Goal: Task Accomplishment & Management: Use online tool/utility

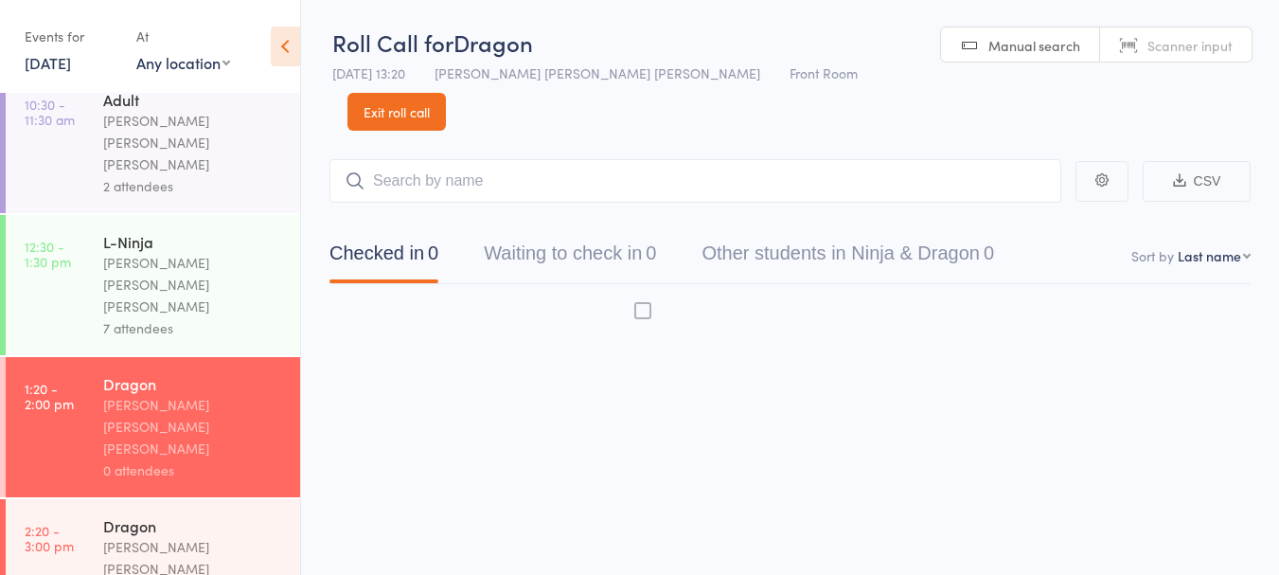
scroll to position [306, 0]
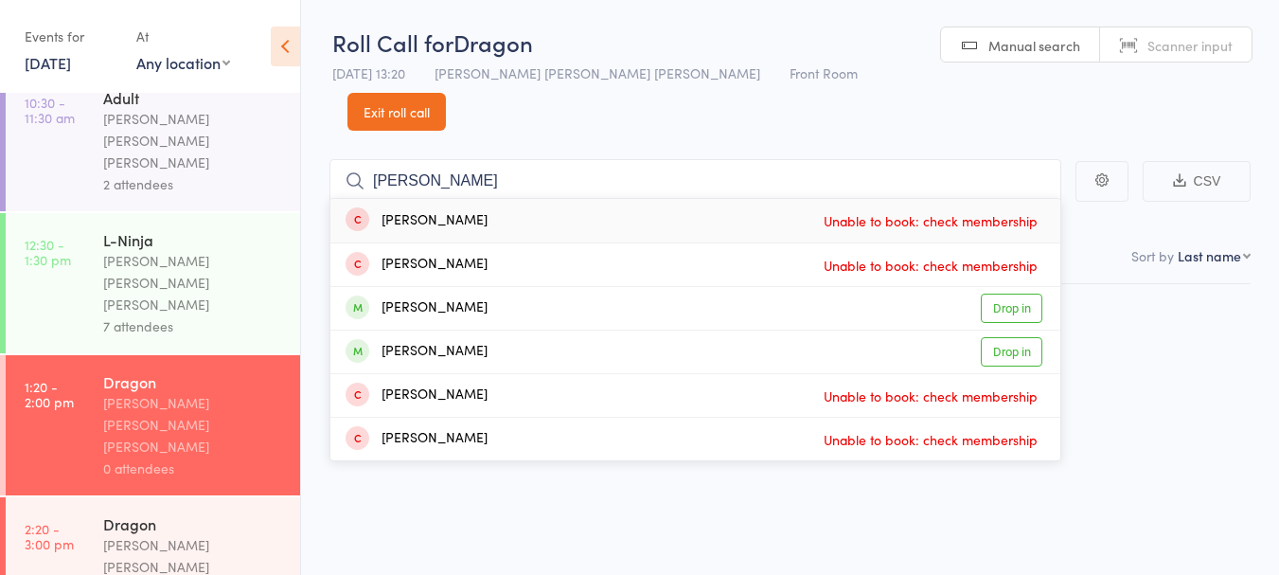
type input "xavier"
click at [439, 341] on div "Xavier Shridhar" at bounding box center [417, 352] width 142 height 22
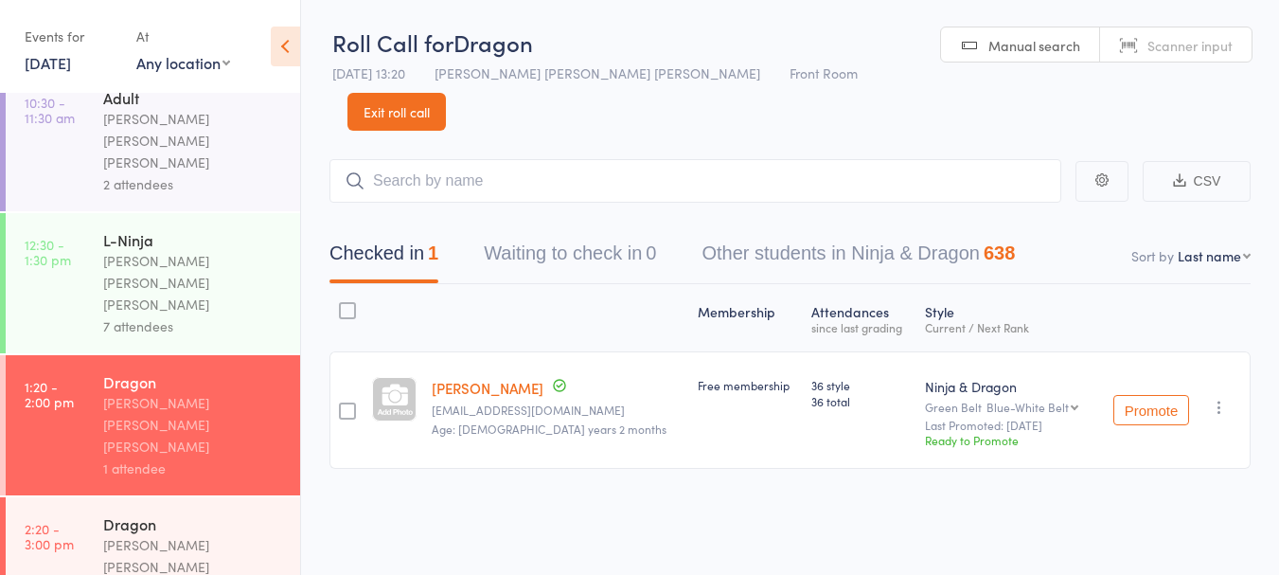
click at [816, 203] on div "Checked in 1 Waiting to check in 0 Other students in Ninja & Dragon 638" at bounding box center [790, 243] width 921 height 81
click at [761, 159] on input "search" at bounding box center [696, 181] width 732 height 44
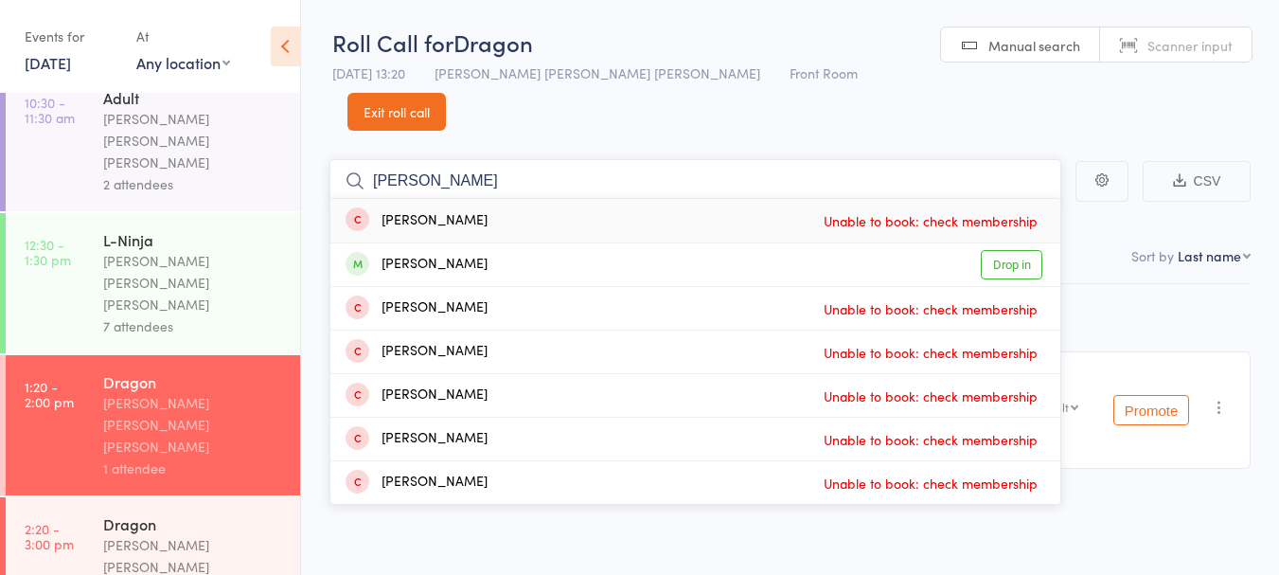
type input "zane"
click at [1011, 250] on link "Drop in" at bounding box center [1012, 264] width 62 height 29
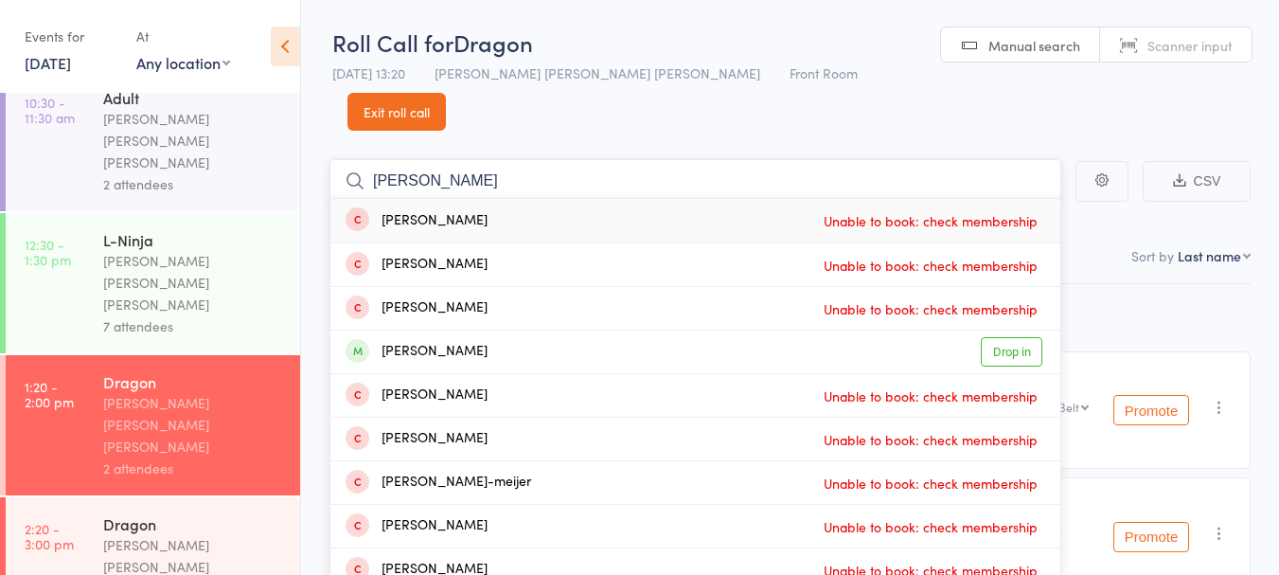
type input "ethan"
click at [531, 330] on div "Ethan Oreskoic Drop in" at bounding box center [695, 351] width 730 height 43
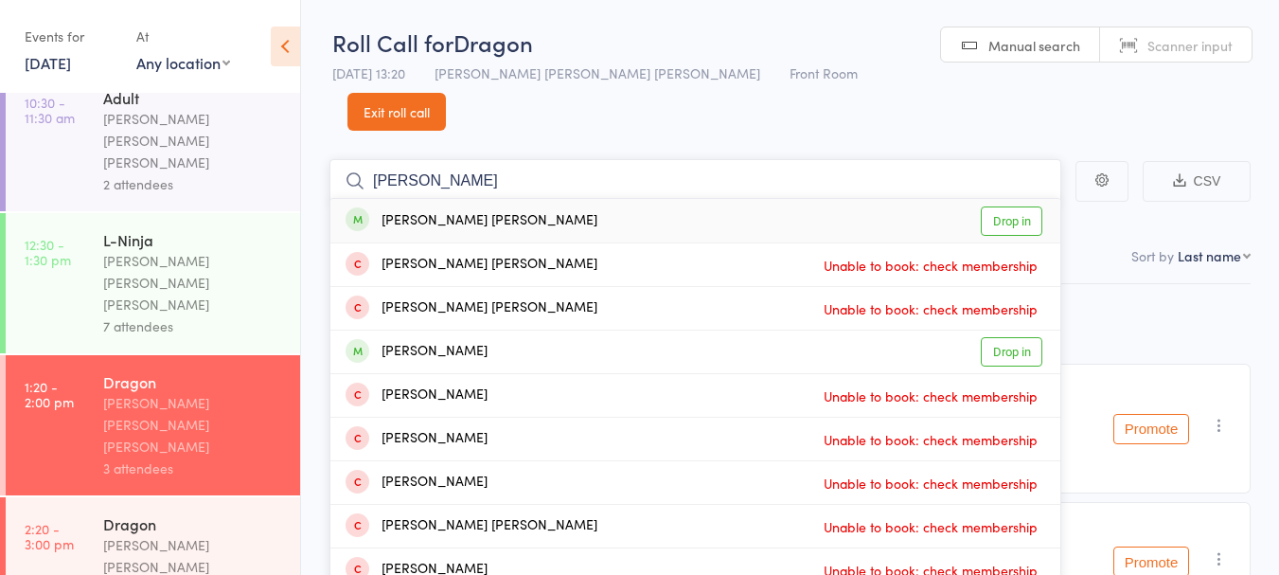
type input "jackson"
click at [676, 199] on div "Jackson Riek Drop in" at bounding box center [695, 221] width 730 height 44
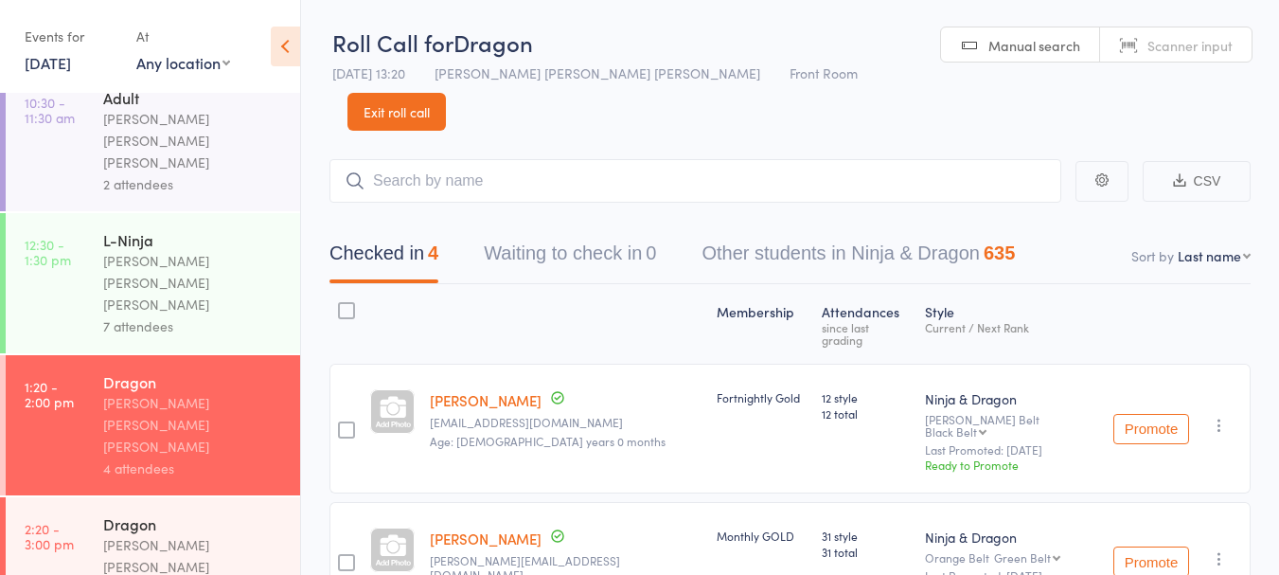
click at [59, 65] on link "16 Aug, 2025" at bounding box center [48, 62] width 46 height 21
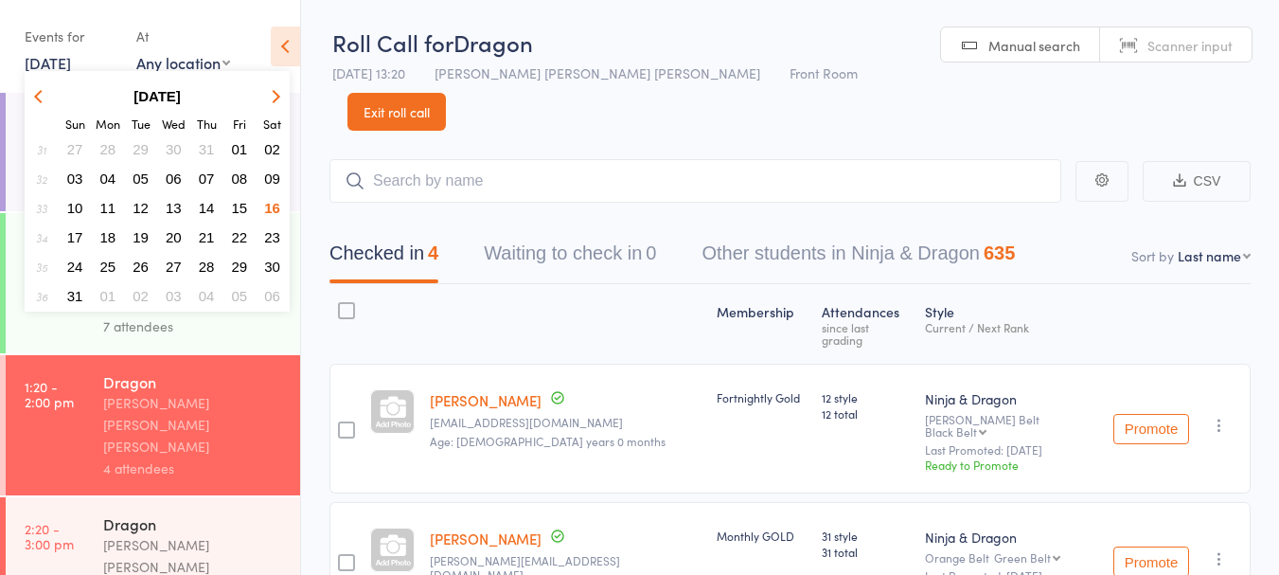
click at [269, 185] on span "09" at bounding box center [272, 178] width 16 height 16
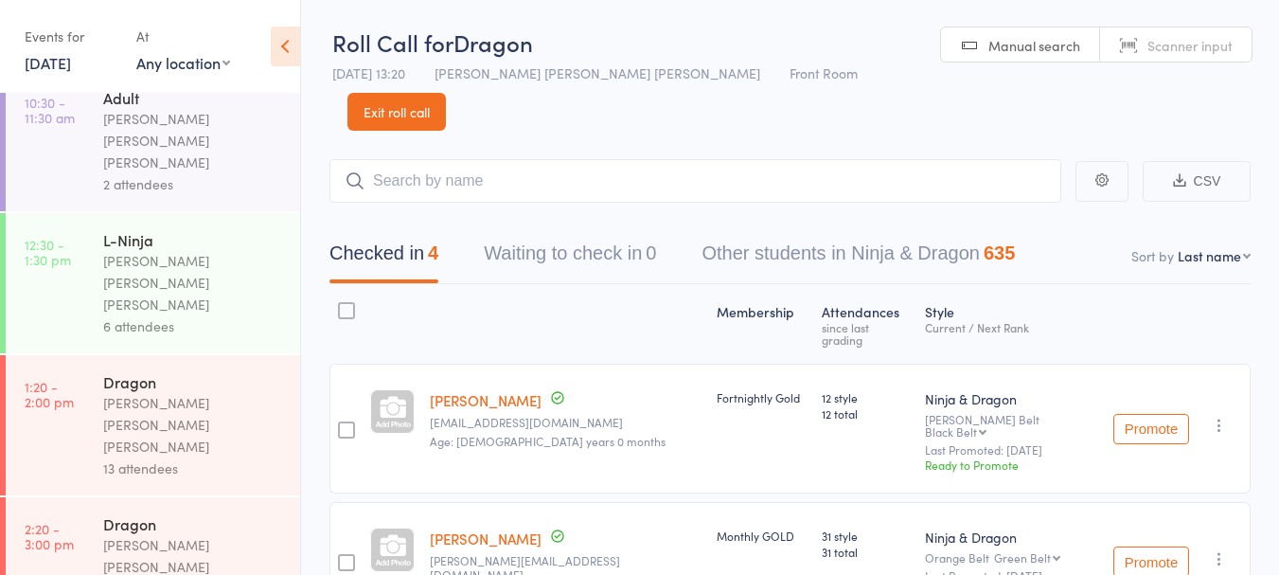
click at [39, 80] on div "Events for 9 Aug, 2025 D Aug, YYYY August 2025 Sun Mon Tue Wed Thu Fri Sat 31 2…" at bounding box center [150, 48] width 300 height 96
click at [45, 56] on link "9 Aug, 2025" at bounding box center [48, 62] width 46 height 21
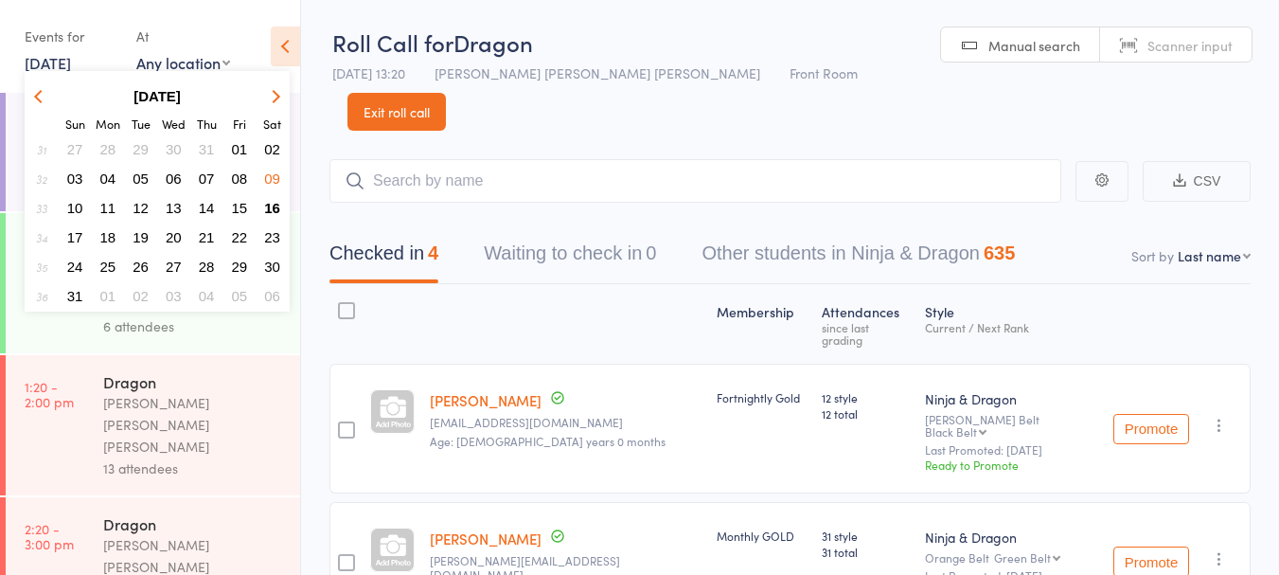
click at [274, 215] on span "16" at bounding box center [272, 208] width 16 height 16
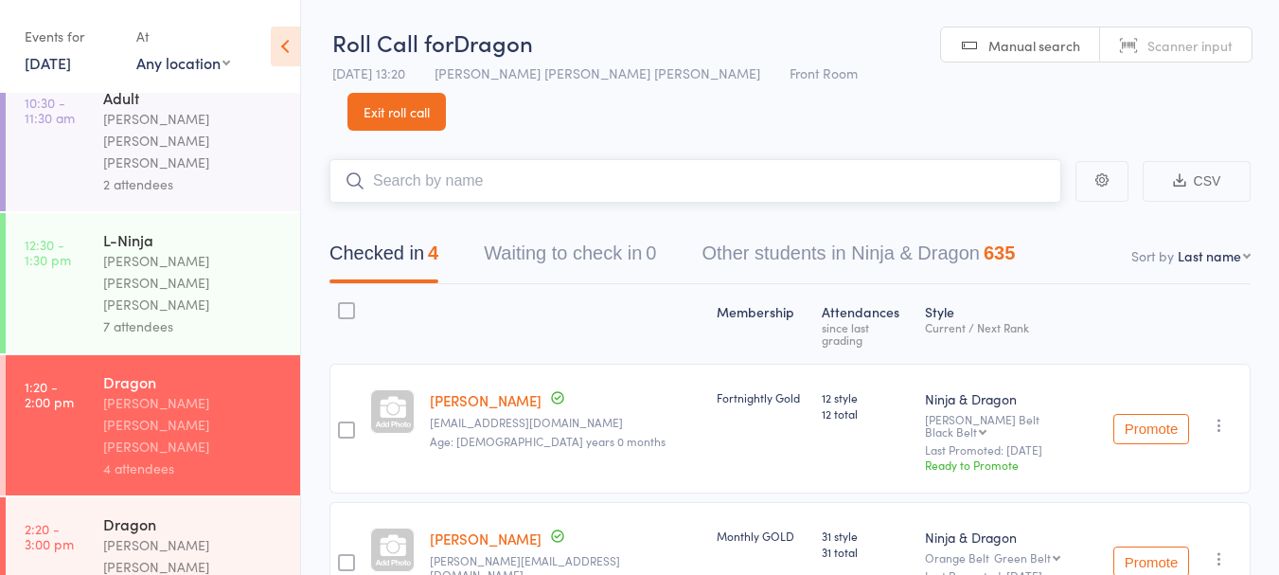
click at [741, 159] on input "search" at bounding box center [696, 181] width 732 height 44
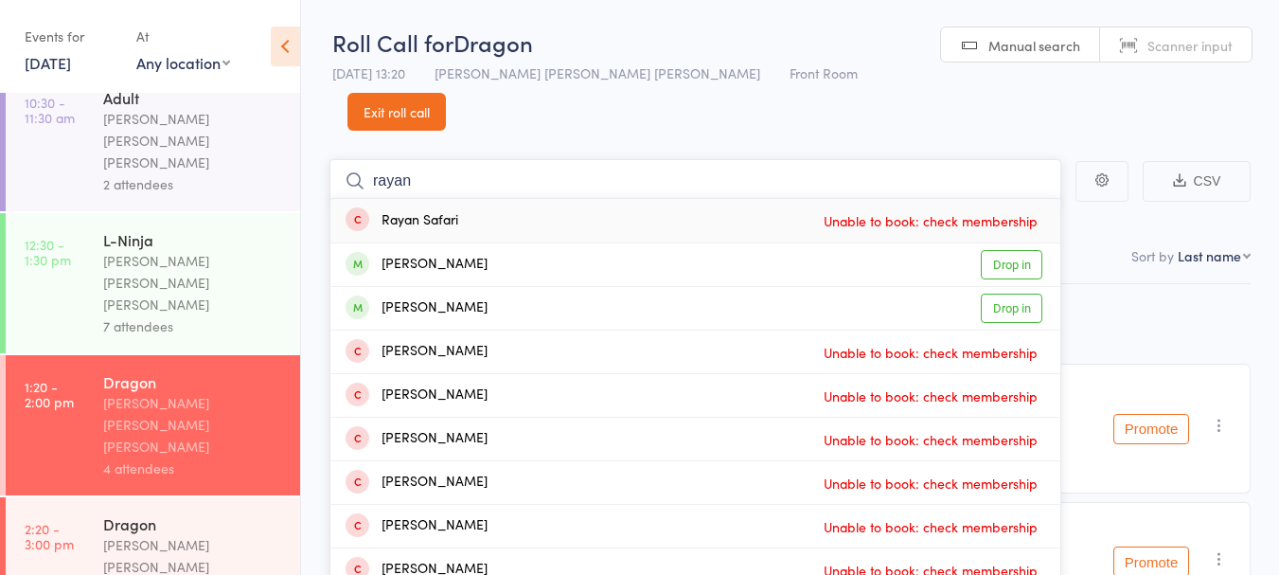
type input "rayan"
click at [696, 243] on div "Rayan Alshara Drop in" at bounding box center [695, 264] width 730 height 43
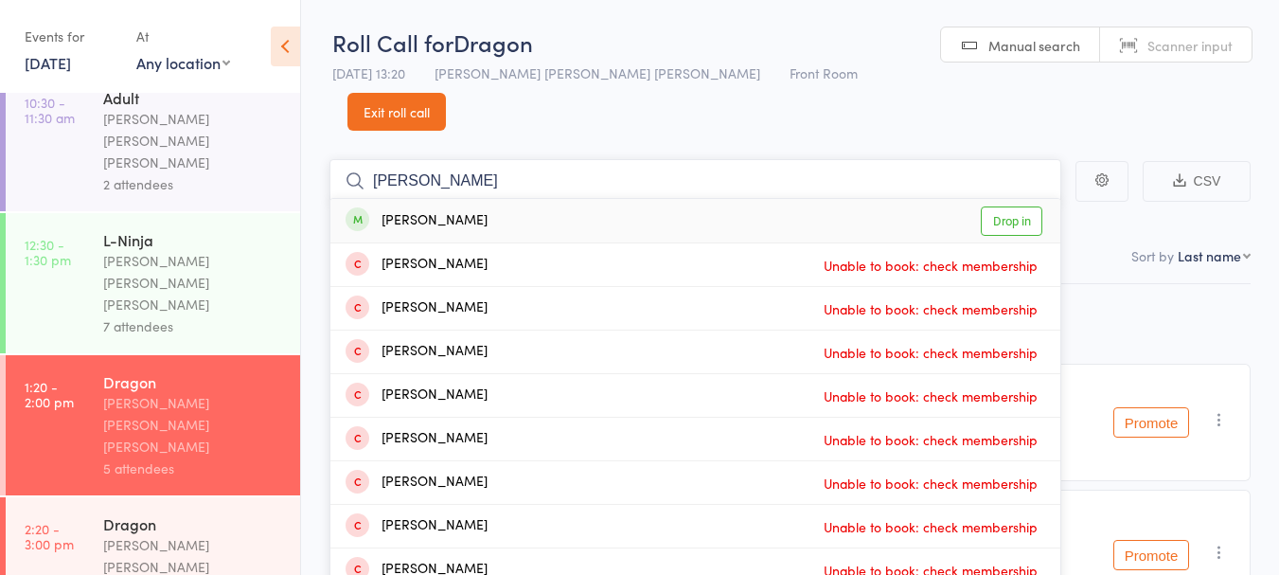
type input "josh"
click at [1003, 206] on link "Drop in" at bounding box center [1012, 220] width 62 height 29
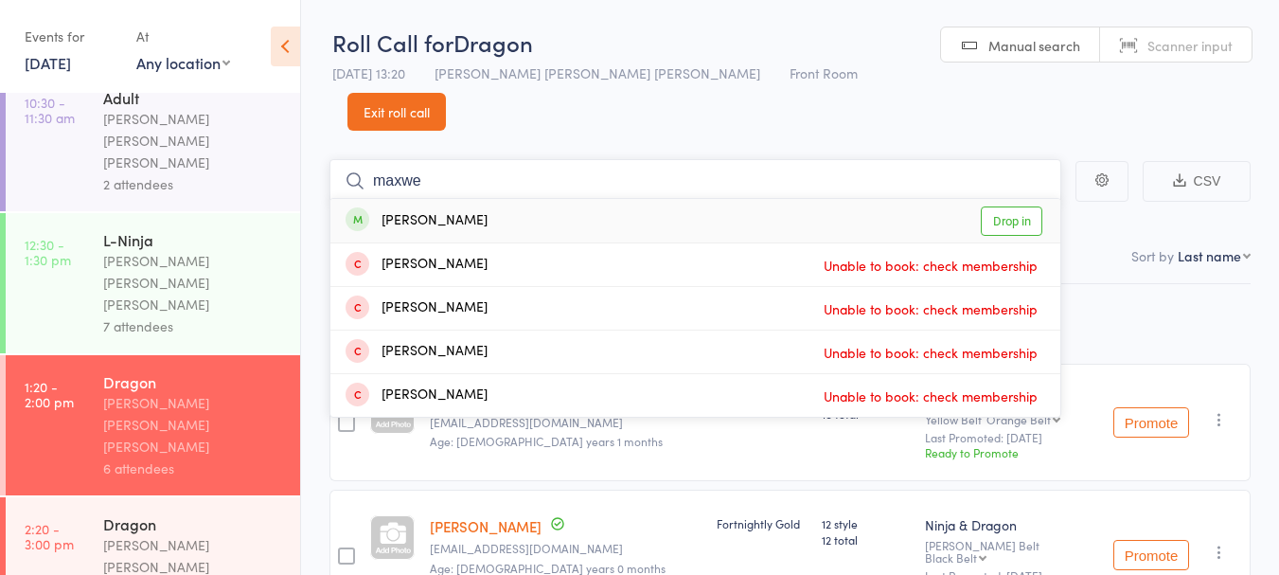
type input "maxwe"
click at [1014, 206] on link "Drop in" at bounding box center [1012, 220] width 62 height 29
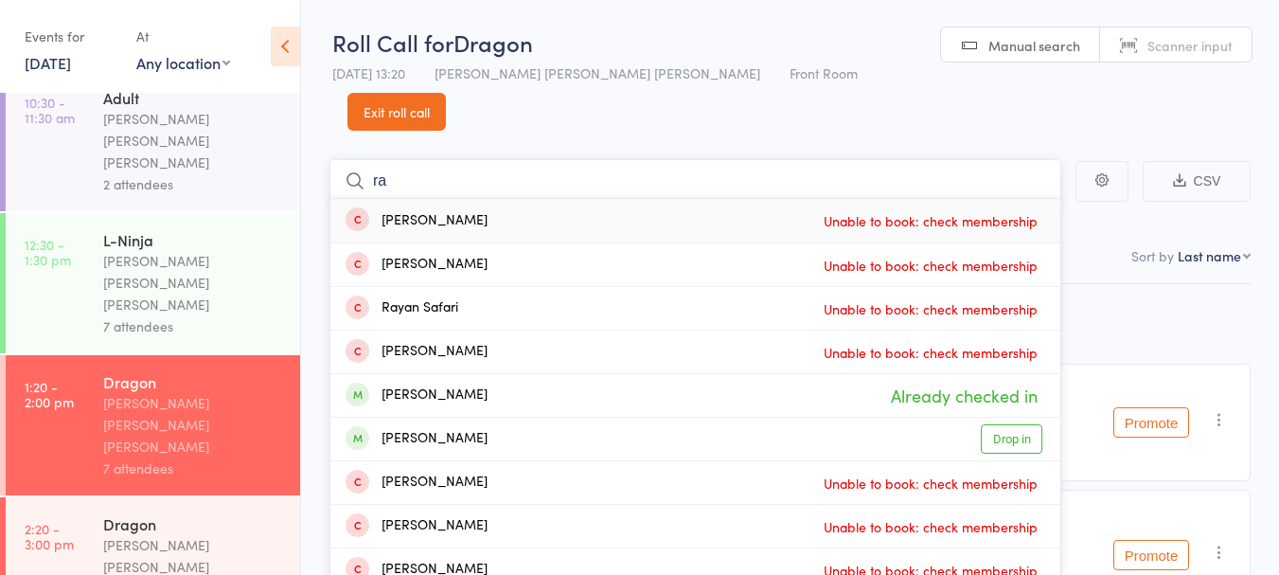
type input "r"
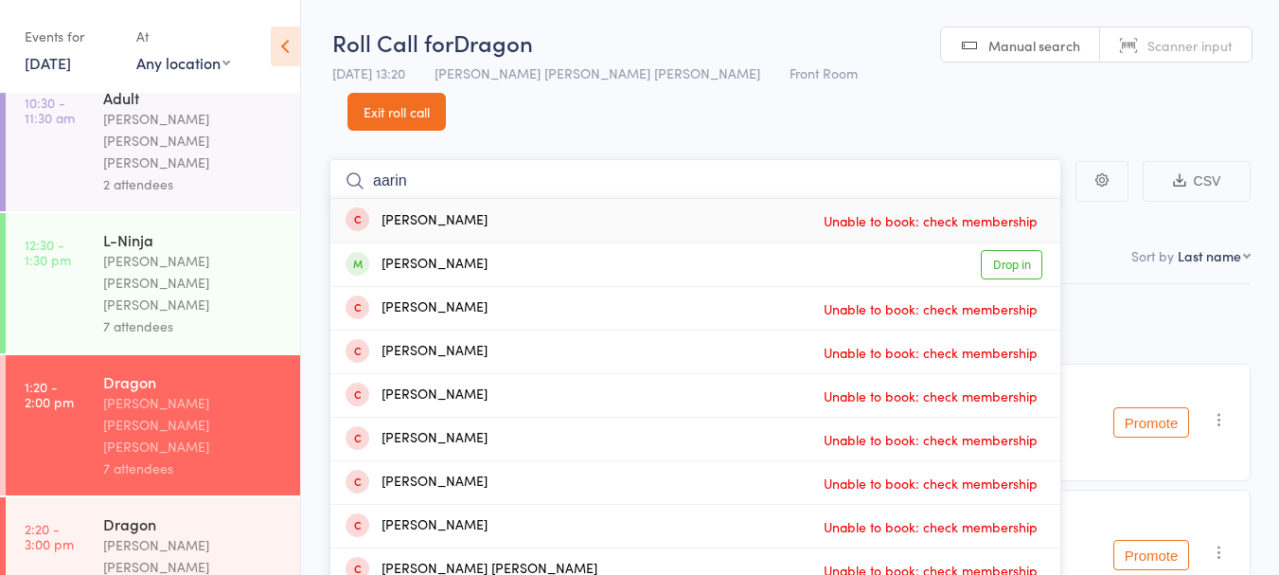
type input "aarin"
click at [541, 243] on div "Aarin Kumar Drop in" at bounding box center [695, 264] width 730 height 43
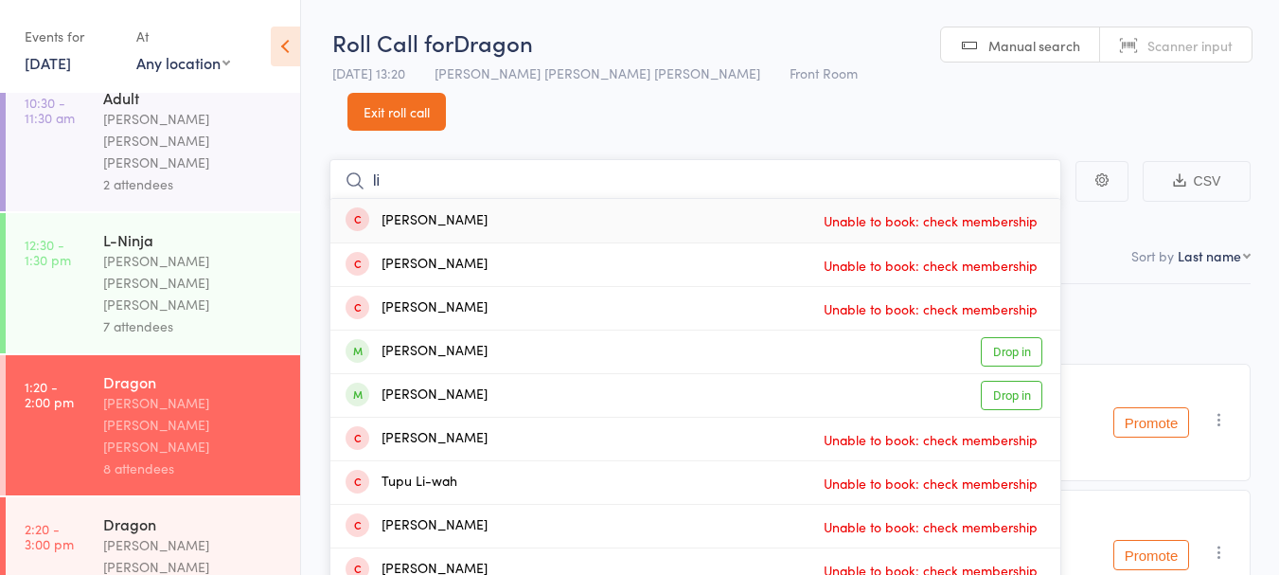
type input "li"
click at [782, 374] on div "Marcus Li Drop in" at bounding box center [695, 395] width 730 height 43
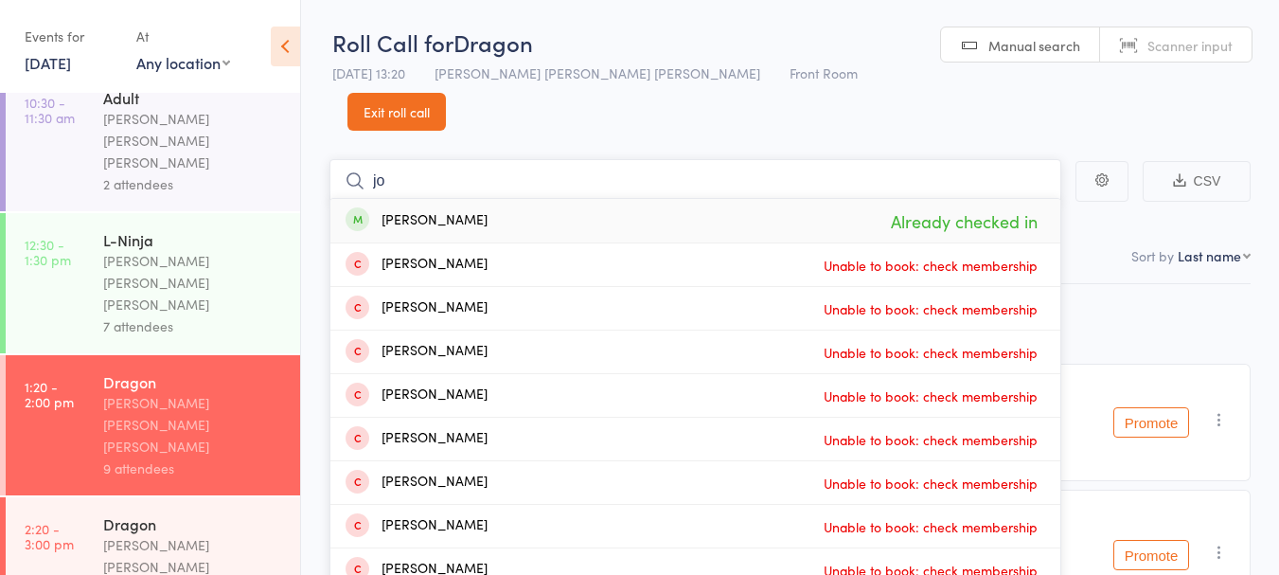
type input "j"
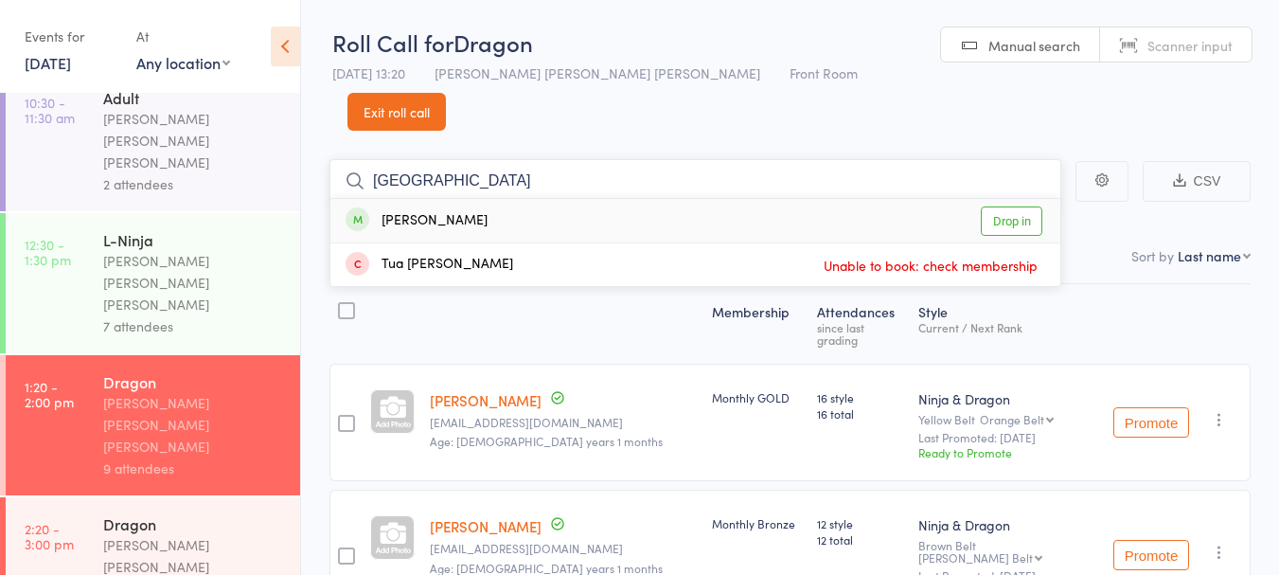
type input "turki"
click at [616, 199] on div "Turki Mahdi Drop in" at bounding box center [695, 221] width 730 height 44
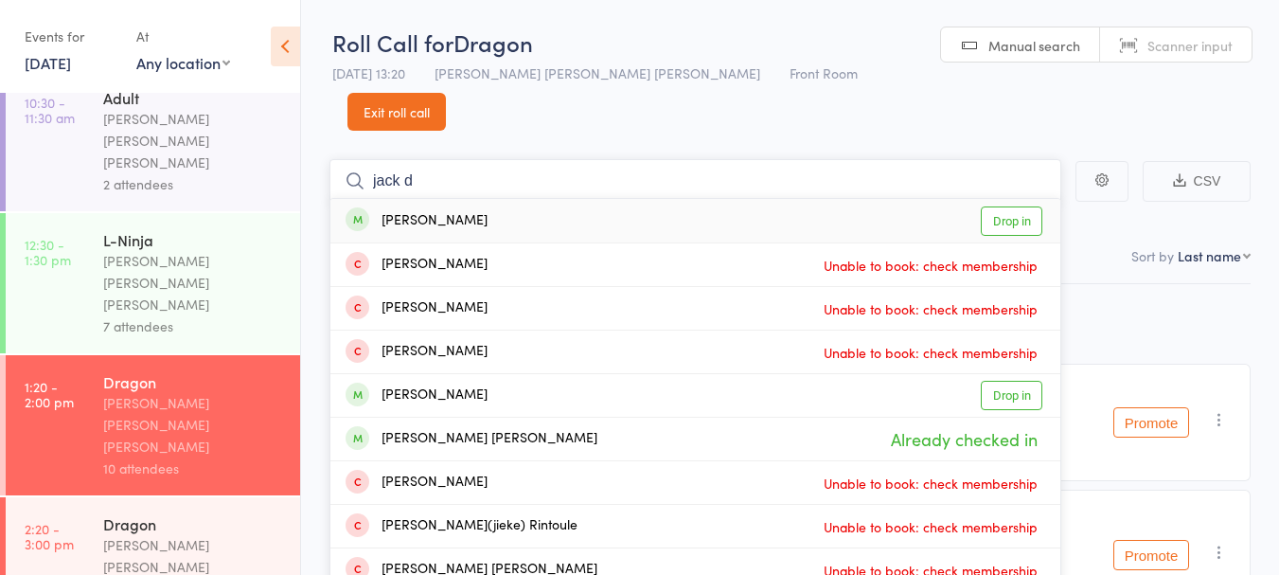
type input "jack d"
click at [552, 199] on div "Jack Dobson Drop in" at bounding box center [695, 221] width 730 height 44
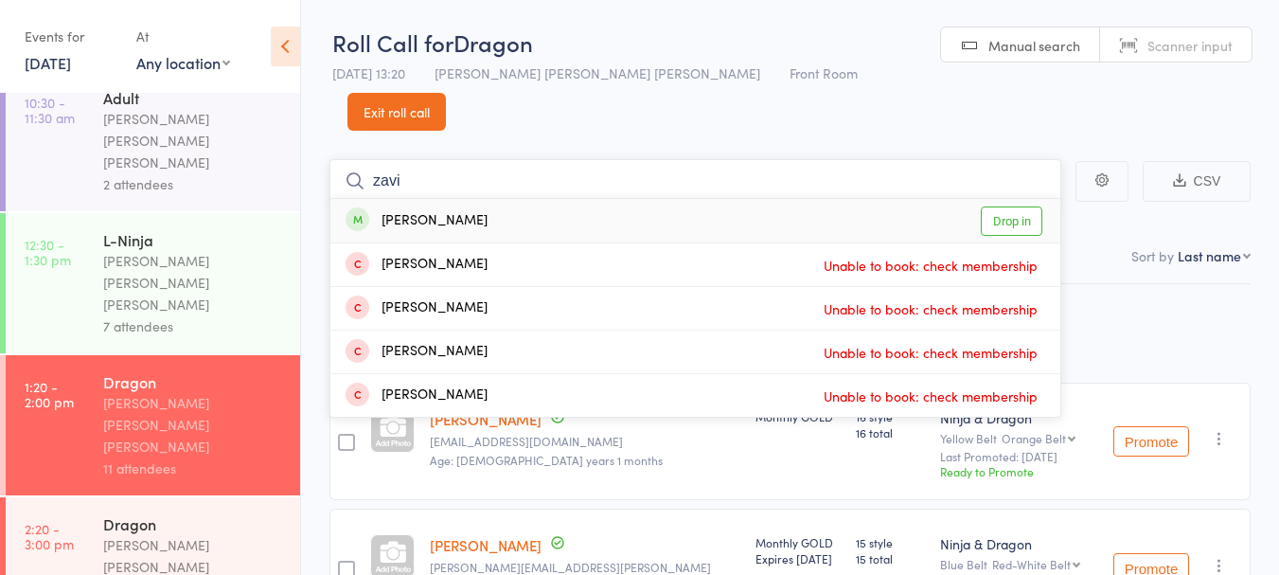
type input "zavi"
click at [421, 210] on div "Zavian Mahmud" at bounding box center [417, 221] width 142 height 22
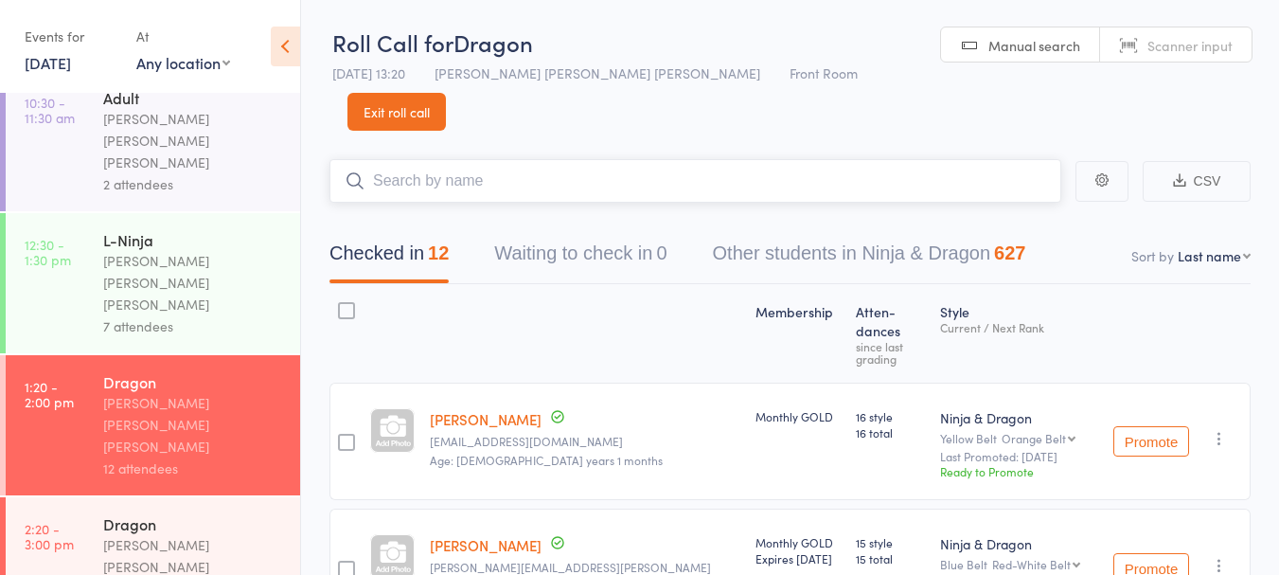
click at [559, 159] on input "search" at bounding box center [696, 181] width 732 height 44
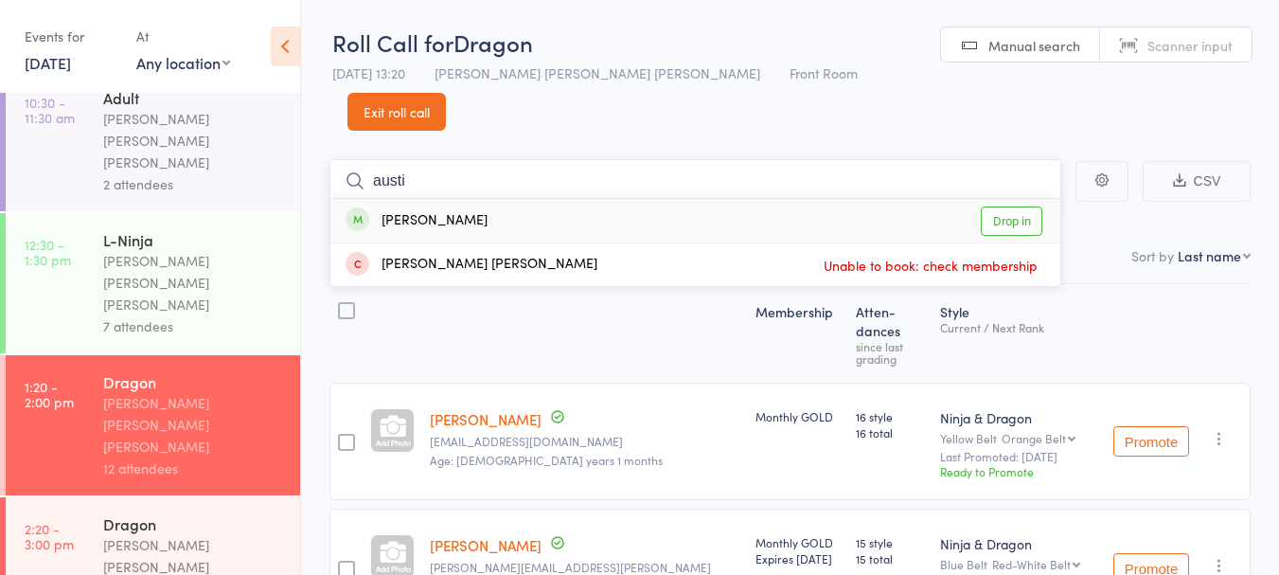
type input "austi"
click at [1013, 206] on link "Drop in" at bounding box center [1012, 220] width 62 height 29
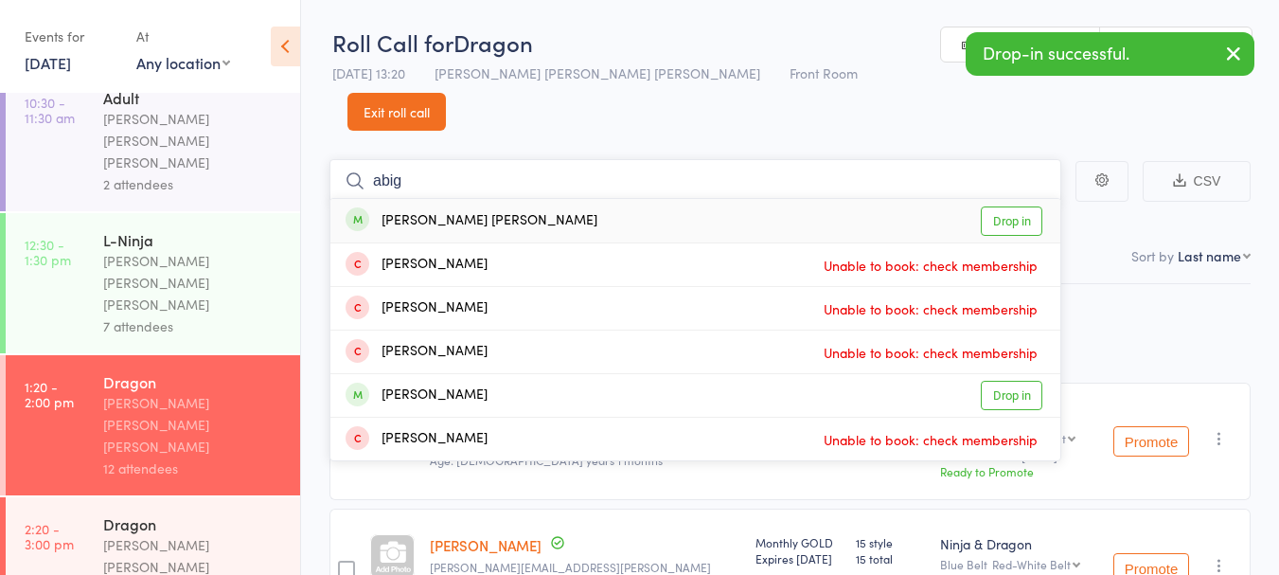
type input "abig"
click at [1010, 206] on link "Drop in" at bounding box center [1012, 220] width 62 height 29
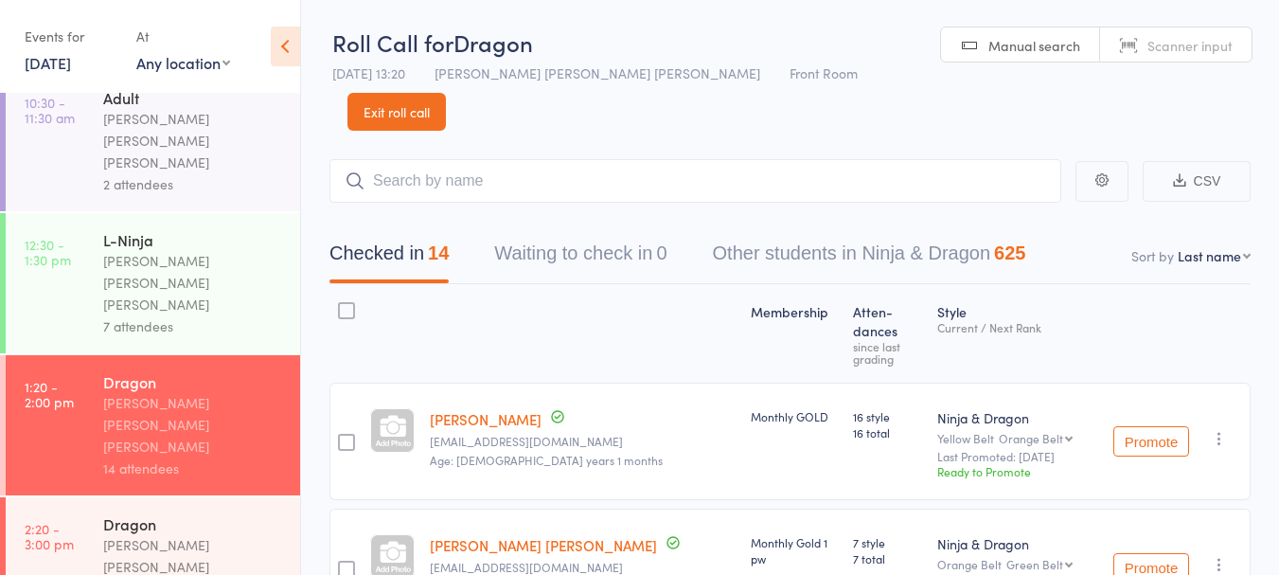
click at [446, 93] on link "Exit roll call" at bounding box center [397, 112] width 98 height 38
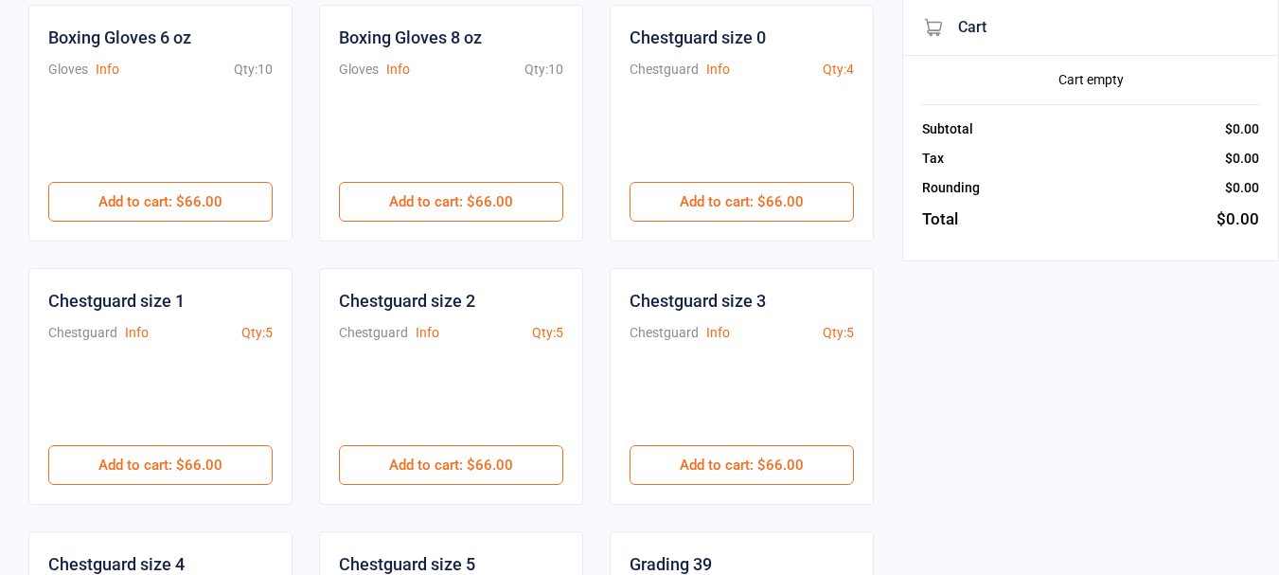
scroll to position [466, 0]
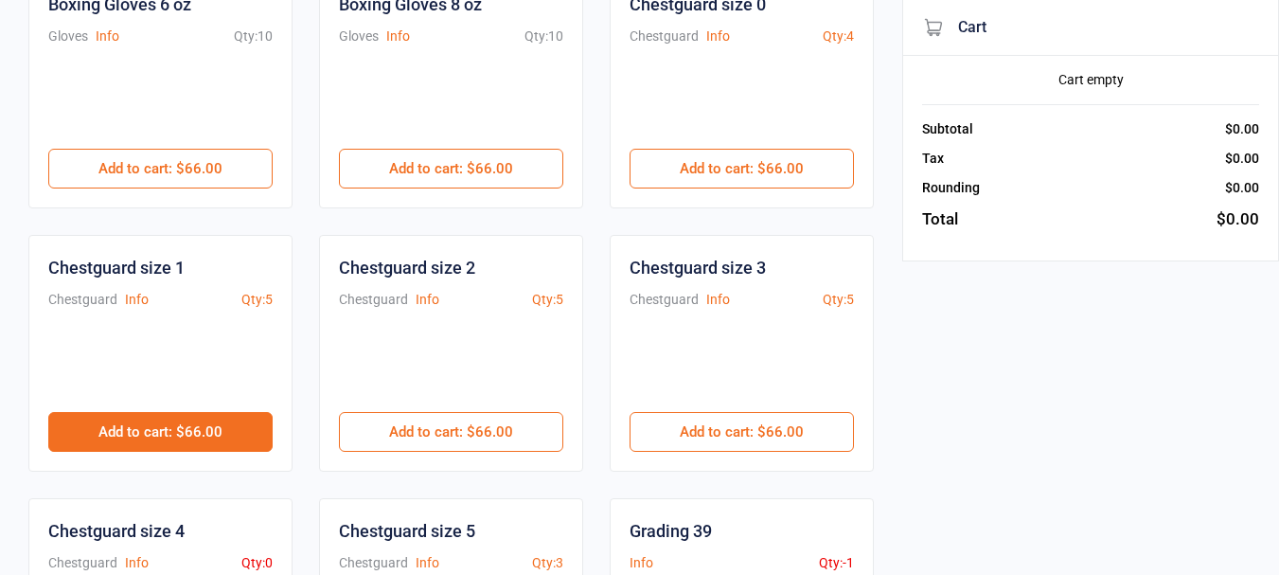
click at [223, 440] on button "Add to cart : $66.00" at bounding box center [160, 432] width 224 height 40
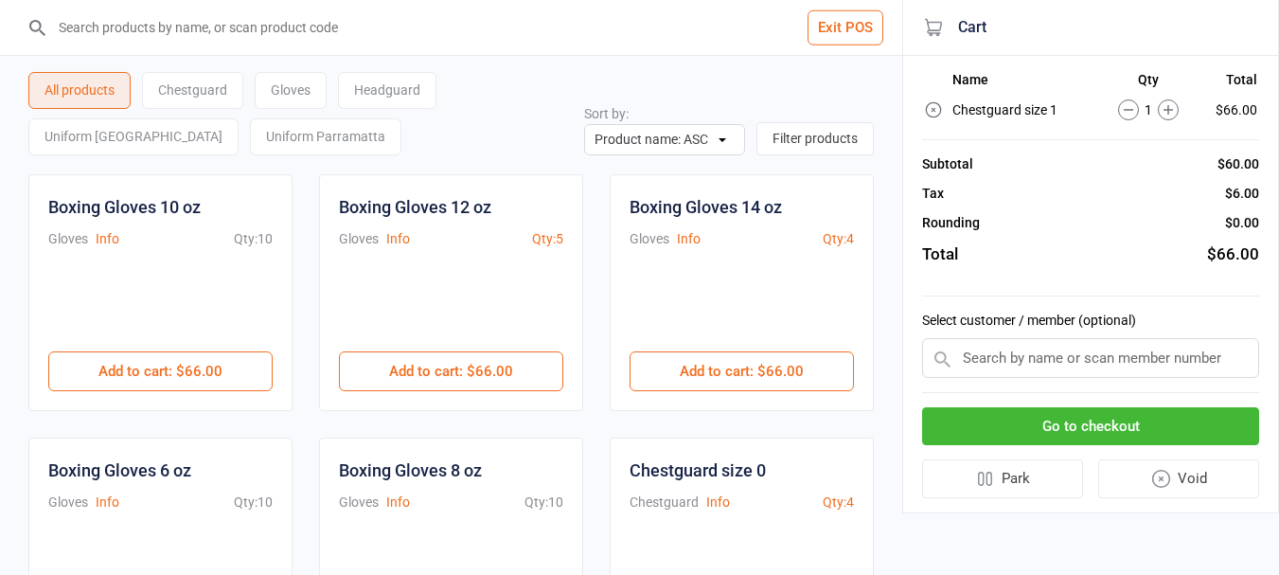
click at [296, 94] on div "Gloves" at bounding box center [291, 90] width 72 height 37
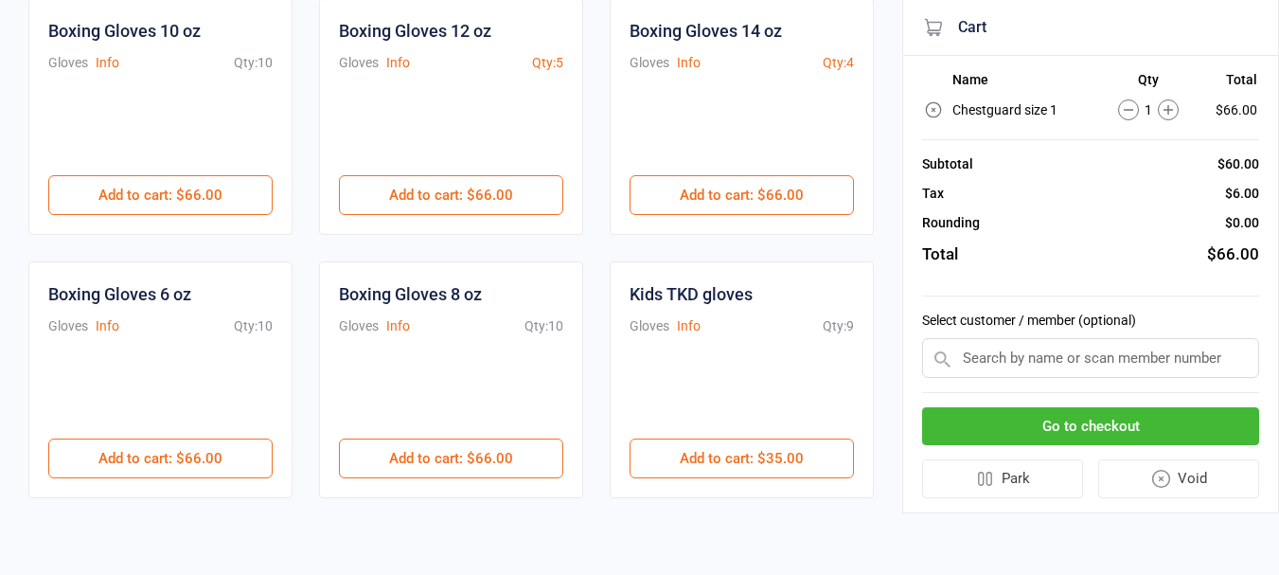
scroll to position [202, 0]
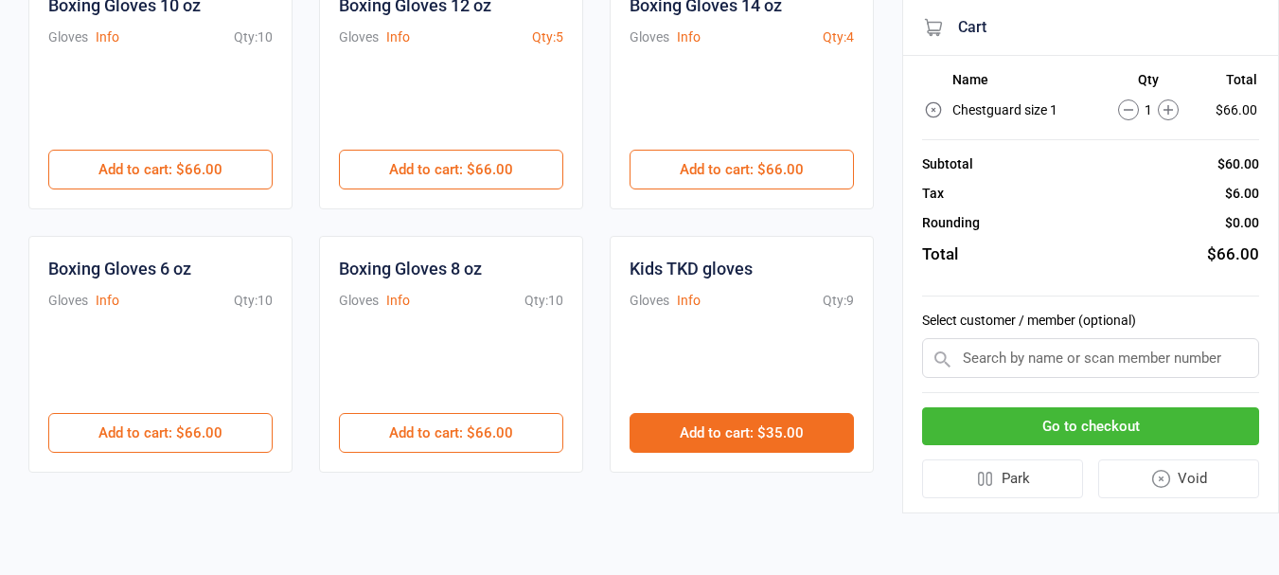
click at [781, 428] on button "Add to cart : $35.00" at bounding box center [742, 433] width 224 height 40
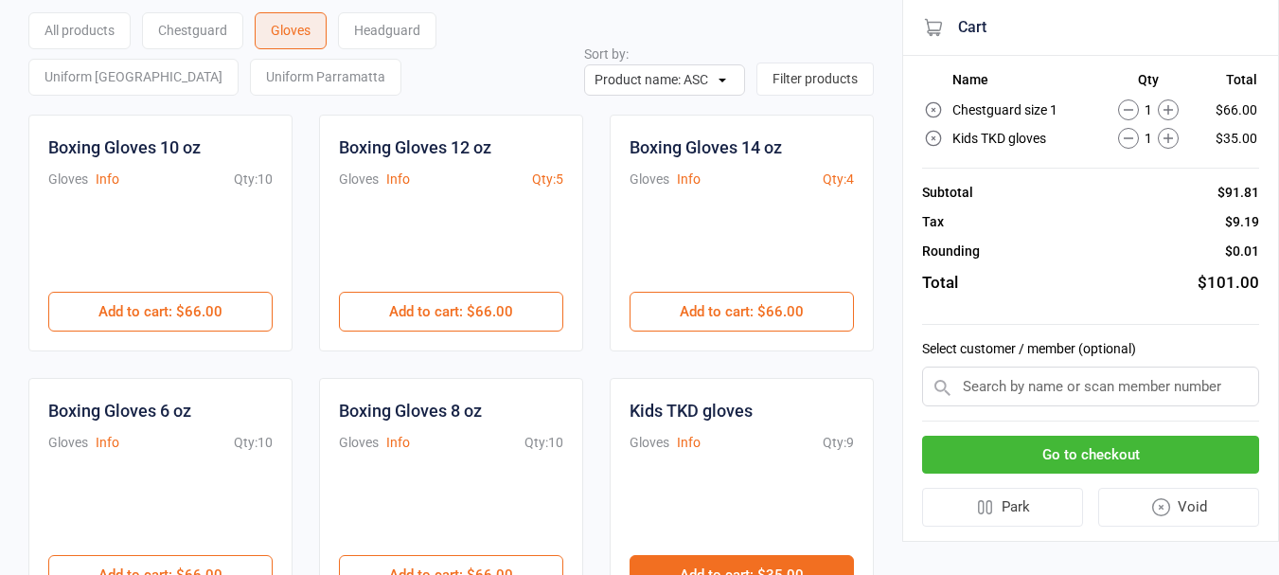
scroll to position [0, 0]
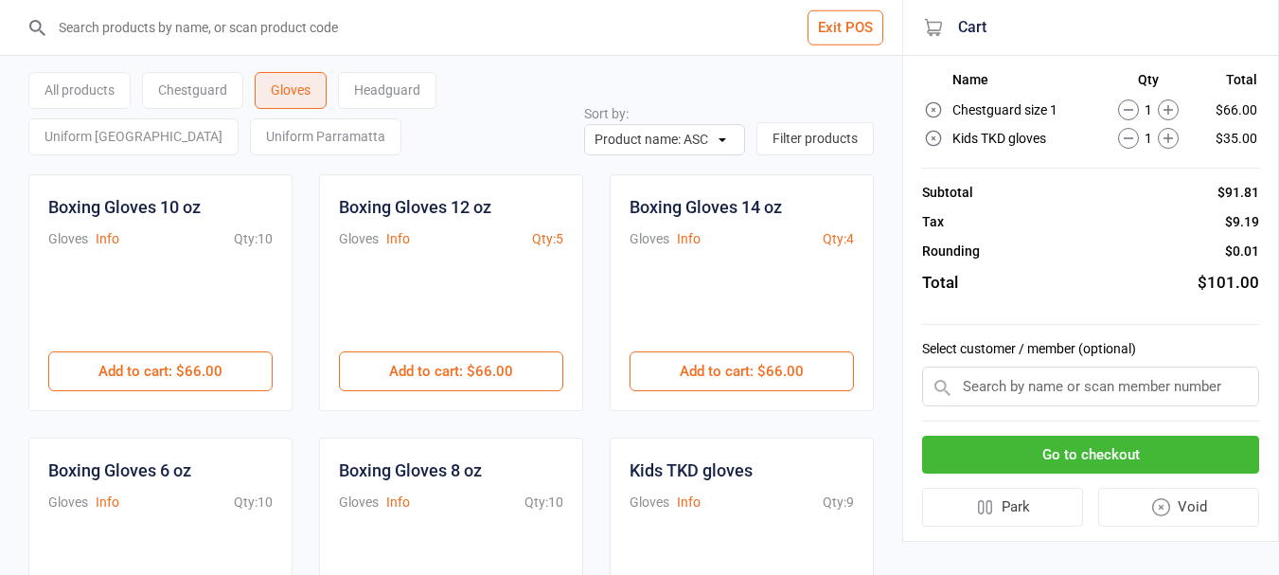
click at [399, 90] on div "Headguard" at bounding box center [387, 90] width 98 height 37
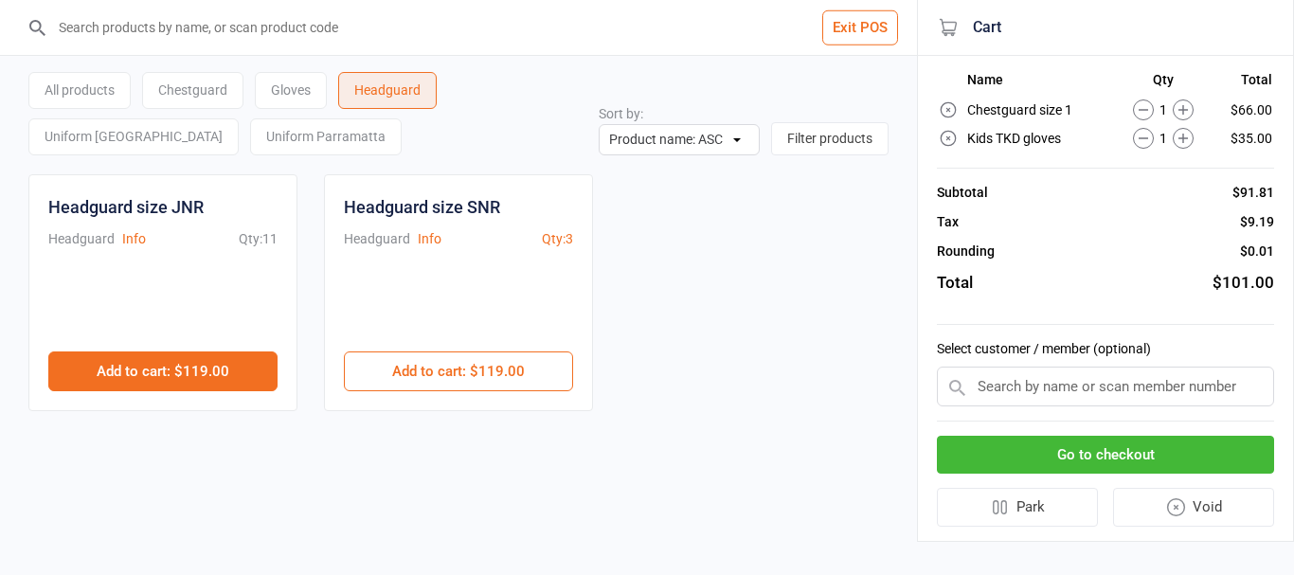
click at [210, 371] on button "Add to cart : $119.00" at bounding box center [162, 371] width 229 height 40
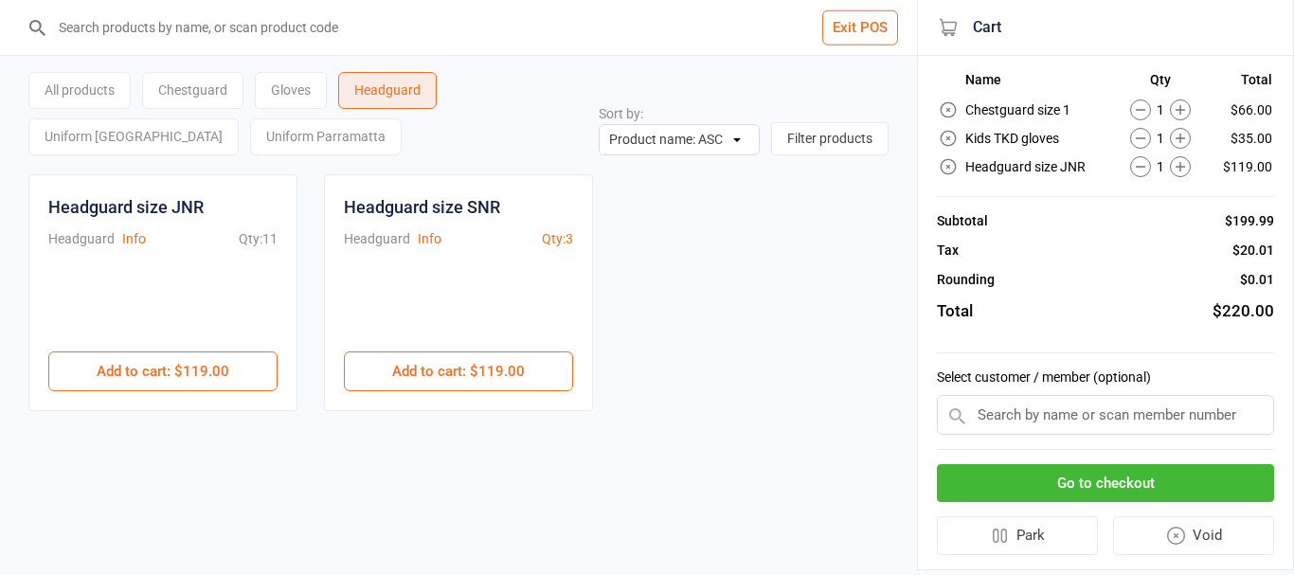
click at [1200, 490] on button "Go to checkout" at bounding box center [1105, 483] width 337 height 39
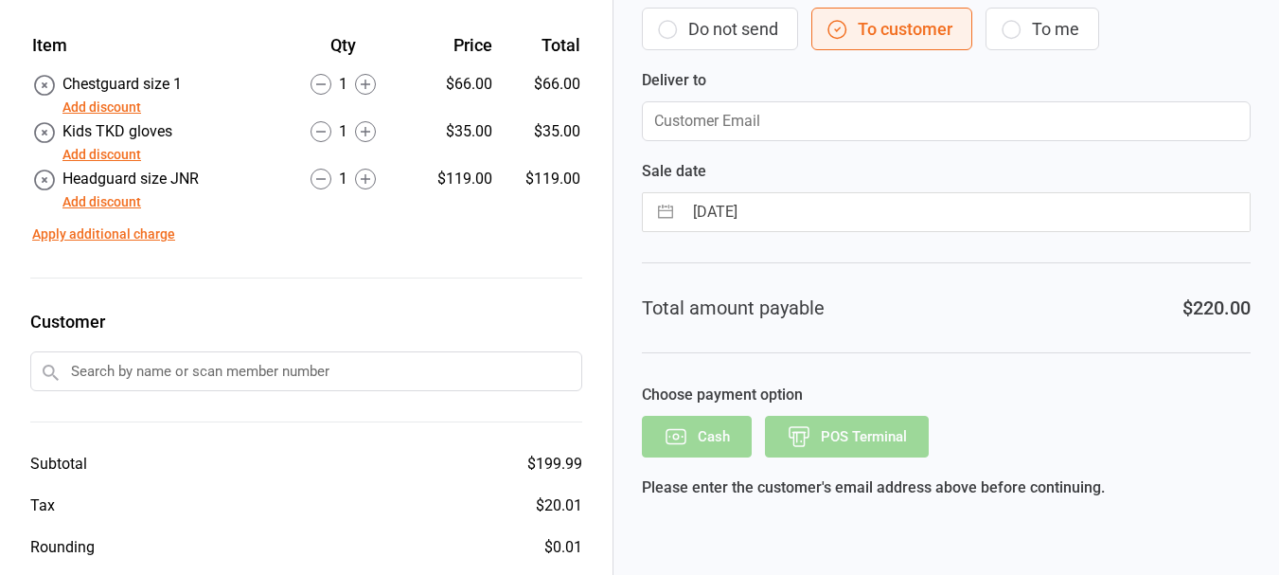
scroll to position [125, 0]
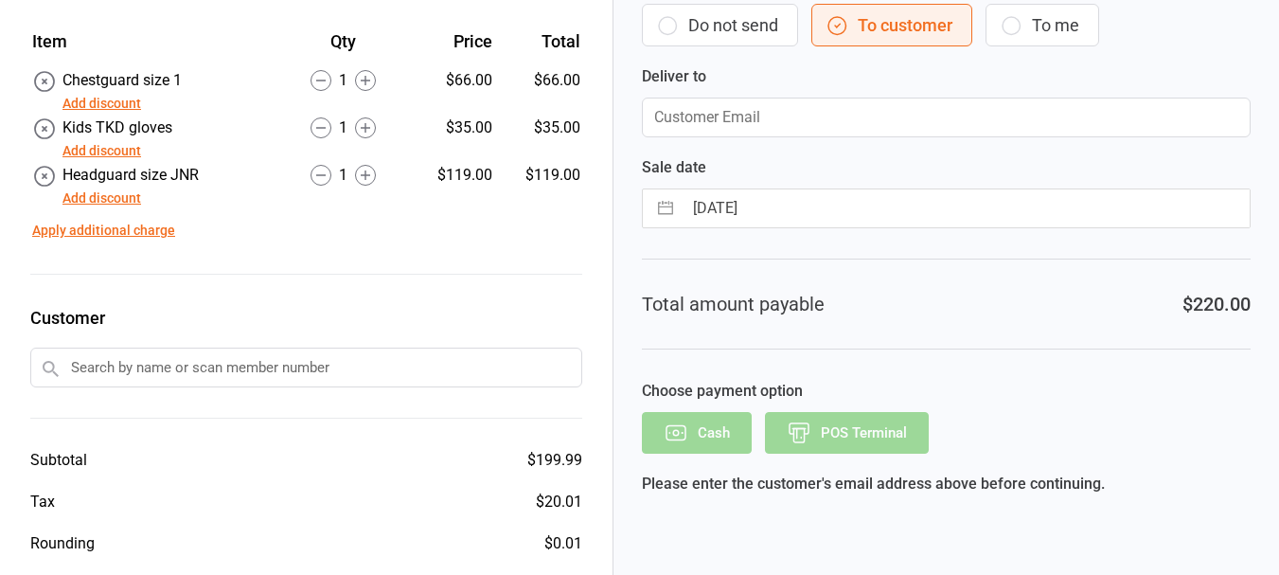
click at [681, 38] on button "Do not send" at bounding box center [720, 25] width 156 height 43
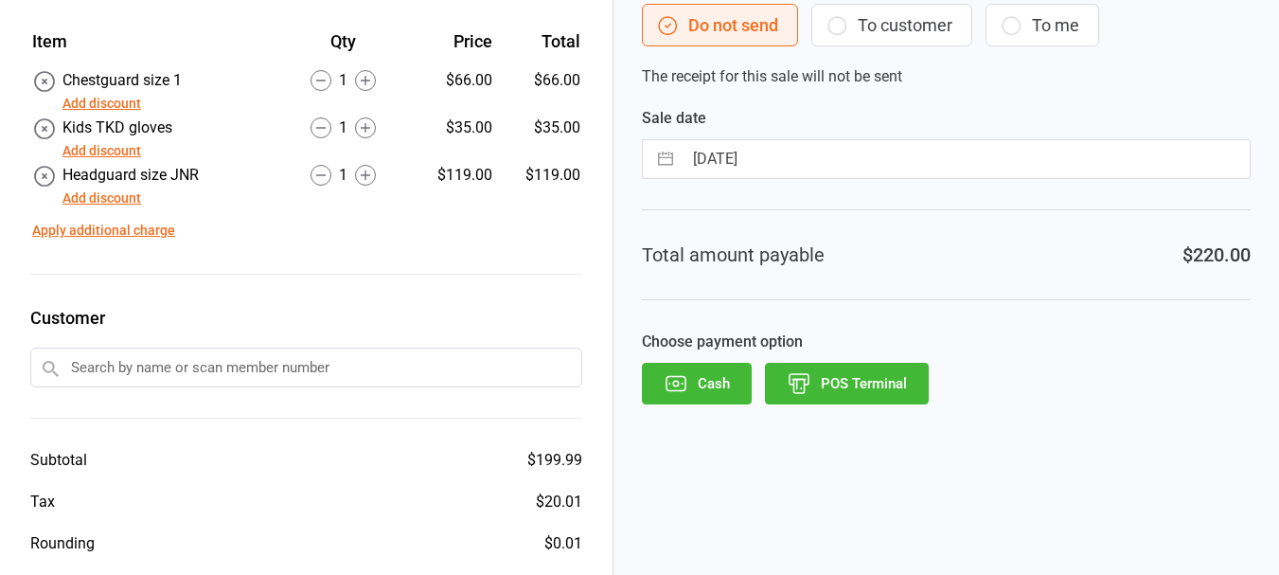
click at [879, 384] on button "POS Terminal" at bounding box center [847, 384] width 164 height 42
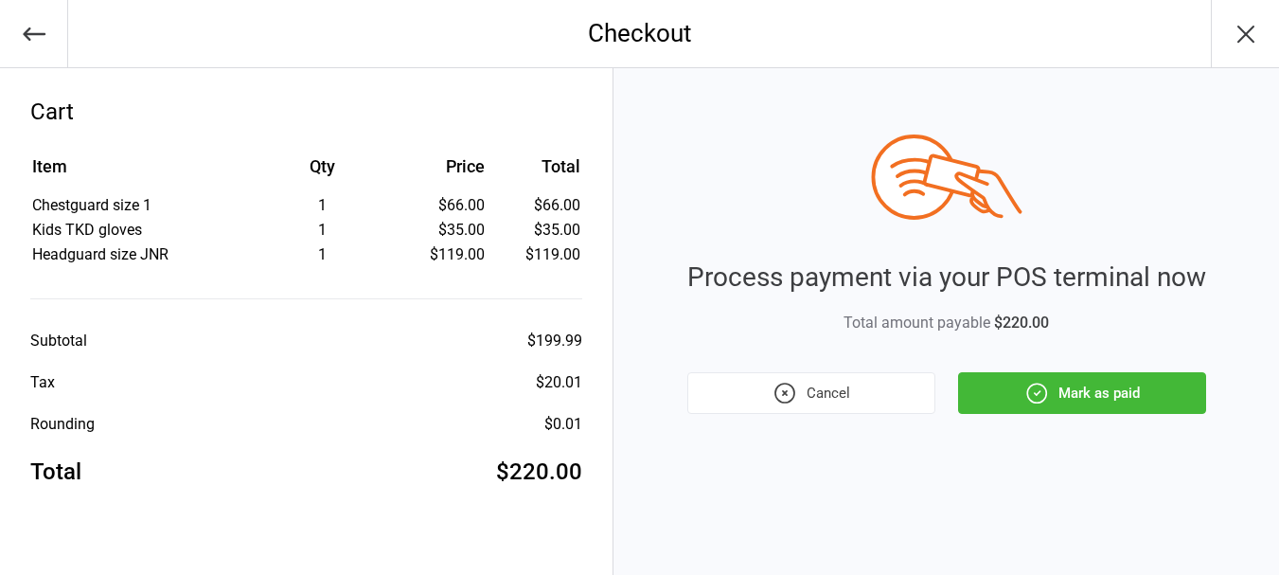
scroll to position [0, 0]
click at [1128, 404] on button "Mark as paid" at bounding box center [1093, 393] width 248 height 42
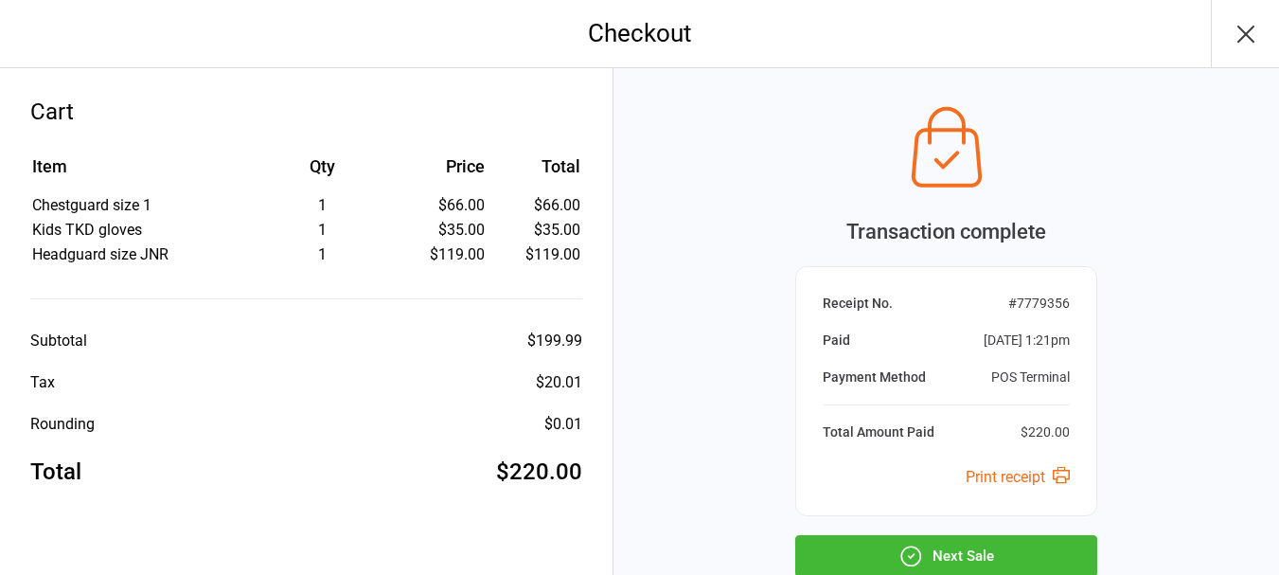
click at [970, 555] on button "Next Sale" at bounding box center [946, 556] width 302 height 42
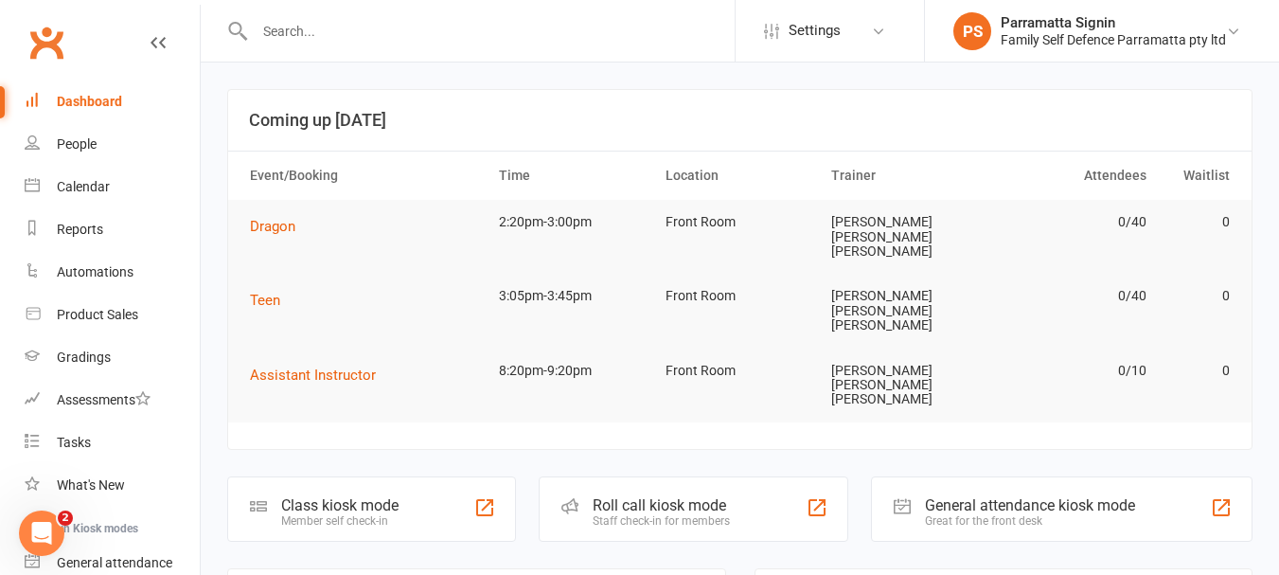
click at [697, 496] on div "Roll call kiosk mode" at bounding box center [661, 505] width 137 height 18
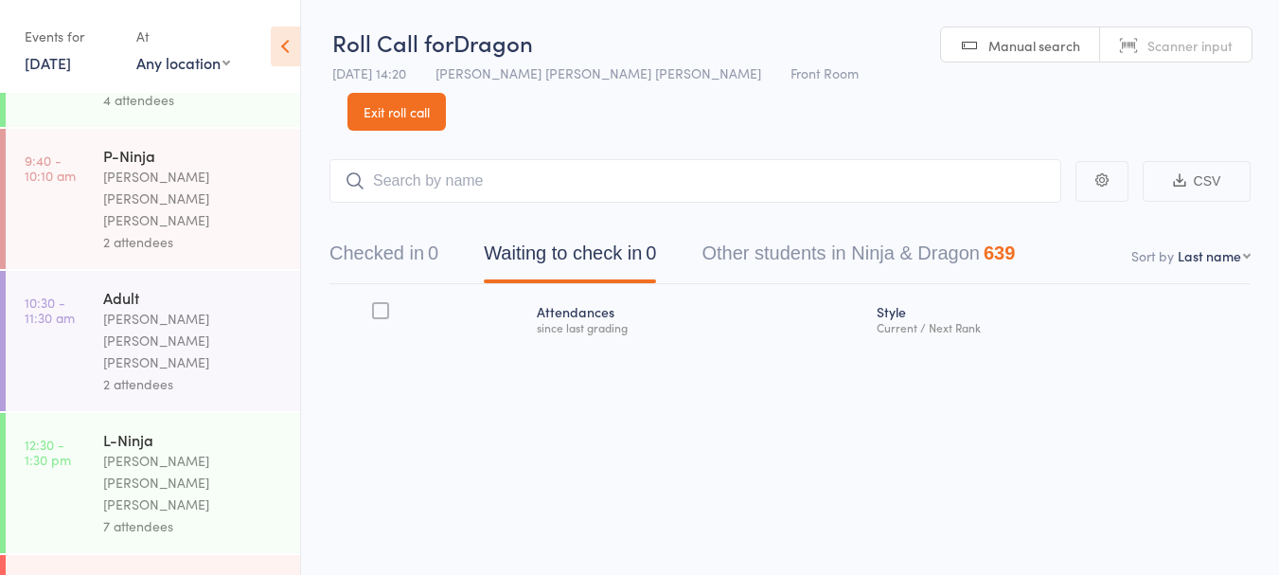
scroll to position [131, 0]
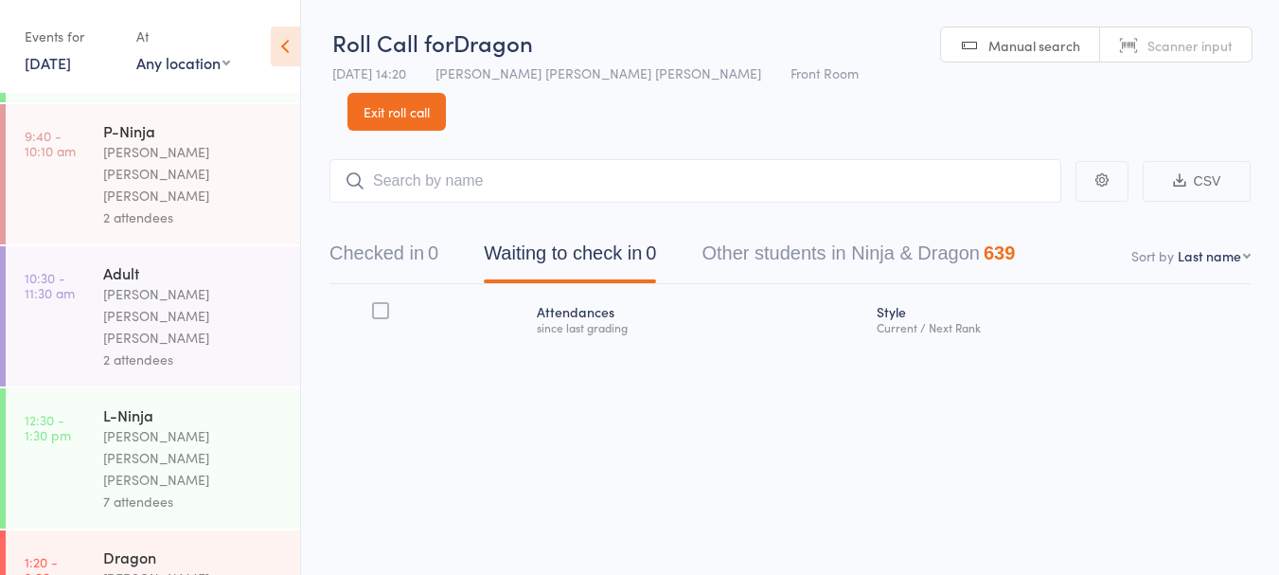
click at [201, 546] on div "Dragon" at bounding box center [193, 556] width 181 height 21
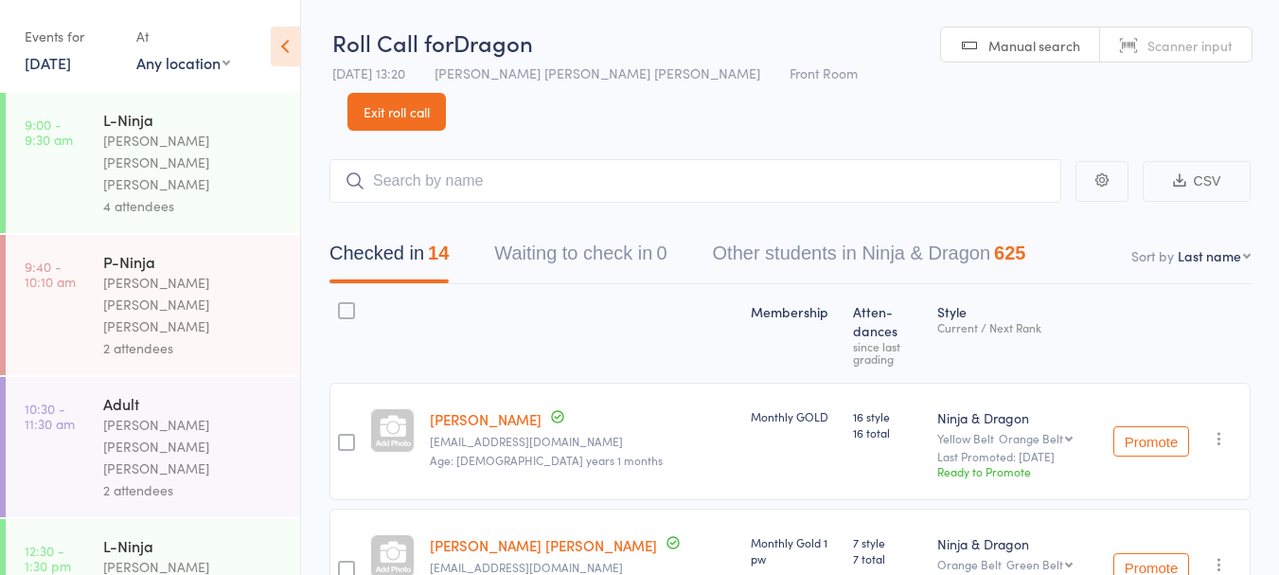
click at [446, 93] on link "Exit roll call" at bounding box center [397, 112] width 98 height 38
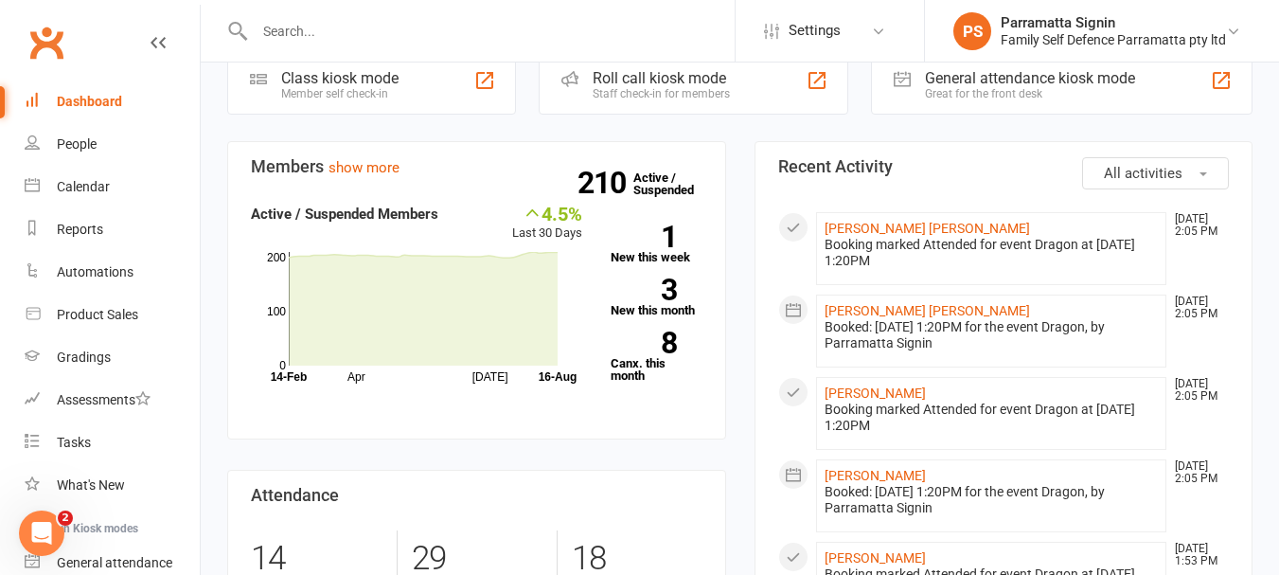
scroll to position [411, 0]
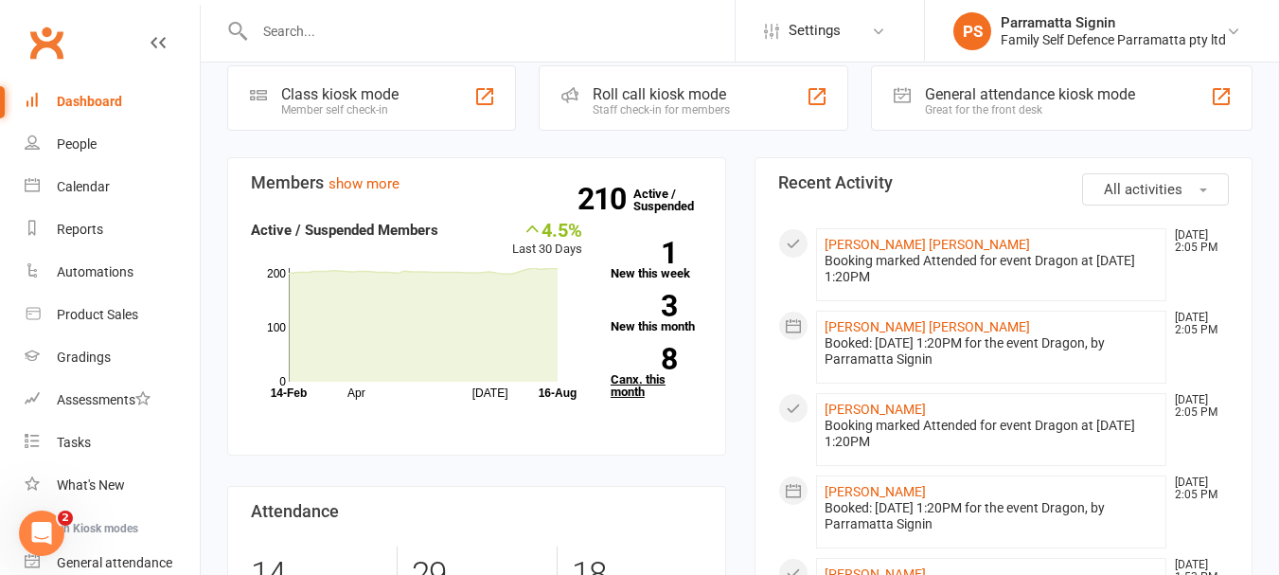
click at [657, 348] on link "8 Canx. this month" at bounding box center [657, 373] width 92 height 50
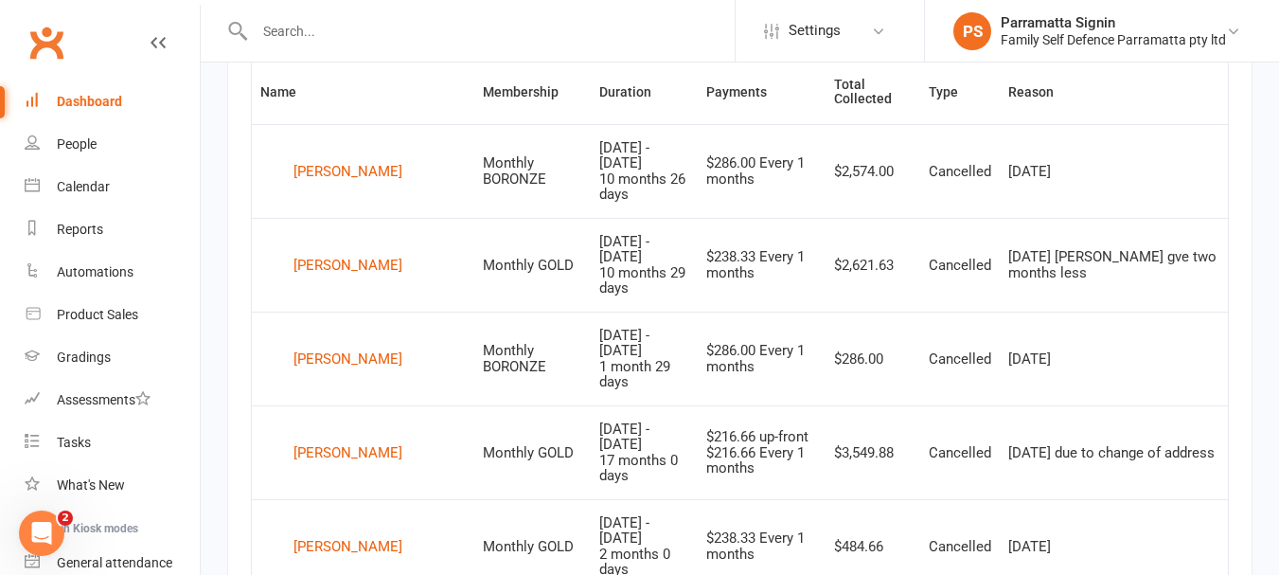
scroll to position [805, 0]
click at [337, 346] on div "Elyssa Ekert" at bounding box center [348, 360] width 109 height 28
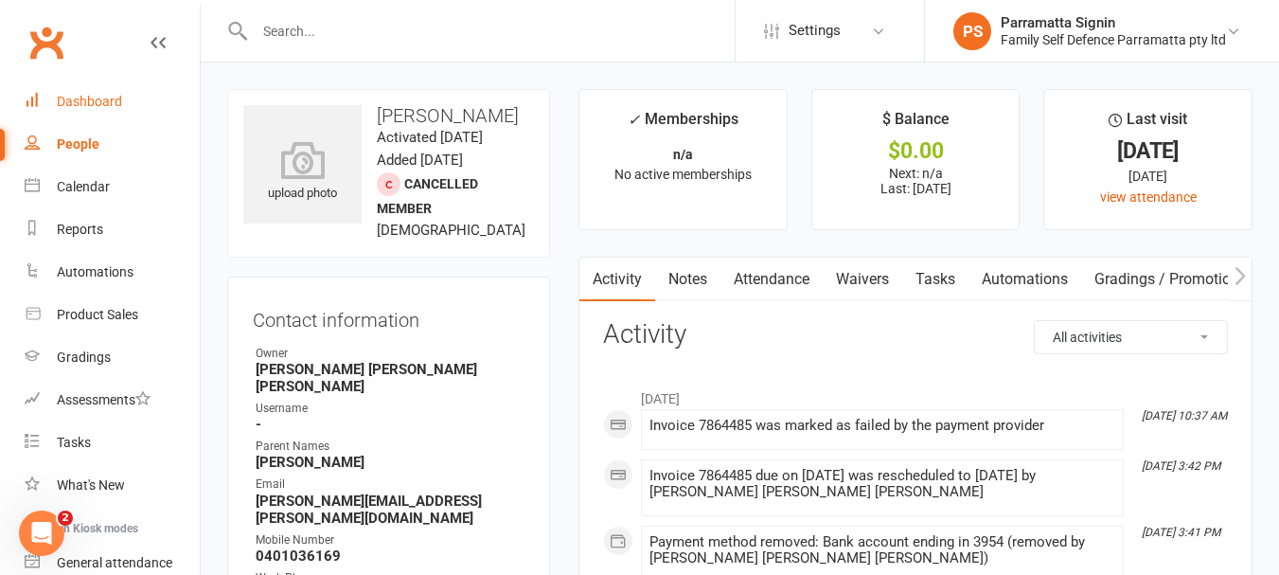
click at [77, 111] on link "Dashboard" at bounding box center [112, 101] width 175 height 43
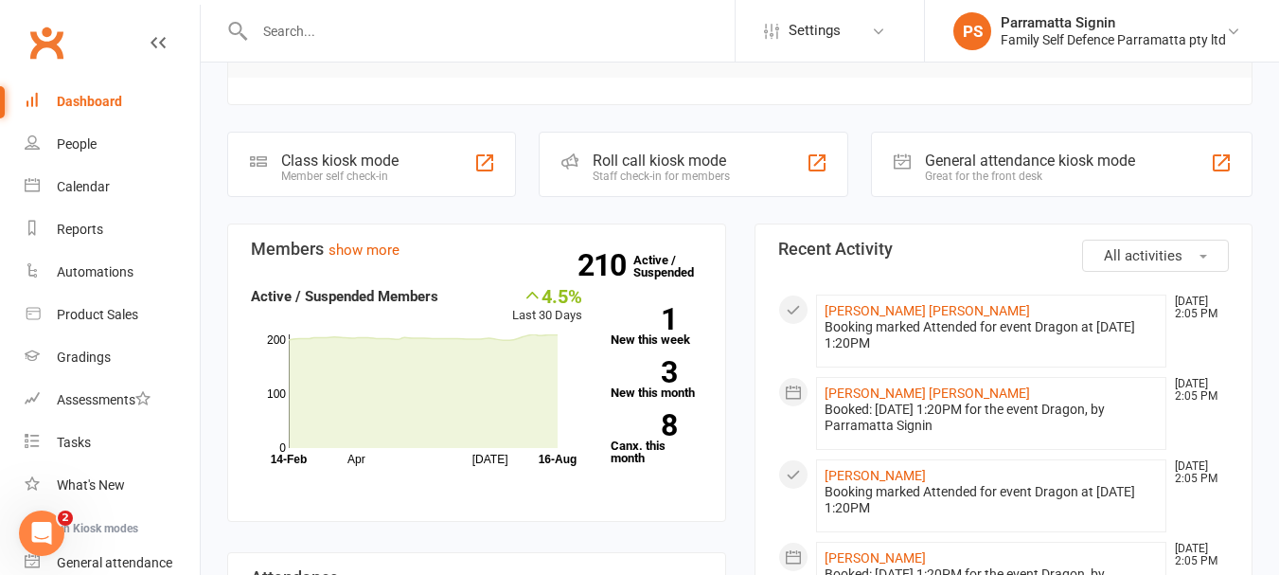
scroll to position [361, 0]
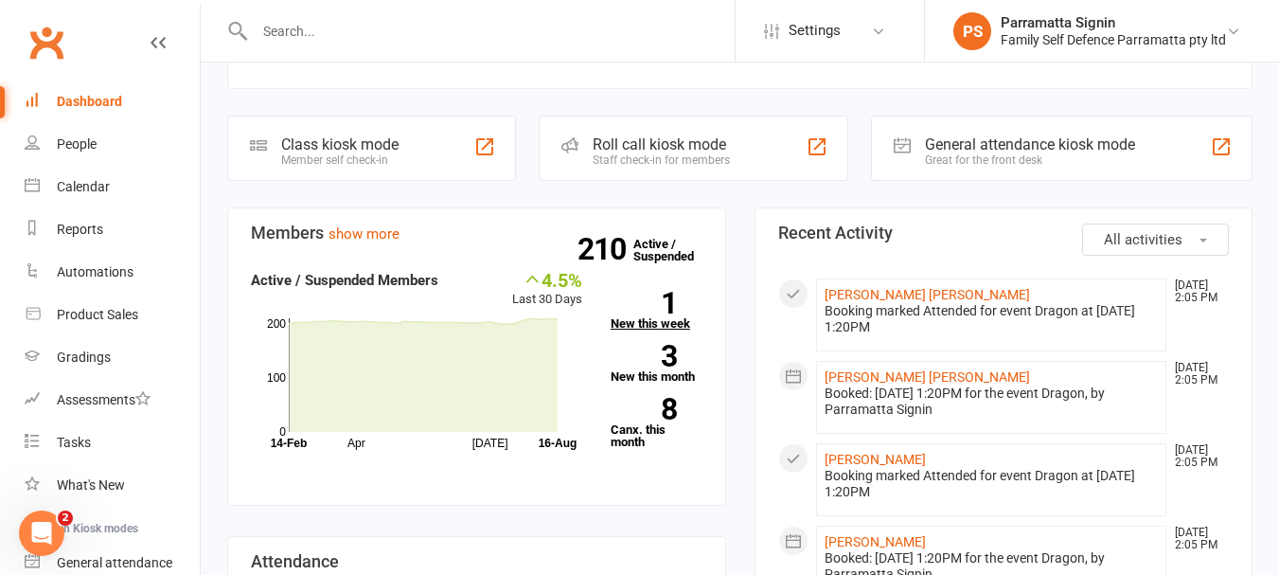
click at [653, 289] on strong "1" at bounding box center [644, 303] width 66 height 28
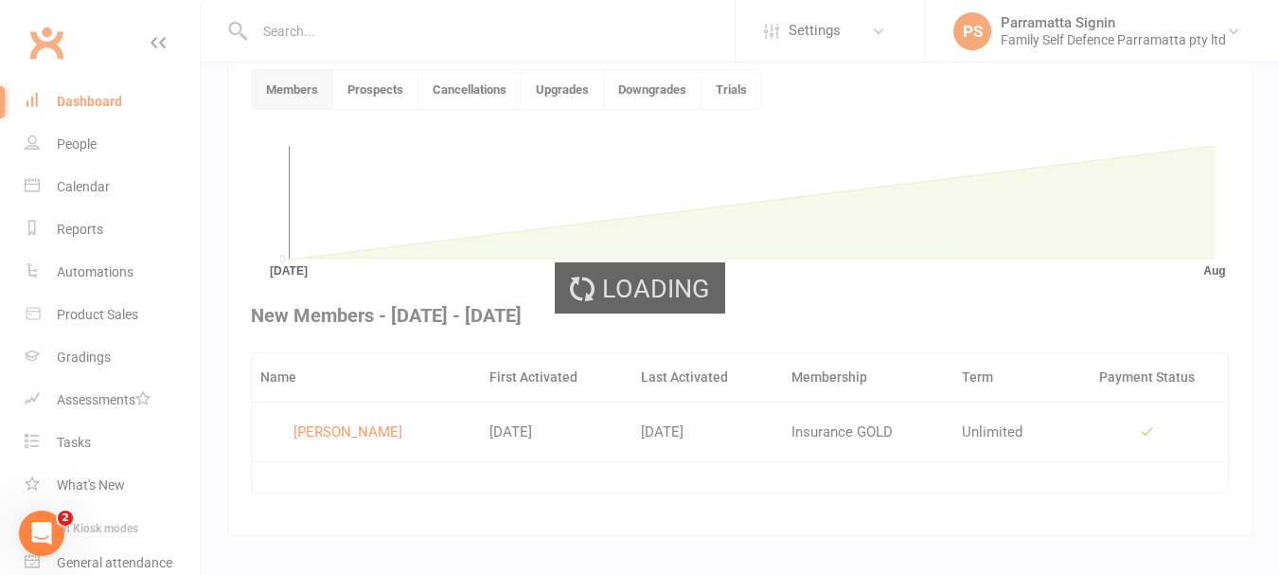
scroll to position [517, 0]
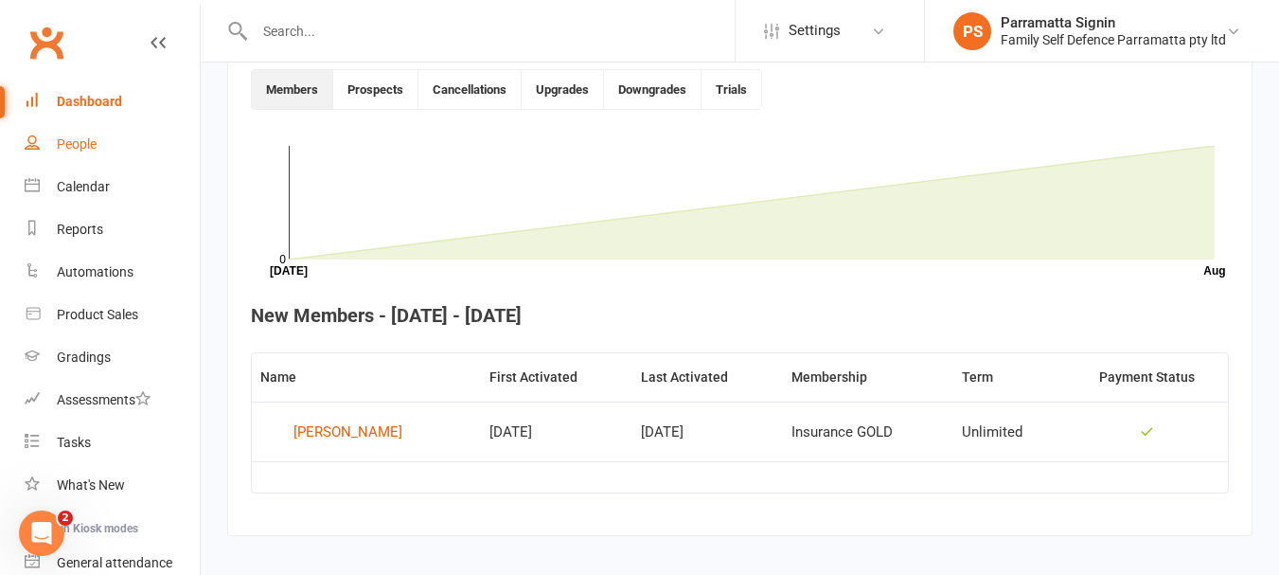
click at [80, 150] on div "People" at bounding box center [77, 143] width 40 height 15
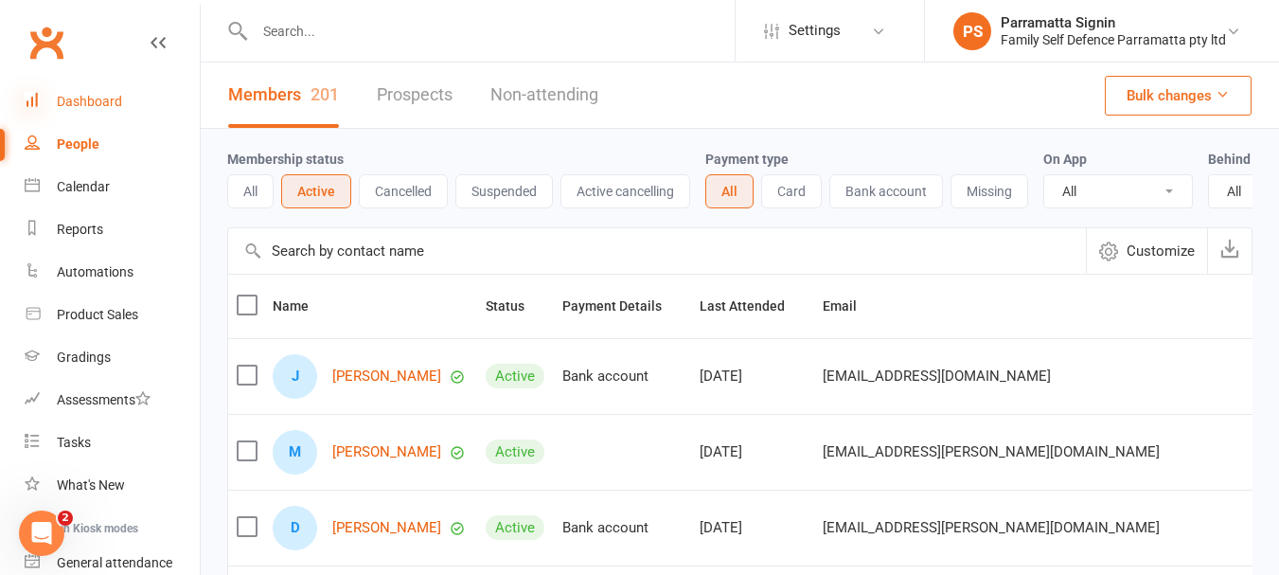
click at [37, 98] on icon at bounding box center [32, 99] width 15 height 15
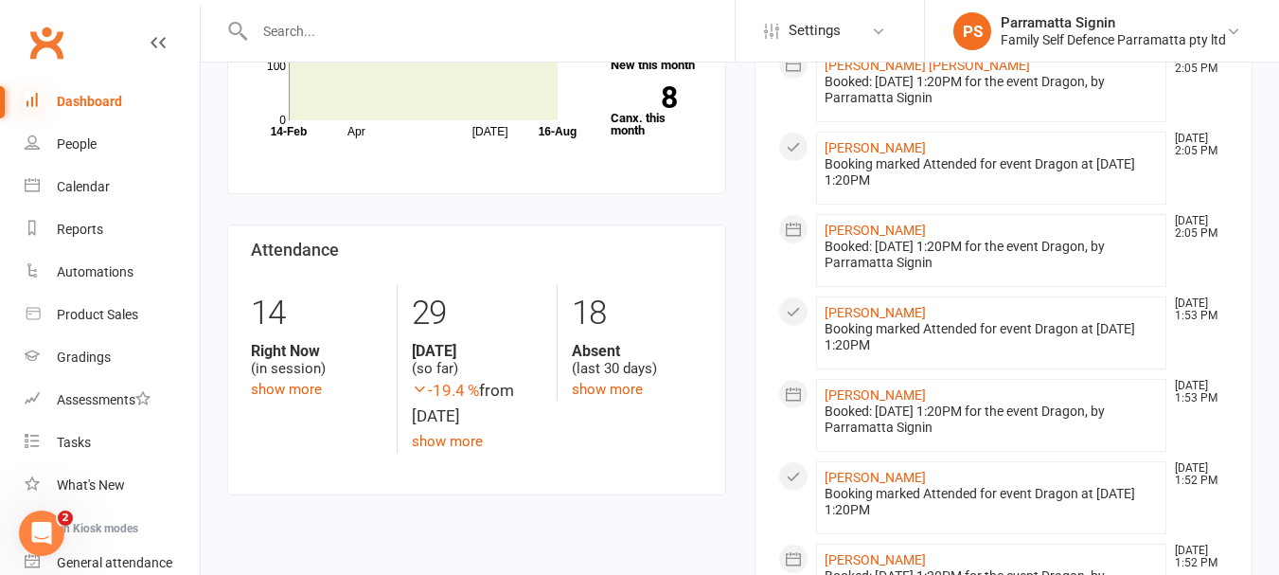
scroll to position [669, 0]
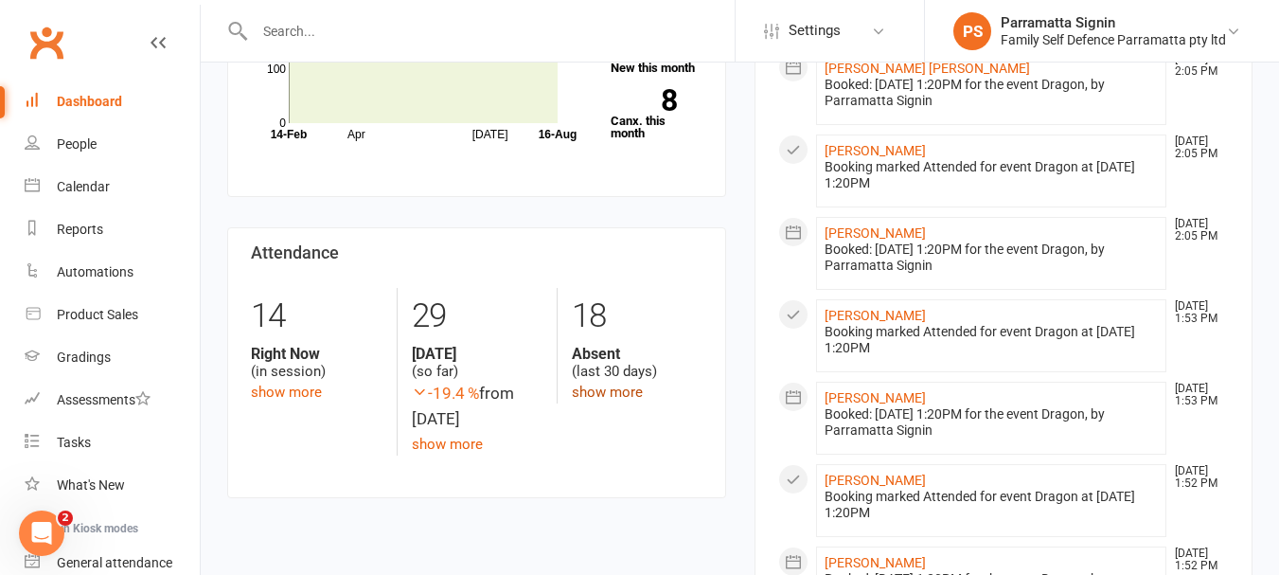
click at [598, 384] on link "show more" at bounding box center [607, 392] width 71 height 17
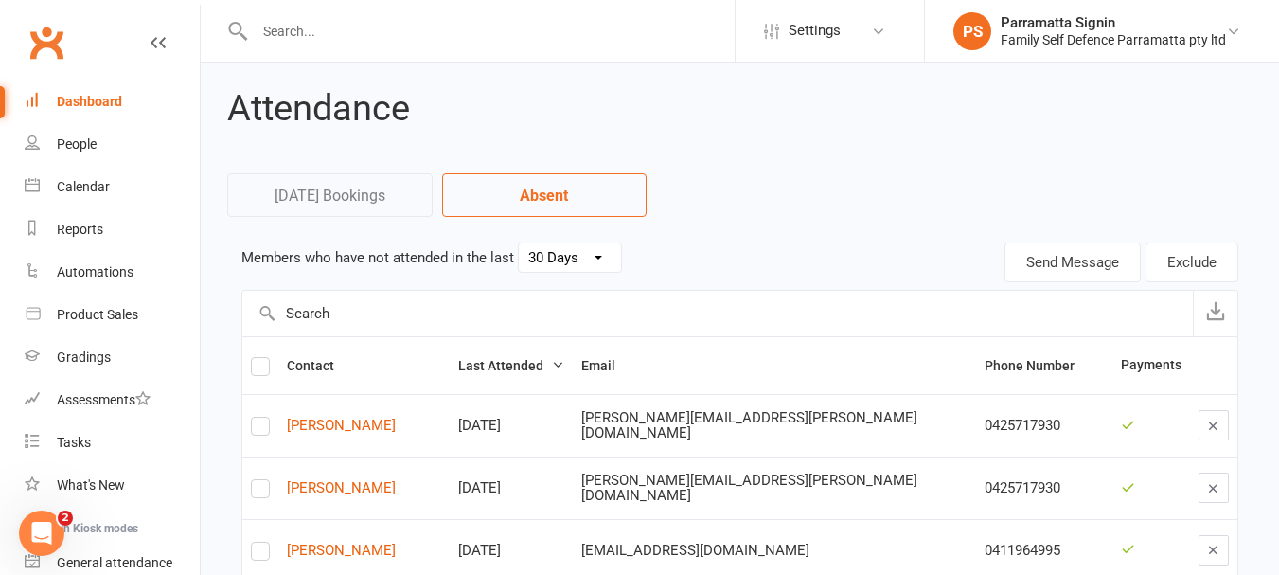
click at [558, 254] on select "30 Days 15 Days 7 Days" at bounding box center [570, 257] width 102 height 28
click at [519, 243] on select "30 Days 15 Days 7 Days" at bounding box center [570, 257] width 102 height 28
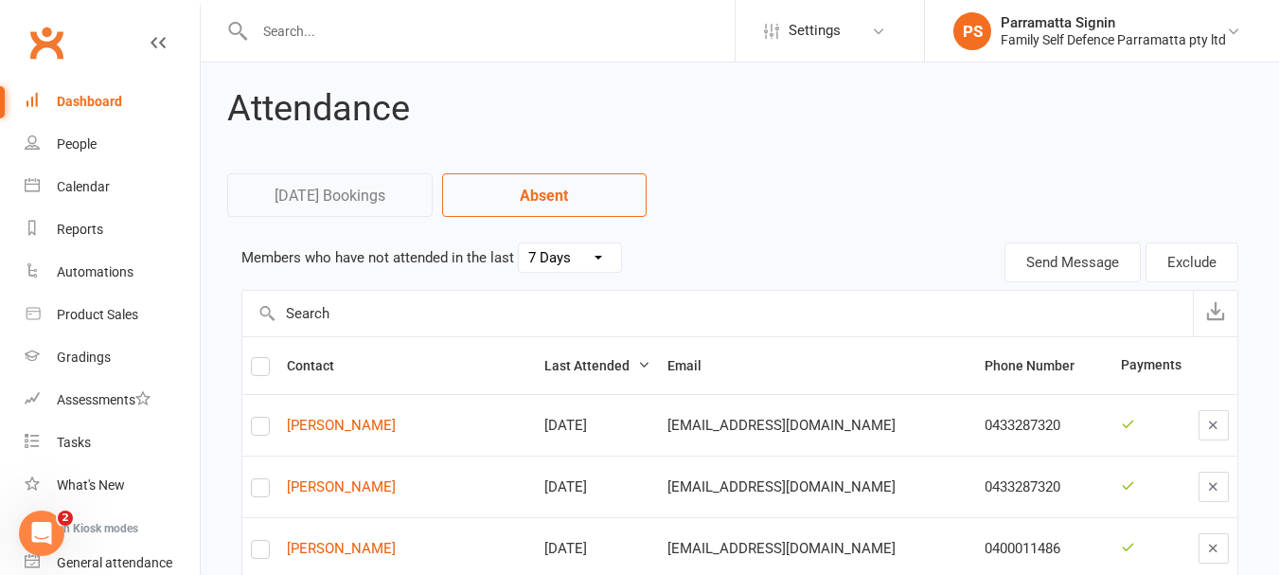
click at [556, 254] on select "30 Days 15 Days 7 Days" at bounding box center [570, 257] width 102 height 28
click at [519, 243] on select "30 Days 15 Days 7 Days" at bounding box center [570, 257] width 102 height 28
select select "30"
click at [97, 101] on div "Dashboard" at bounding box center [89, 101] width 65 height 15
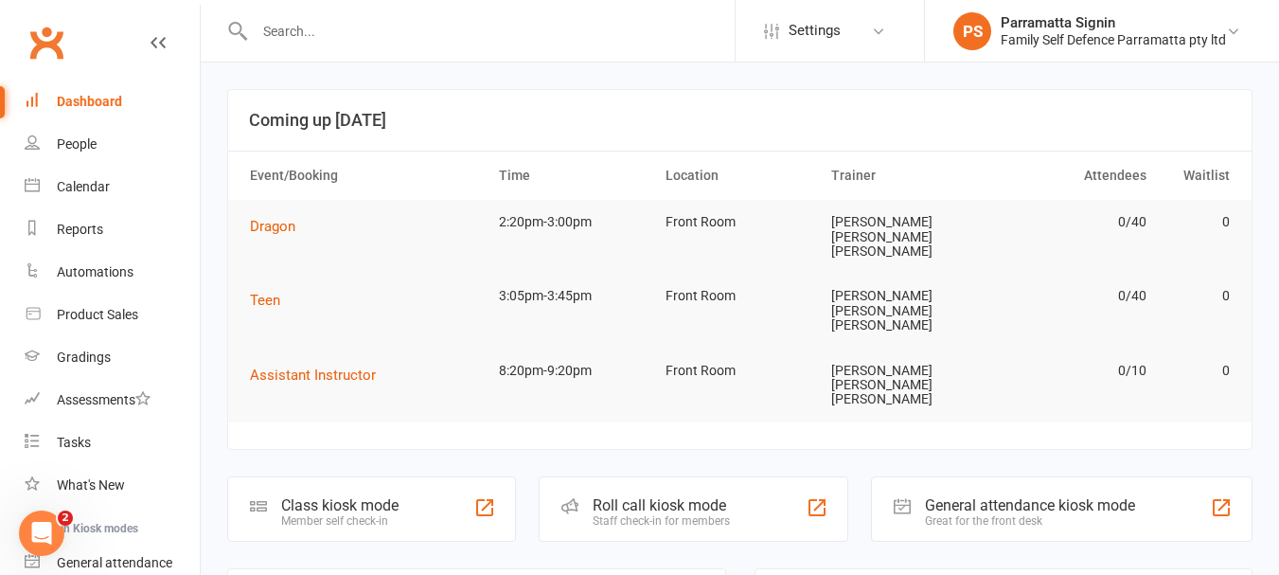
click at [657, 496] on div "Roll call kiosk mode" at bounding box center [661, 505] width 137 height 18
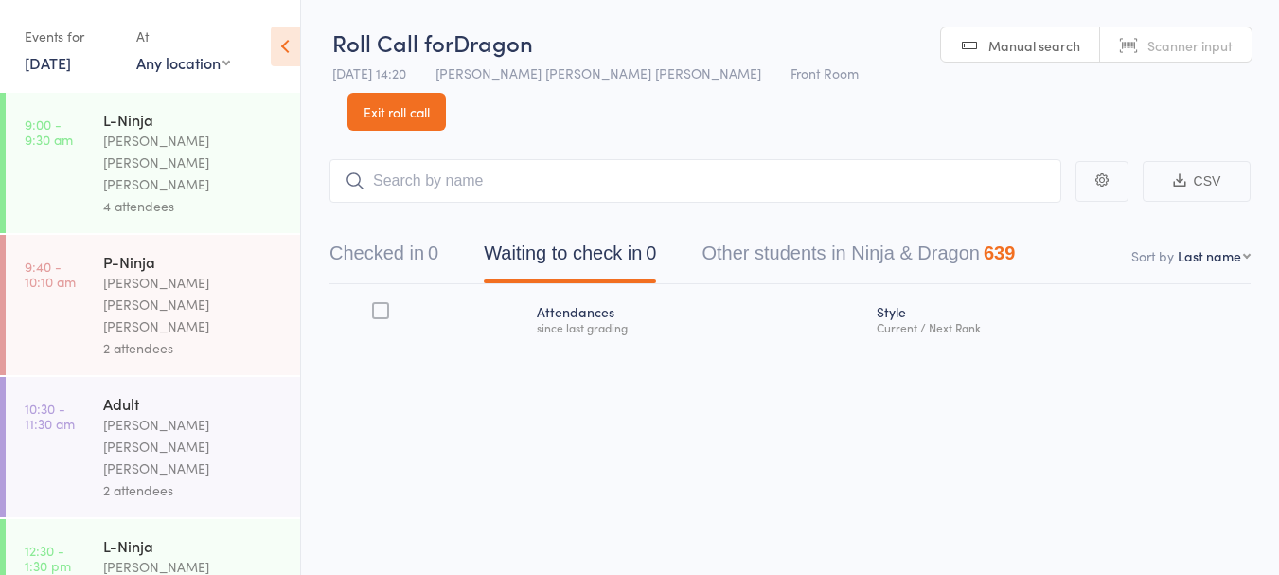
click at [44, 53] on link "[DATE]" at bounding box center [48, 62] width 46 height 21
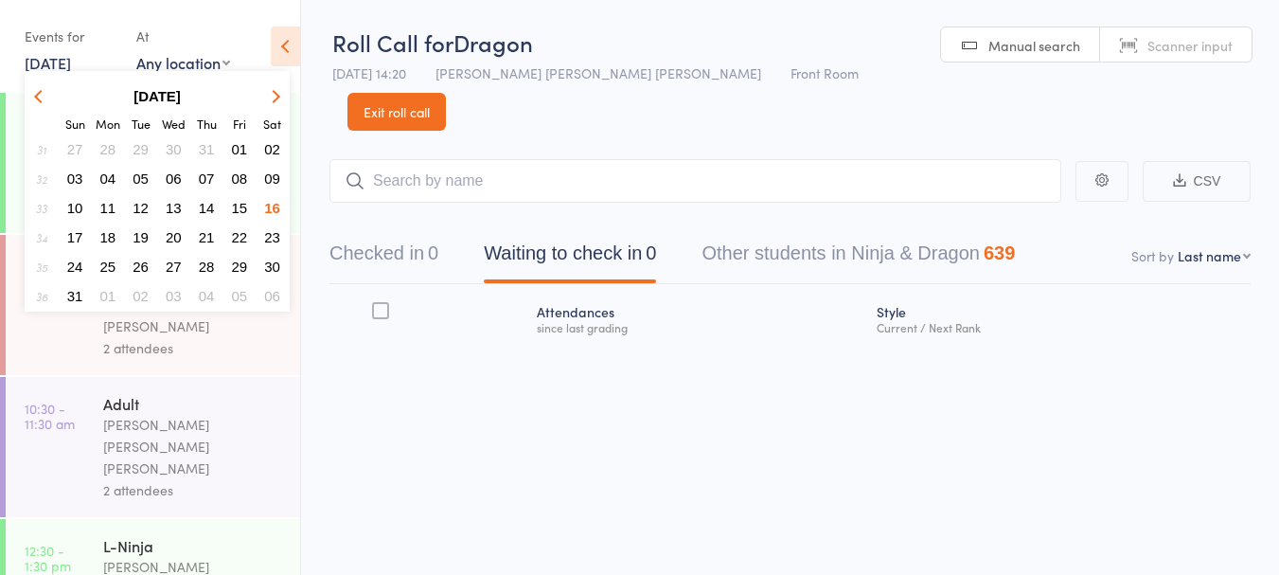
click at [142, 210] on span "12" at bounding box center [141, 208] width 16 height 16
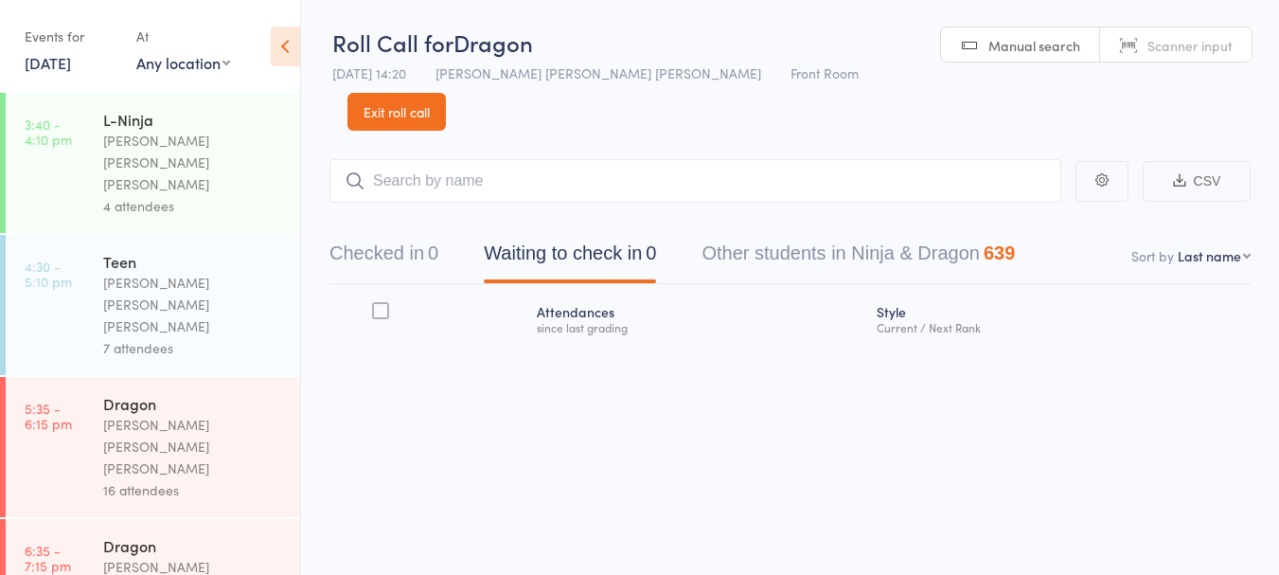
click at [71, 69] on link "12 Aug, 2025" at bounding box center [48, 62] width 46 height 21
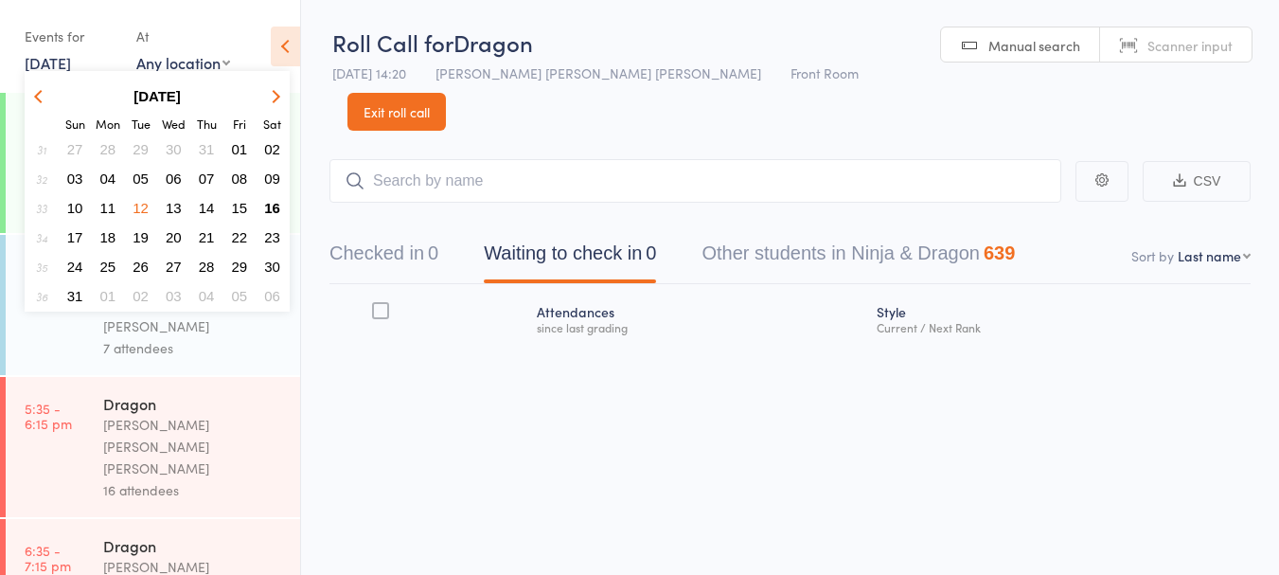
click at [174, 211] on span "13" at bounding box center [174, 208] width 16 height 16
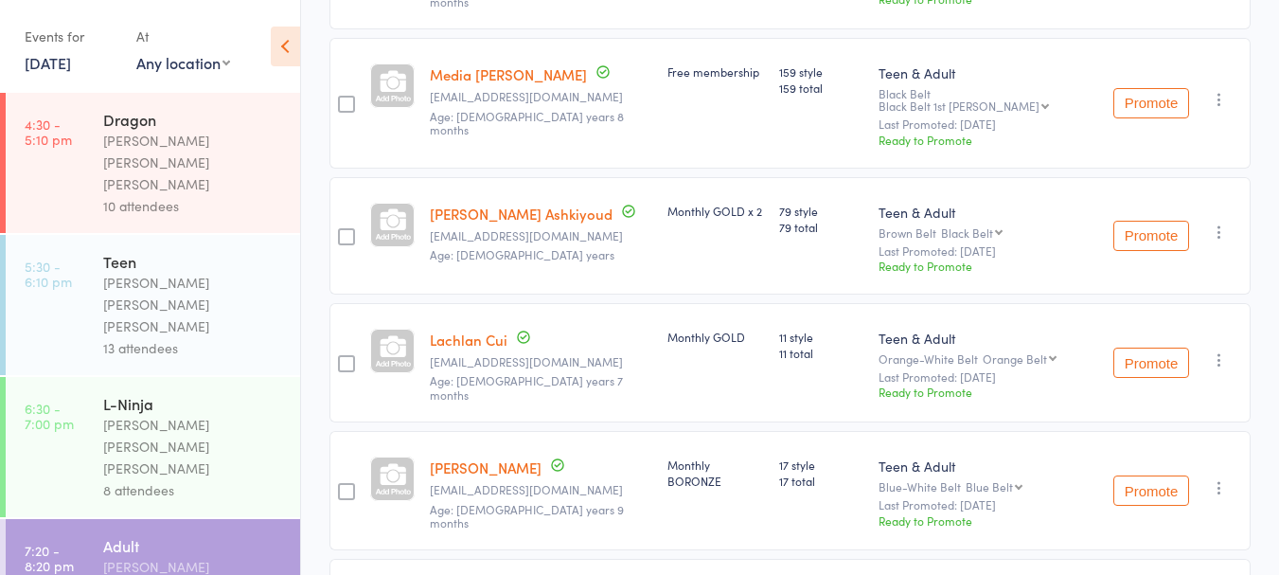
scroll to position [416, 0]
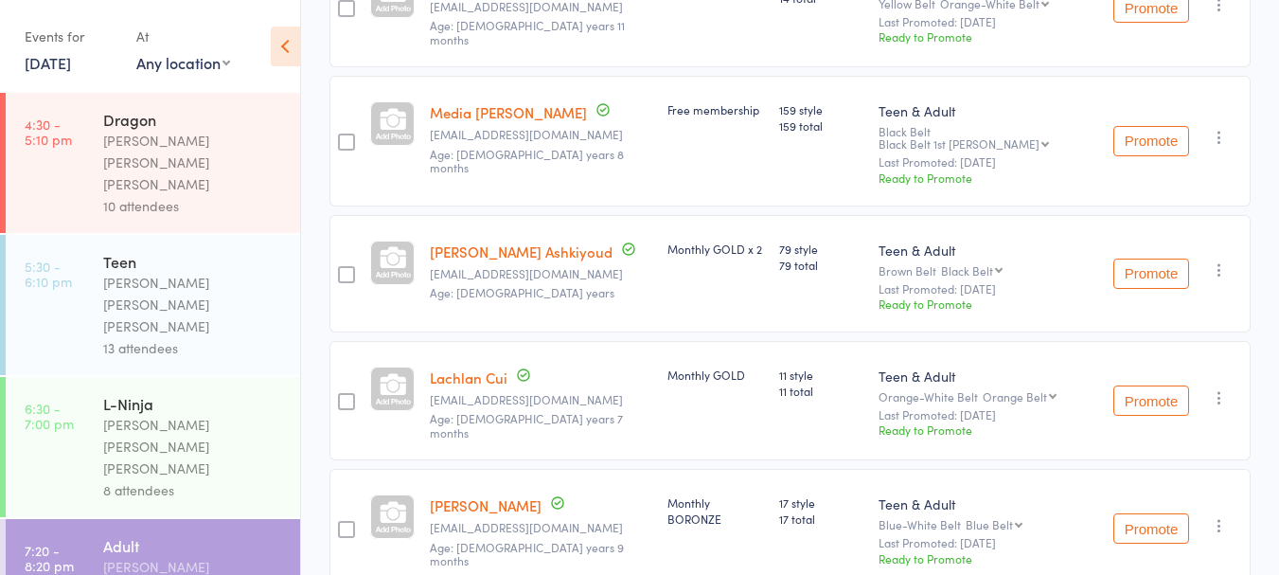
click at [71, 71] on link "13 Aug, 2025" at bounding box center [48, 62] width 46 height 21
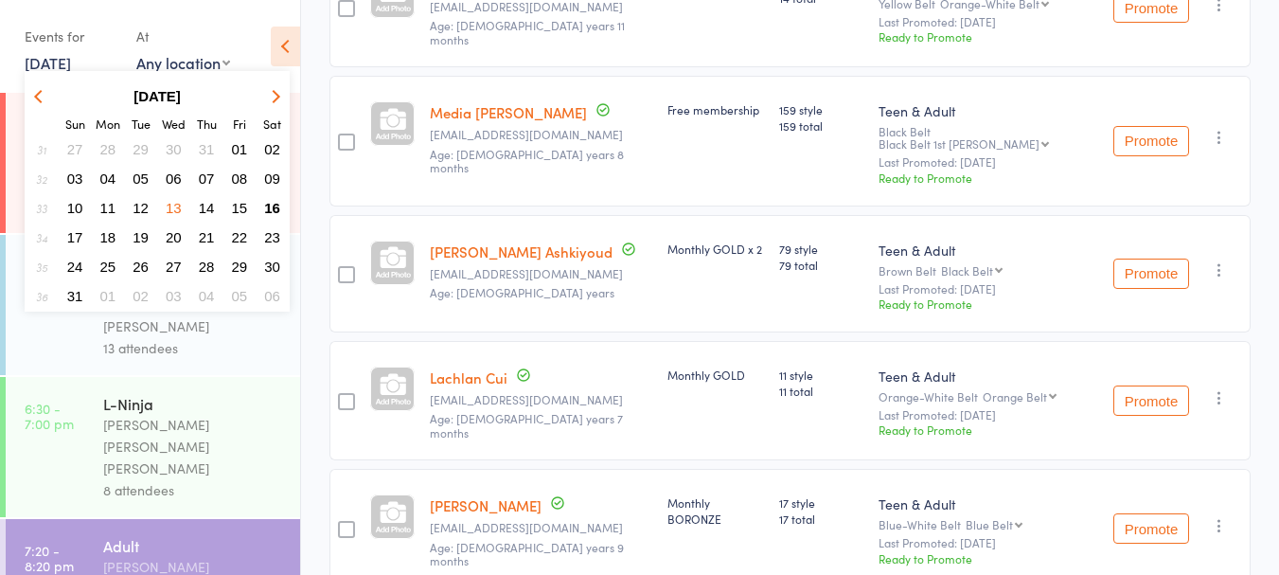
click at [209, 214] on span "14" at bounding box center [207, 208] width 16 height 16
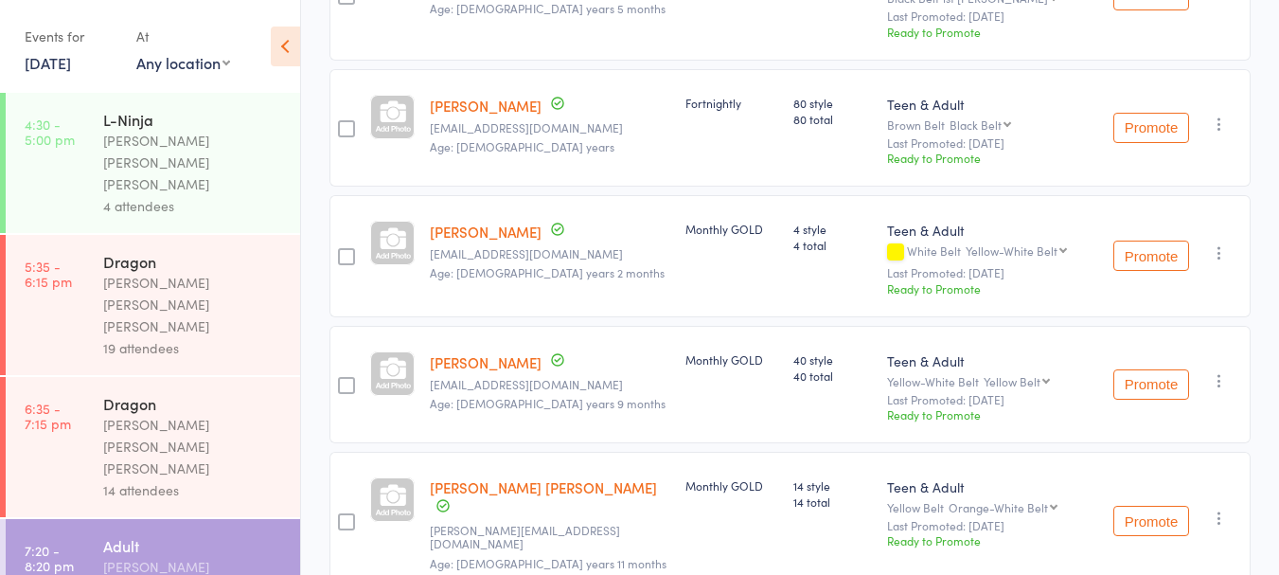
scroll to position [1208, 0]
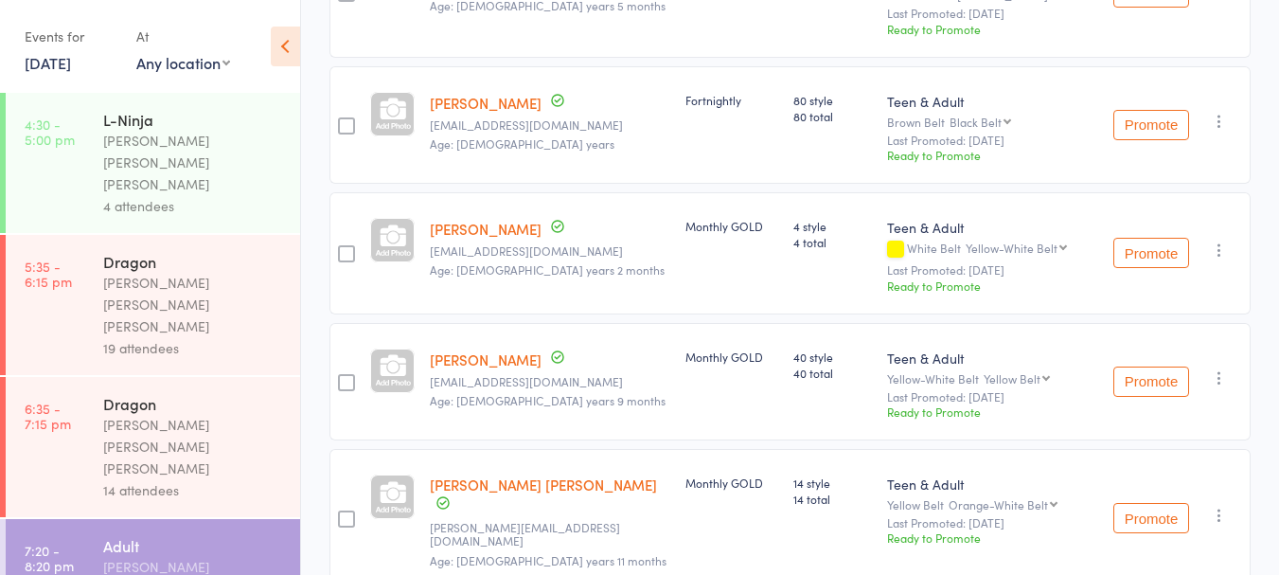
click at [69, 67] on link "14 Aug, 2025" at bounding box center [48, 62] width 46 height 21
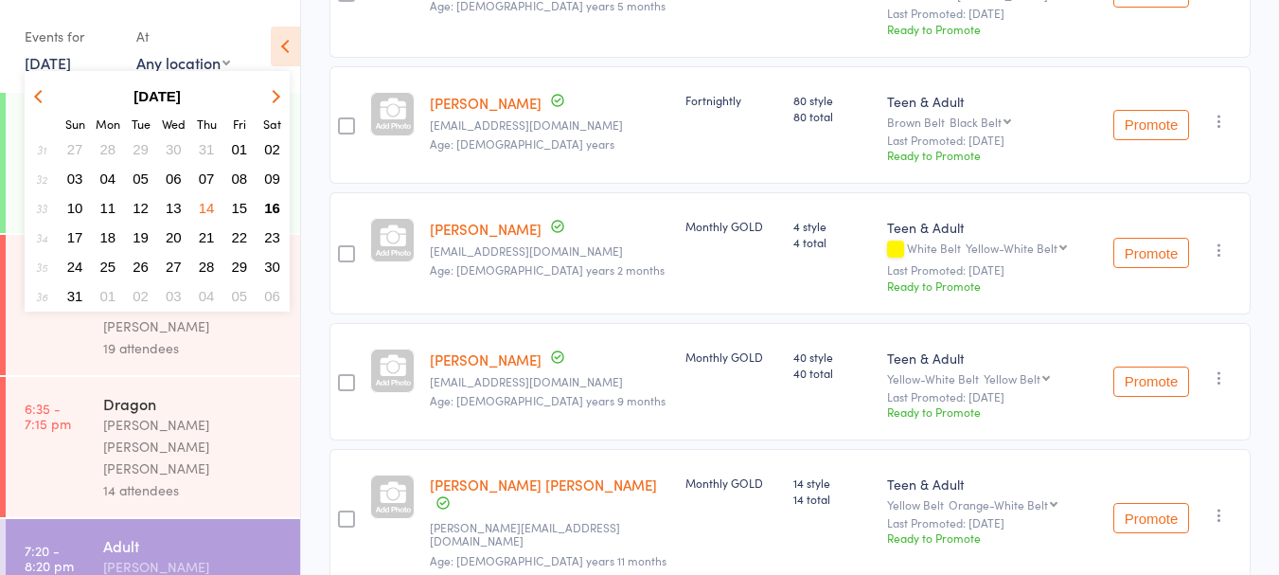
click at [108, 208] on span "11" at bounding box center [108, 208] width 16 height 16
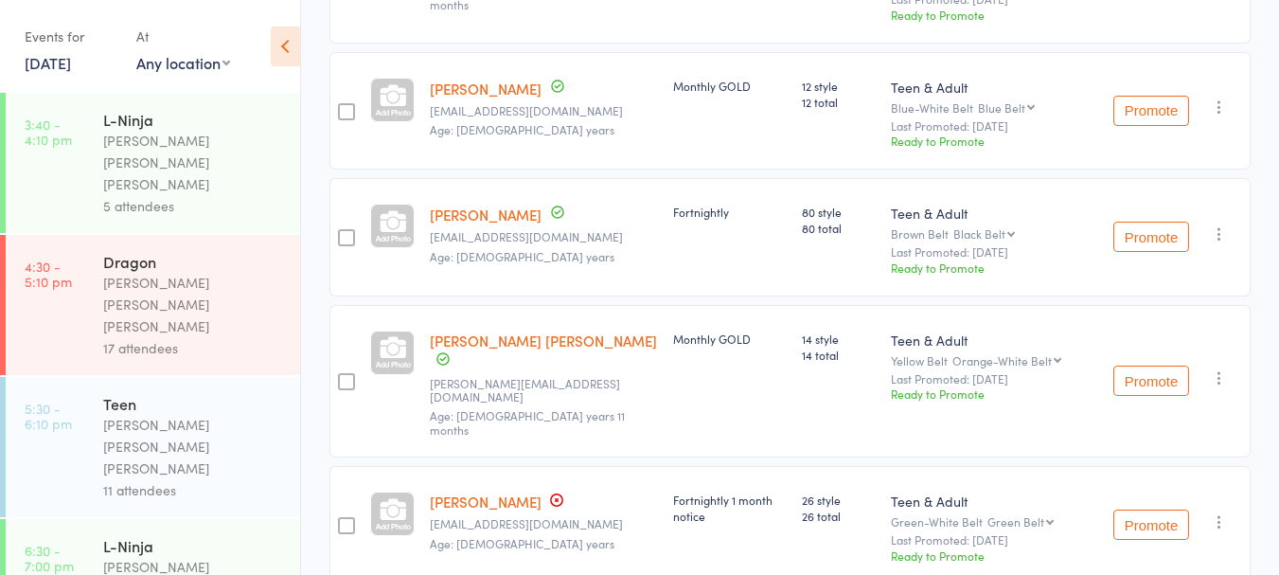
scroll to position [1460, 0]
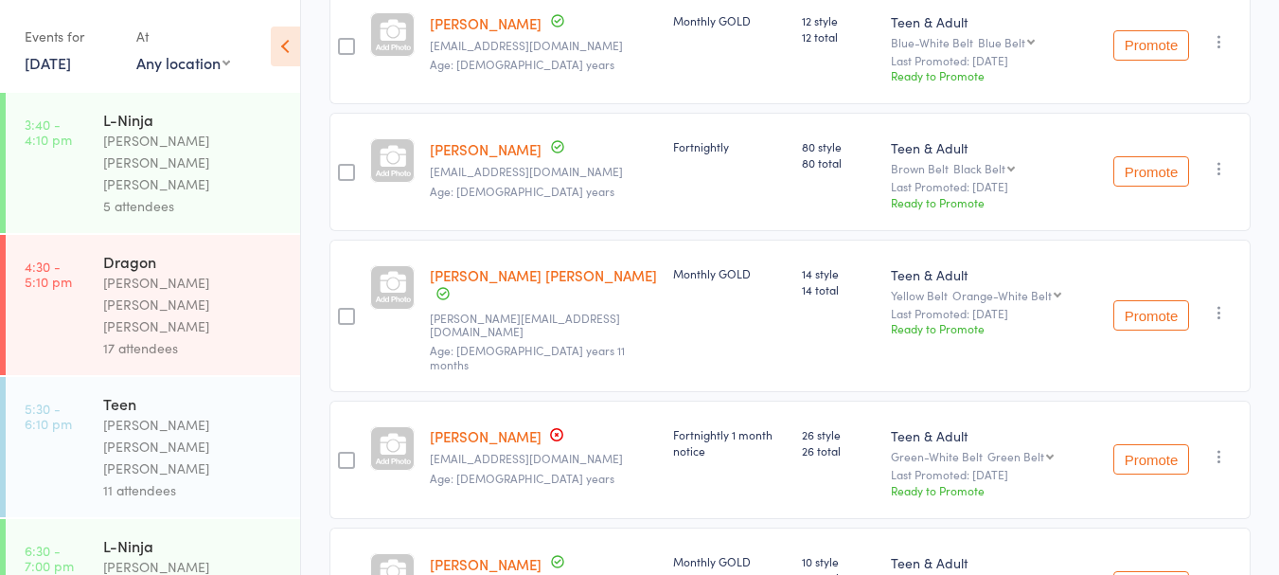
click at [69, 70] on link "11 Aug, 2025" at bounding box center [48, 62] width 46 height 21
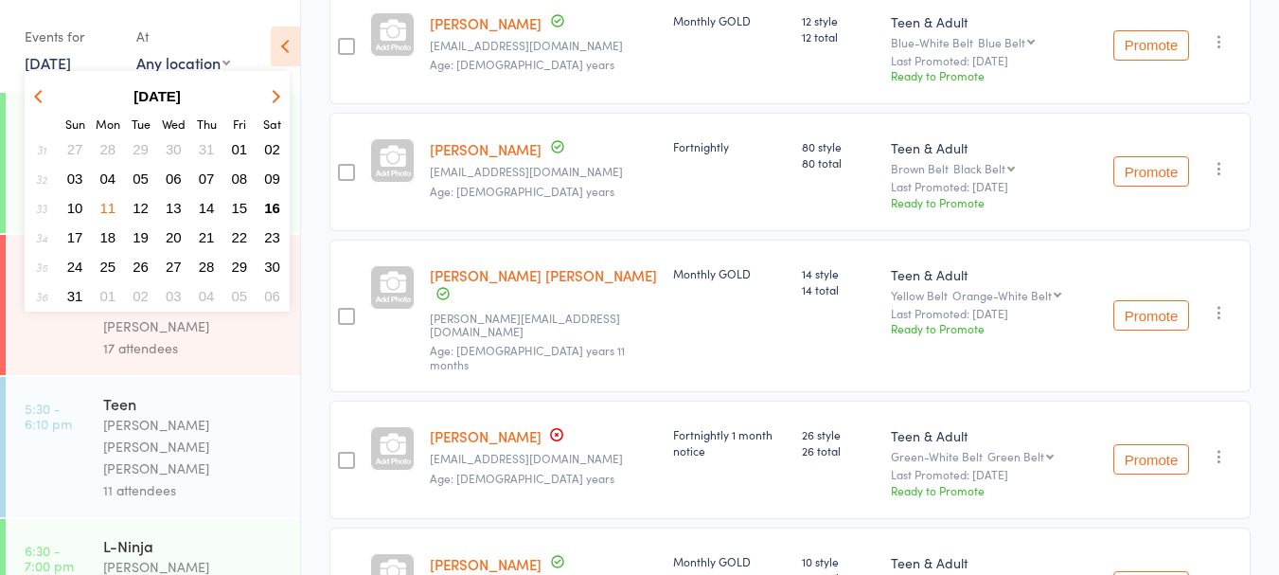
click at [274, 209] on span "16" at bounding box center [272, 208] width 16 height 16
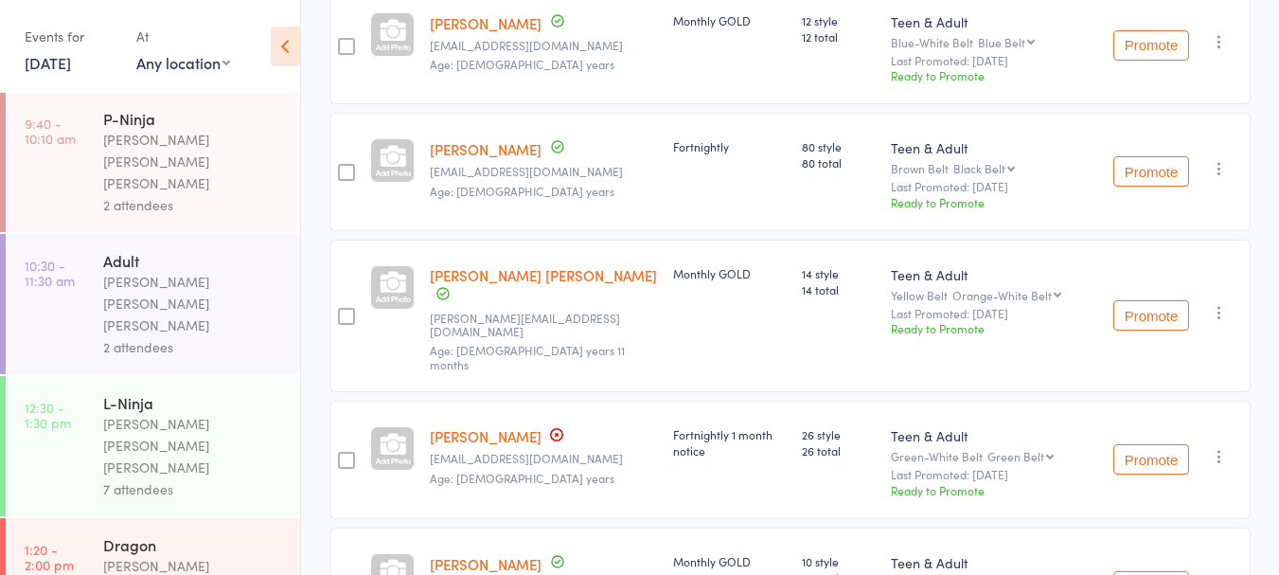
scroll to position [176, 0]
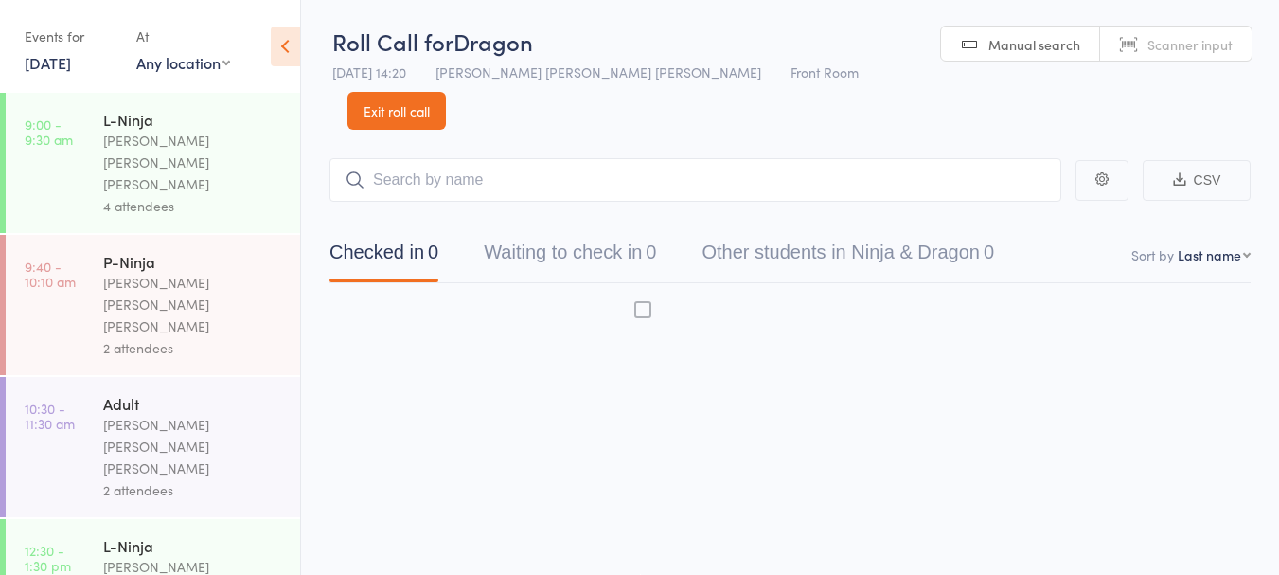
scroll to position [1, 0]
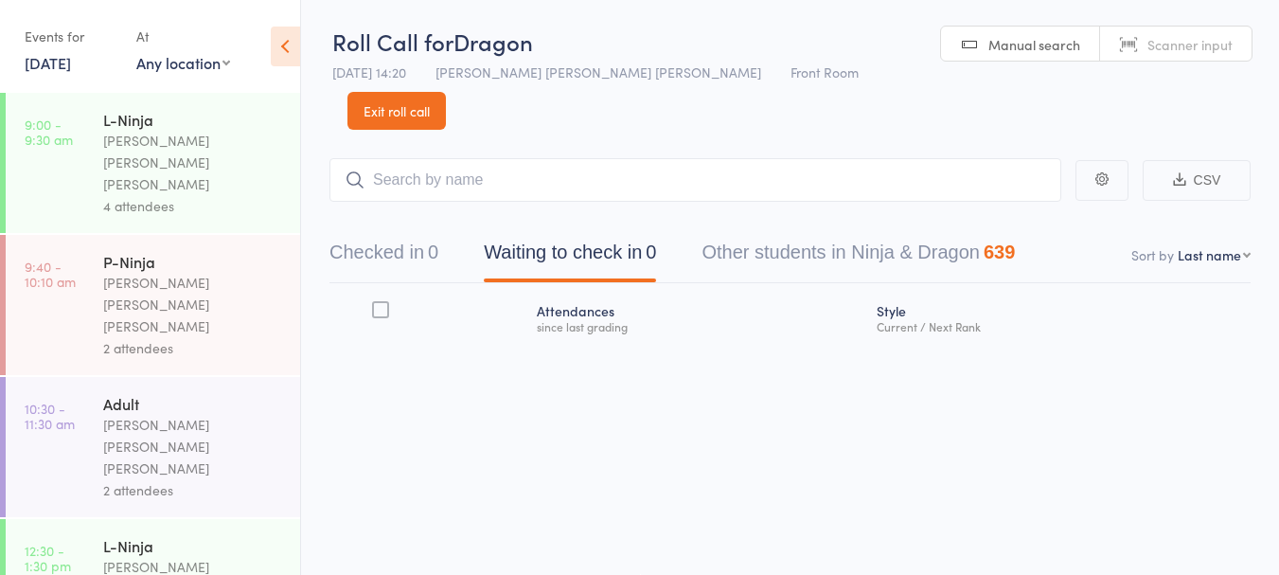
click at [446, 92] on link "Exit roll call" at bounding box center [397, 111] width 98 height 38
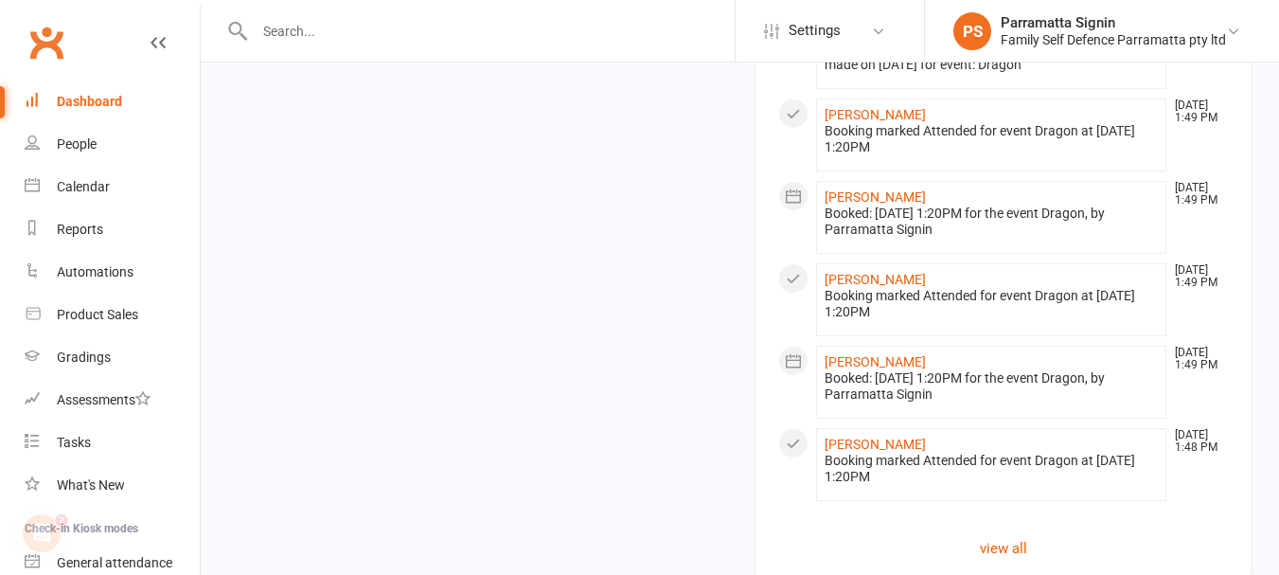
scroll to position [1791, 0]
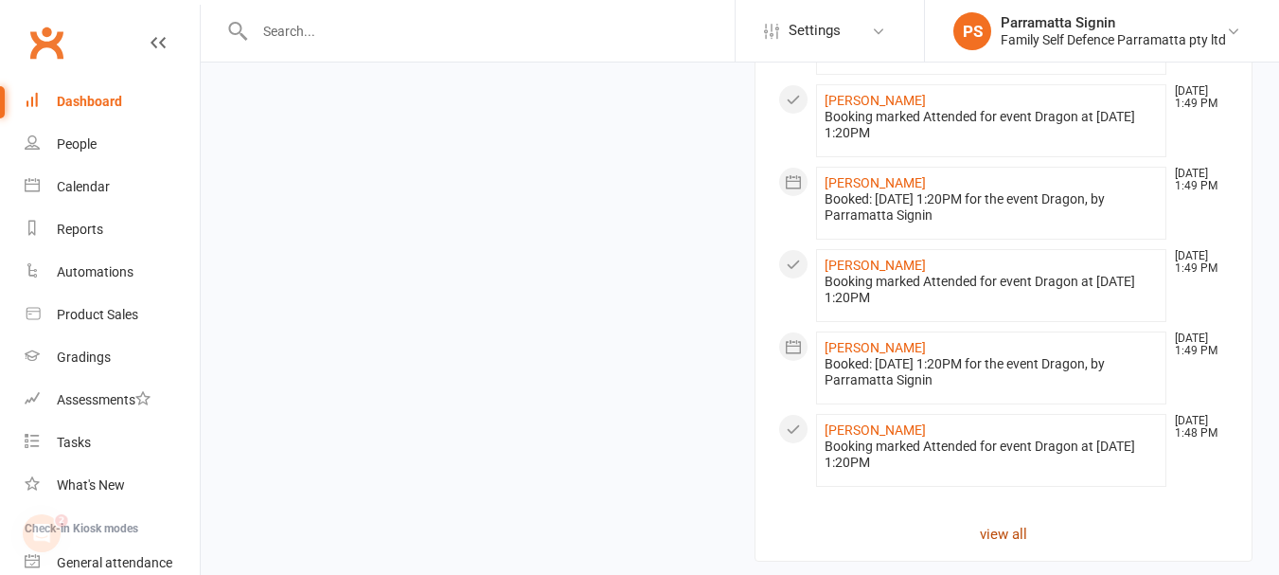
click at [1028, 523] on link "view all" at bounding box center [1004, 534] width 452 height 23
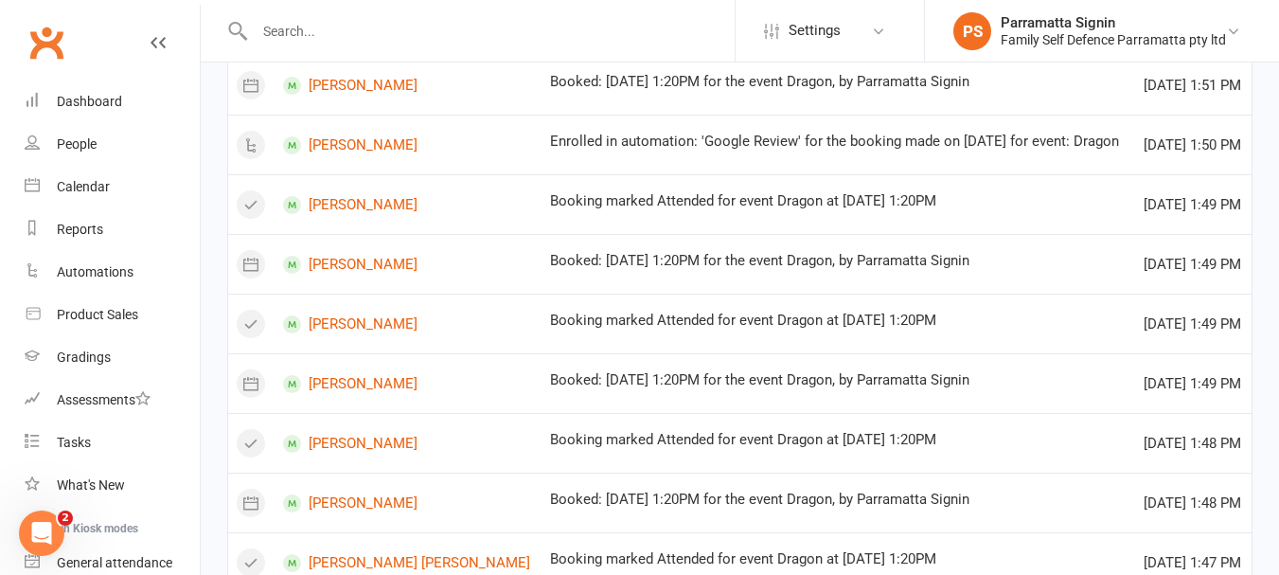
scroll to position [1262, 0]
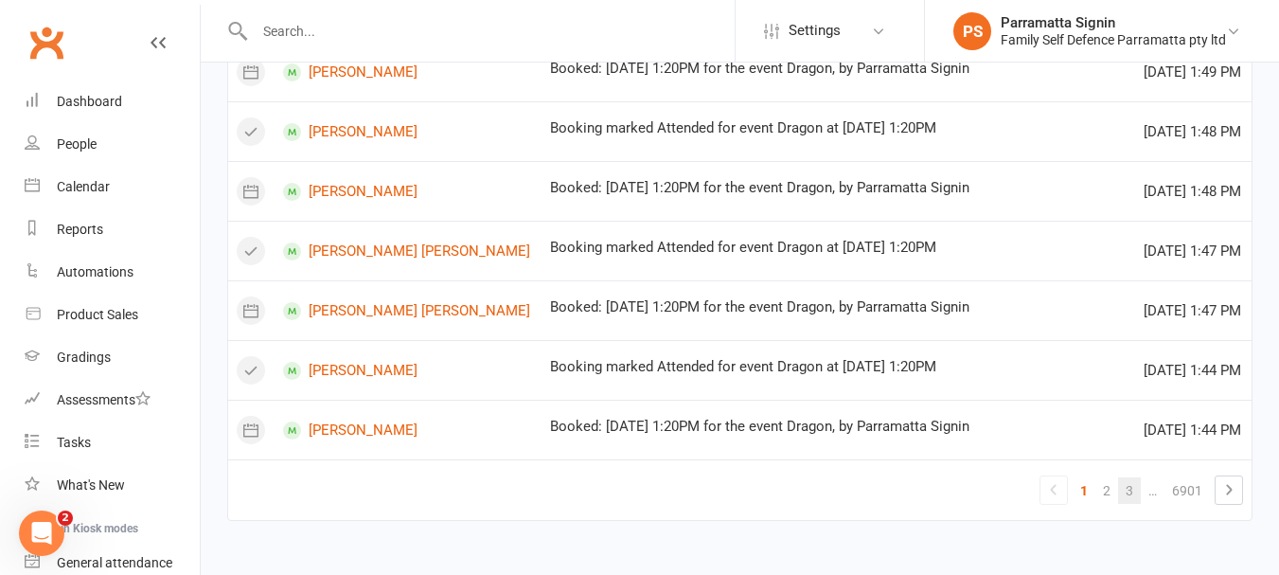
click at [1130, 492] on link "3" at bounding box center [1129, 490] width 23 height 27
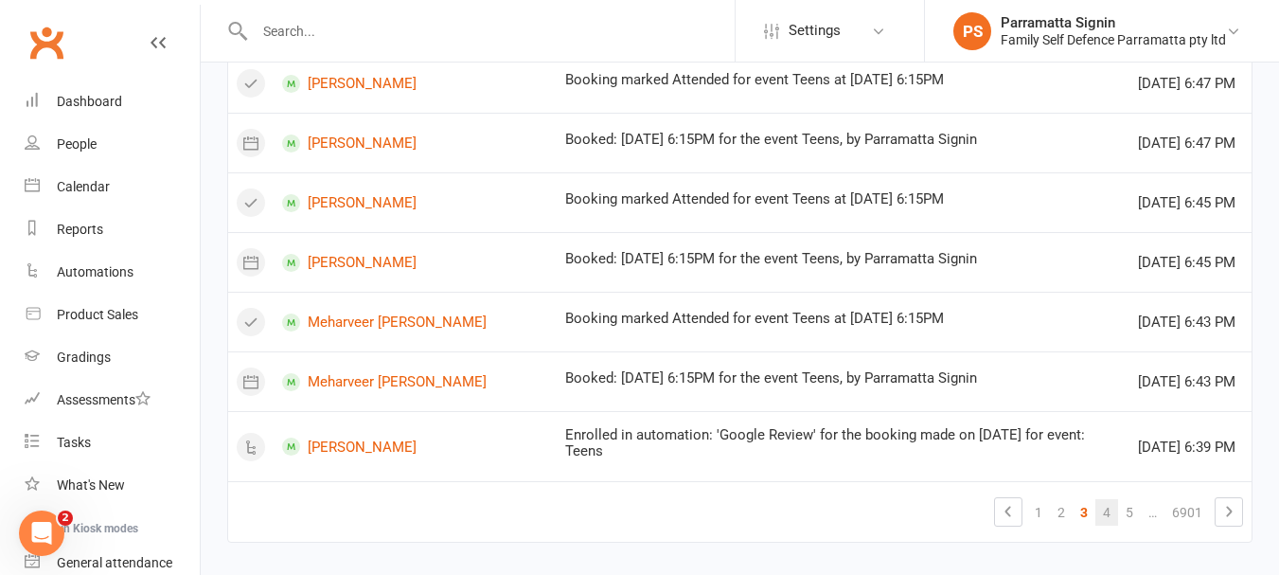
click at [1107, 499] on link "4" at bounding box center [1107, 512] width 23 height 27
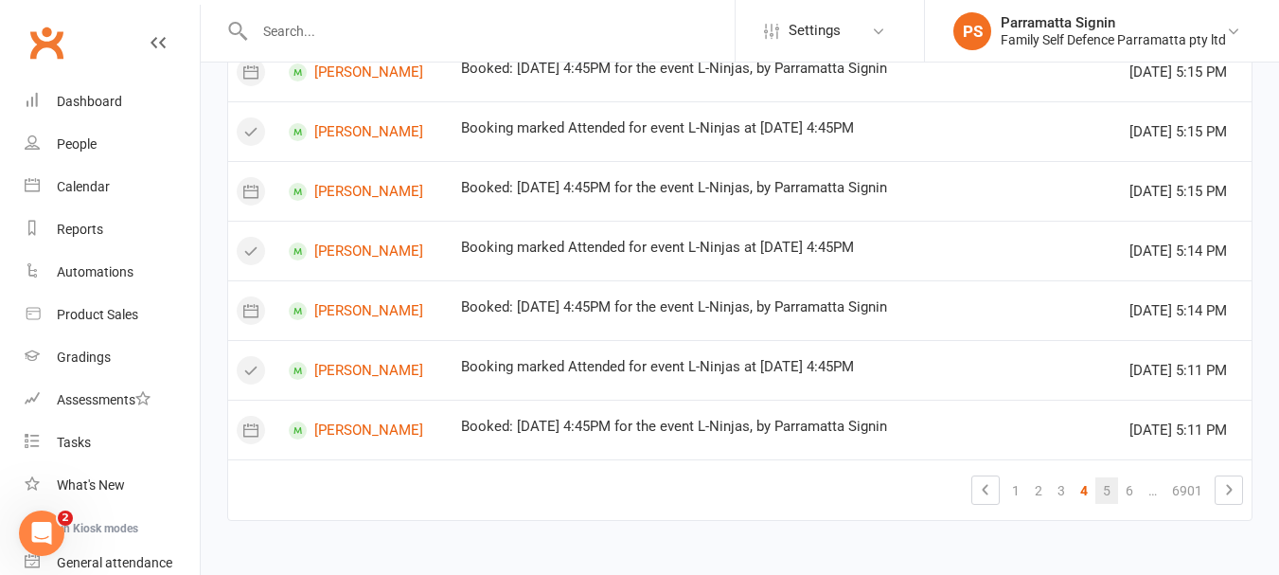
click at [1110, 495] on link "5" at bounding box center [1107, 490] width 23 height 27
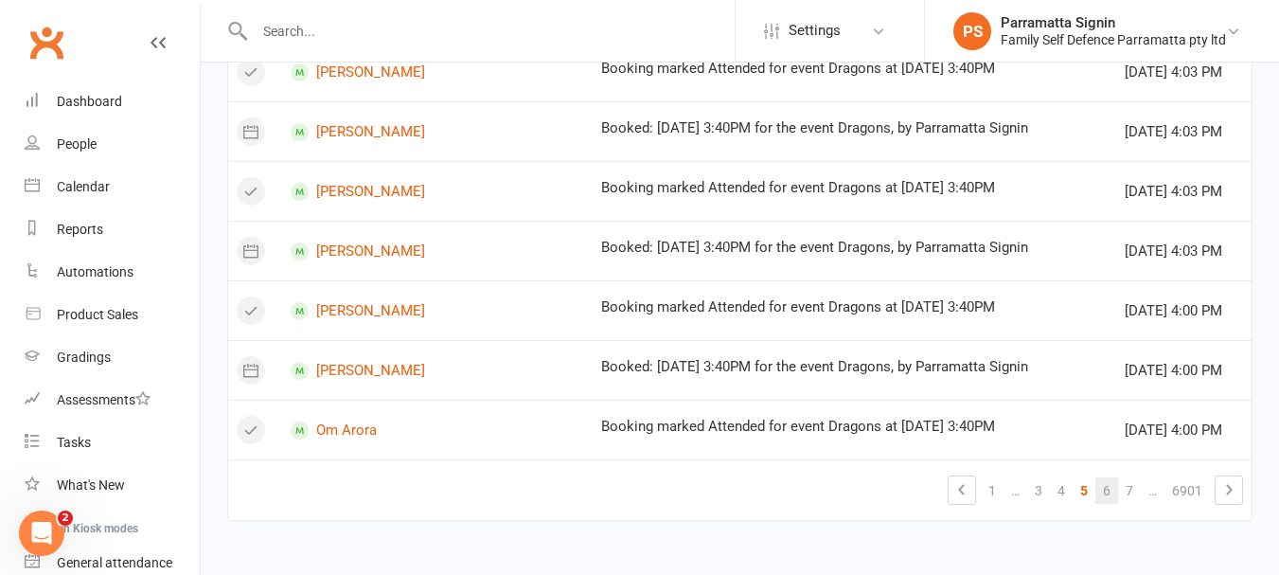
click at [1110, 495] on link "6" at bounding box center [1107, 490] width 23 height 27
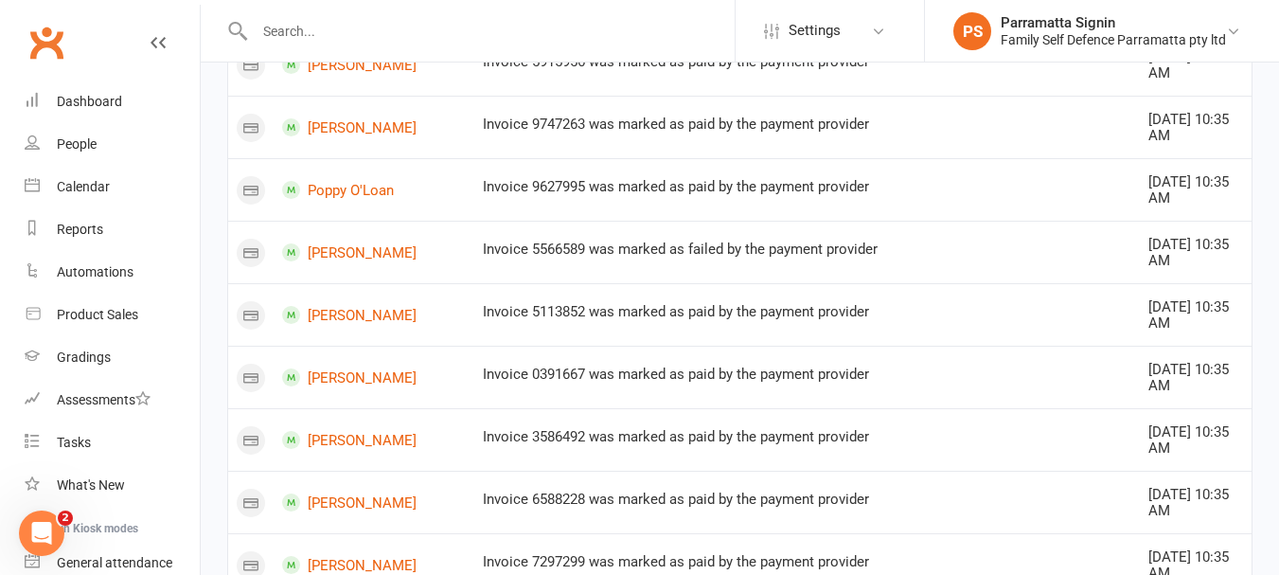
scroll to position [1381, 0]
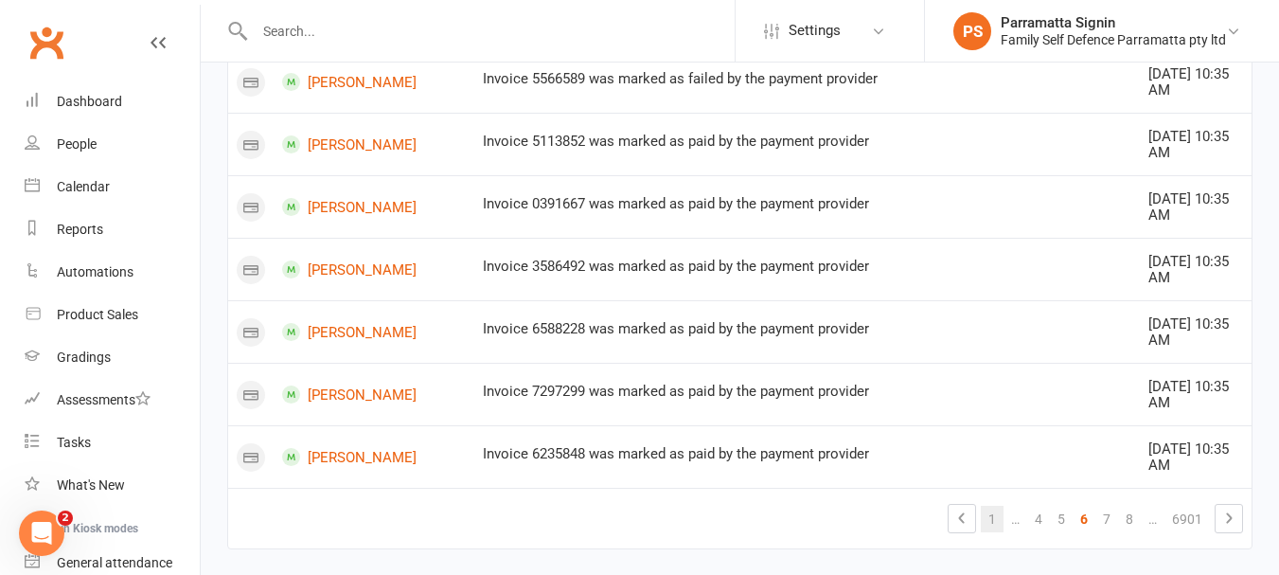
click at [992, 506] on link "1" at bounding box center [992, 519] width 23 height 27
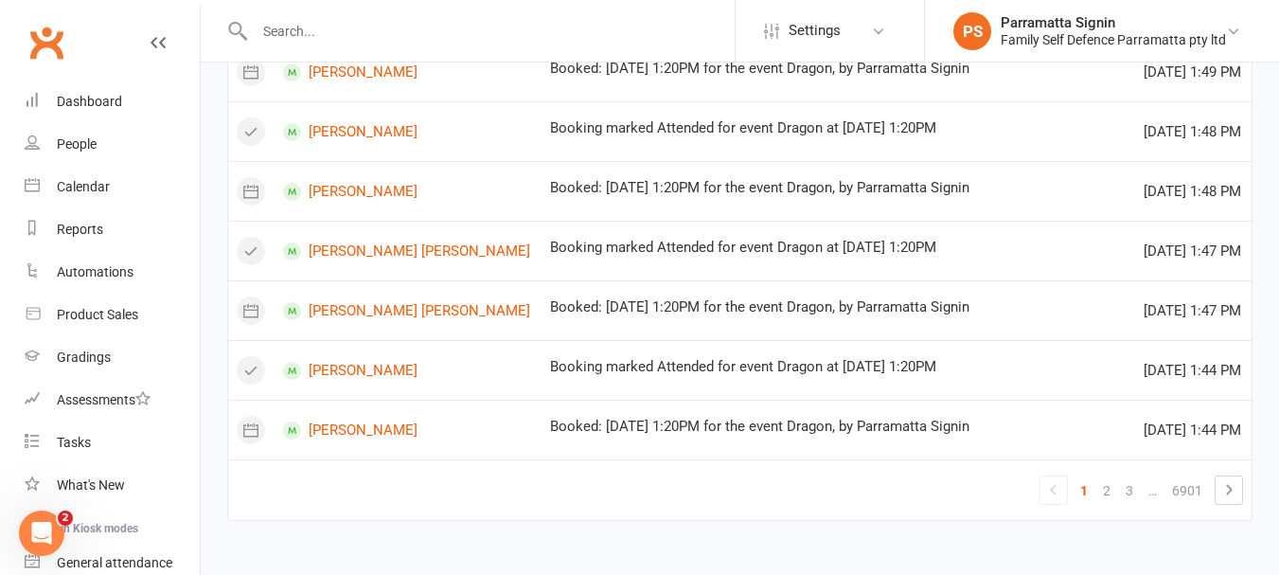
scroll to position [1262, 0]
click at [78, 101] on div "Dashboard" at bounding box center [89, 101] width 65 height 15
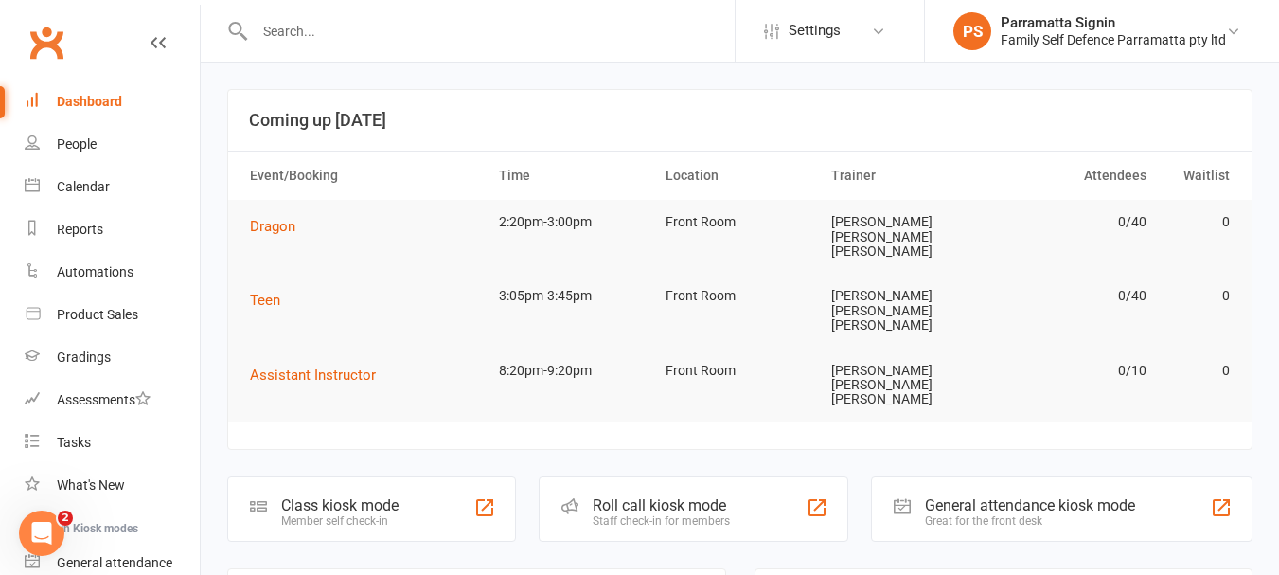
click at [643, 514] on div "Staff check-in for members" at bounding box center [661, 520] width 137 height 13
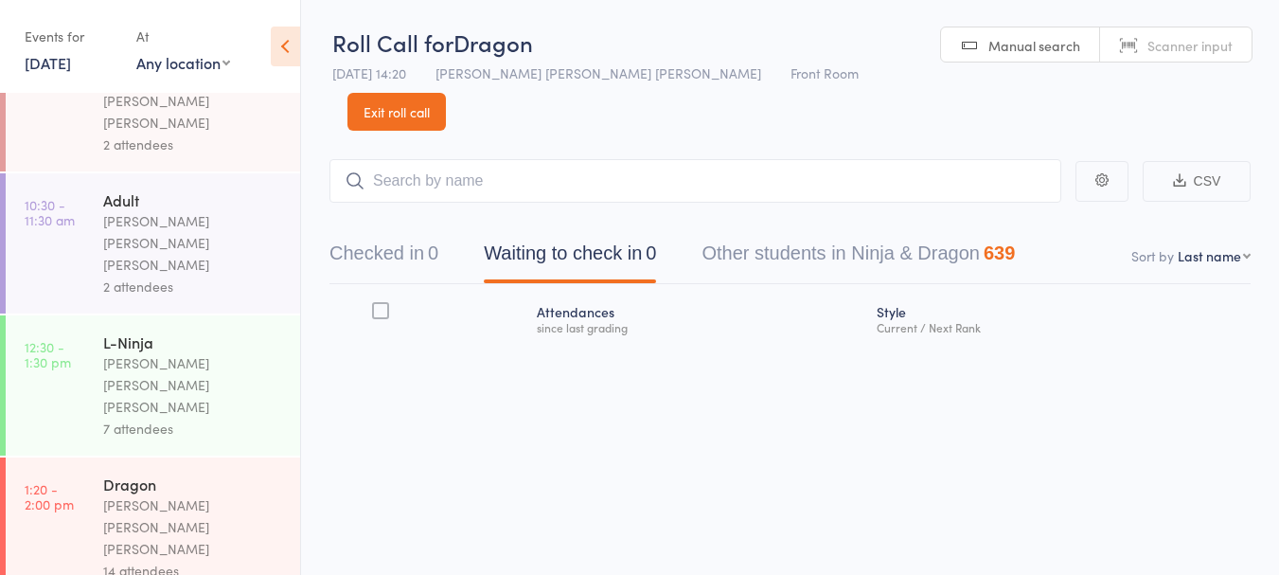
scroll to position [205, 0]
click at [396, 233] on button "Checked in 0" at bounding box center [384, 258] width 109 height 50
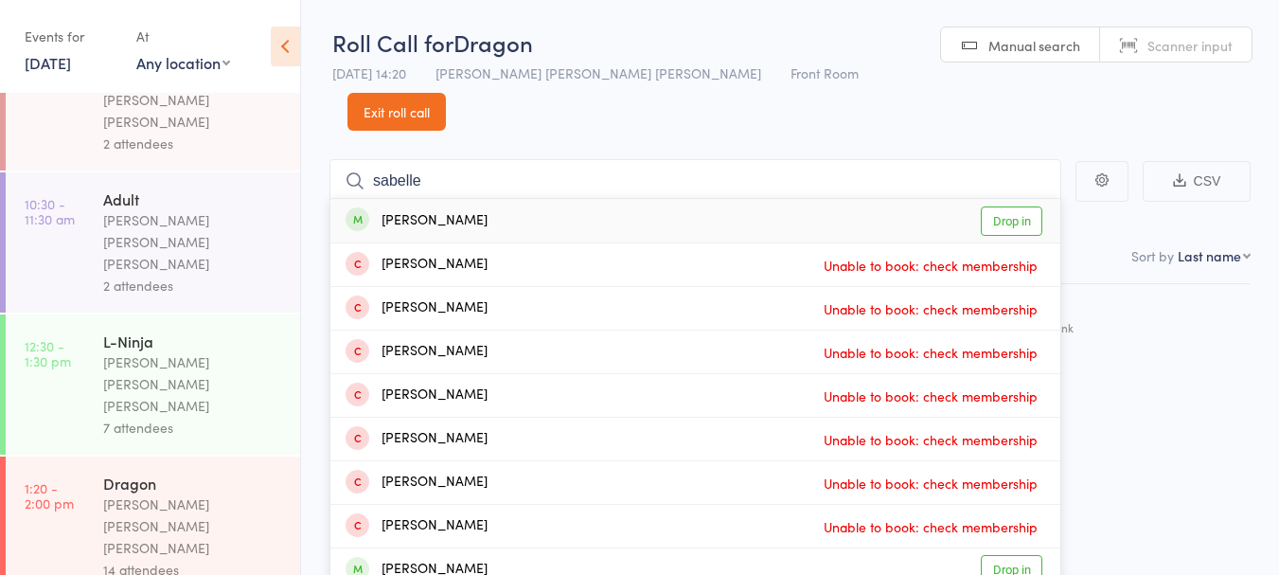
type input "sabelle"
click at [1011, 206] on link "Drop in" at bounding box center [1012, 220] width 62 height 29
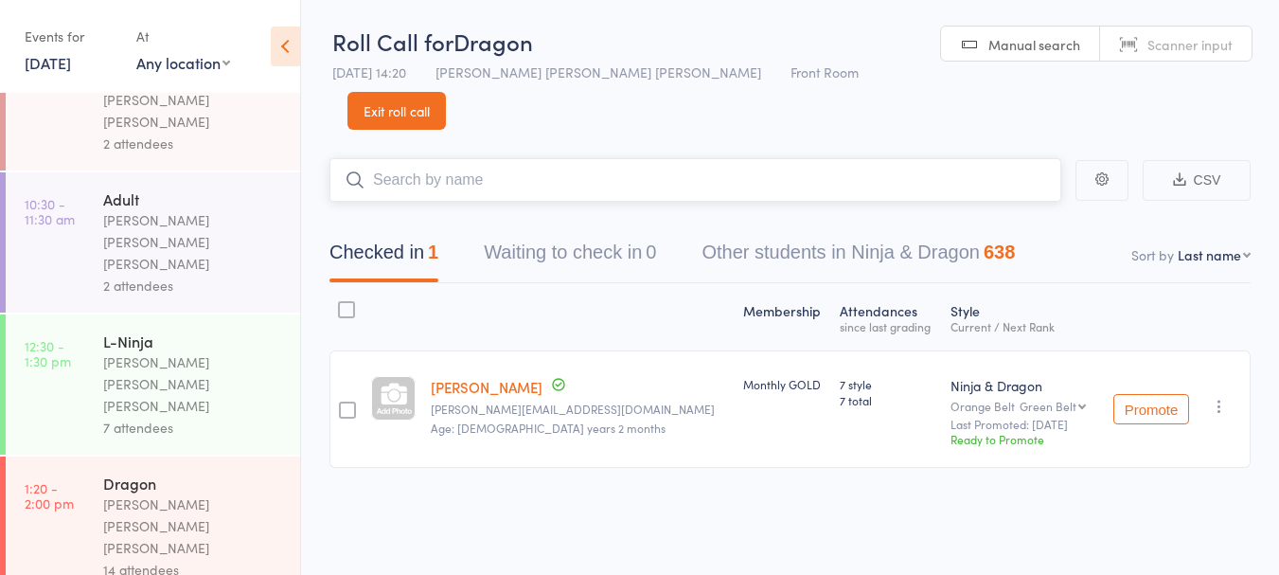
scroll to position [0, 0]
click at [446, 93] on link "Exit roll call" at bounding box center [397, 112] width 98 height 38
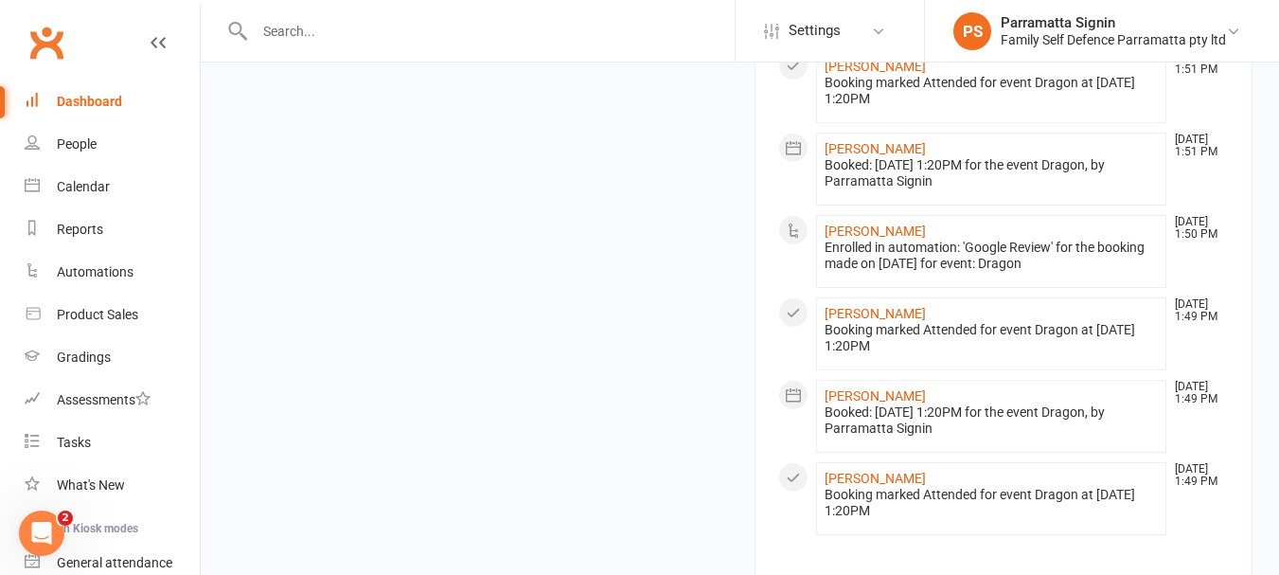
scroll to position [1791, 0]
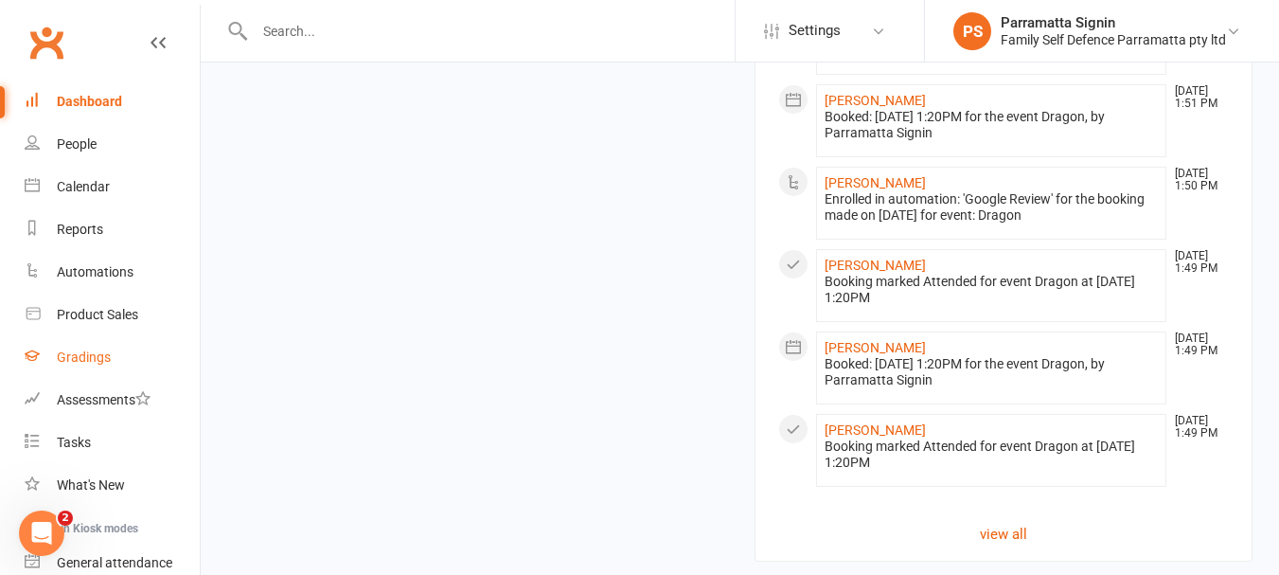
click at [83, 357] on div "Gradings" at bounding box center [84, 356] width 54 height 15
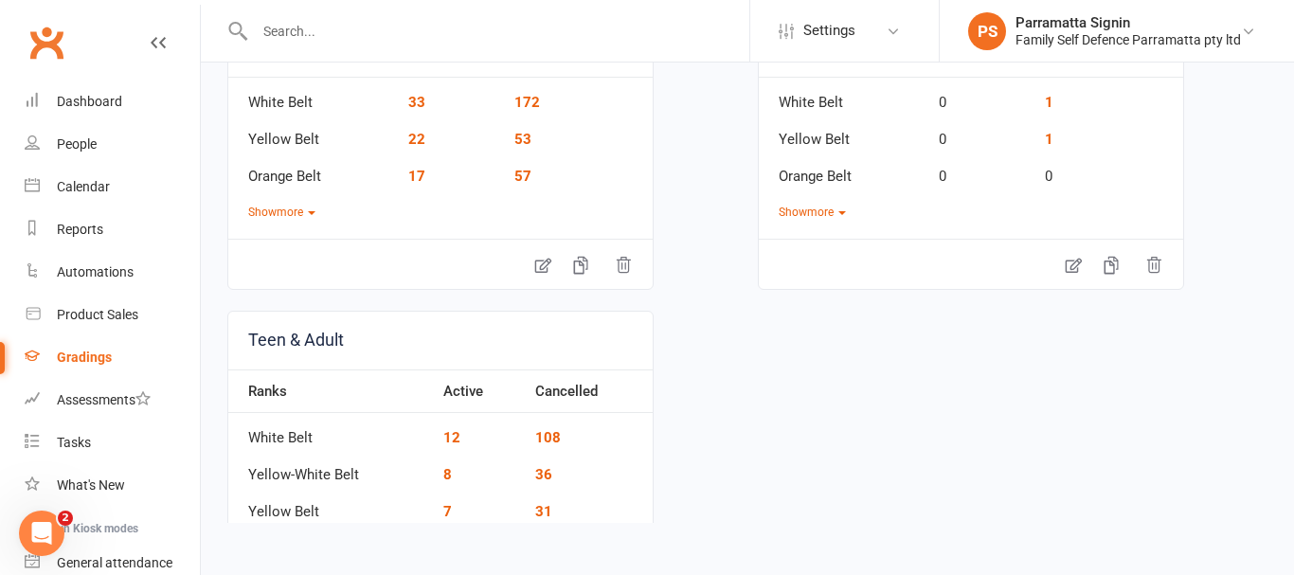
scroll to position [392, 0]
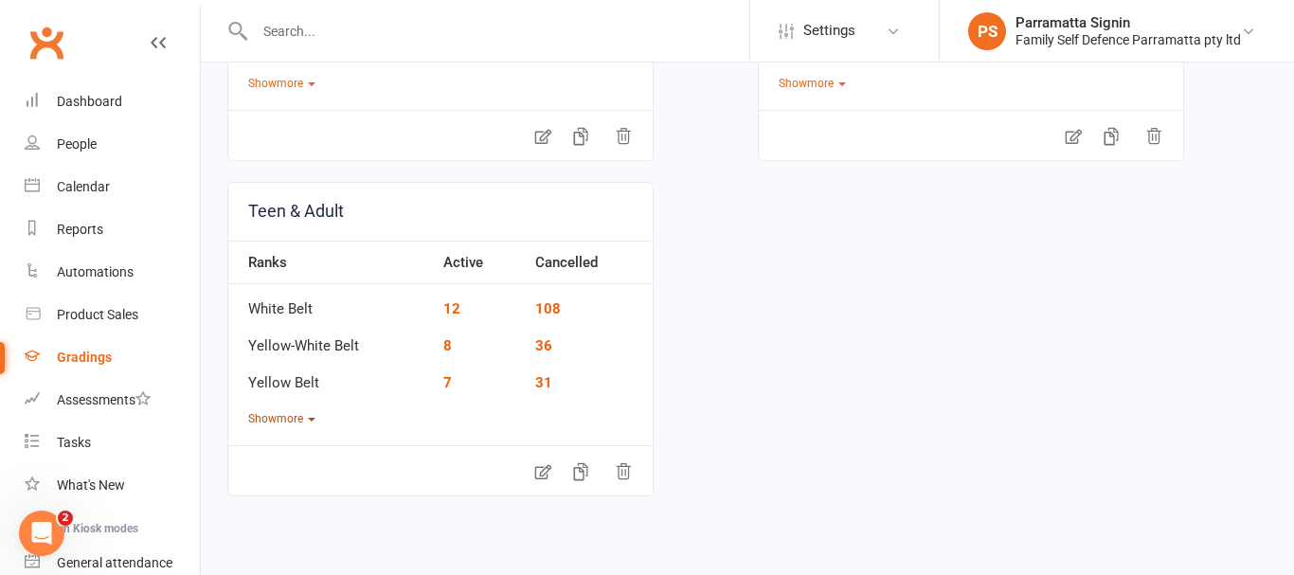
click at [307, 418] on button "Show more" at bounding box center [281, 419] width 67 height 18
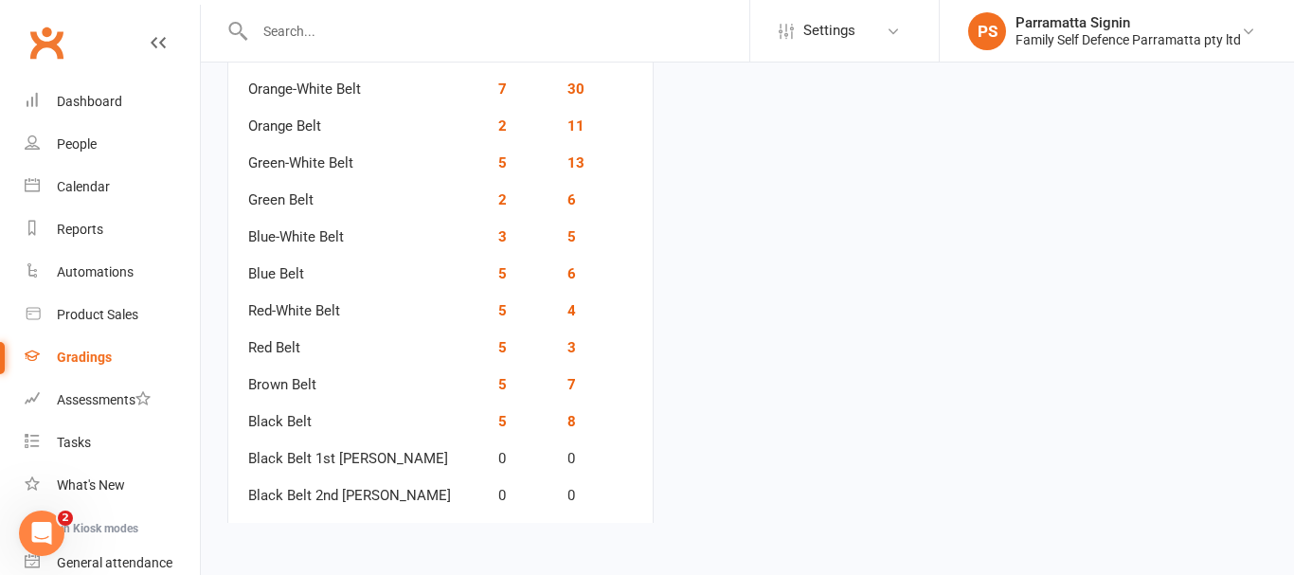
scroll to position [909, 0]
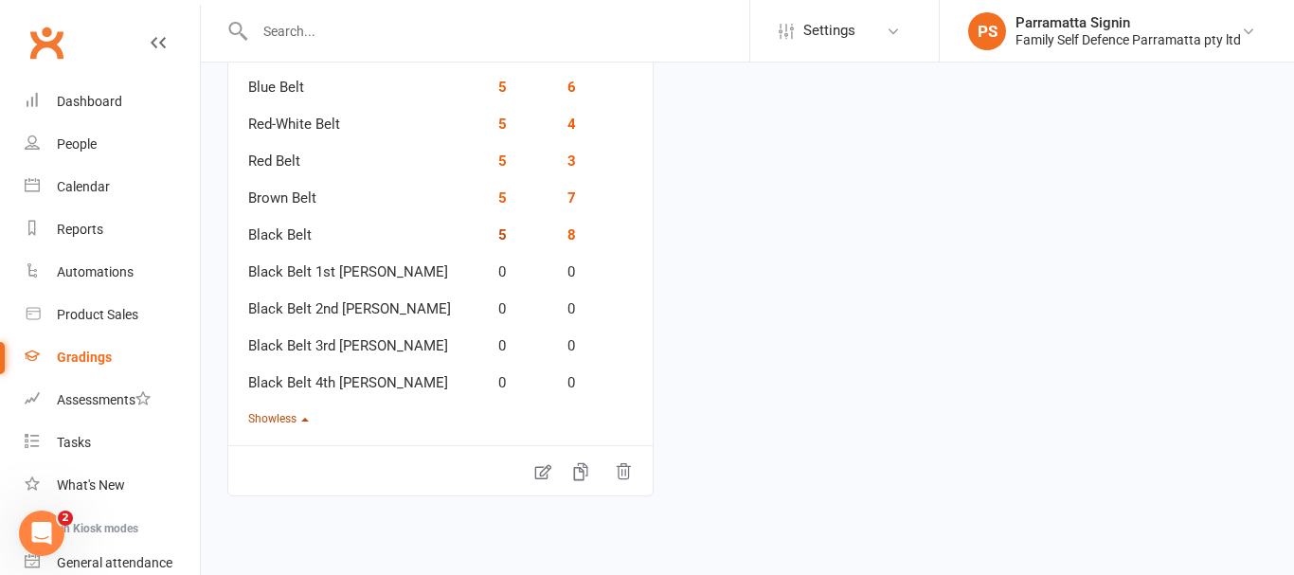
click at [498, 239] on link "5" at bounding box center [502, 234] width 9 height 17
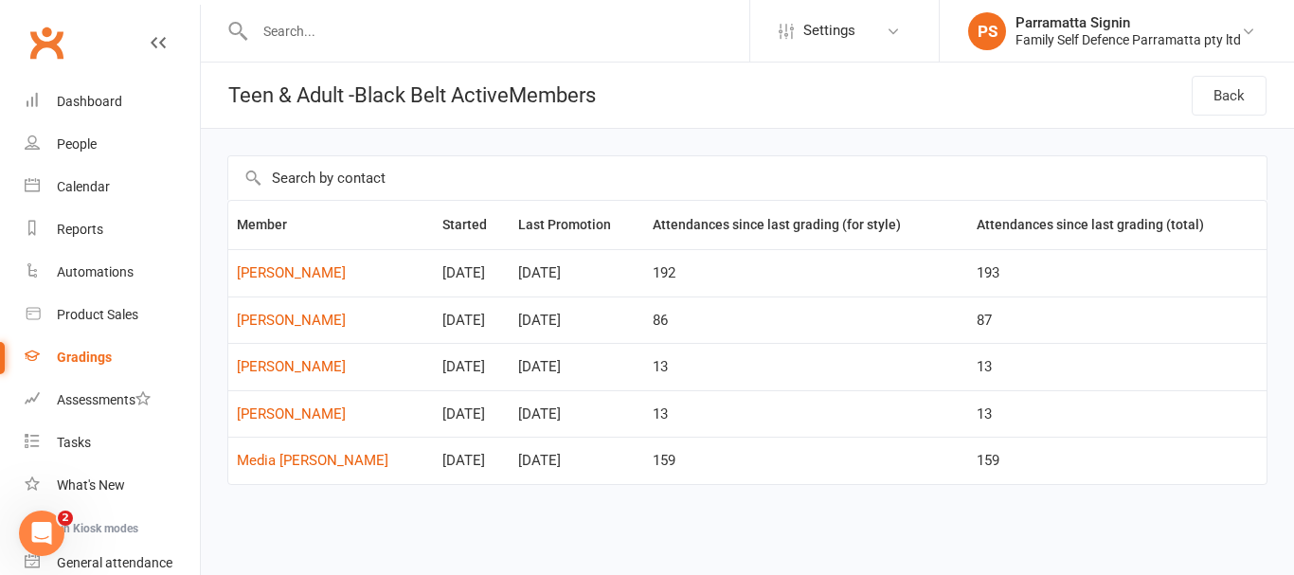
click at [104, 350] on div "Gradings" at bounding box center [84, 356] width 55 height 15
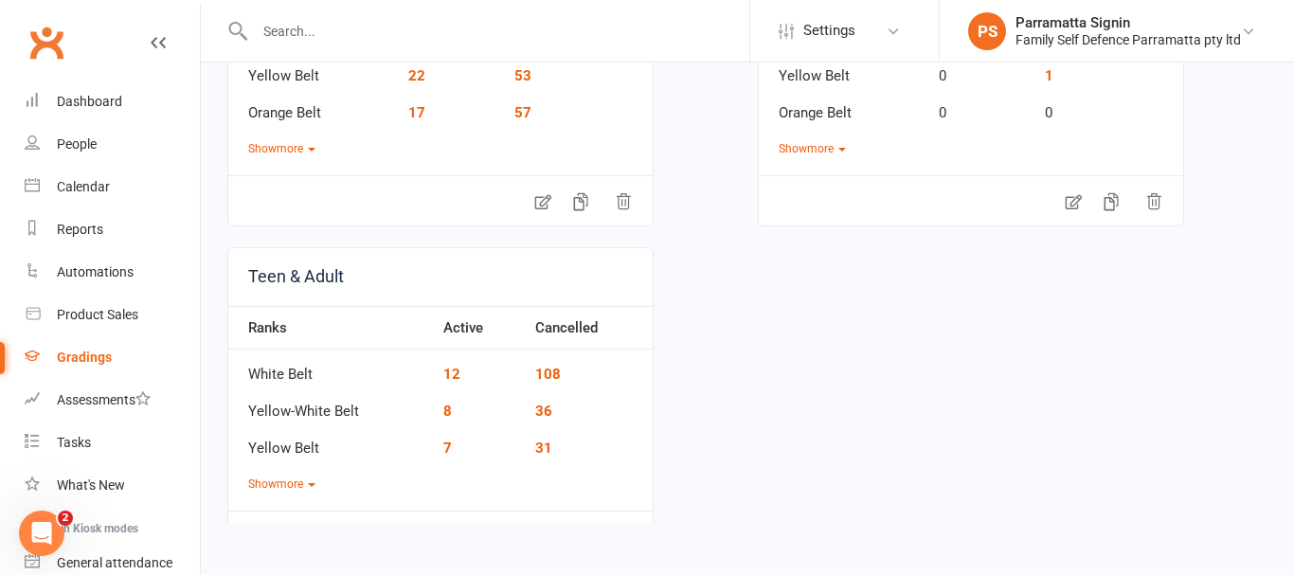
scroll to position [392, 0]
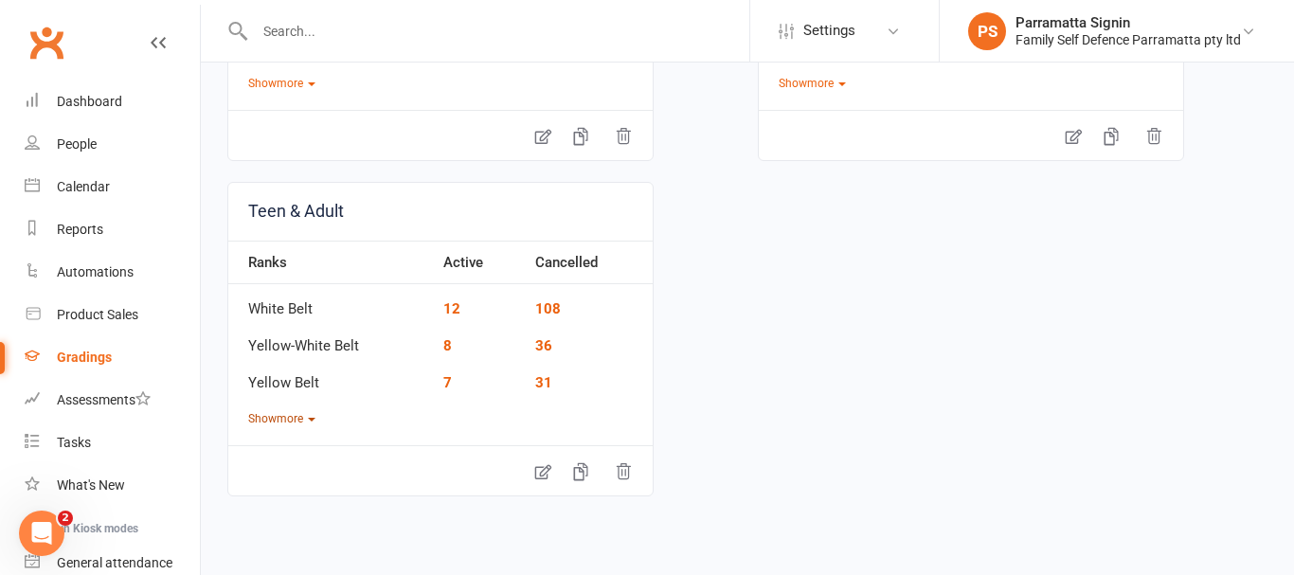
click at [313, 419] on icon "button" at bounding box center [312, 420] width 8 height 4
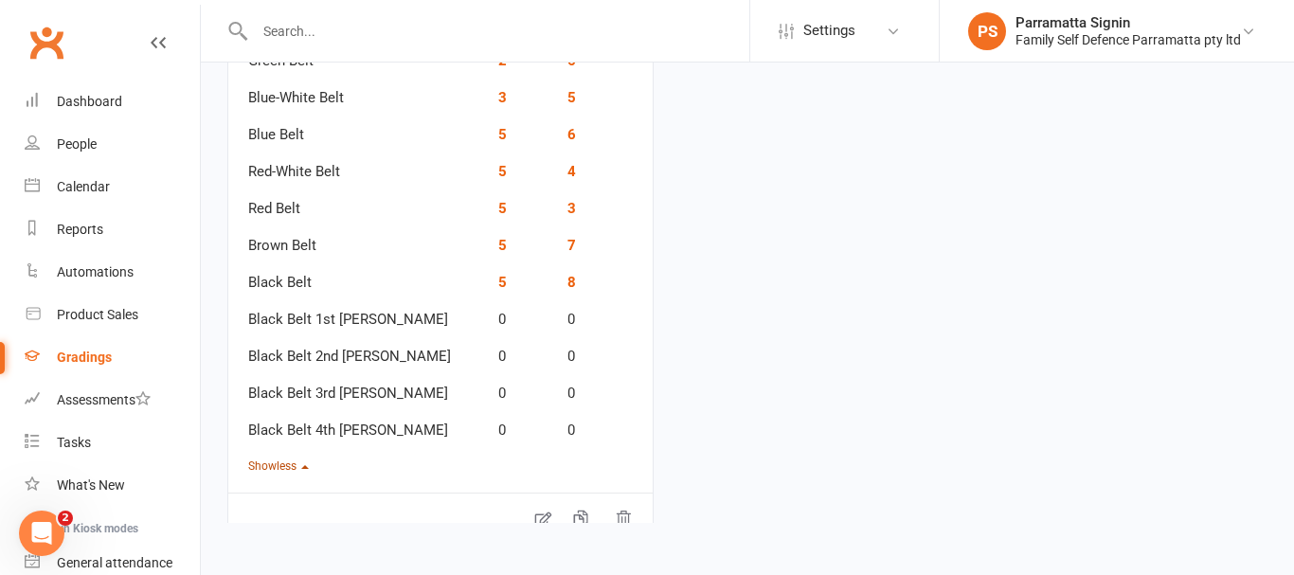
scroll to position [831, 0]
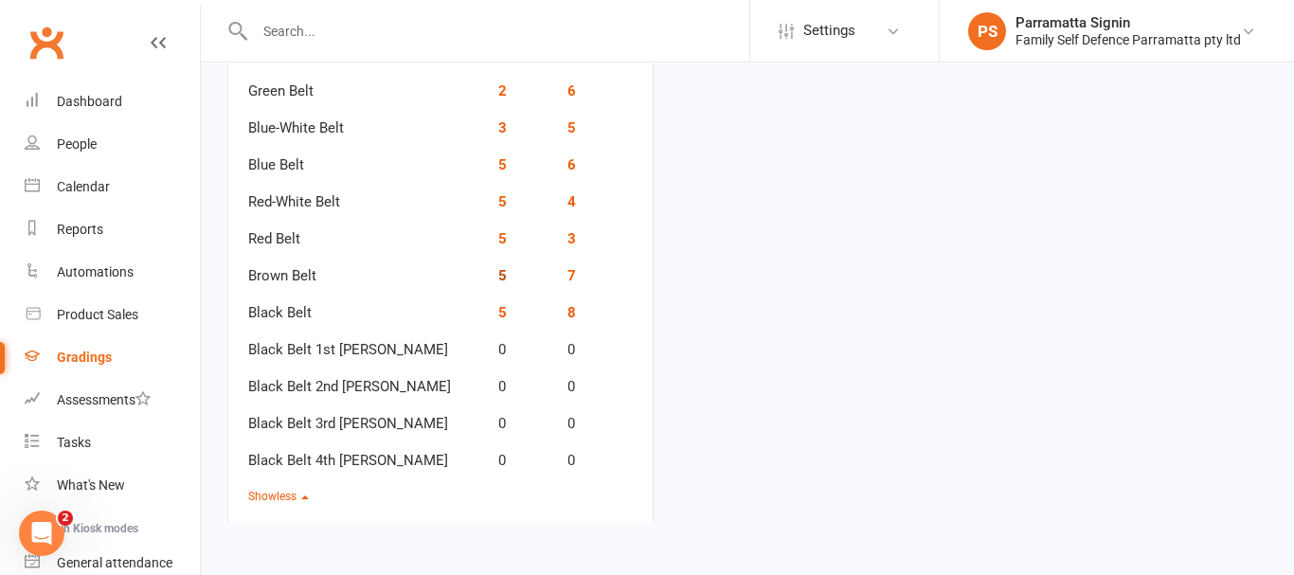
click at [498, 277] on link "5" at bounding box center [502, 275] width 9 height 17
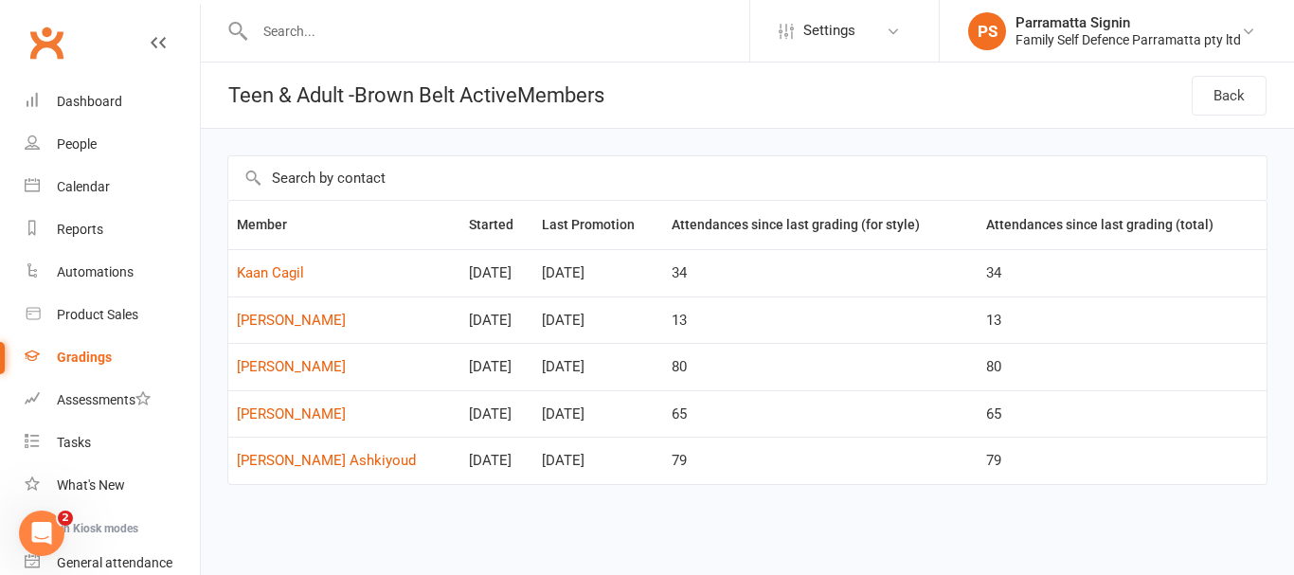
click at [88, 358] on div "Gradings" at bounding box center [84, 356] width 55 height 15
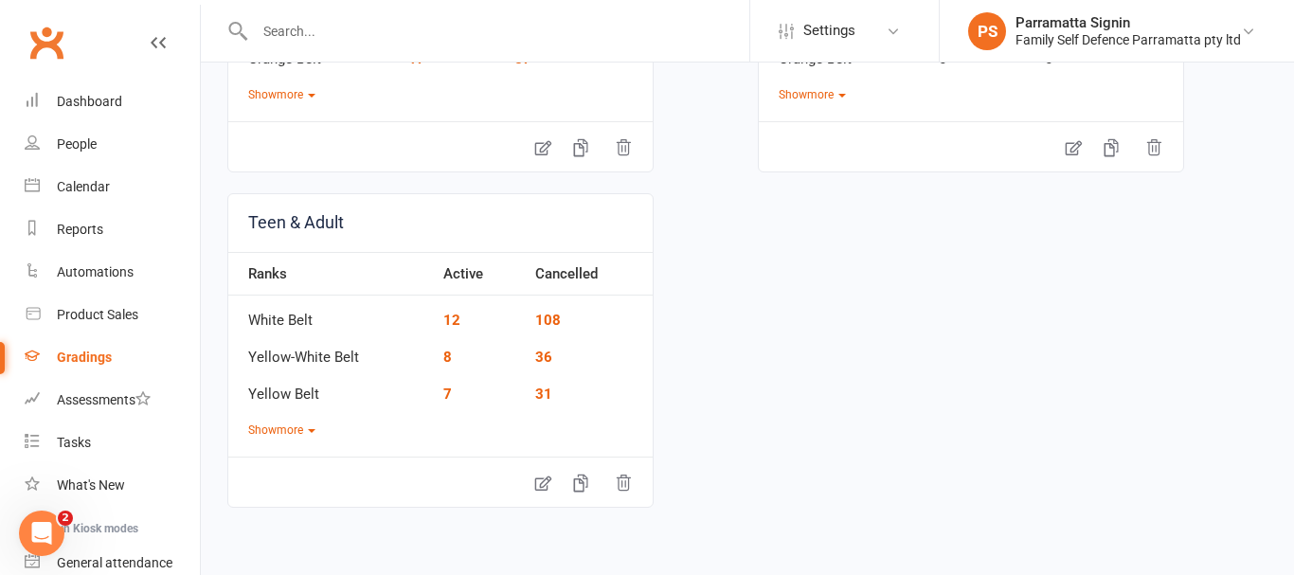
scroll to position [392, 0]
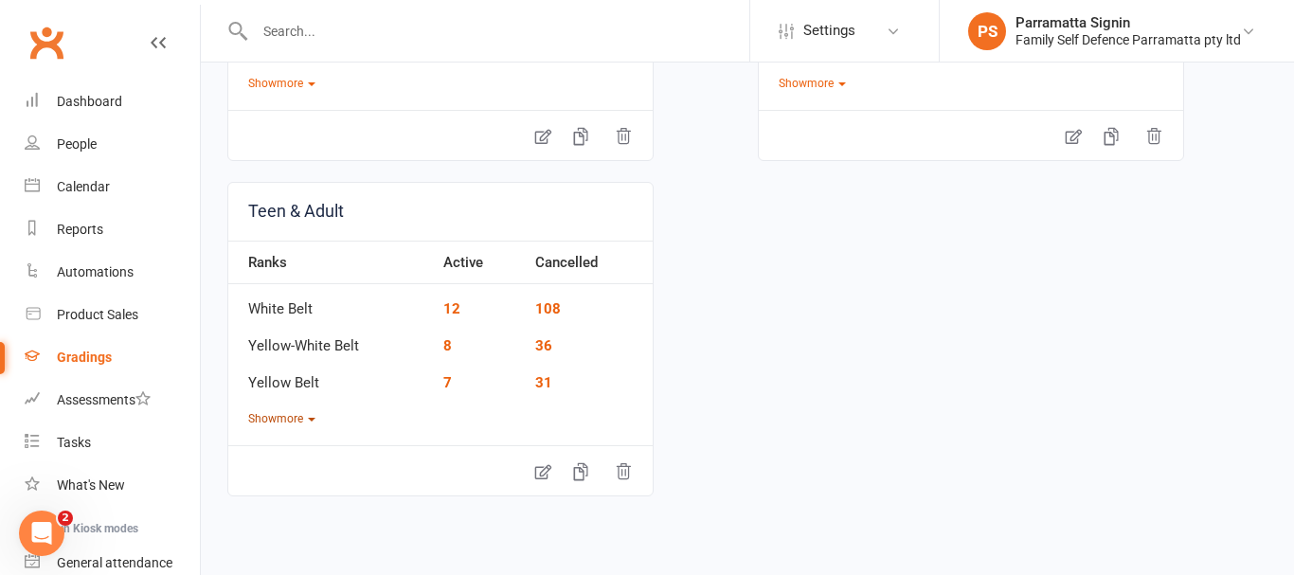
click at [291, 420] on button "Show more" at bounding box center [281, 419] width 67 height 18
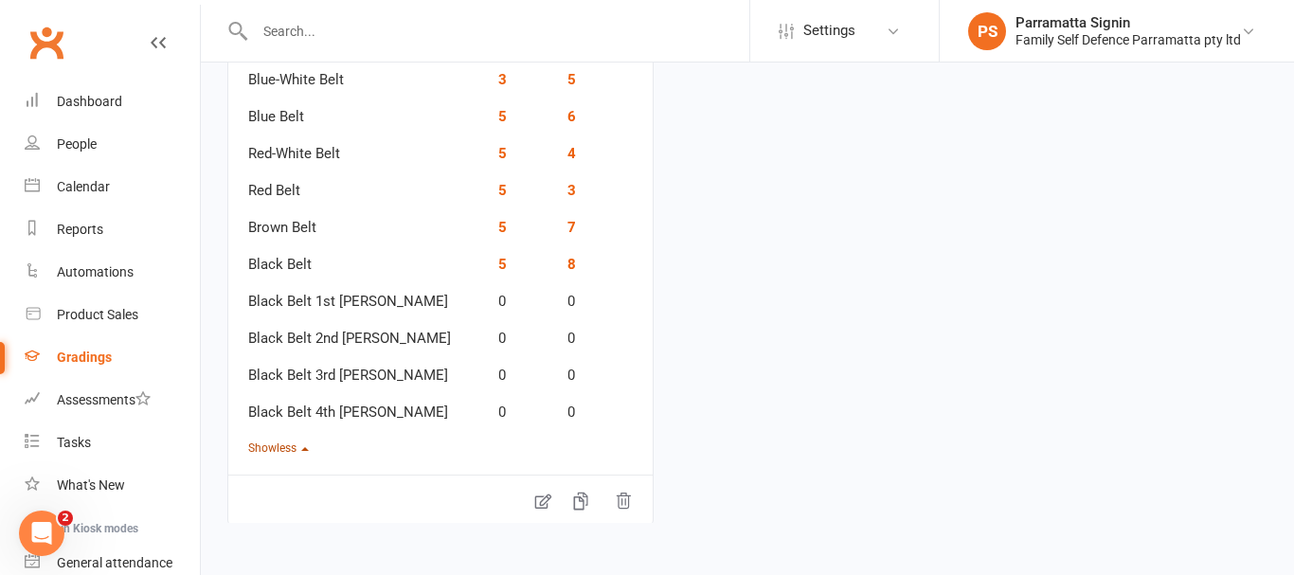
scroll to position [886, 0]
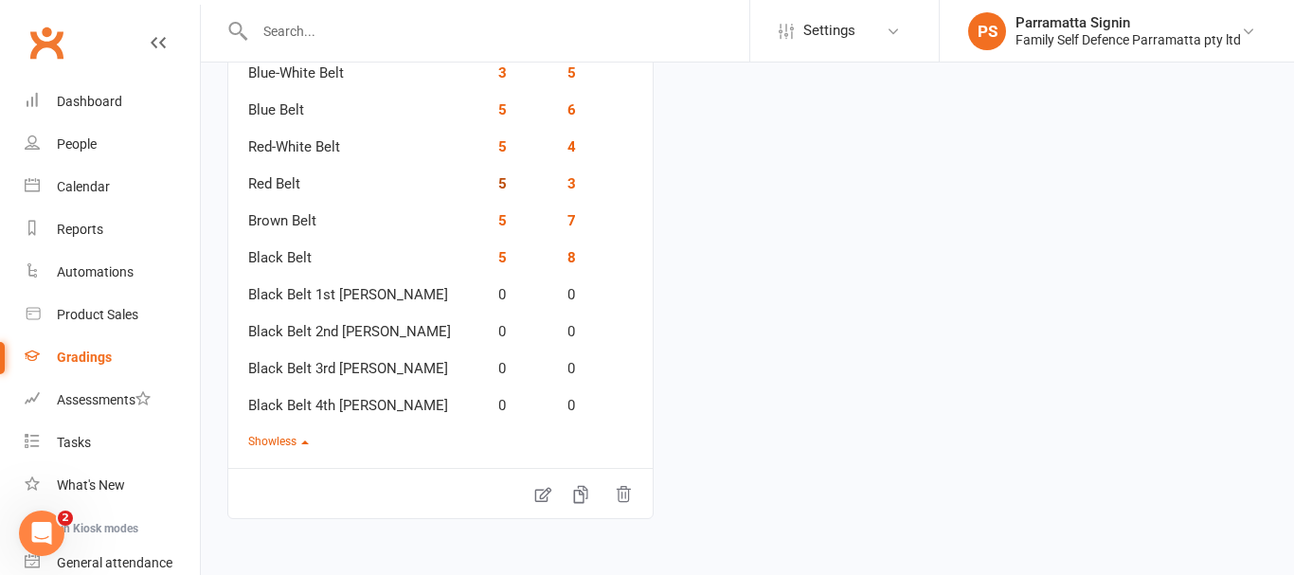
click at [498, 191] on link "5" at bounding box center [502, 183] width 9 height 17
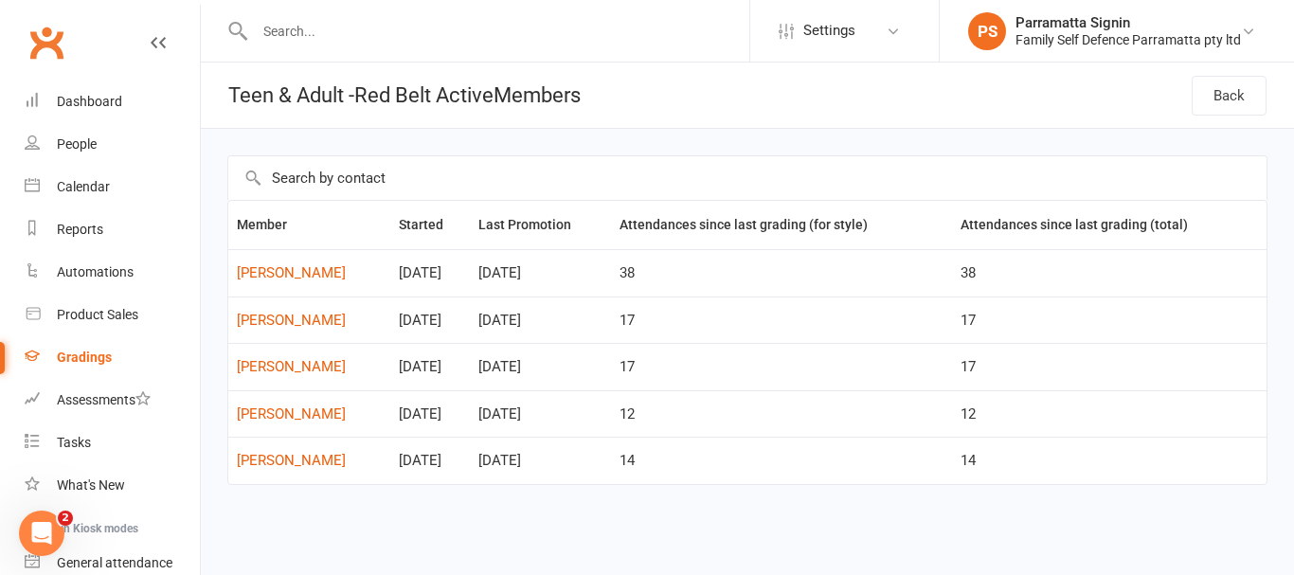
click at [109, 371] on link "Gradings" at bounding box center [112, 357] width 175 height 43
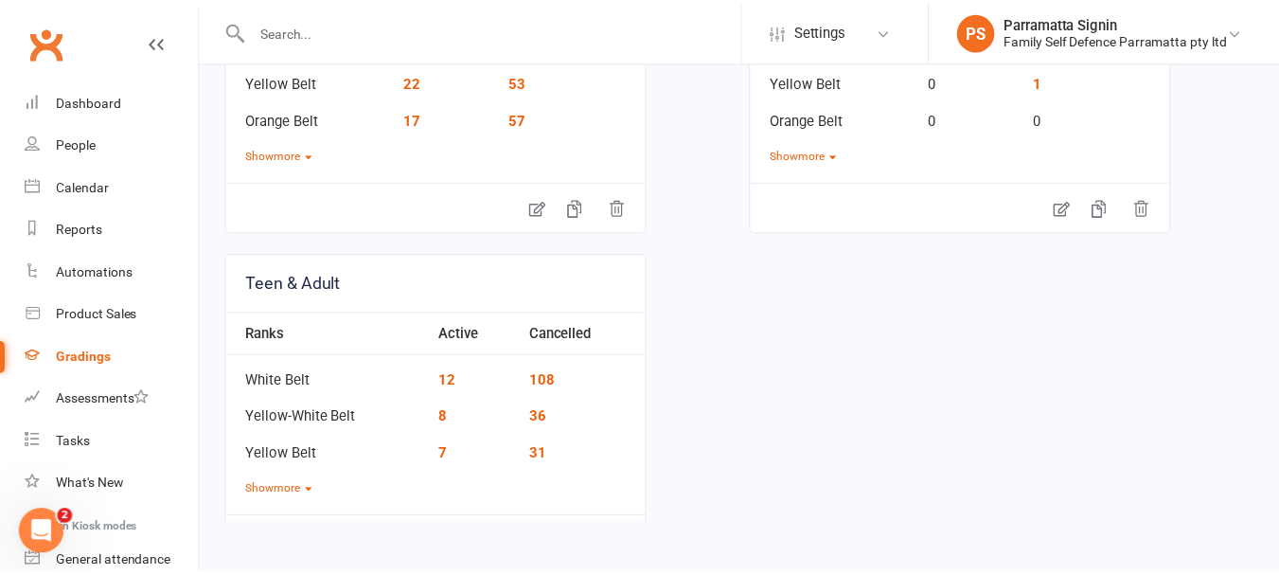
scroll to position [392, 0]
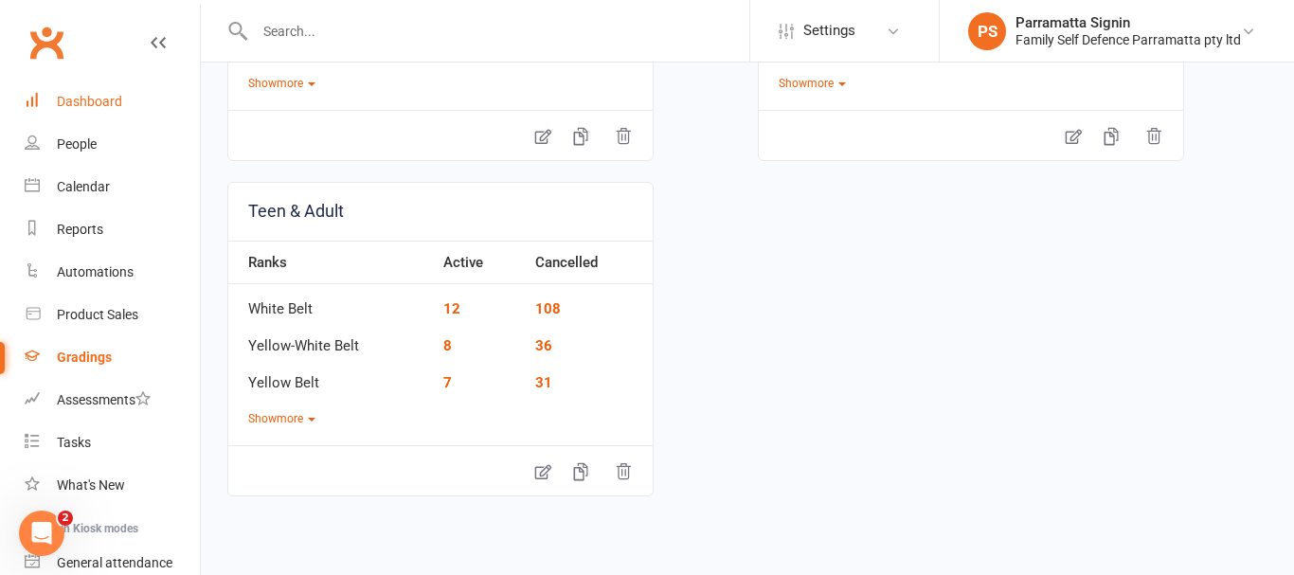
click at [85, 99] on div "Dashboard" at bounding box center [89, 101] width 65 height 15
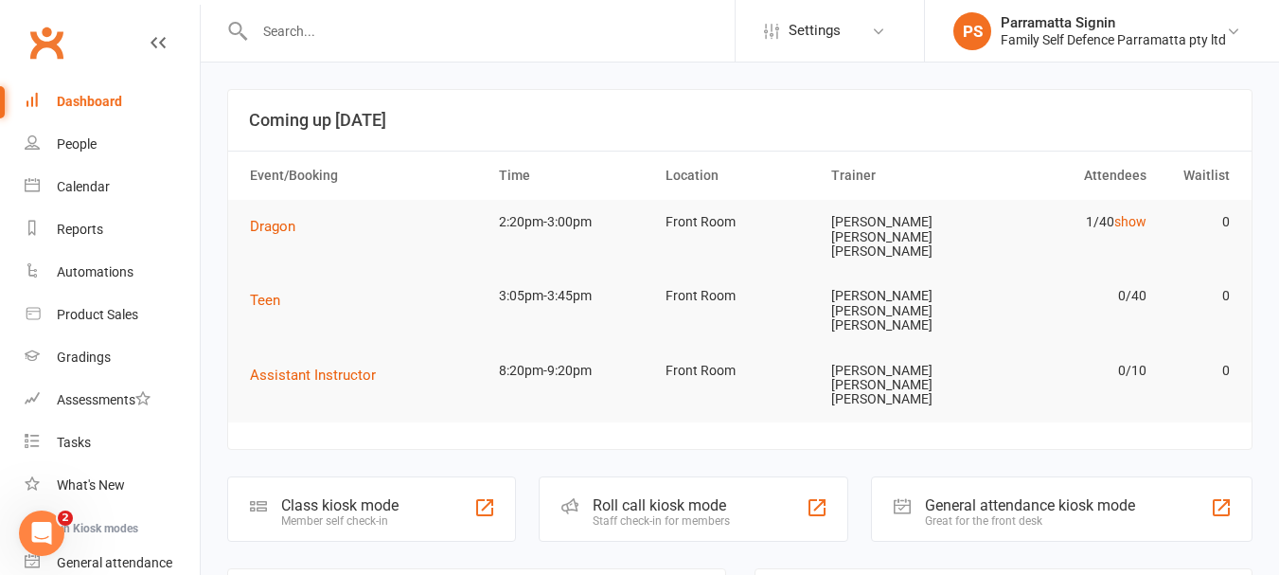
click at [674, 496] on div "Roll call kiosk mode" at bounding box center [661, 505] width 137 height 18
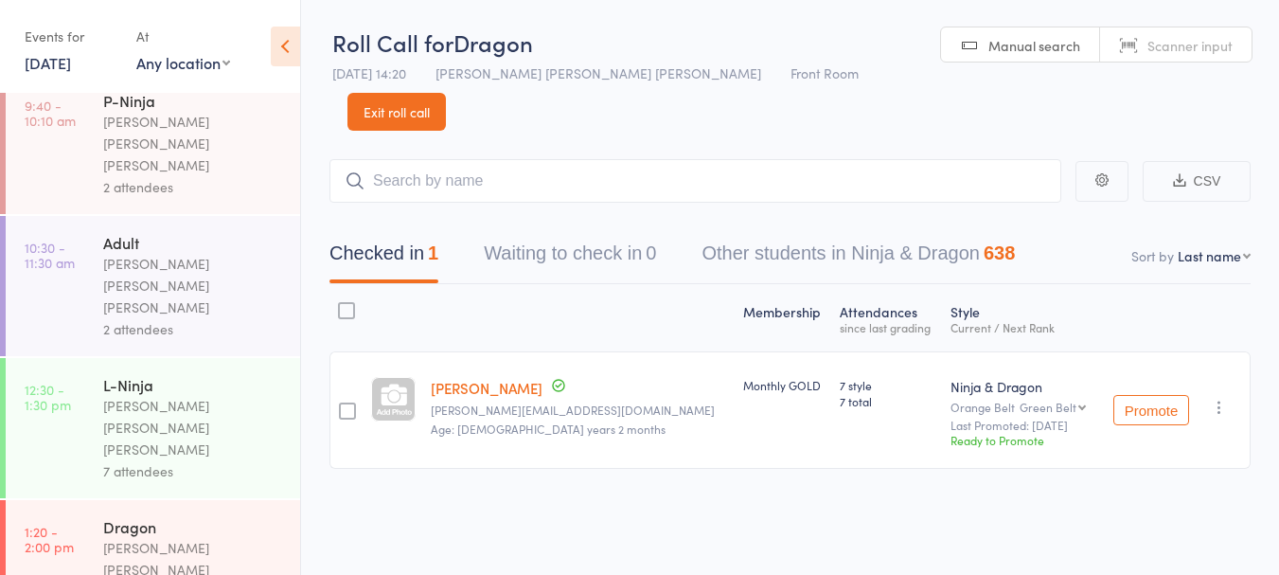
scroll to position [167, 0]
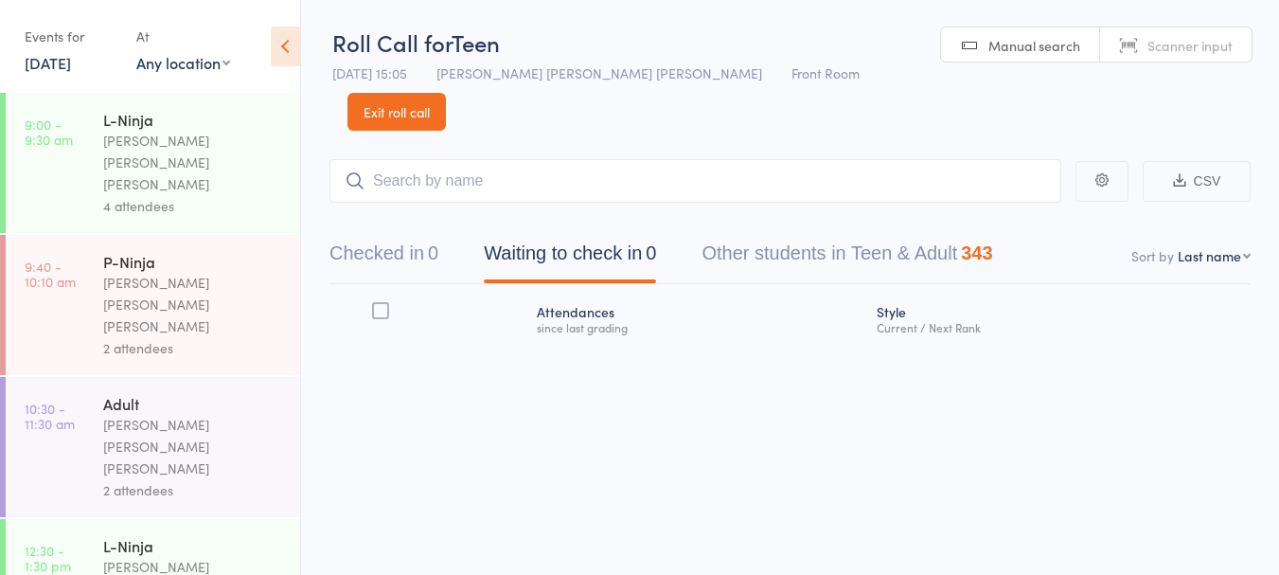
click at [399, 233] on button "Checked in 0" at bounding box center [384, 258] width 109 height 50
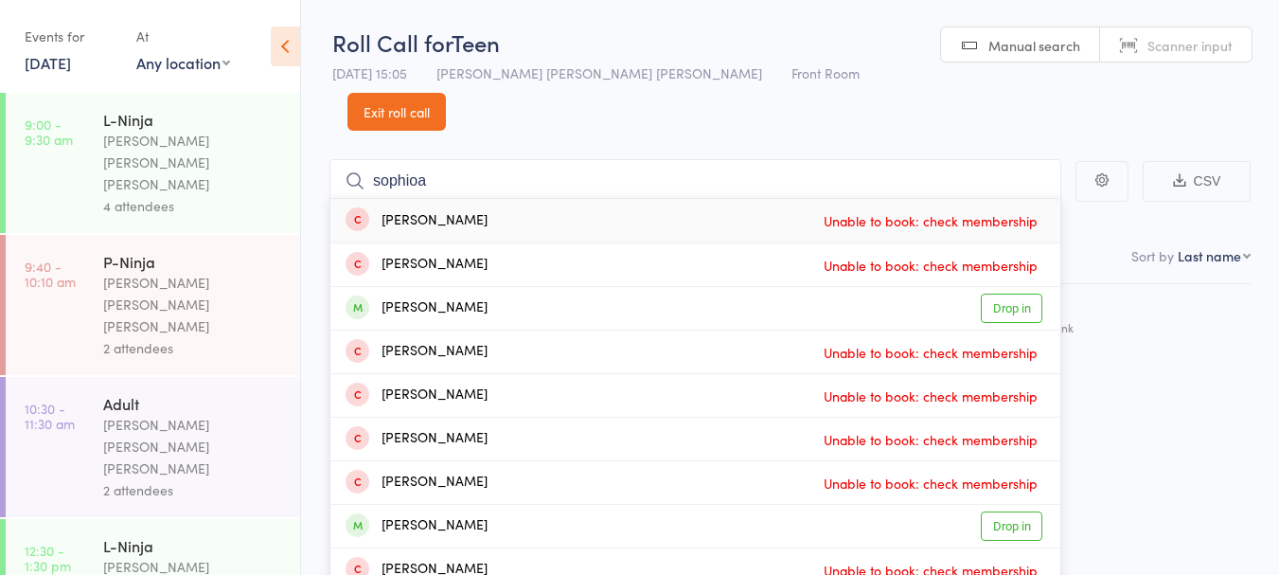
type input "sophioa"
click at [1025, 511] on link "Drop in" at bounding box center [1012, 525] width 62 height 29
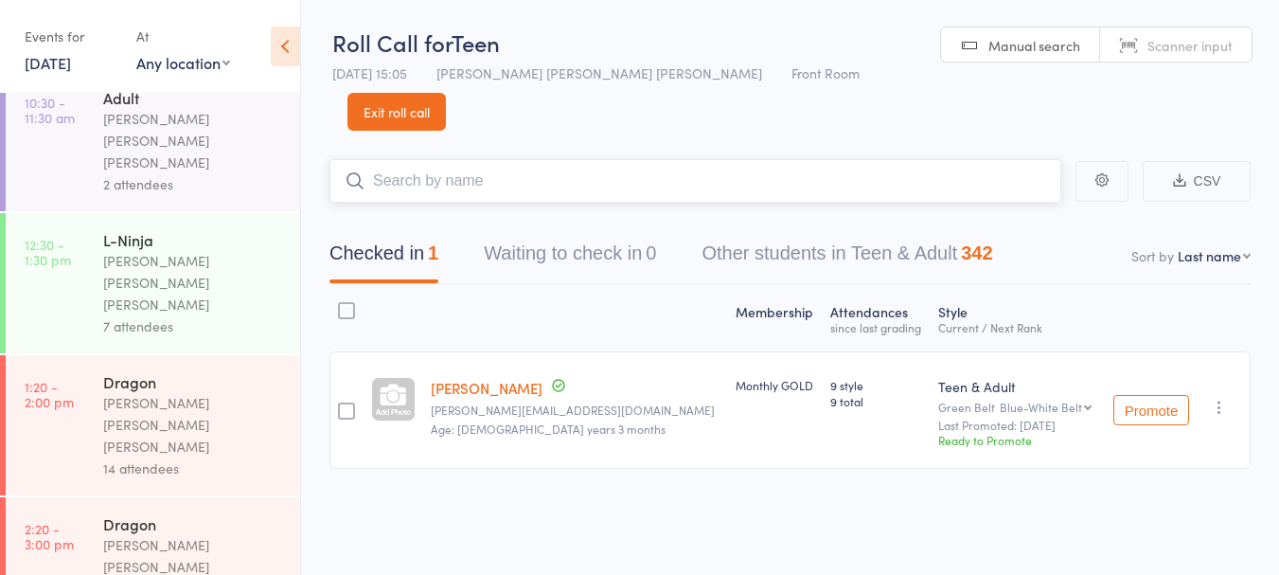
scroll to position [1, 0]
click at [119, 513] on div "Dragon" at bounding box center [193, 523] width 181 height 21
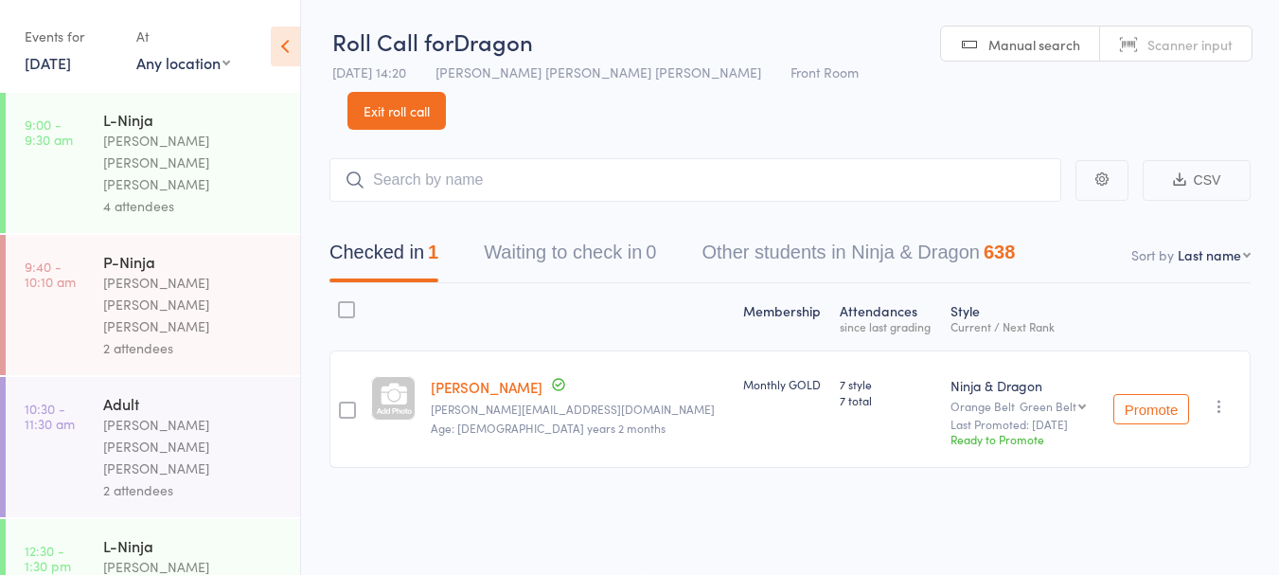
click at [494, 469] on div "Membership Atten­dances since last grading Style Current / Next Rank [PERSON_NA…" at bounding box center [790, 417] width 921 height 269
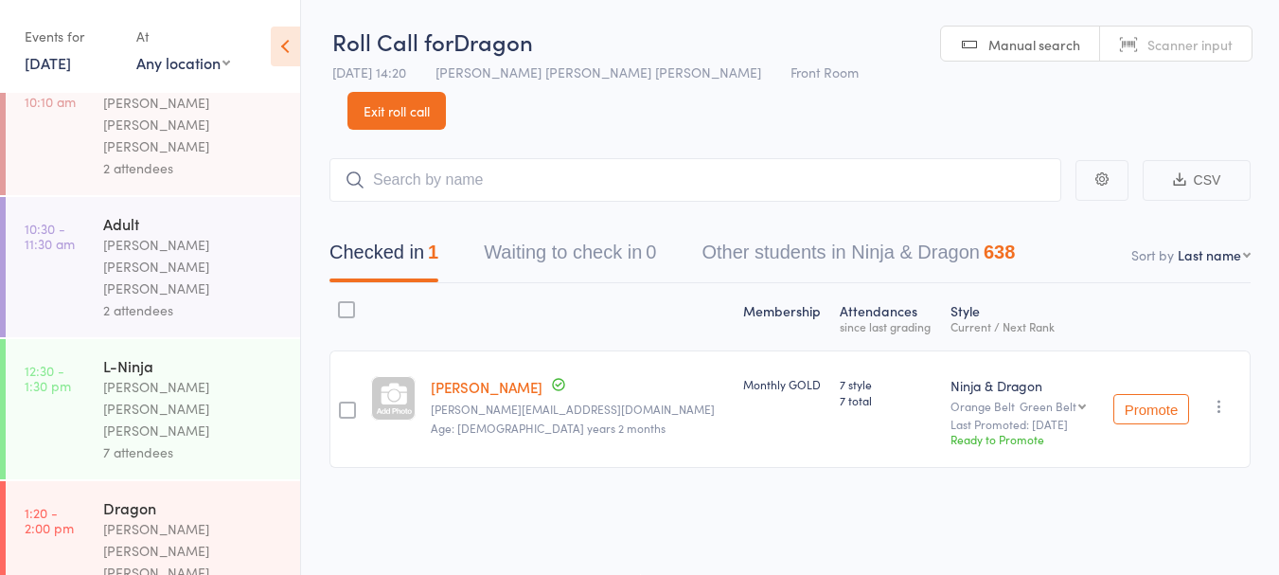
scroll to position [306, 0]
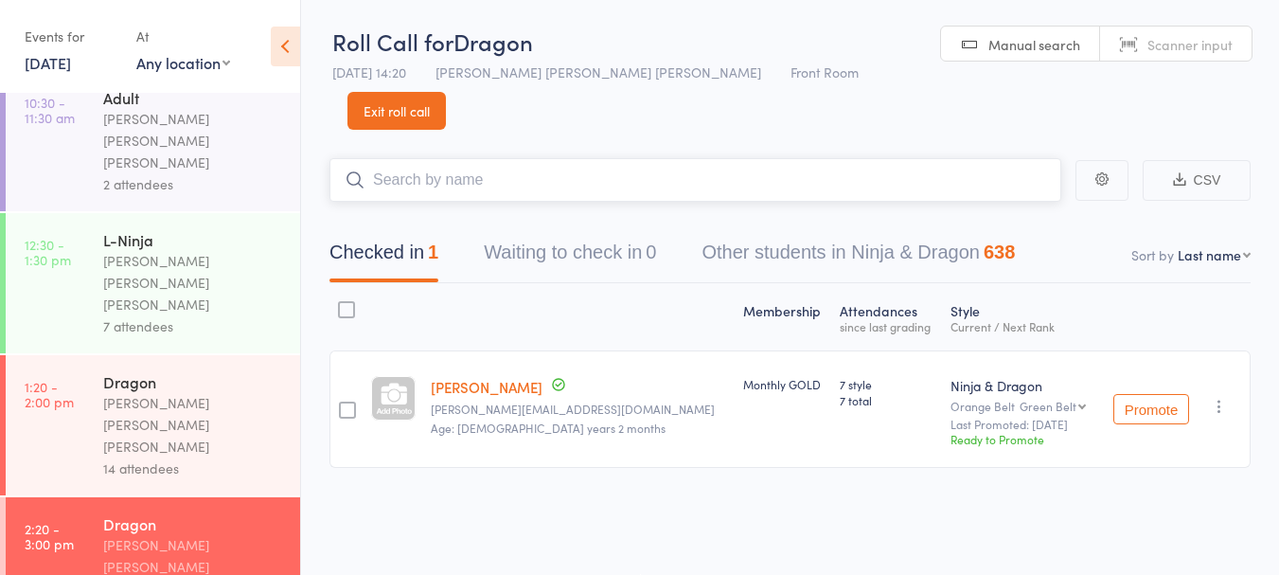
click at [596, 158] on input "search" at bounding box center [696, 180] width 732 height 44
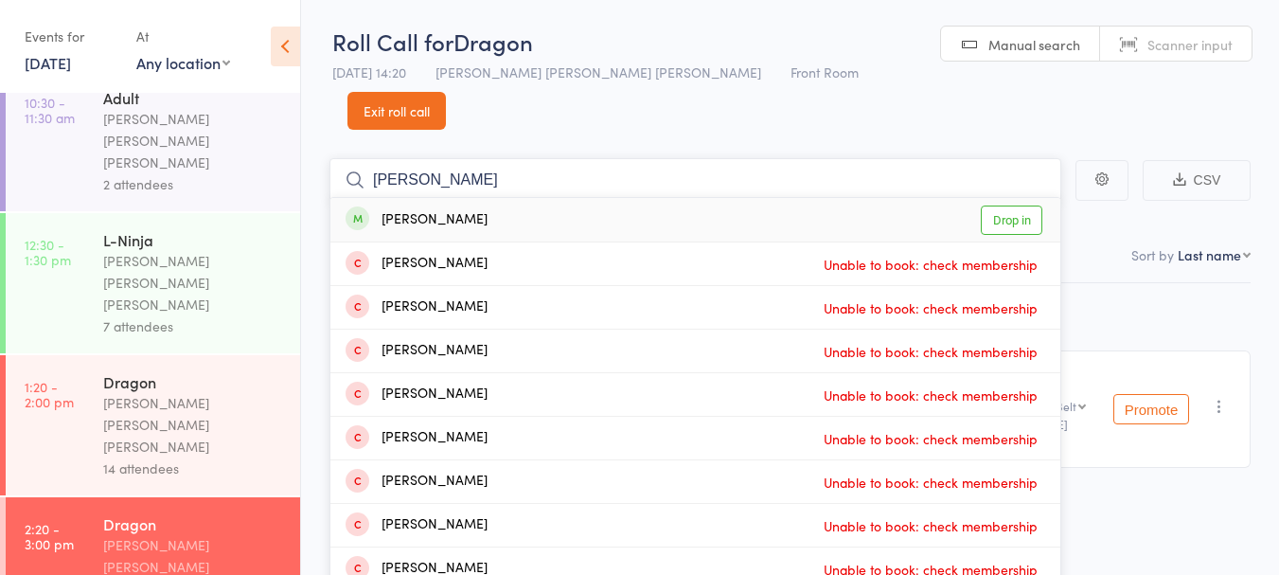
type input "[PERSON_NAME]"
click at [430, 209] on div "Josh Paul" at bounding box center [417, 220] width 142 height 22
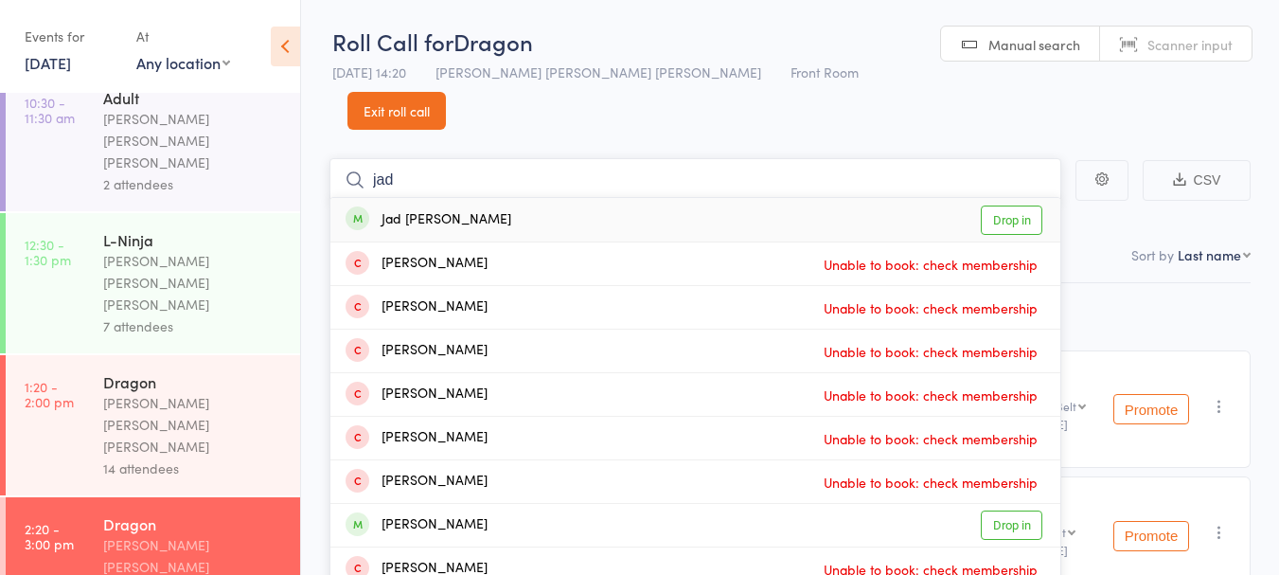
type input "jad"
click at [1024, 205] on link "Drop in" at bounding box center [1012, 219] width 62 height 29
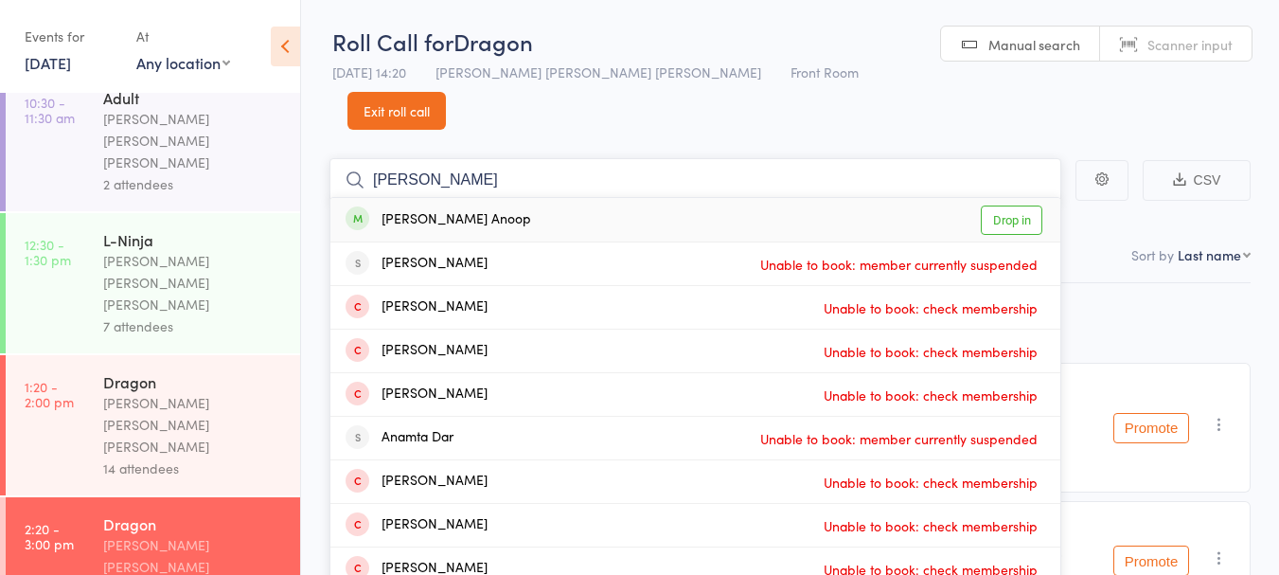
type input "anagh"
click at [1008, 205] on link "Drop in" at bounding box center [1012, 219] width 62 height 29
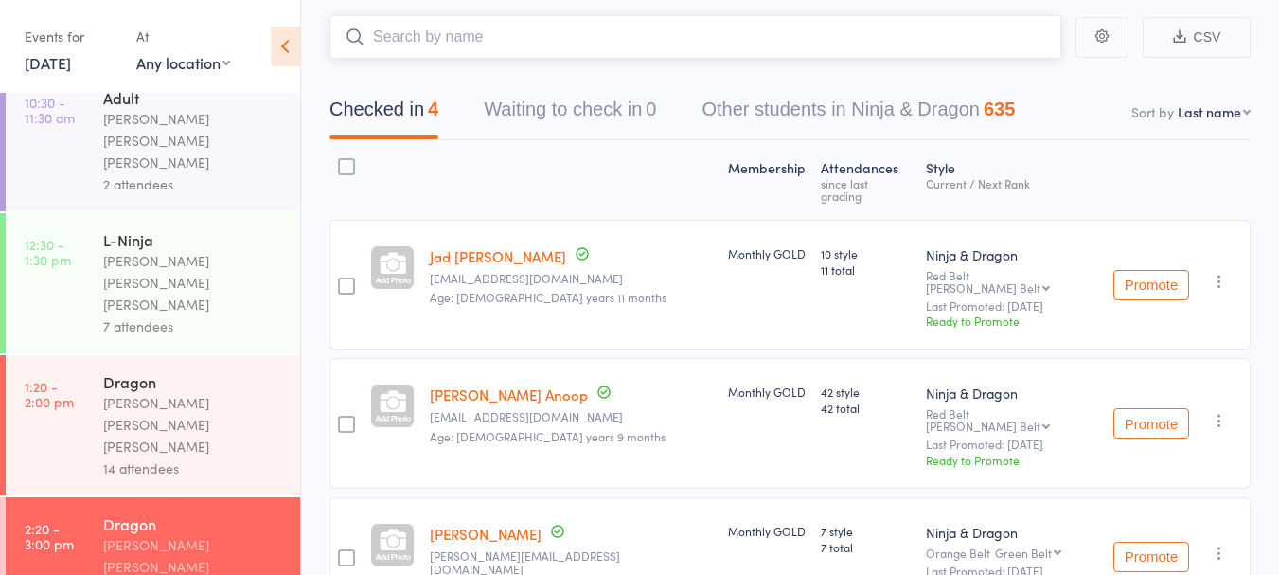
scroll to position [0, 0]
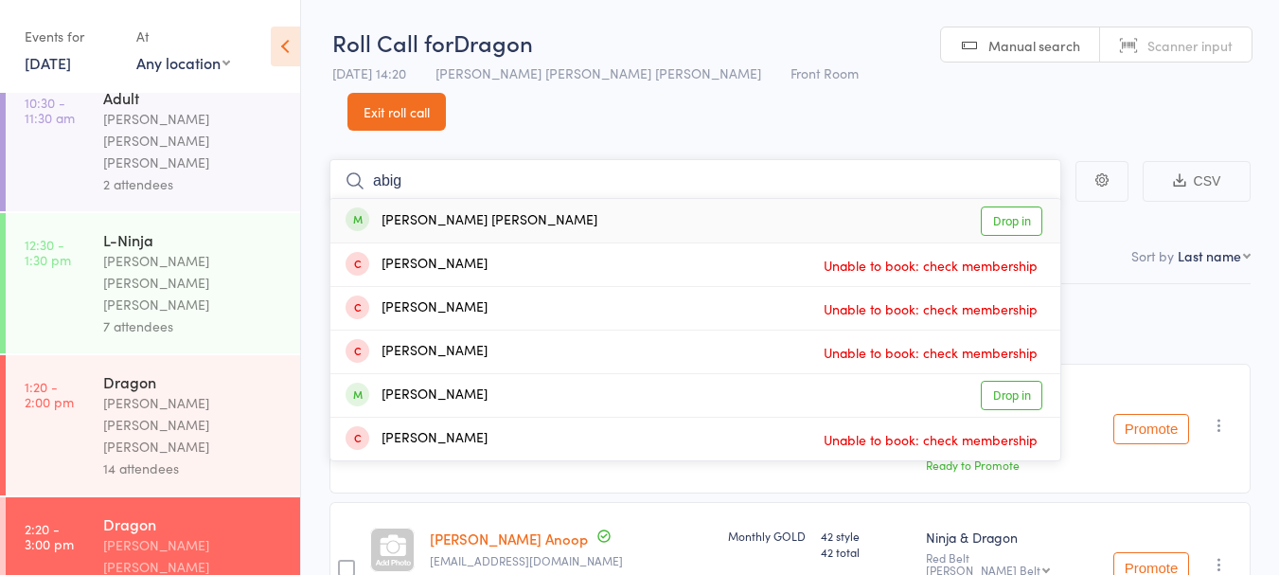
type input "abig"
click at [1018, 206] on link "Drop in" at bounding box center [1012, 220] width 62 height 29
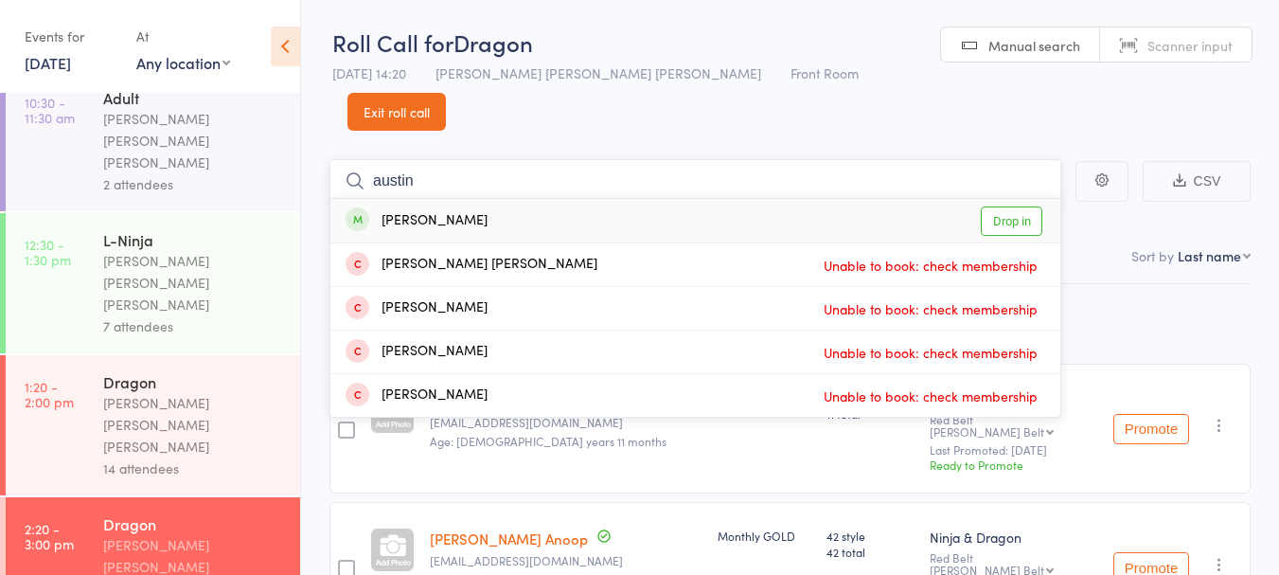
type input "austin"
click at [1003, 206] on link "Drop in" at bounding box center [1012, 220] width 62 height 29
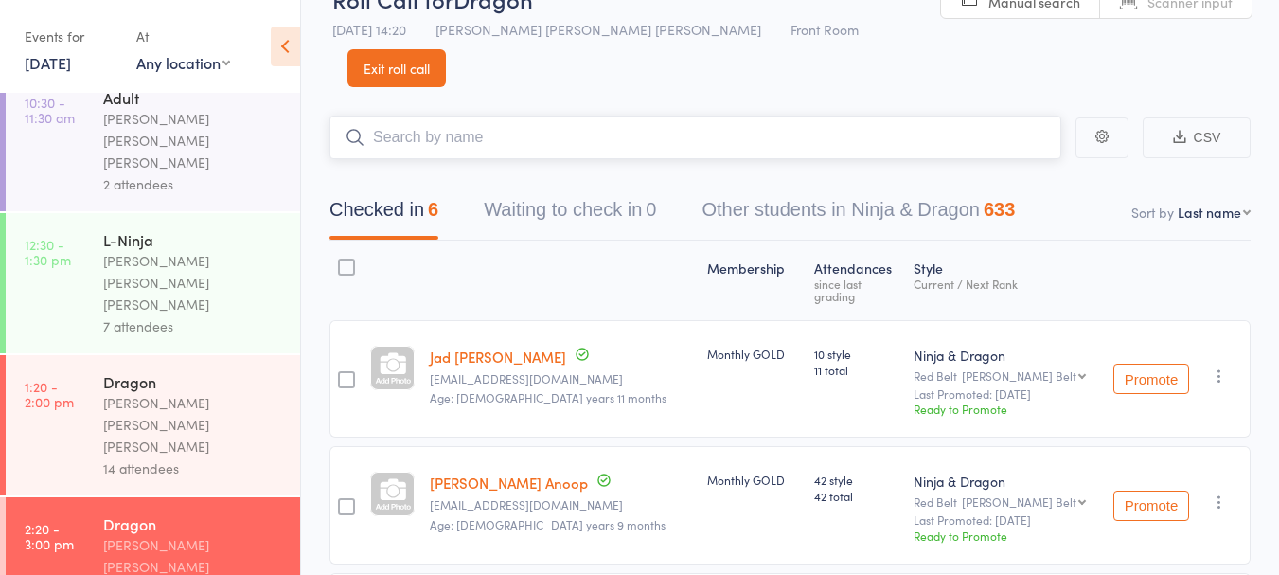
scroll to position [43, 0]
type input "n"
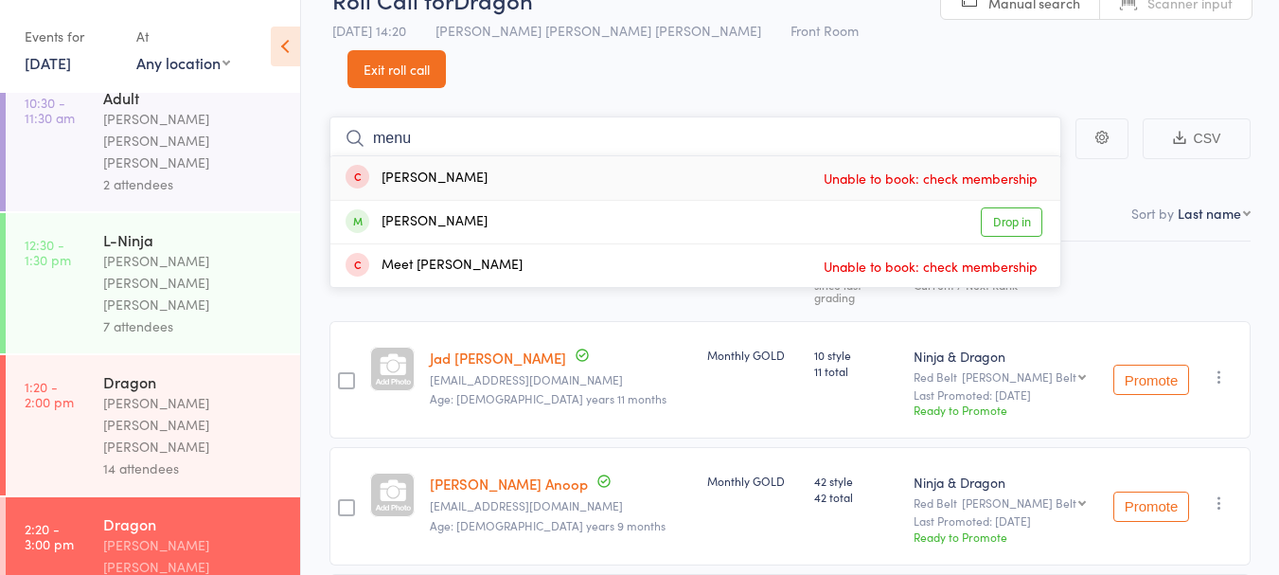
type input "menu"
click at [993, 207] on link "Drop in" at bounding box center [1012, 221] width 62 height 29
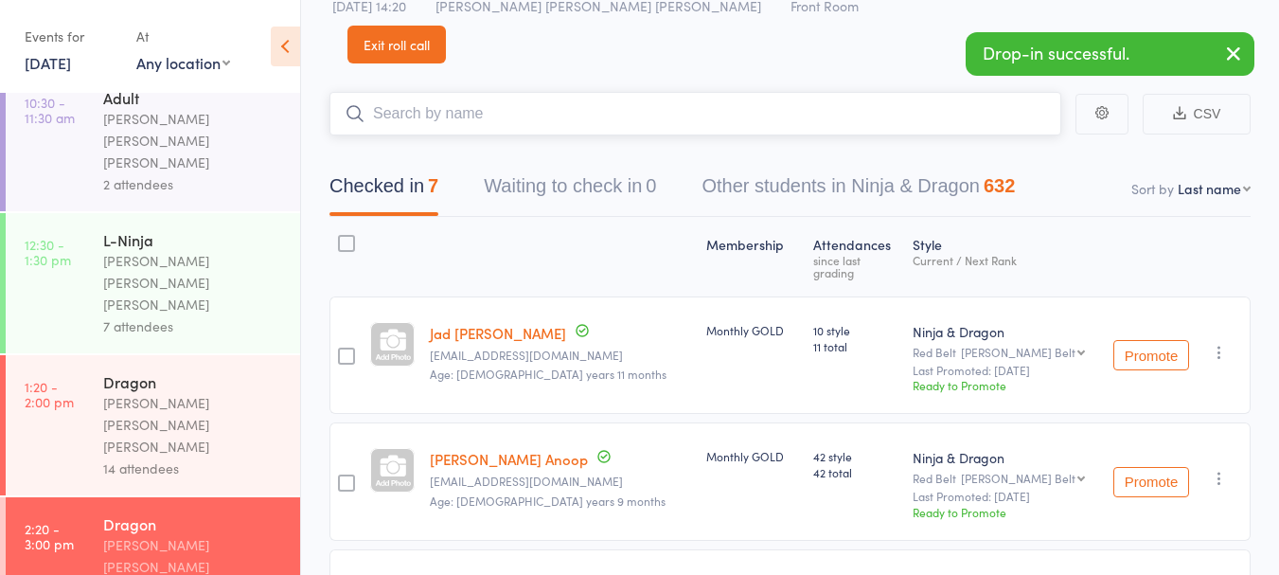
scroll to position [0, 0]
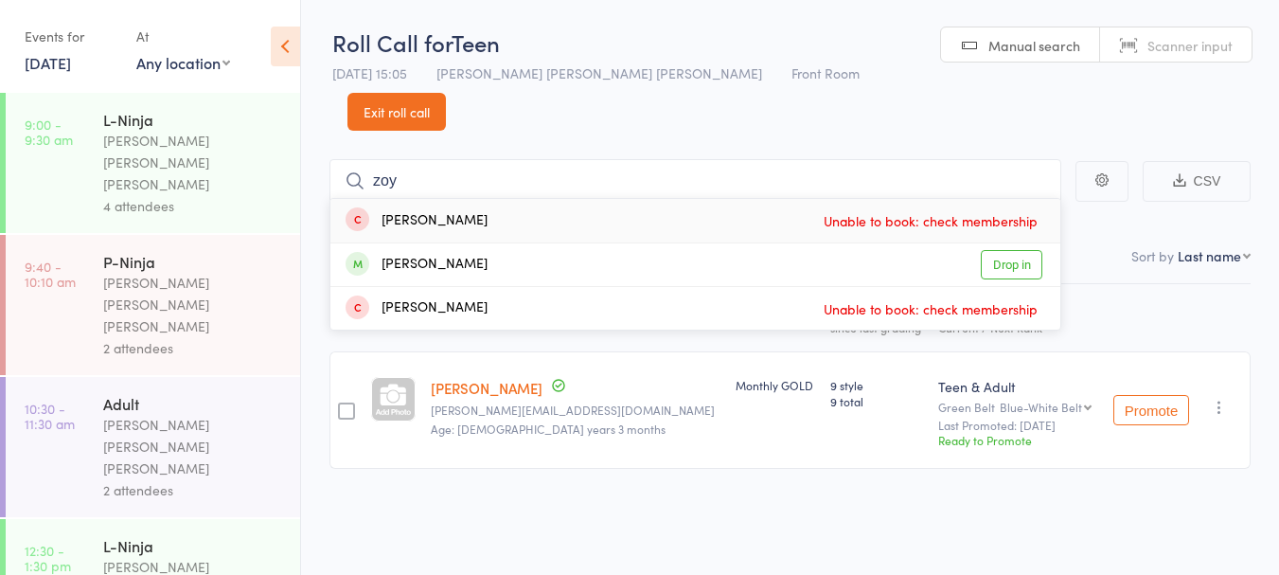
type input "zoy"
click at [987, 250] on link "Drop in" at bounding box center [1012, 264] width 62 height 29
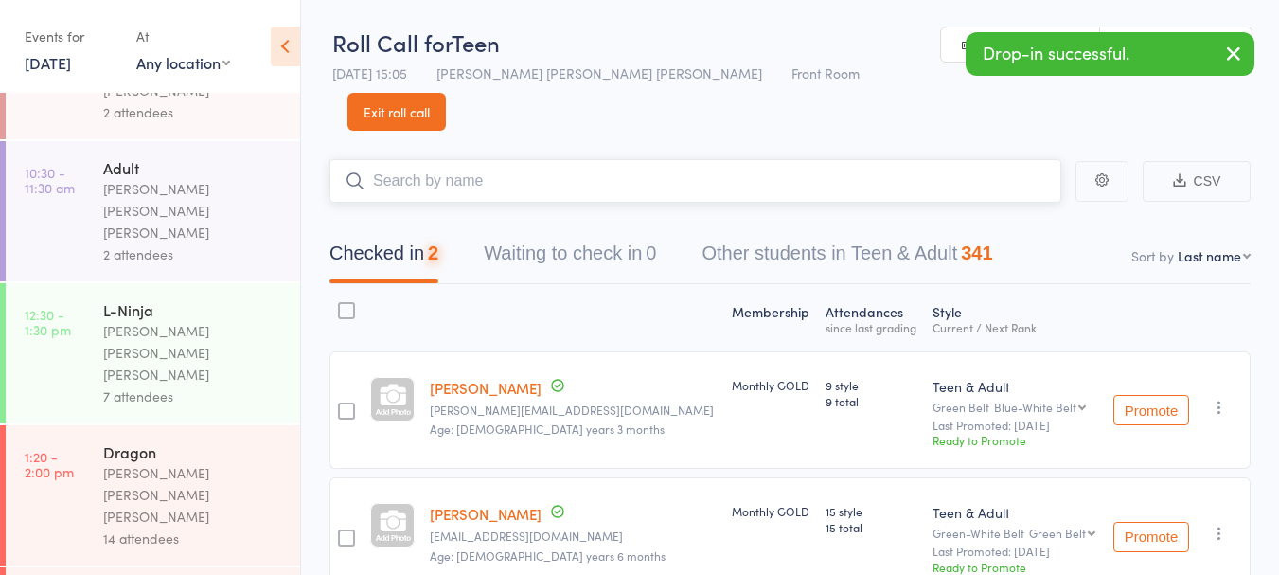
scroll to position [306, 0]
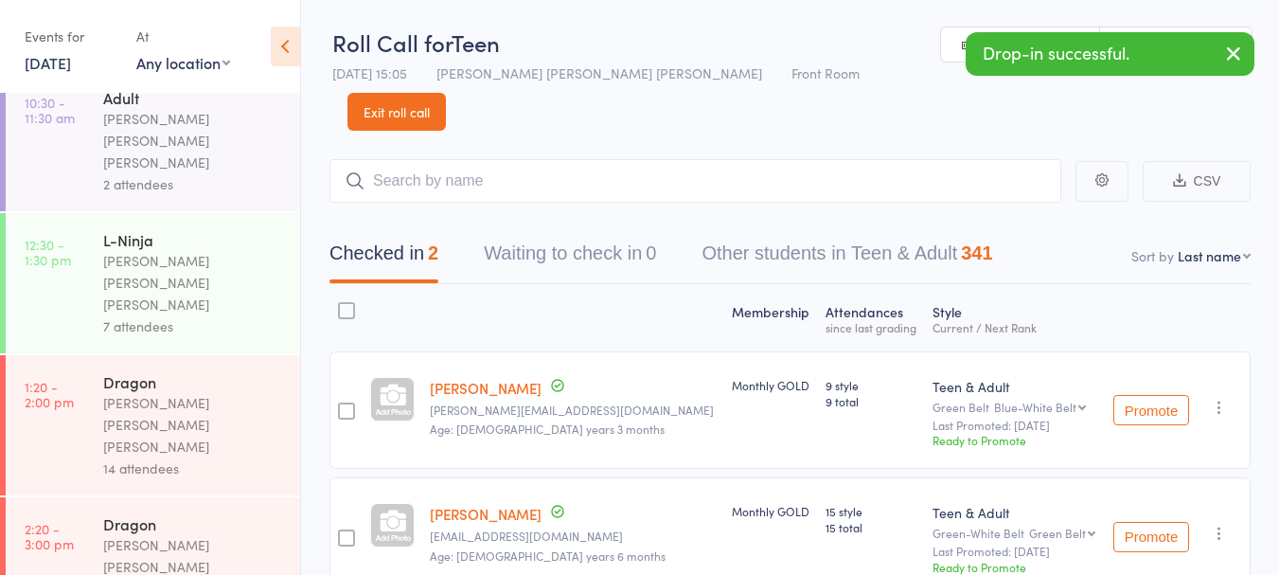
click at [140, 534] on div "[PERSON_NAME] [PERSON_NAME] [PERSON_NAME]" at bounding box center [193, 566] width 181 height 65
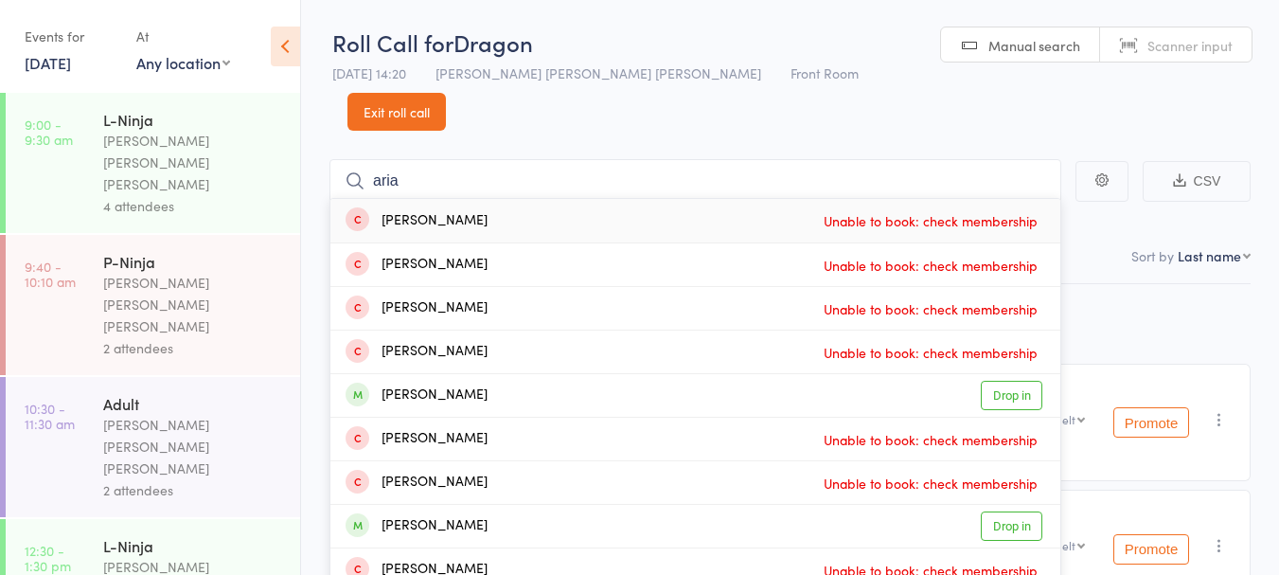
type input "aria"
click at [1006, 381] on link "Drop in" at bounding box center [1012, 395] width 62 height 29
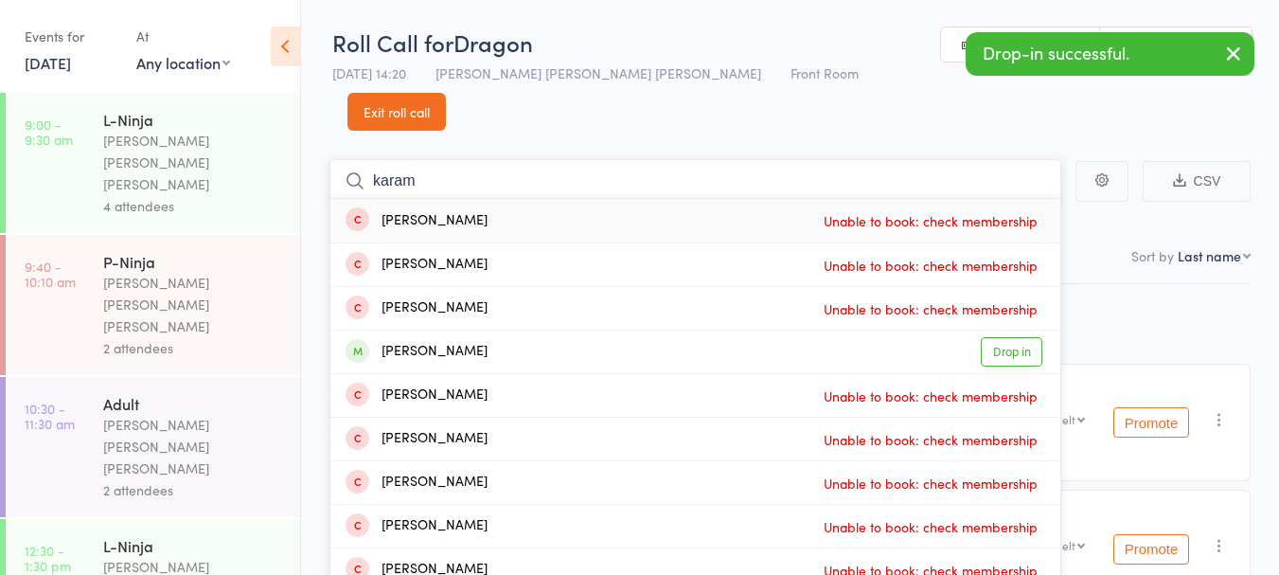
type input "karam"
click at [1007, 337] on link "Drop in" at bounding box center [1012, 351] width 62 height 29
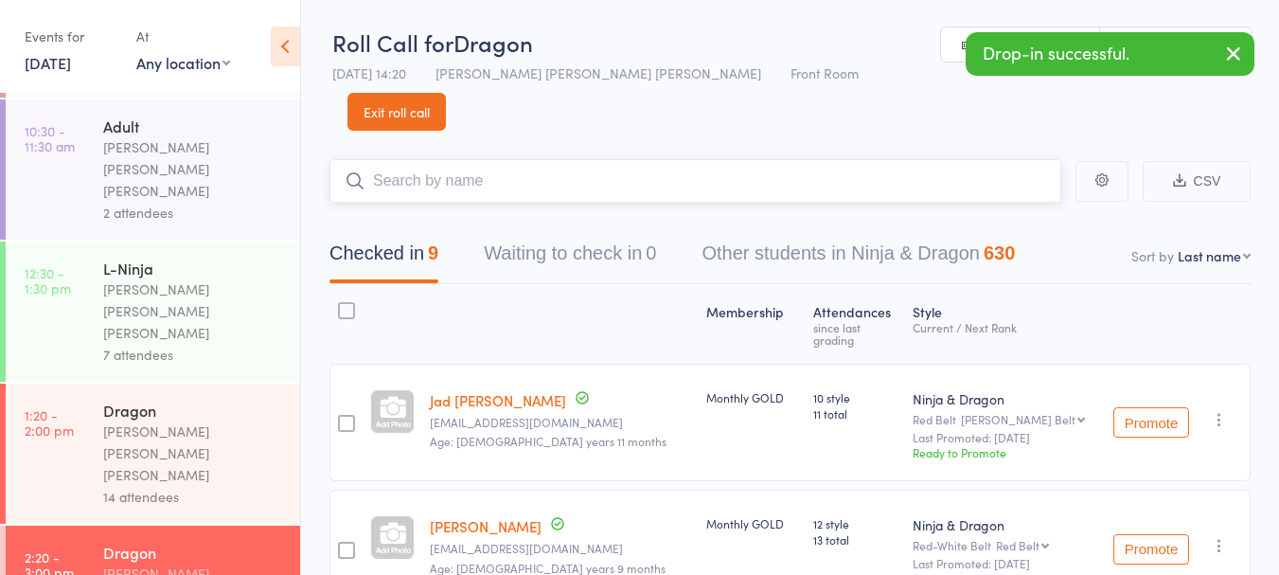
scroll to position [306, 0]
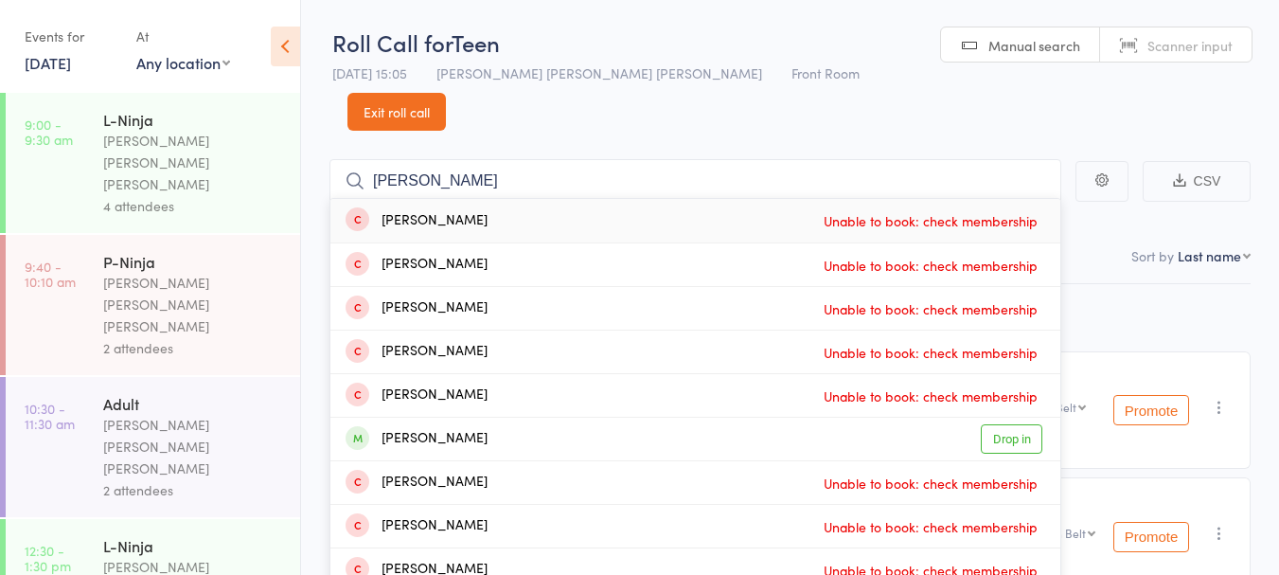
type input "adam"
click at [1024, 424] on link "Drop in" at bounding box center [1012, 438] width 62 height 29
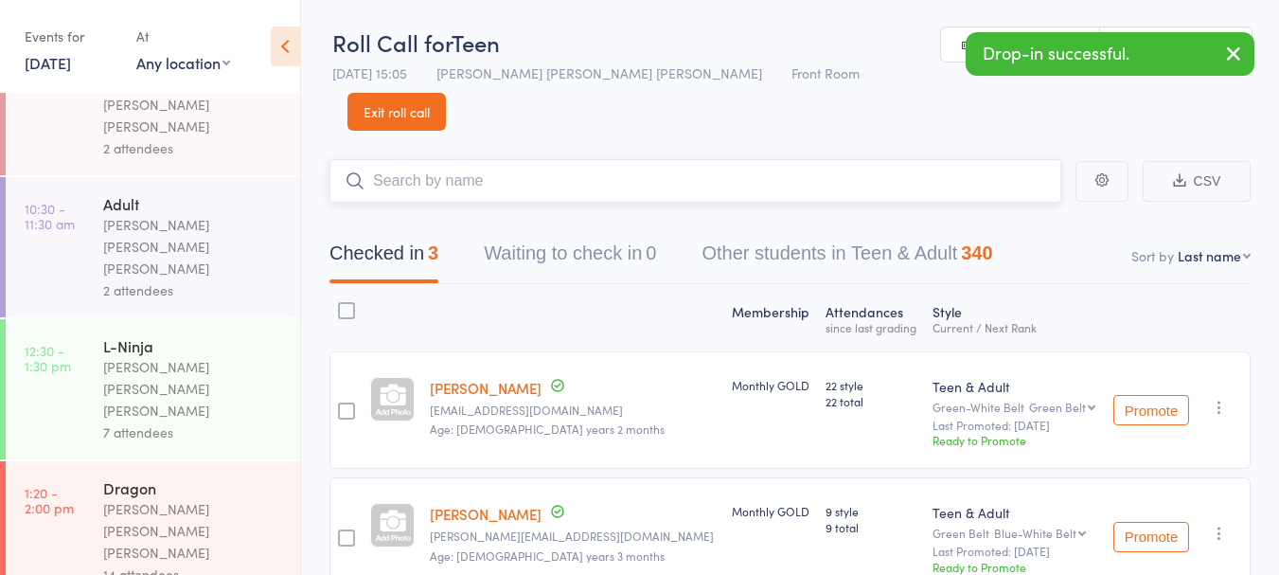
scroll to position [306, 0]
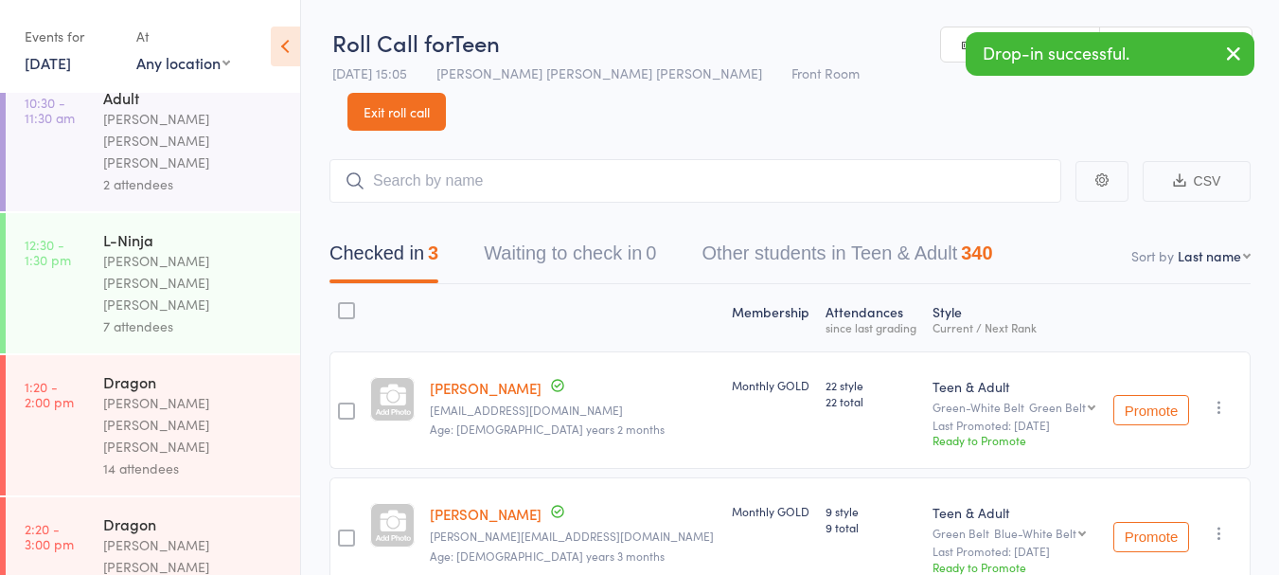
click at [129, 534] on div "[PERSON_NAME] [PERSON_NAME] [PERSON_NAME]" at bounding box center [193, 566] width 181 height 65
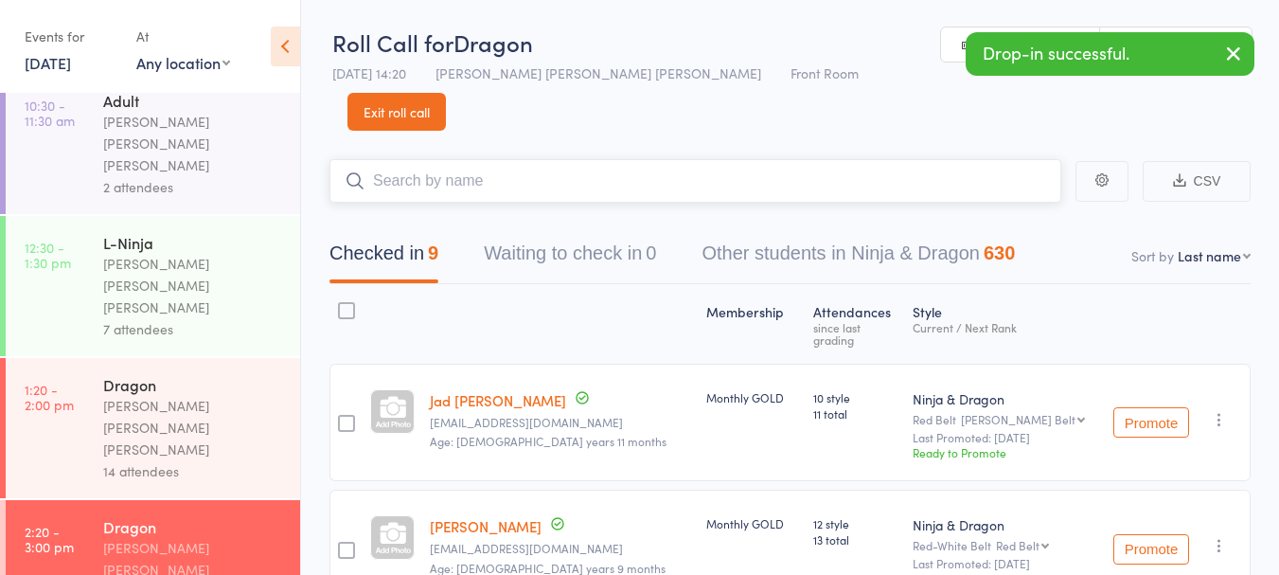
scroll to position [306, 0]
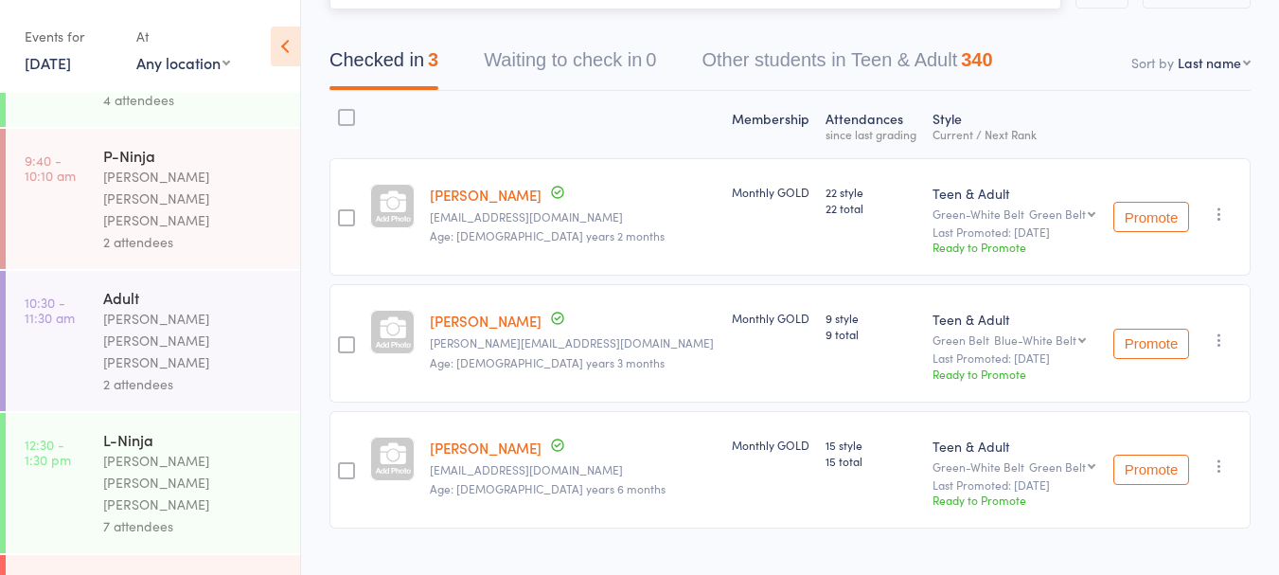
scroll to position [306, 0]
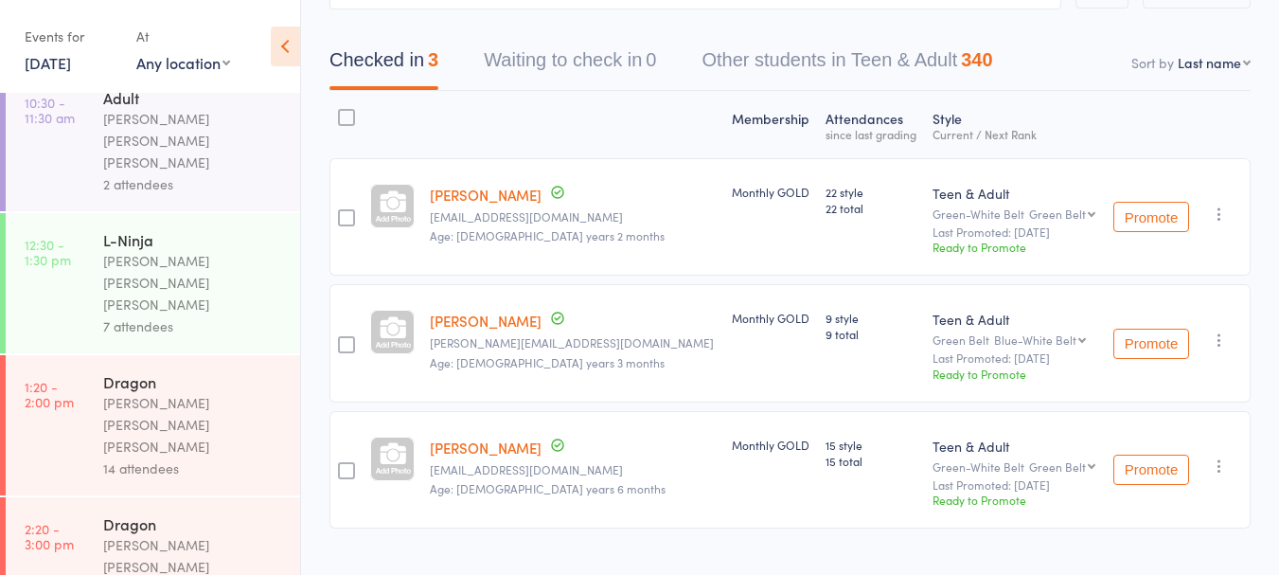
click at [88, 497] on link "2:20 - 3:00 pm Dragon Keyvan Castle Hill Mirzai 9 attendees" at bounding box center [153, 567] width 294 height 140
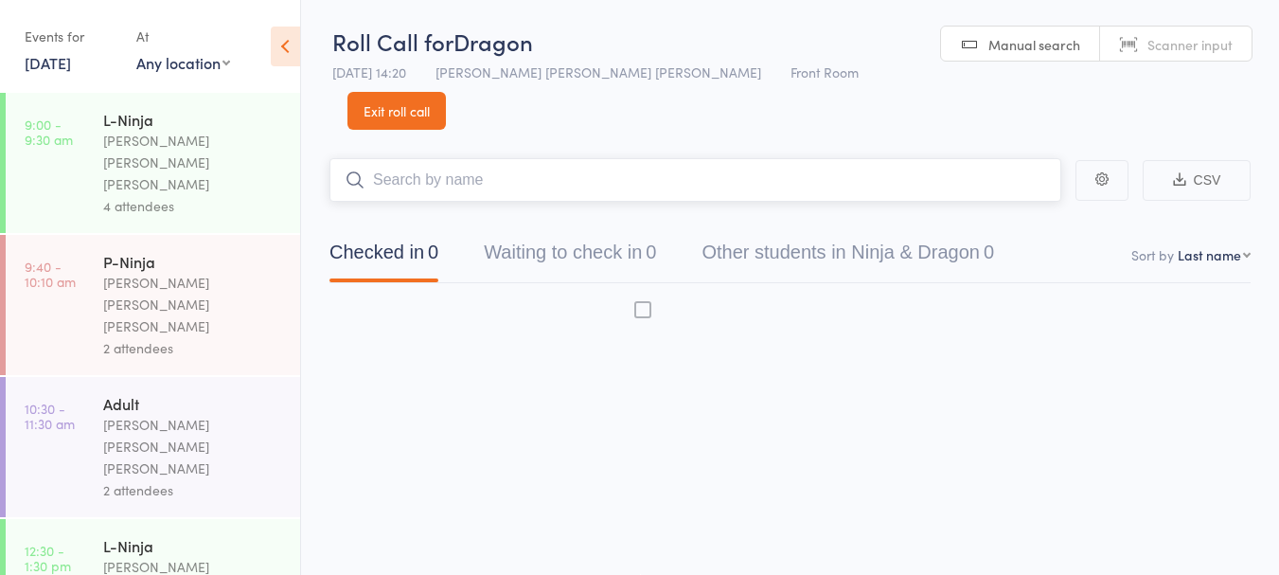
scroll to position [1, 0]
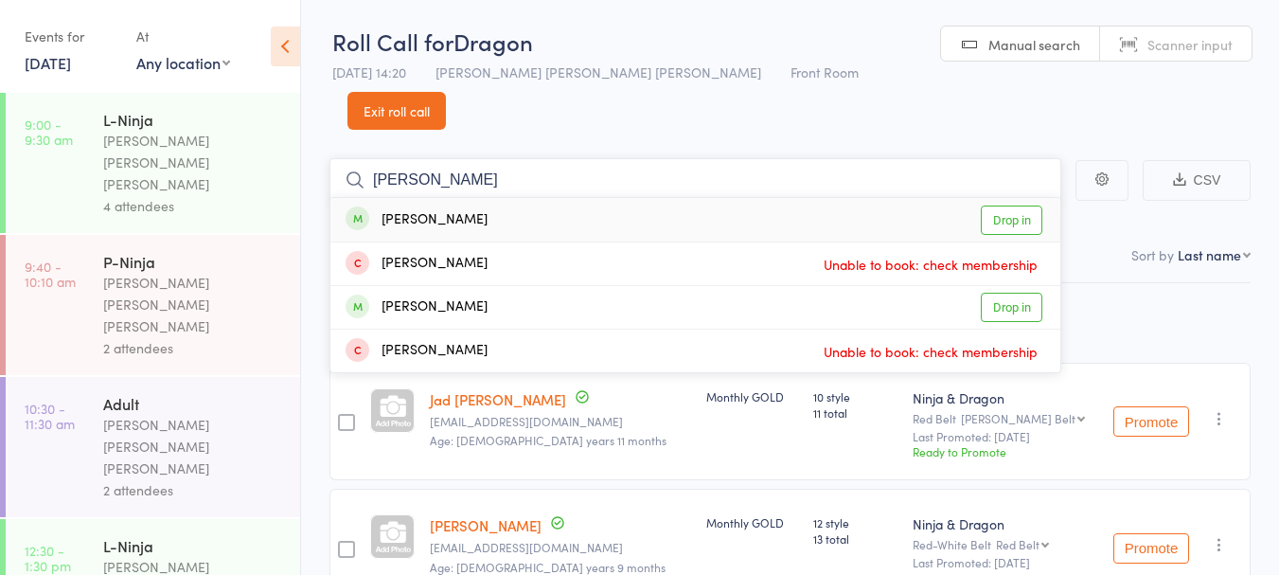
type input "fayaz"
click at [419, 198] on div "Fayyaz Masum Drop in" at bounding box center [695, 220] width 730 height 44
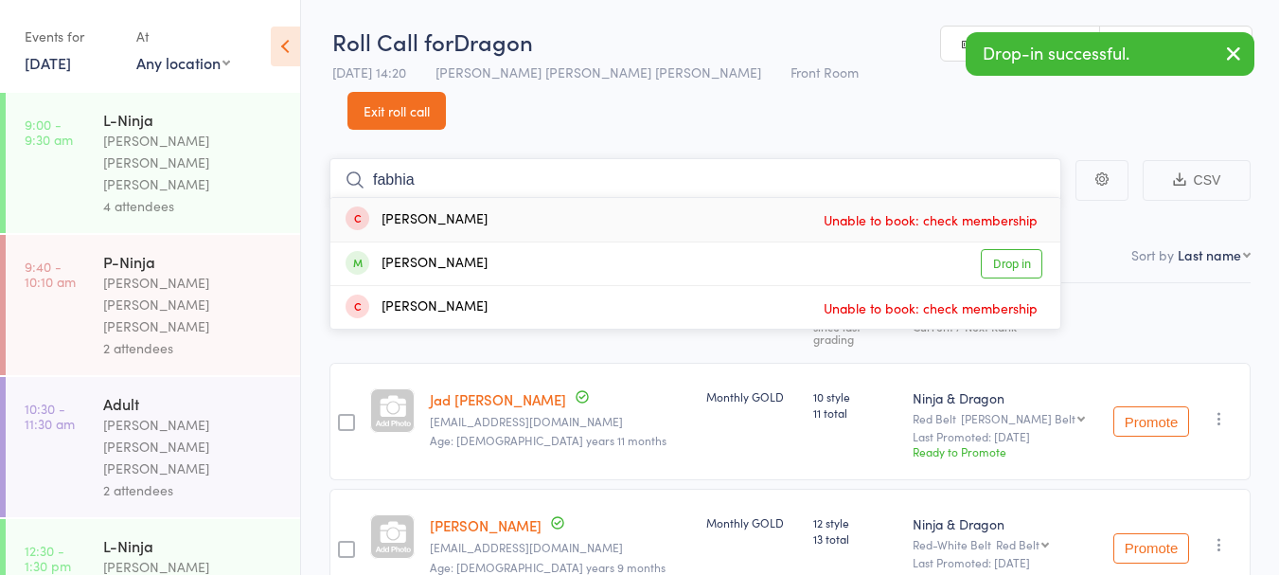
type input "fabhia"
click at [513, 244] on div "Fabiha Masum Drop in" at bounding box center [695, 263] width 730 height 43
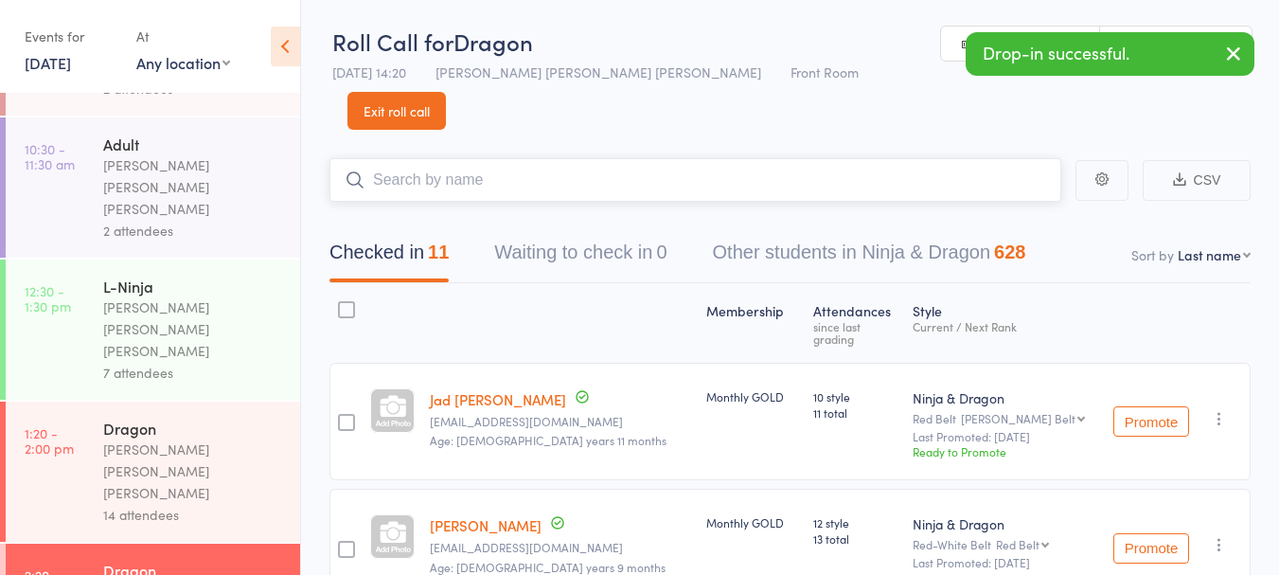
scroll to position [260, 0]
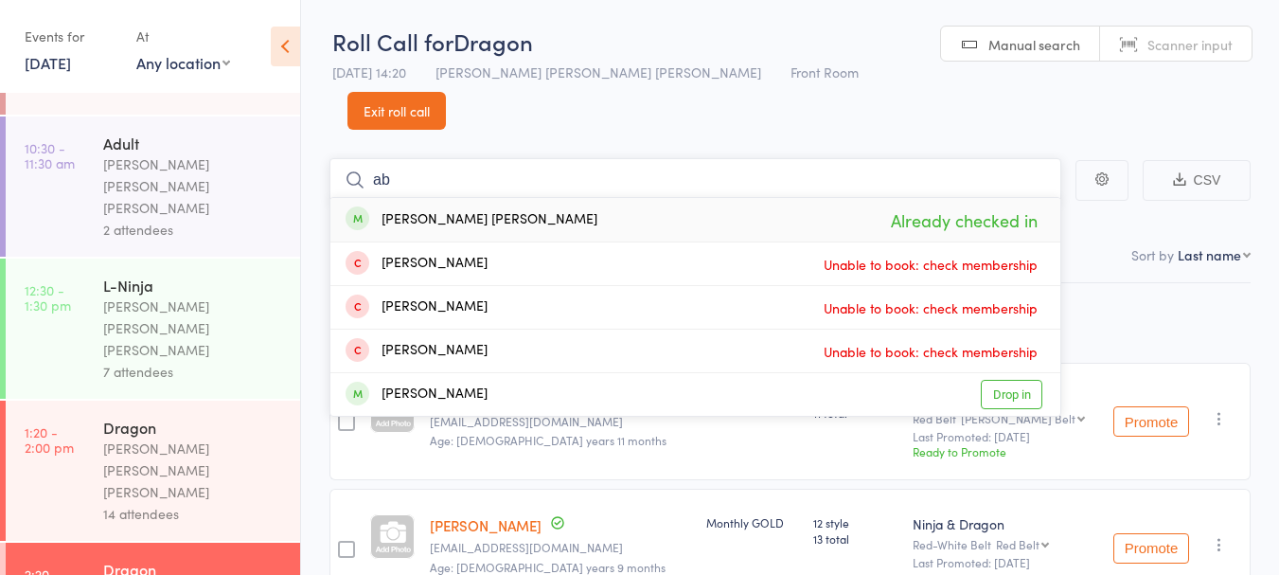
type input "a"
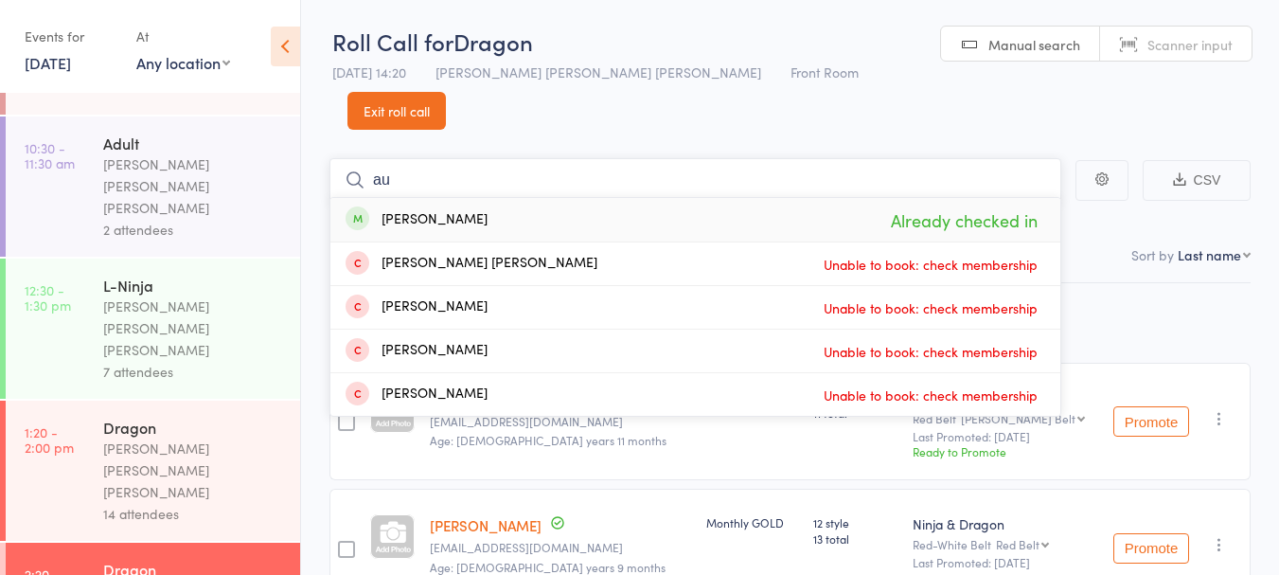
type input "a"
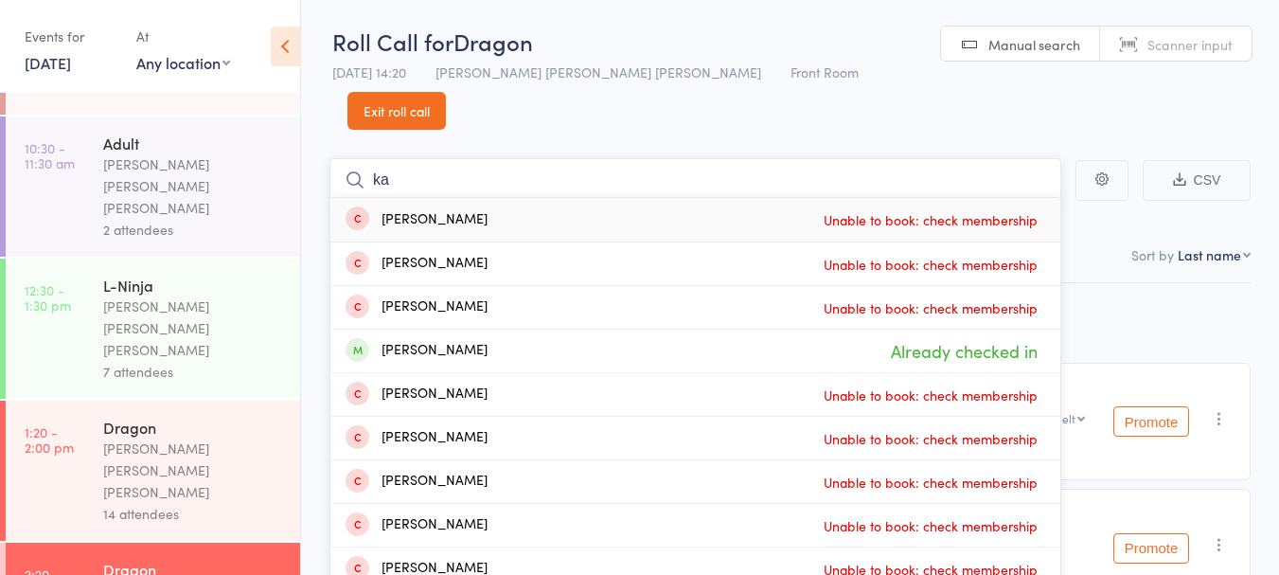
type input "k"
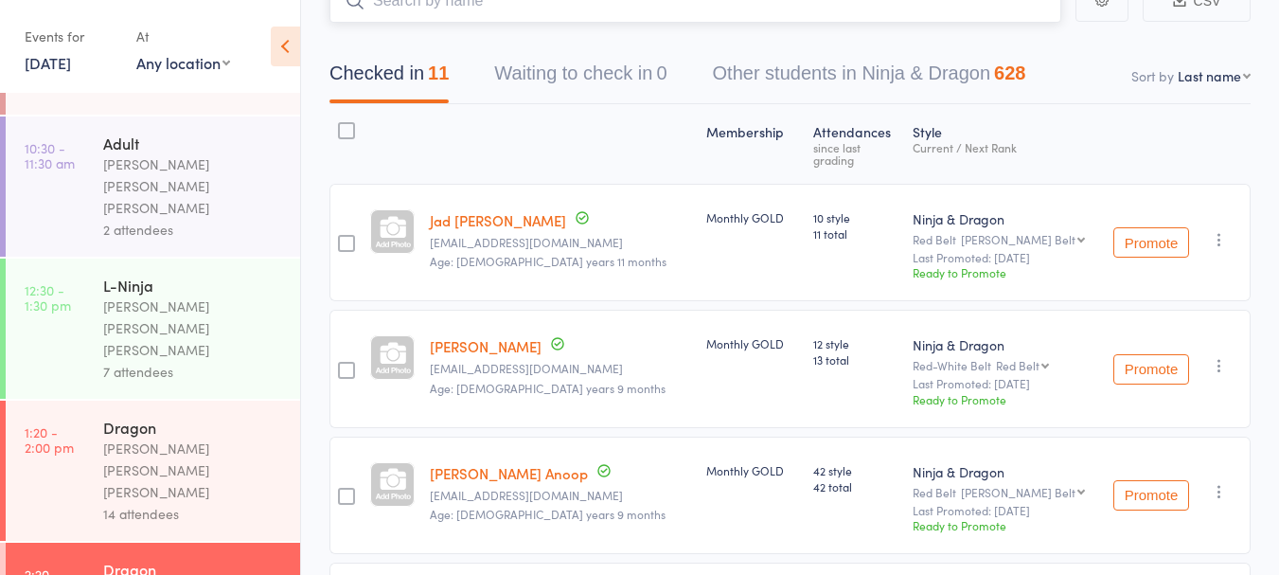
scroll to position [0, 0]
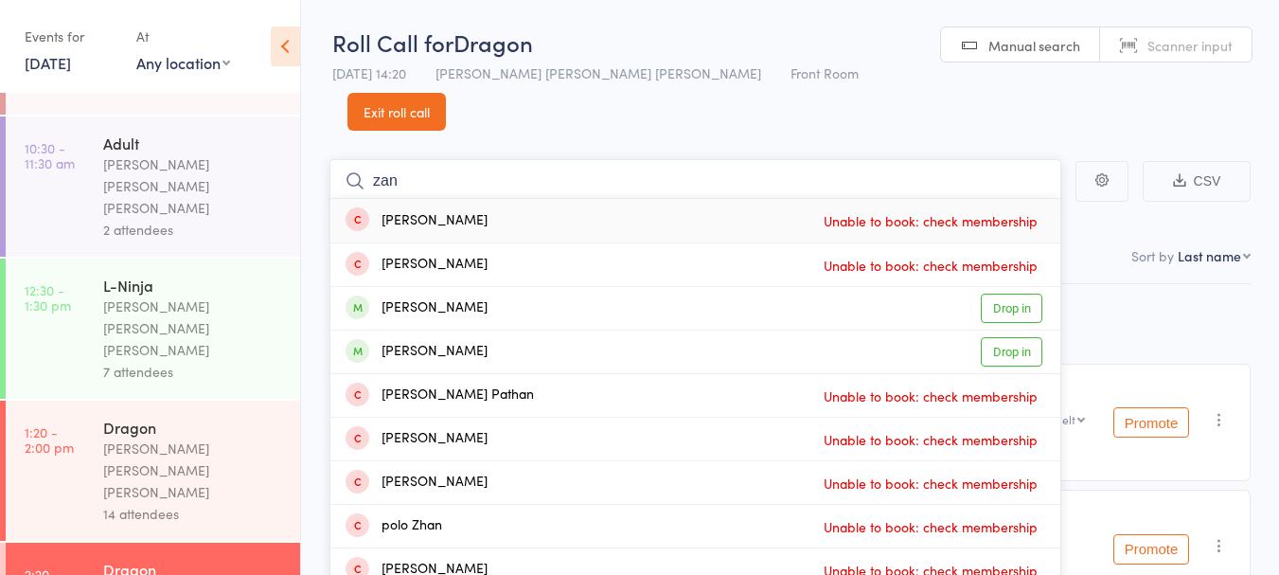
type input "zan"
click at [433, 297] on div "Zane Kaddour" at bounding box center [417, 308] width 142 height 22
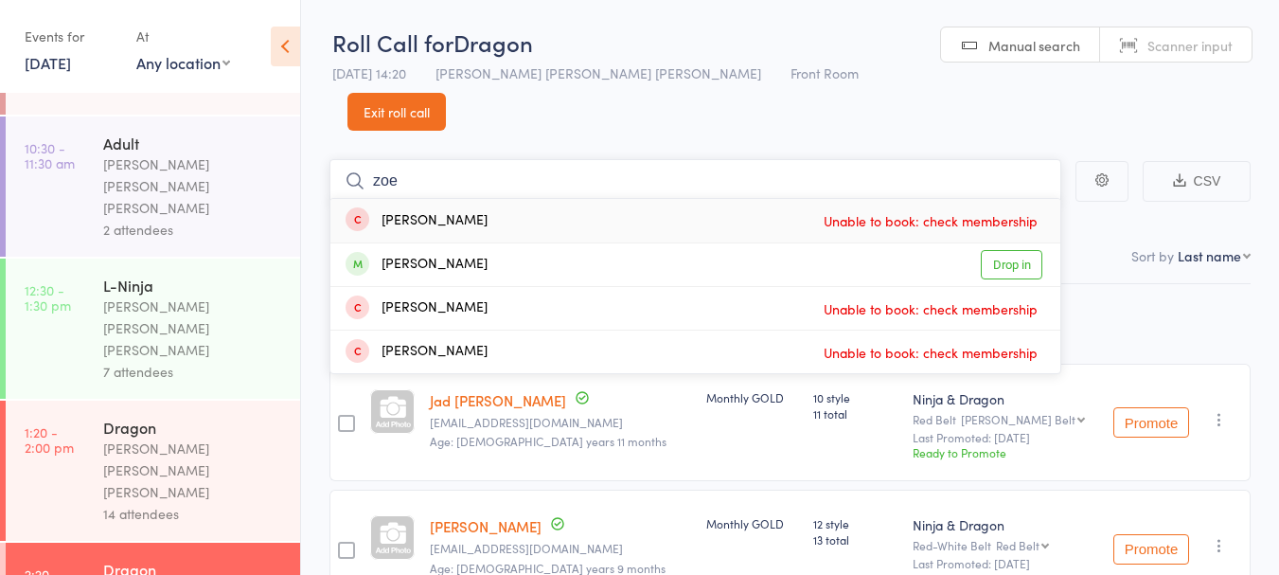
type input "zoe"
click at [435, 254] on div "Zoe Kollaras" at bounding box center [417, 265] width 142 height 22
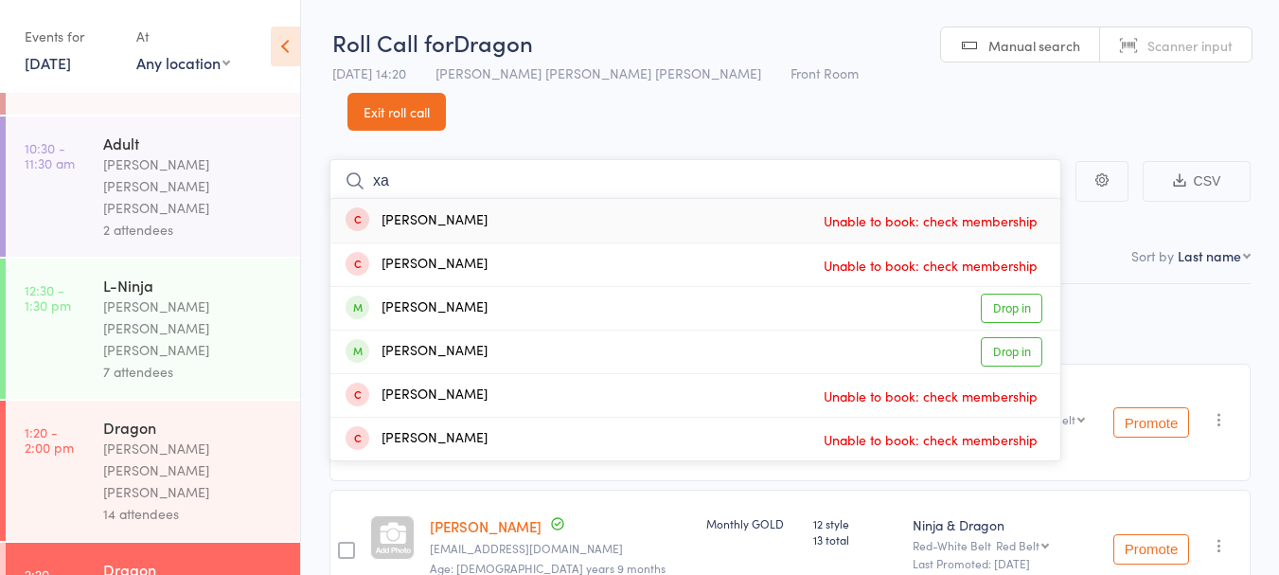
type input "x"
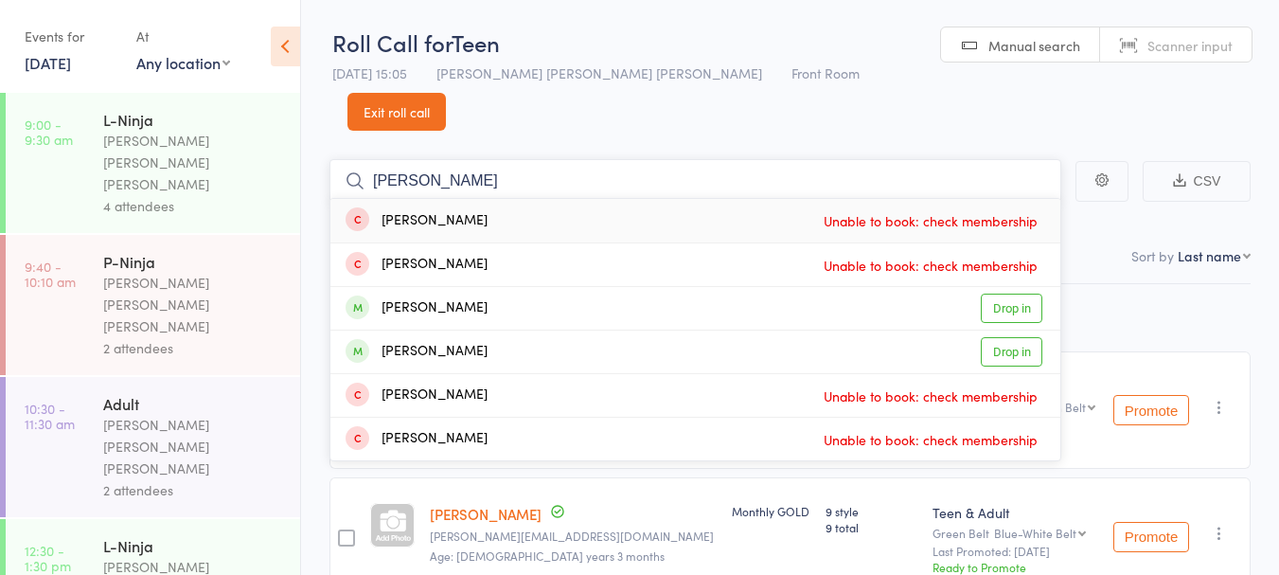
type input "xavier"
click at [411, 297] on div "Xavier Mahabir" at bounding box center [417, 308] width 142 height 22
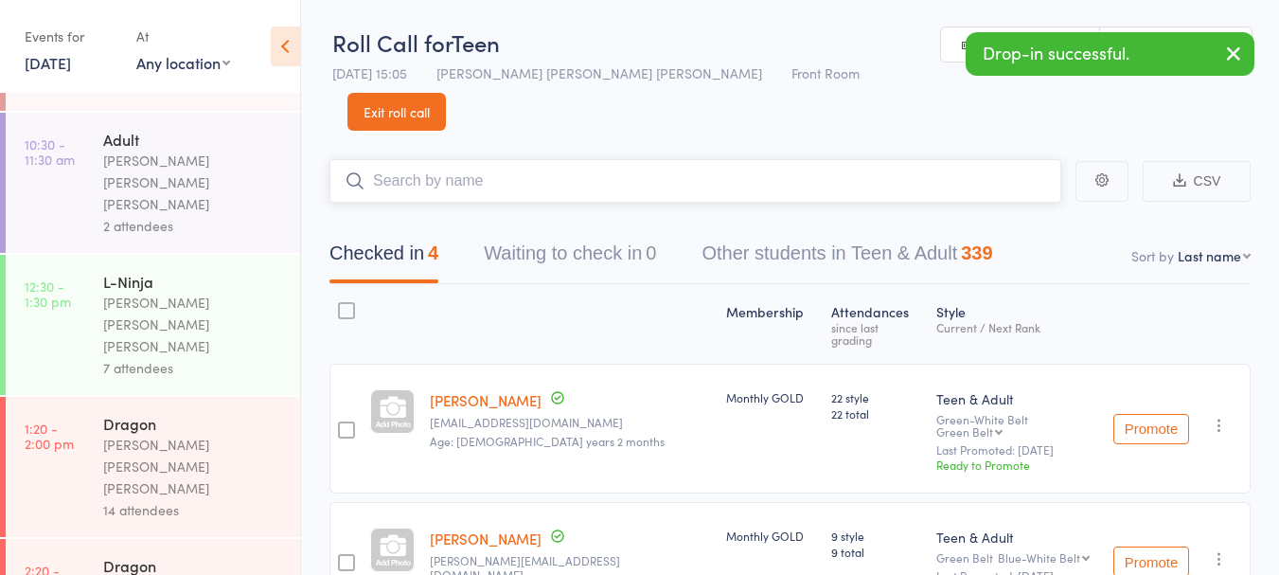
scroll to position [269, 0]
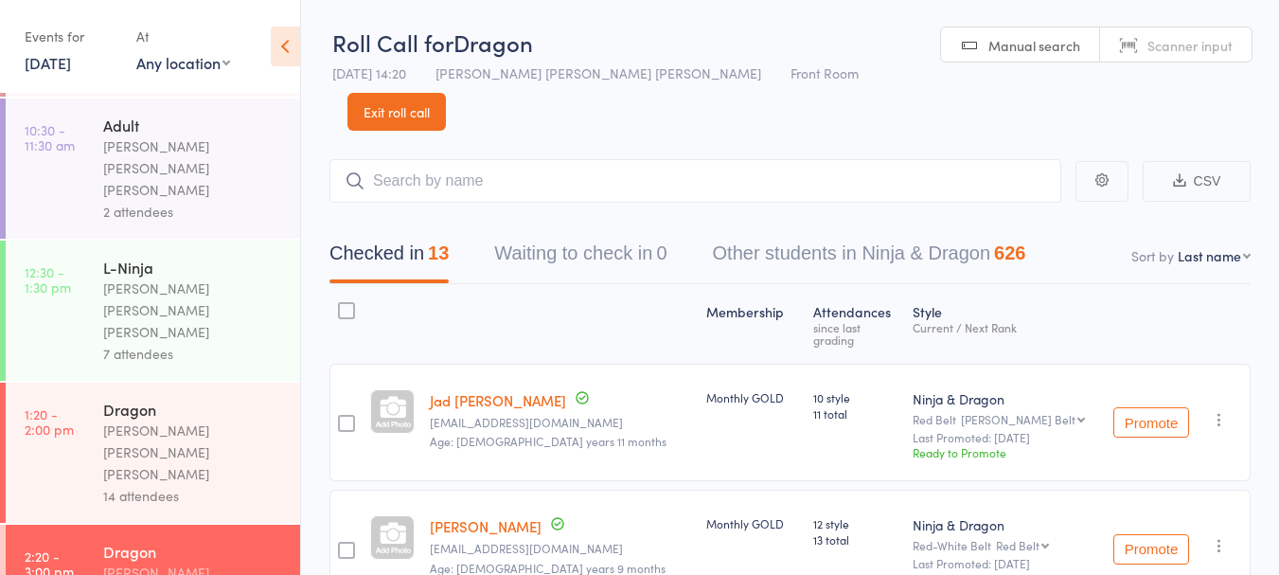
scroll to position [297, 0]
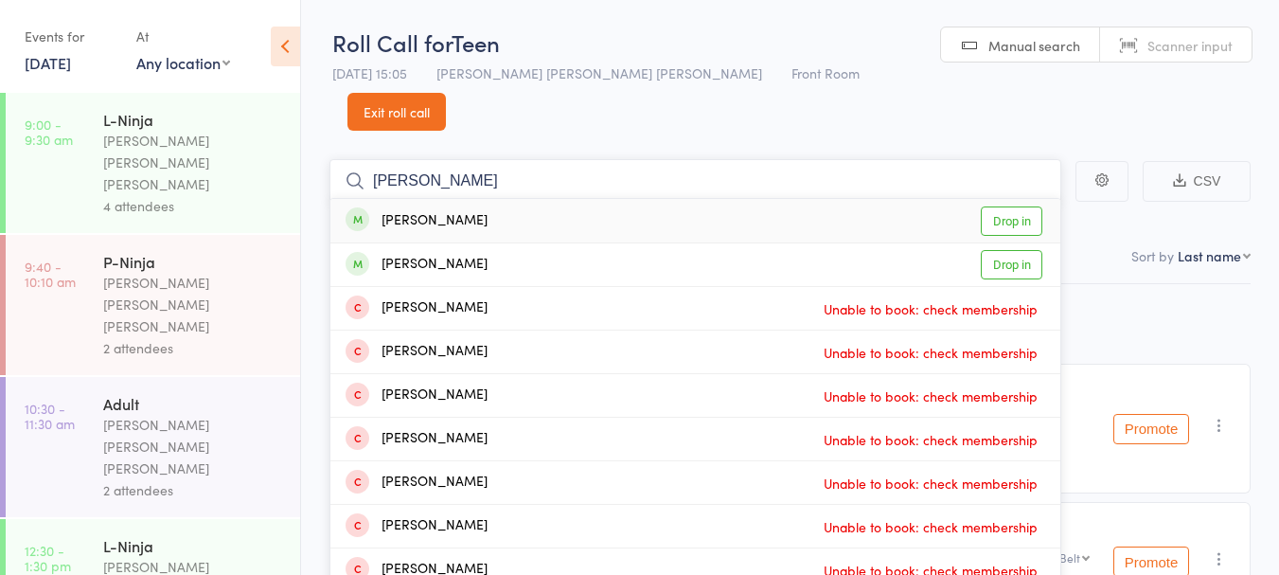
type input "selina"
click at [398, 210] on div "Selina Torckler" at bounding box center [417, 221] width 142 height 22
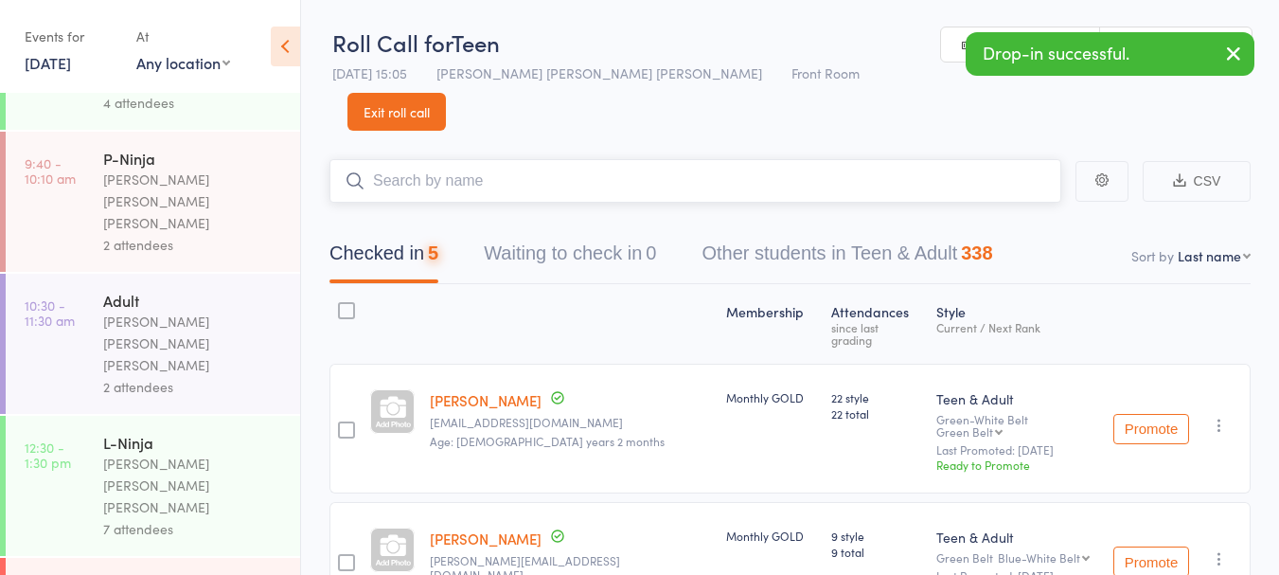
scroll to position [306, 0]
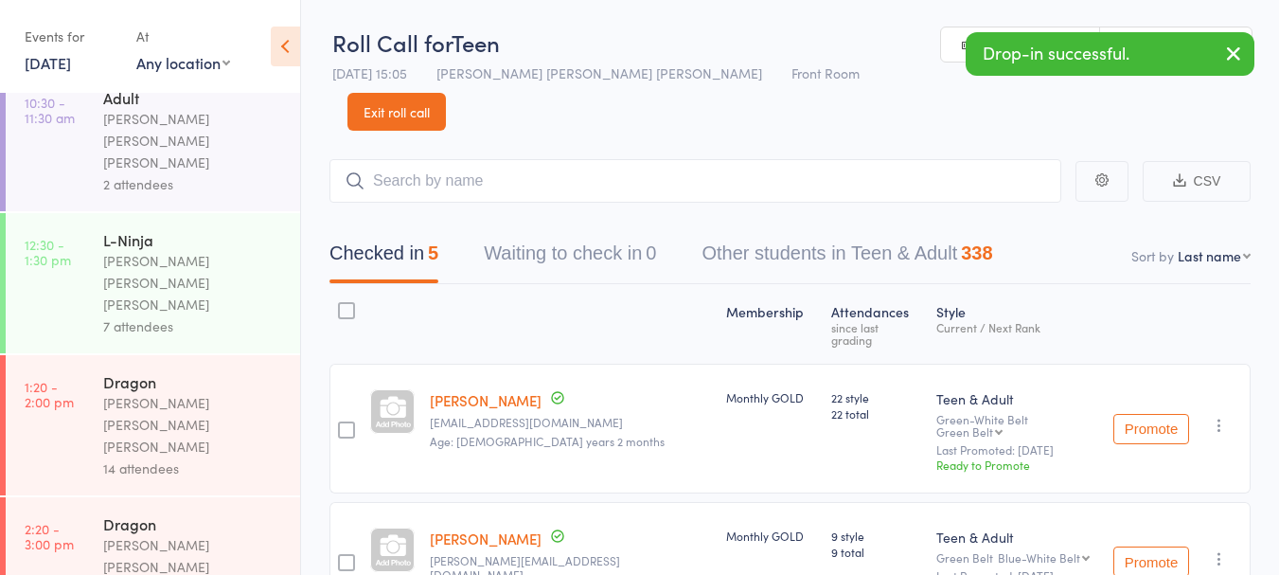
click at [122, 534] on div "[PERSON_NAME] [PERSON_NAME] [PERSON_NAME]" at bounding box center [193, 566] width 181 height 65
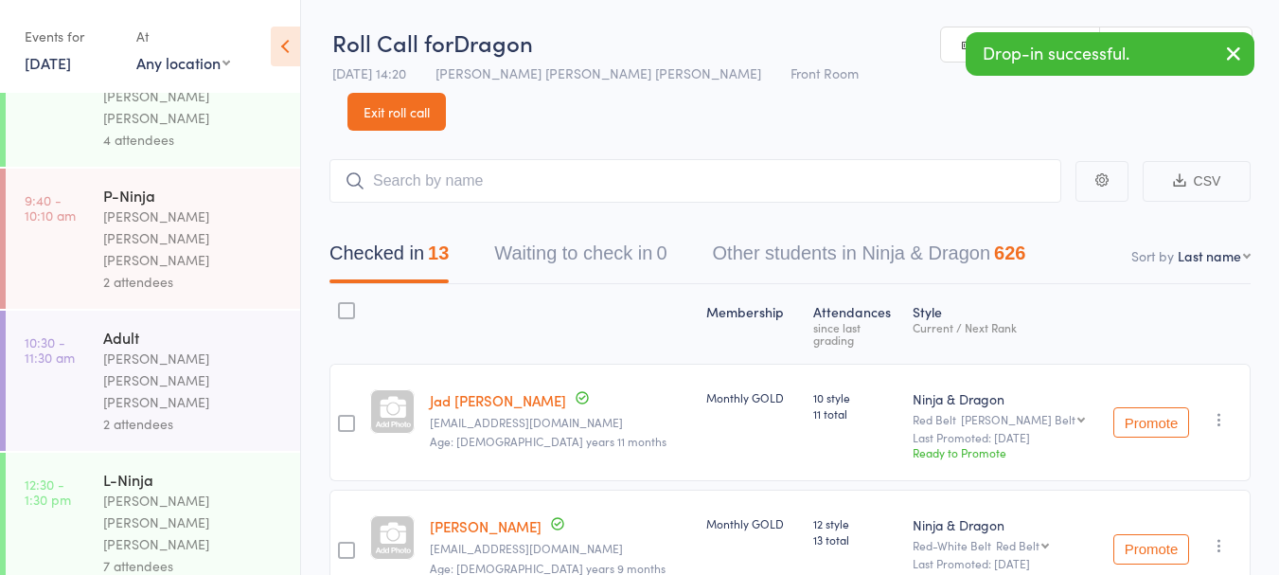
scroll to position [306, 0]
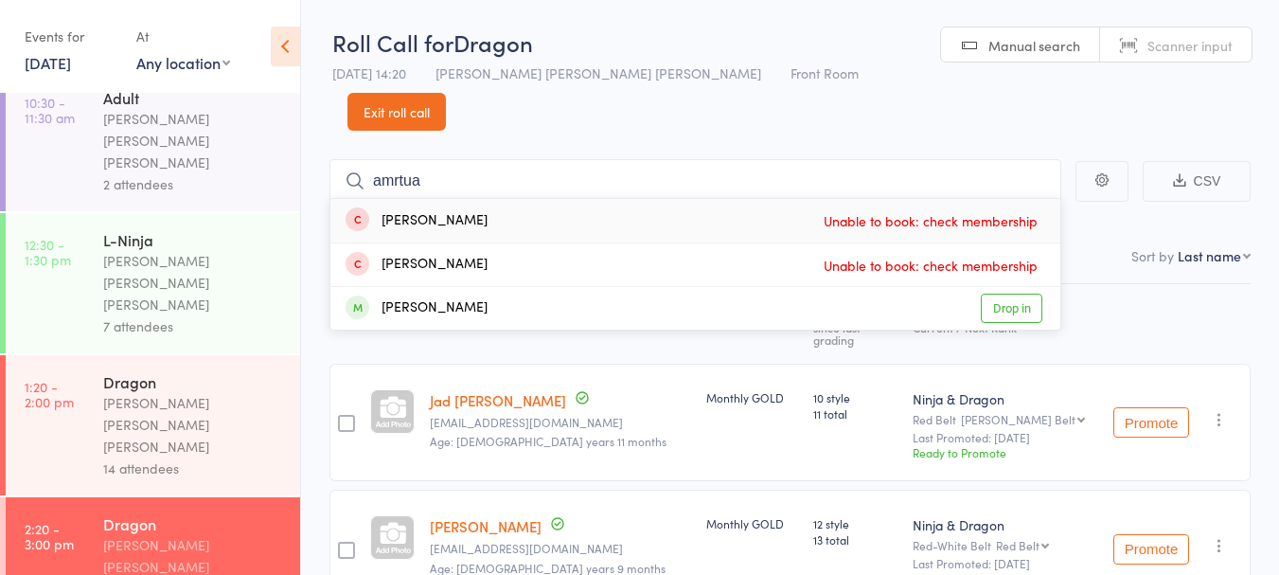
type input "amrtua"
click at [537, 287] on div "Amrutha Anand Drop in" at bounding box center [695, 308] width 730 height 43
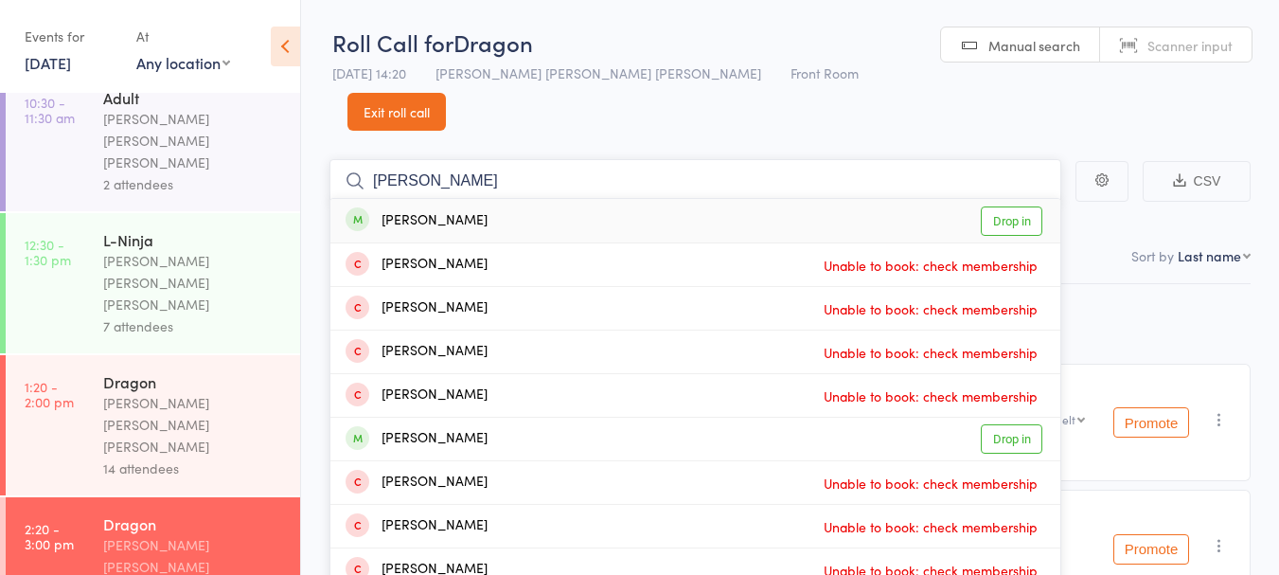
type input "brian"
click at [554, 199] on div "Brian Shah Drop in" at bounding box center [695, 221] width 730 height 44
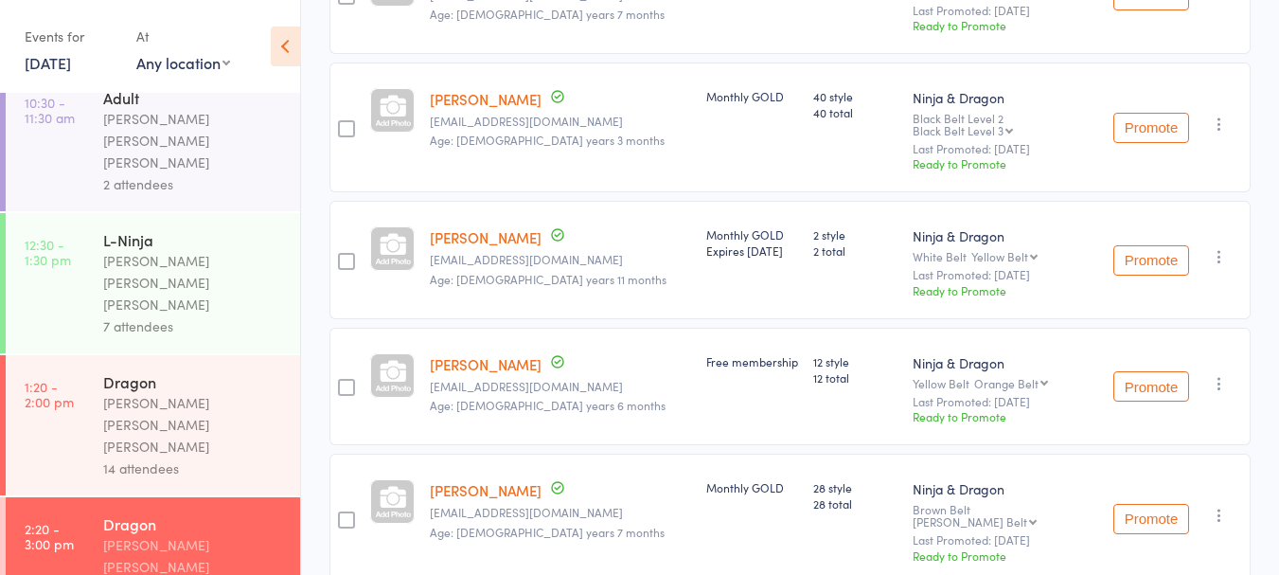
scroll to position [1709, 0]
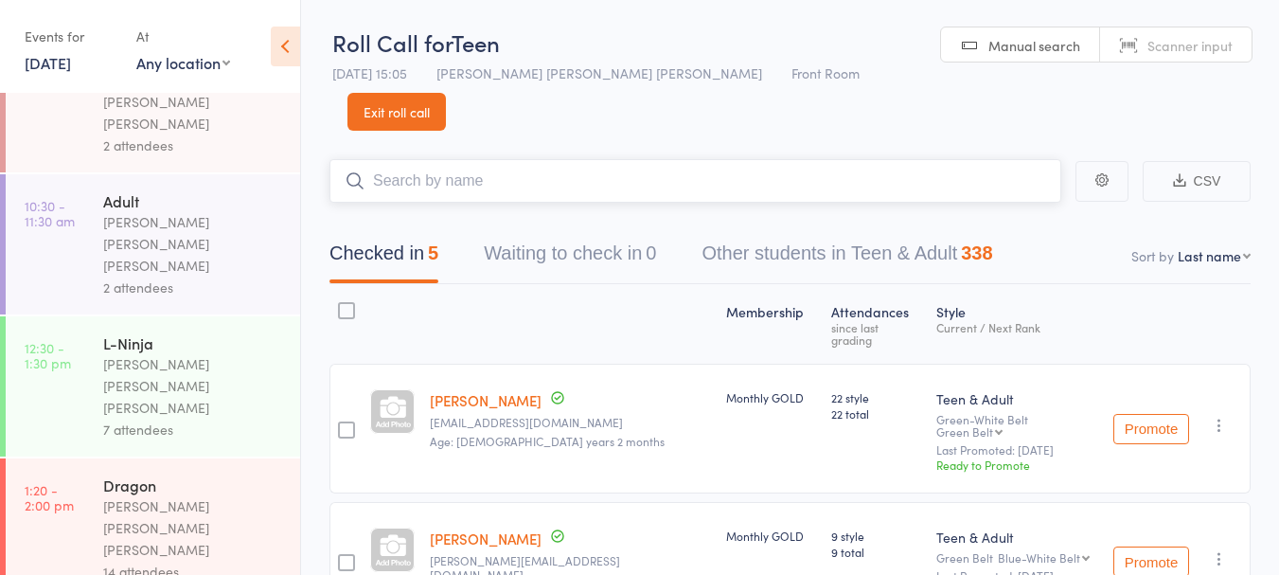
scroll to position [306, 0]
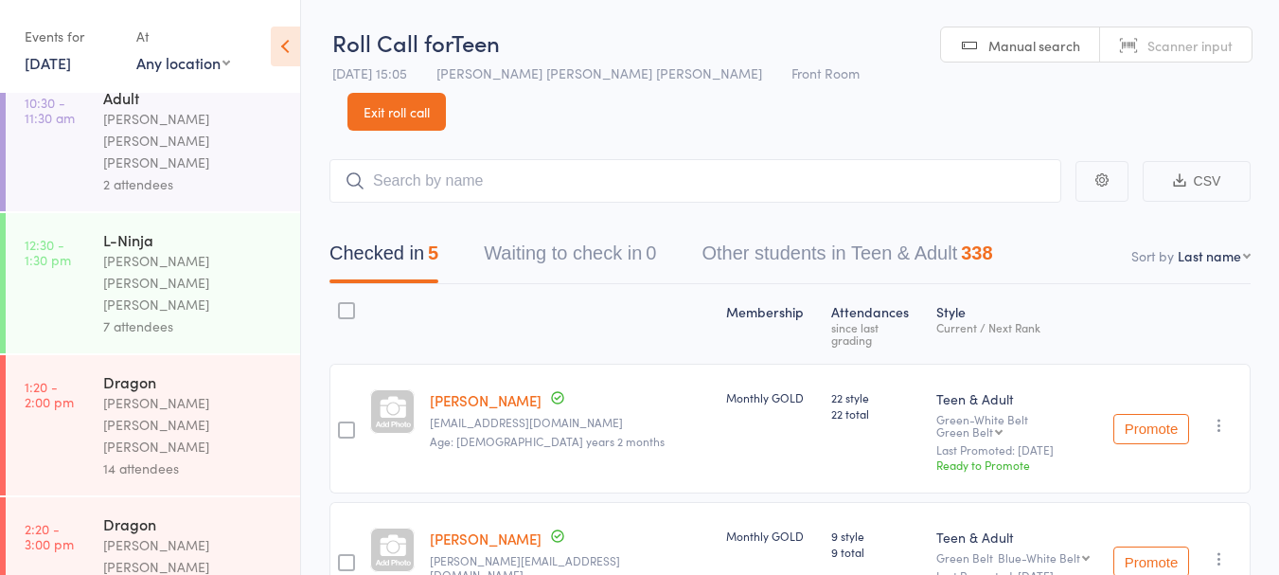
click at [104, 534] on div "[PERSON_NAME] [PERSON_NAME] [PERSON_NAME]" at bounding box center [193, 566] width 181 height 65
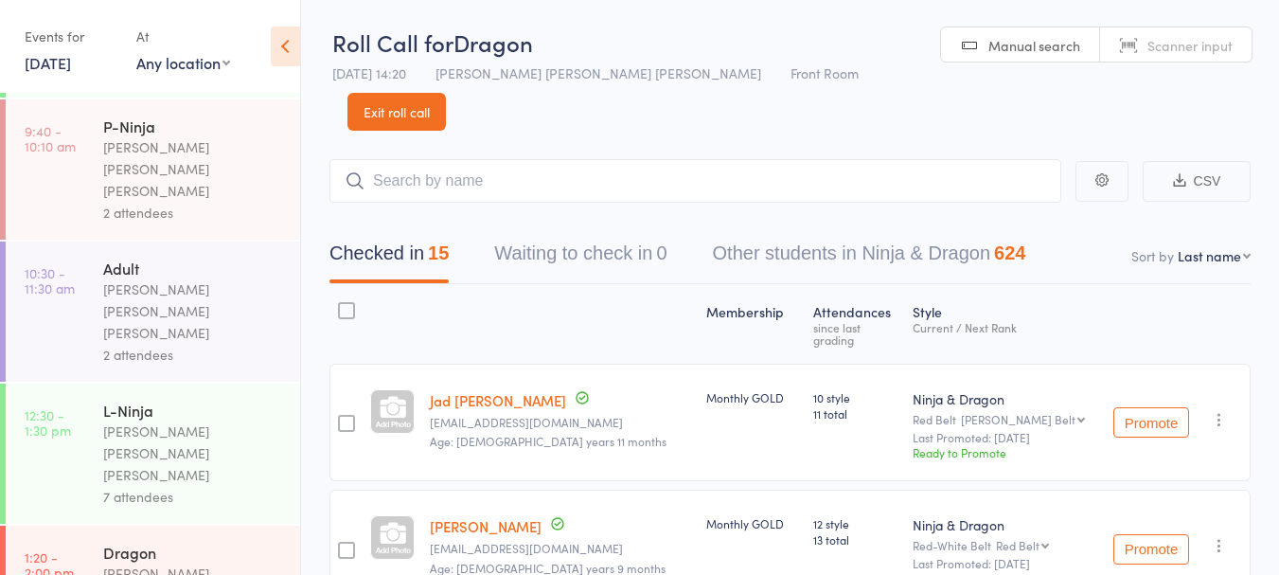
scroll to position [137, 0]
click at [788, 159] on input "search" at bounding box center [696, 181] width 732 height 44
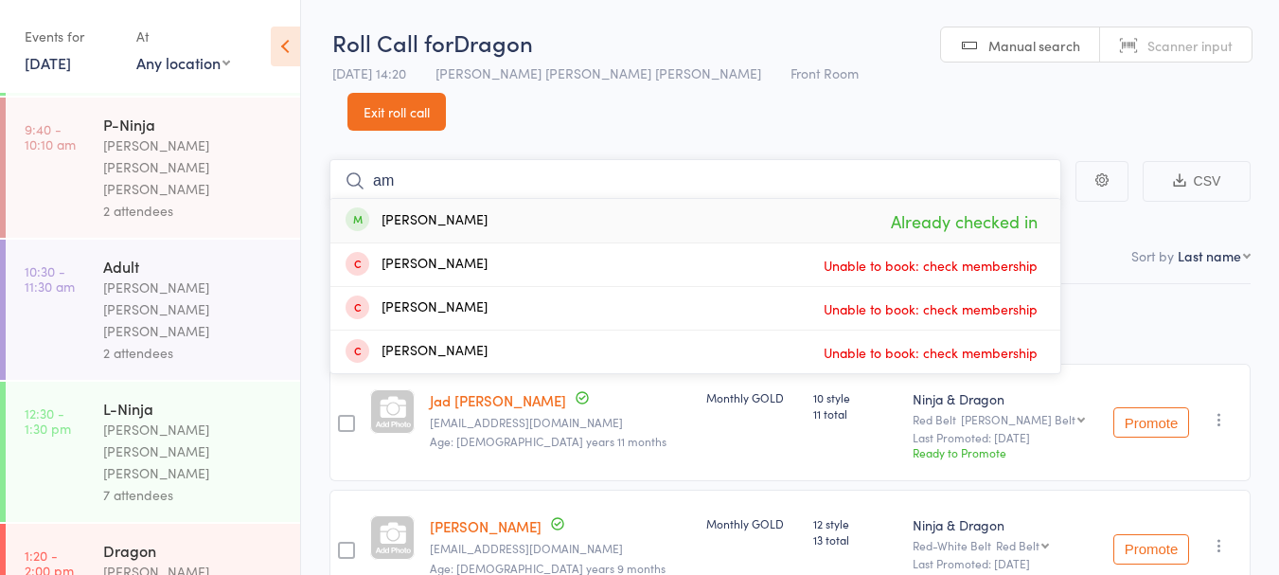
type input "a"
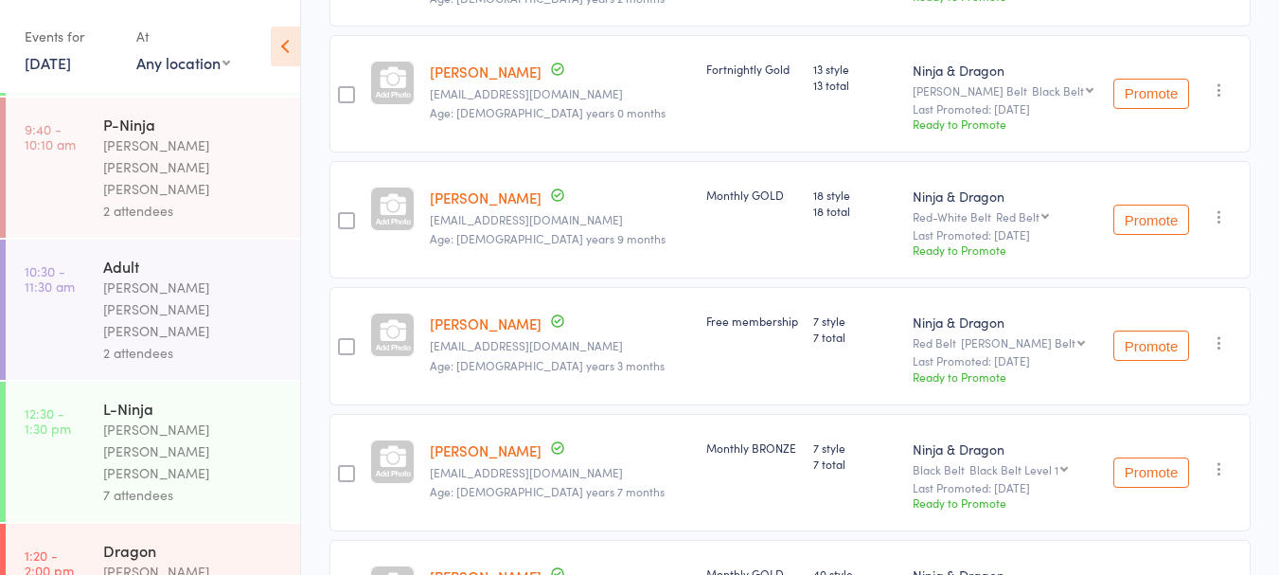
scroll to position [306, 0]
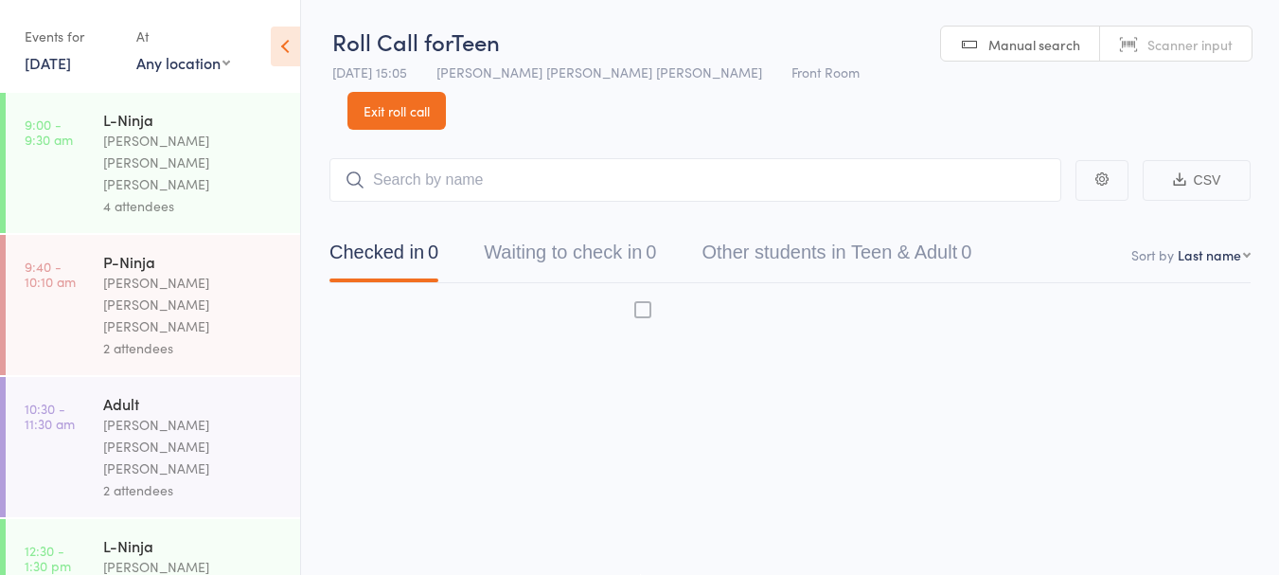
scroll to position [1, 0]
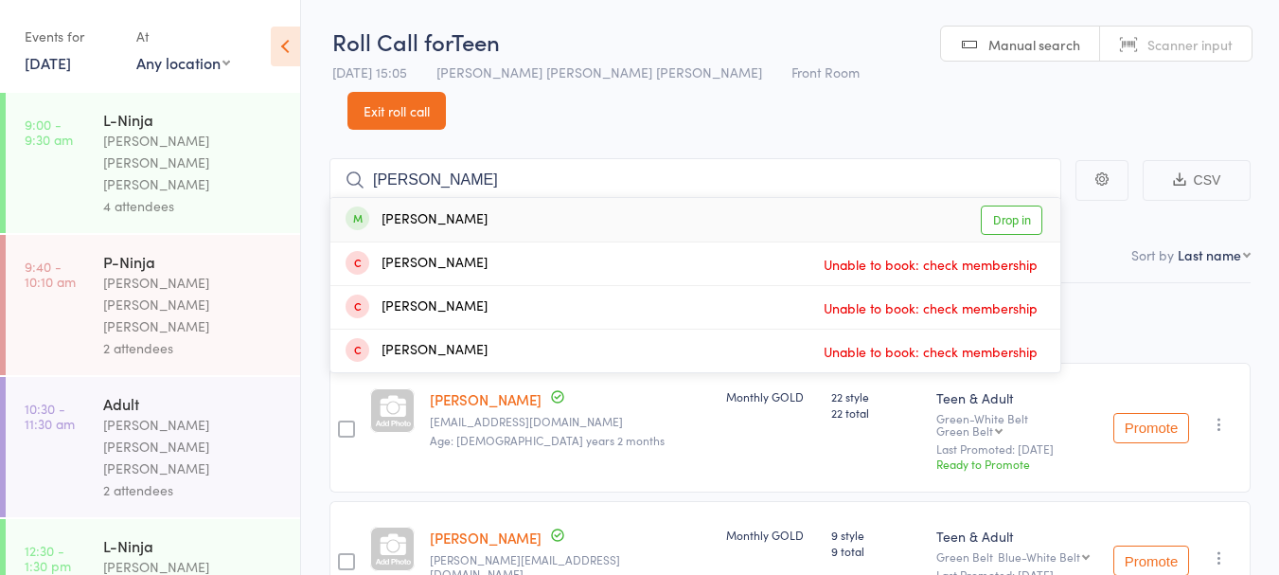
type input "tish"
click at [1015, 205] on link "Drop in" at bounding box center [1012, 219] width 62 height 29
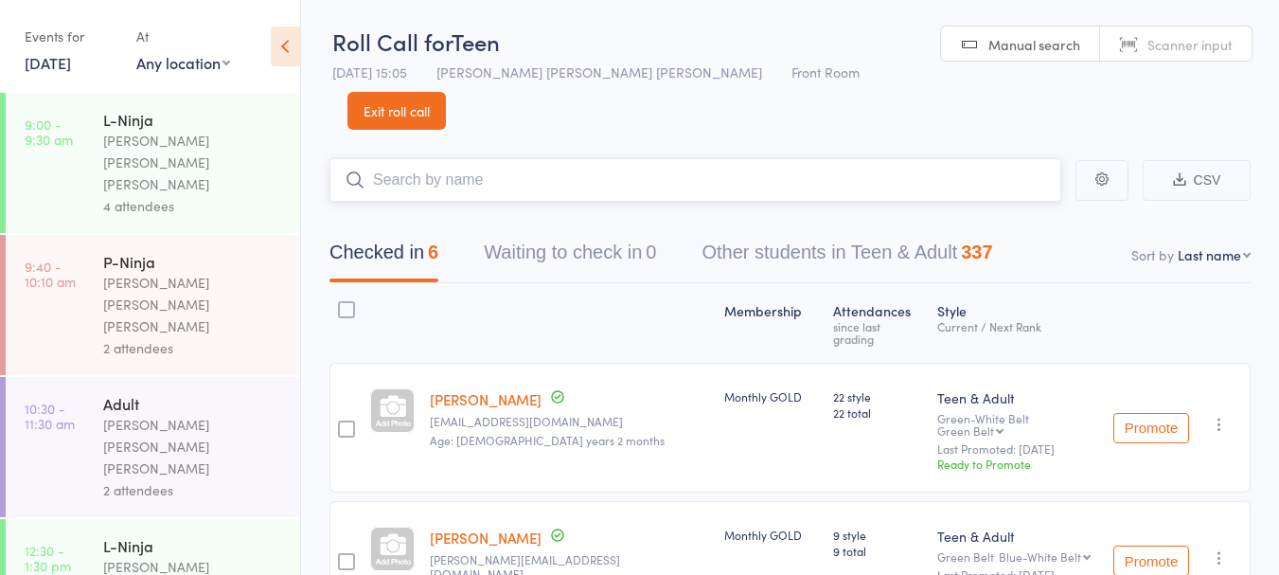
click at [716, 158] on input "search" at bounding box center [696, 180] width 732 height 44
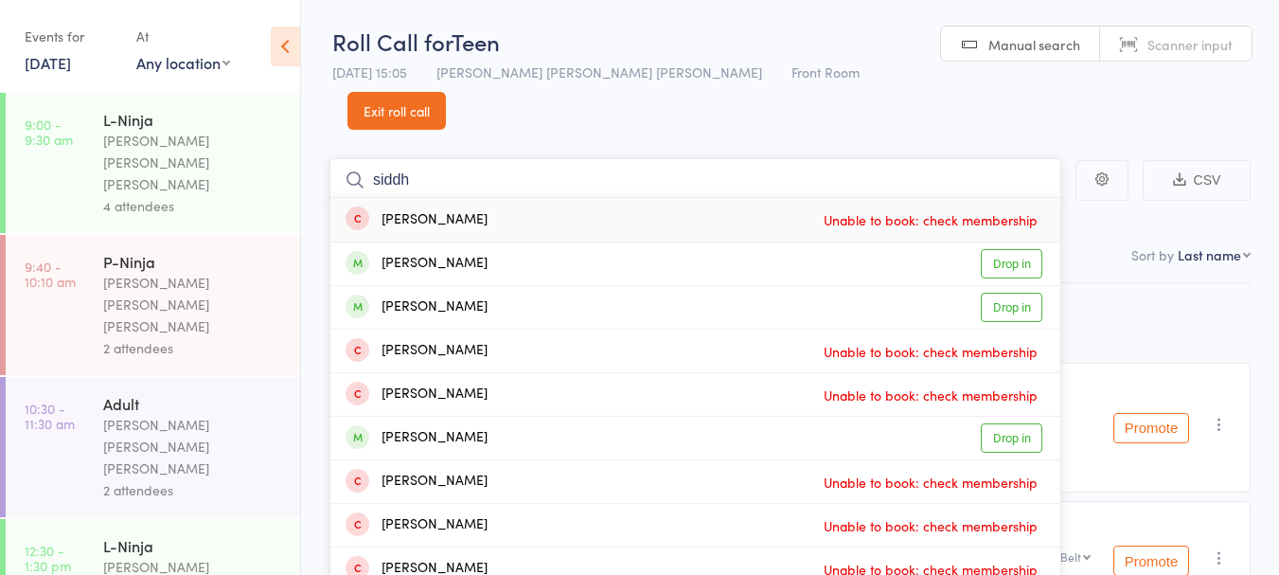
type input "siddh"
click at [1012, 293] on link "Drop in" at bounding box center [1012, 307] width 62 height 29
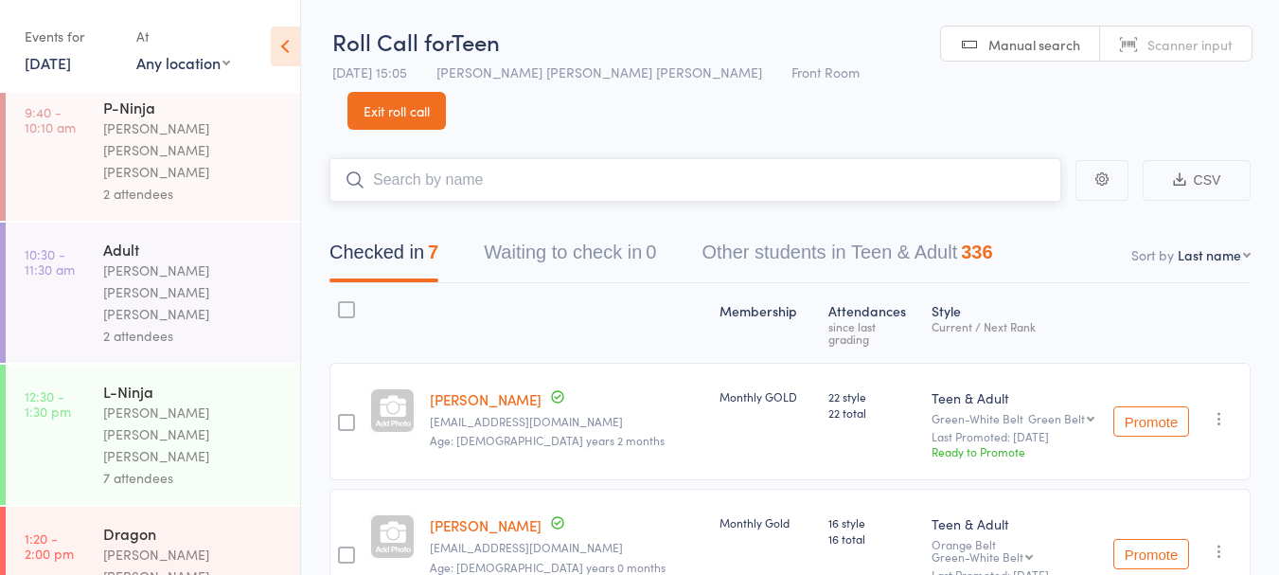
scroll to position [306, 0]
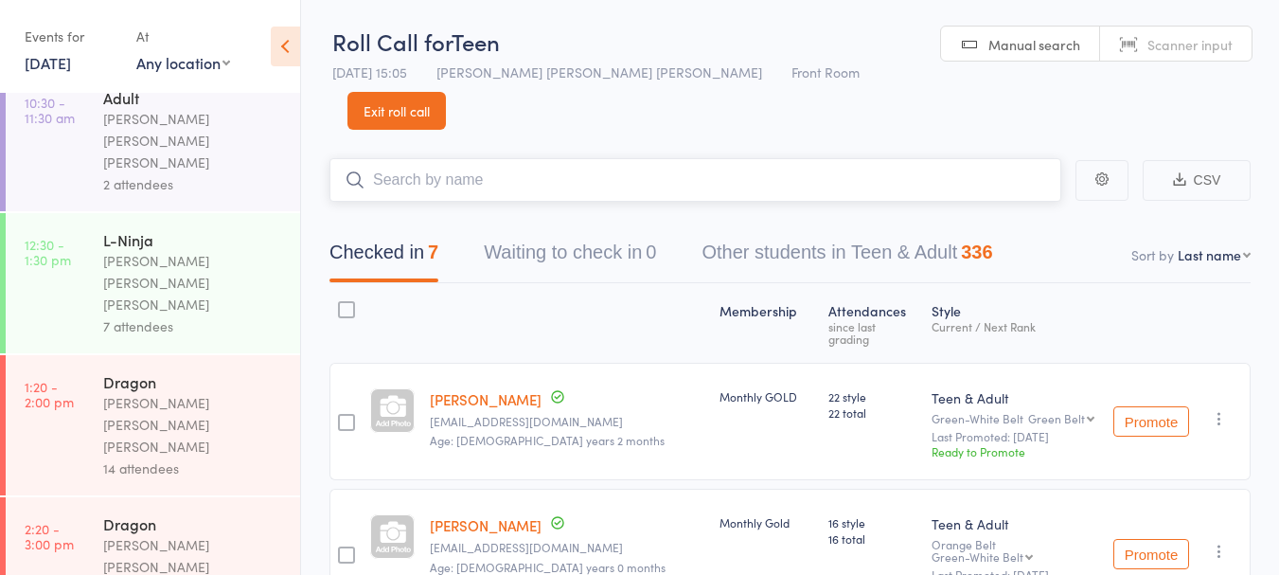
click at [509, 158] on input "search" at bounding box center [696, 180] width 732 height 44
type input "urshi"
click at [999, 205] on link "Drop in" at bounding box center [1012, 219] width 62 height 29
click at [496, 160] on input "search" at bounding box center [696, 180] width 732 height 44
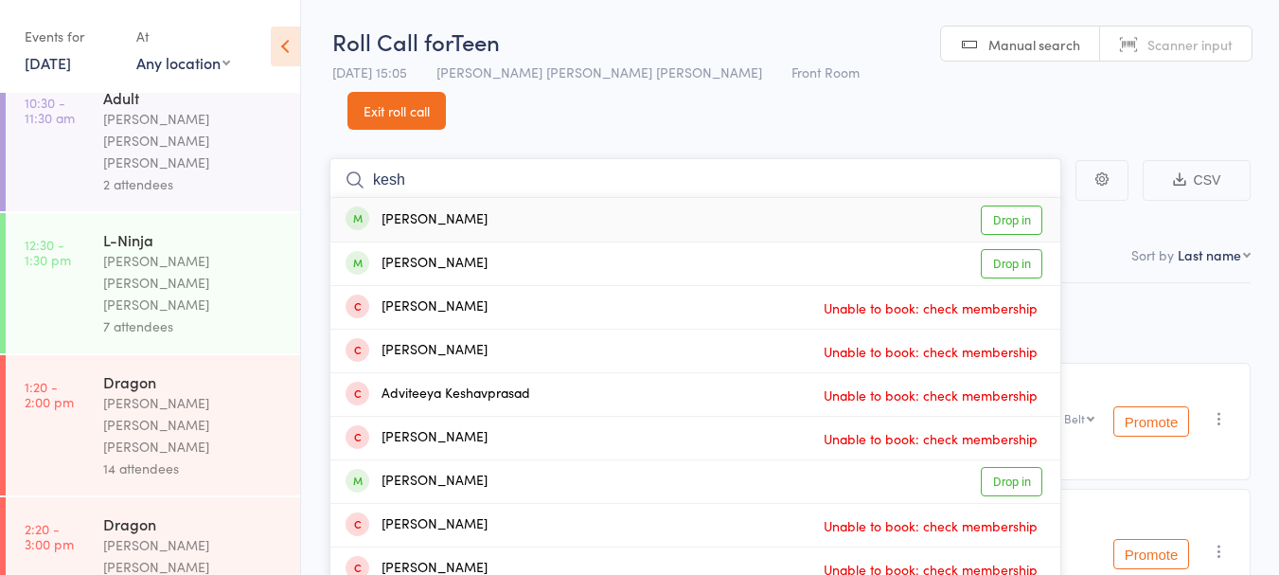
type input "kesh"
click at [1000, 249] on link "Drop in" at bounding box center [1012, 263] width 62 height 29
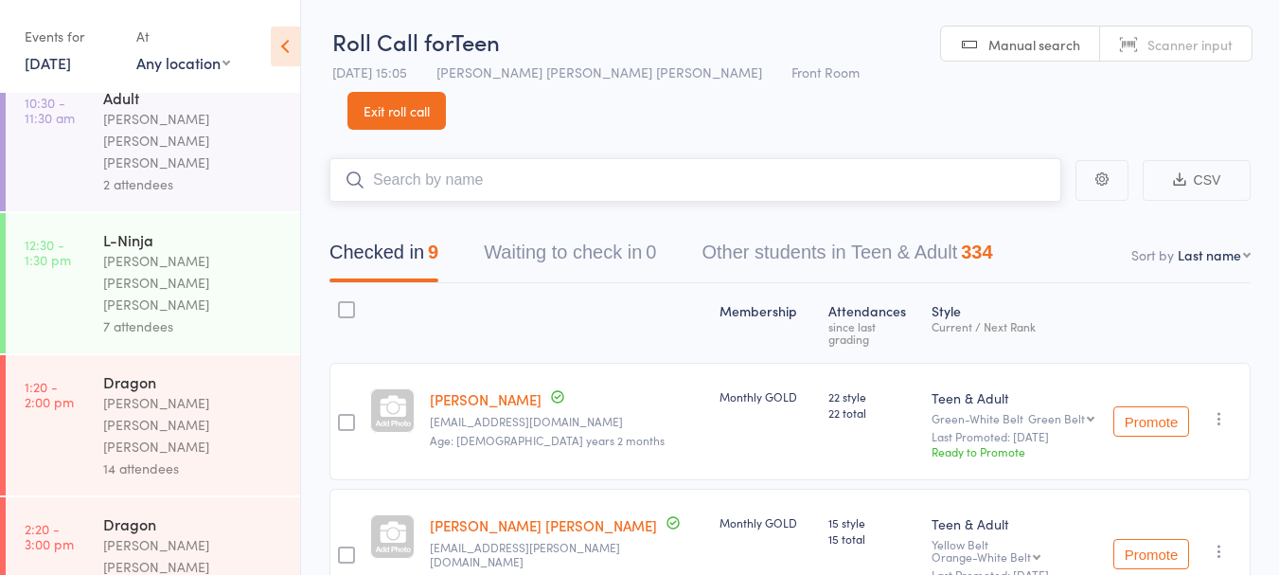
click at [498, 158] on input "search" at bounding box center [696, 180] width 732 height 44
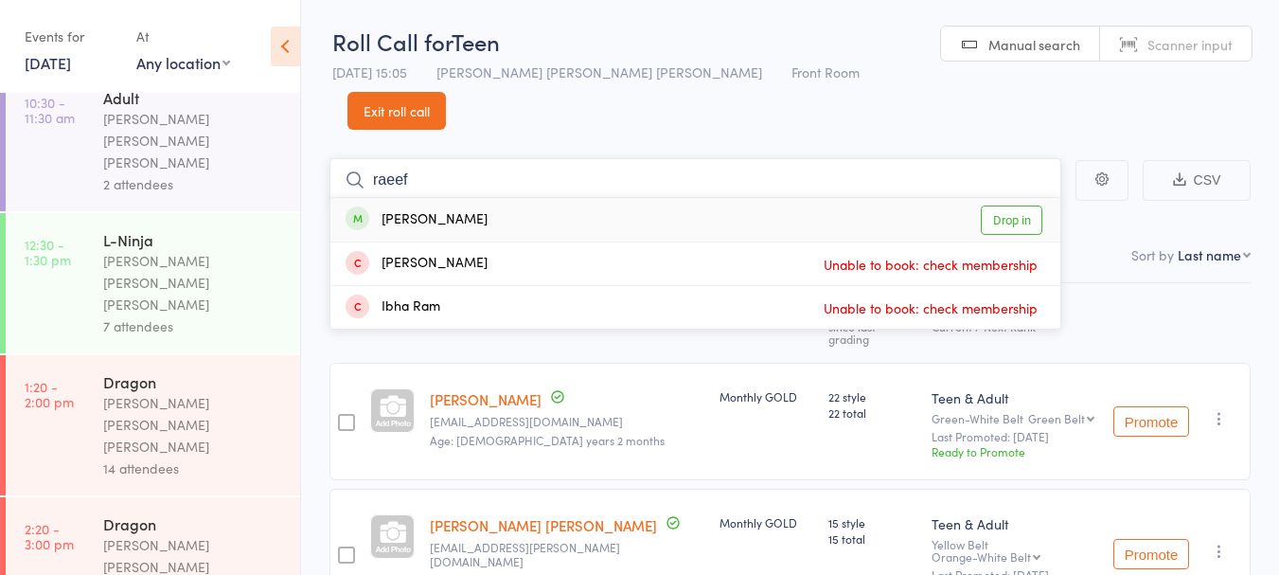
type input "raeef"
click at [1014, 205] on link "Drop in" at bounding box center [1012, 219] width 62 height 29
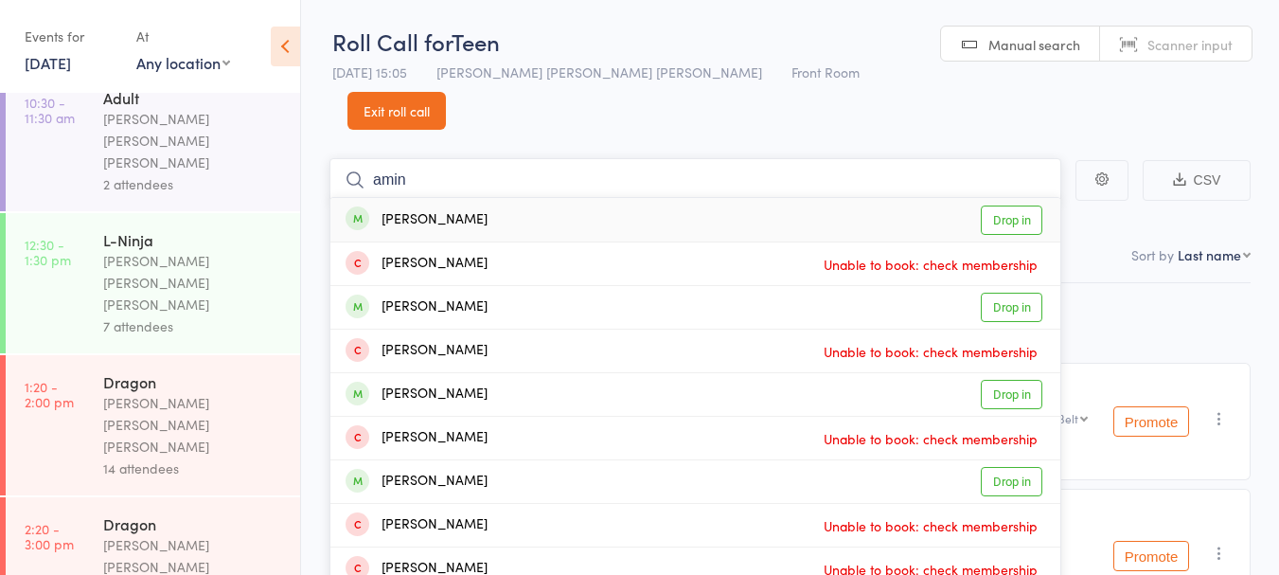
type input "amin"
click at [1012, 205] on link "Drop in" at bounding box center [1012, 219] width 62 height 29
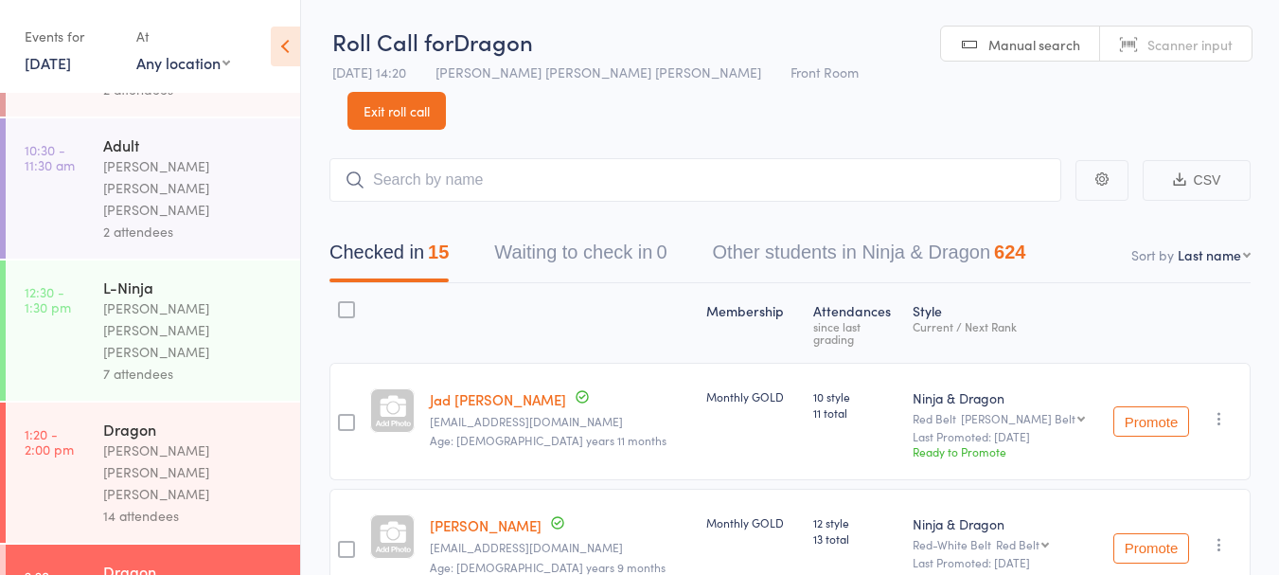
scroll to position [306, 0]
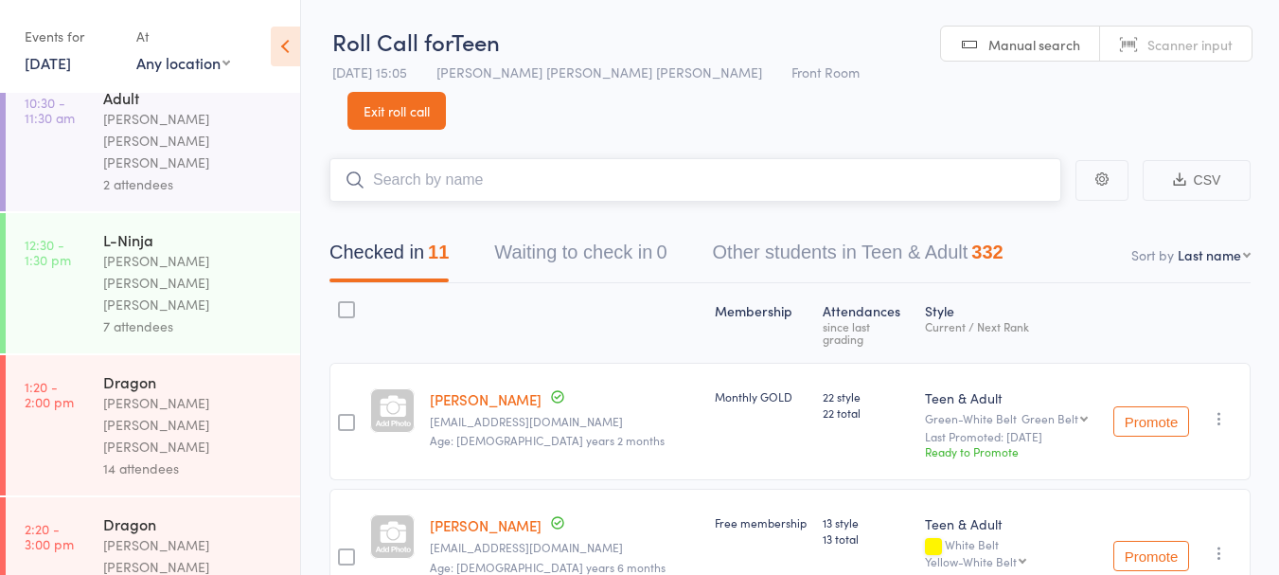
scroll to position [306, 0]
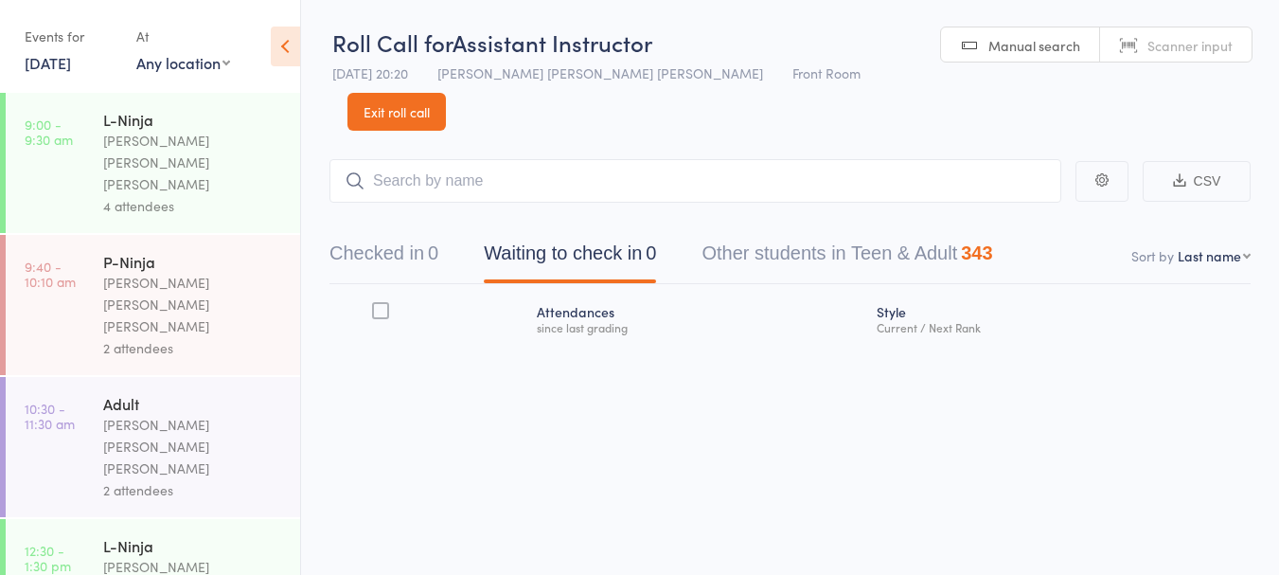
scroll to position [1, 0]
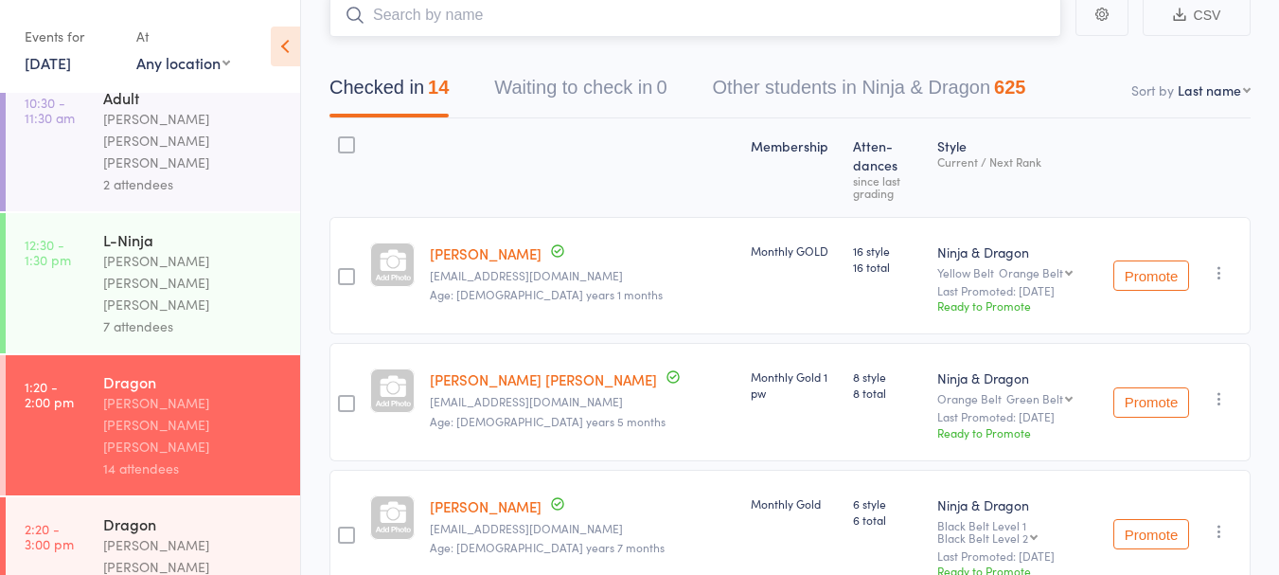
scroll to position [170, 0]
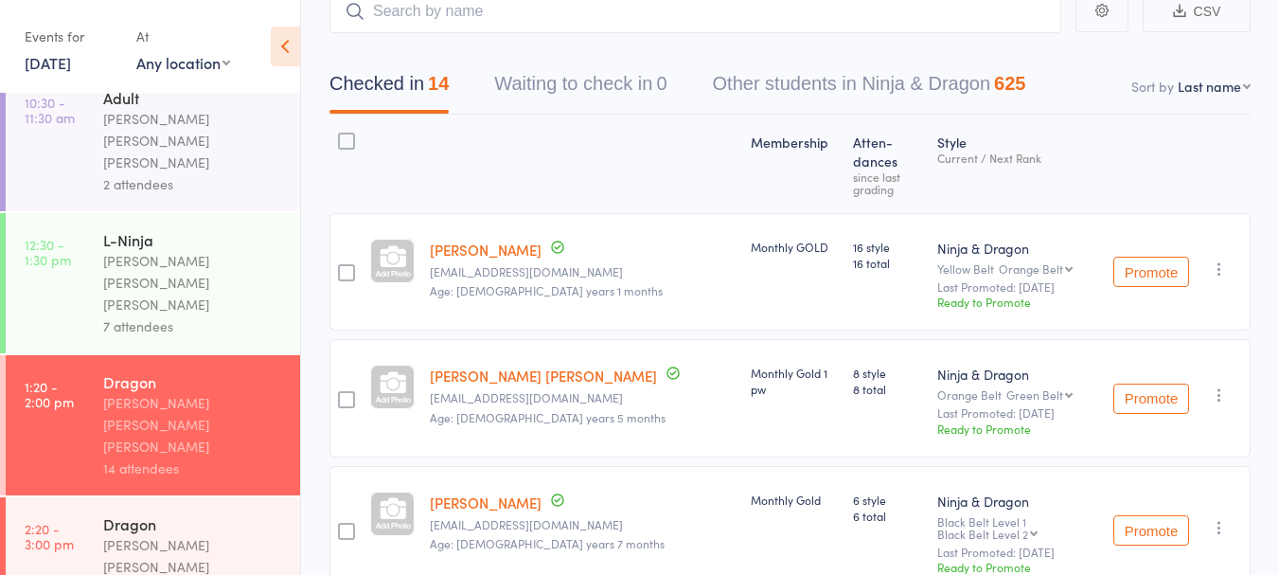
click at [72, 497] on link "2:20 - 3:00 pm Dragon Keyvan Castle Hill Mirzai 15 attendees" at bounding box center [153, 567] width 294 height 140
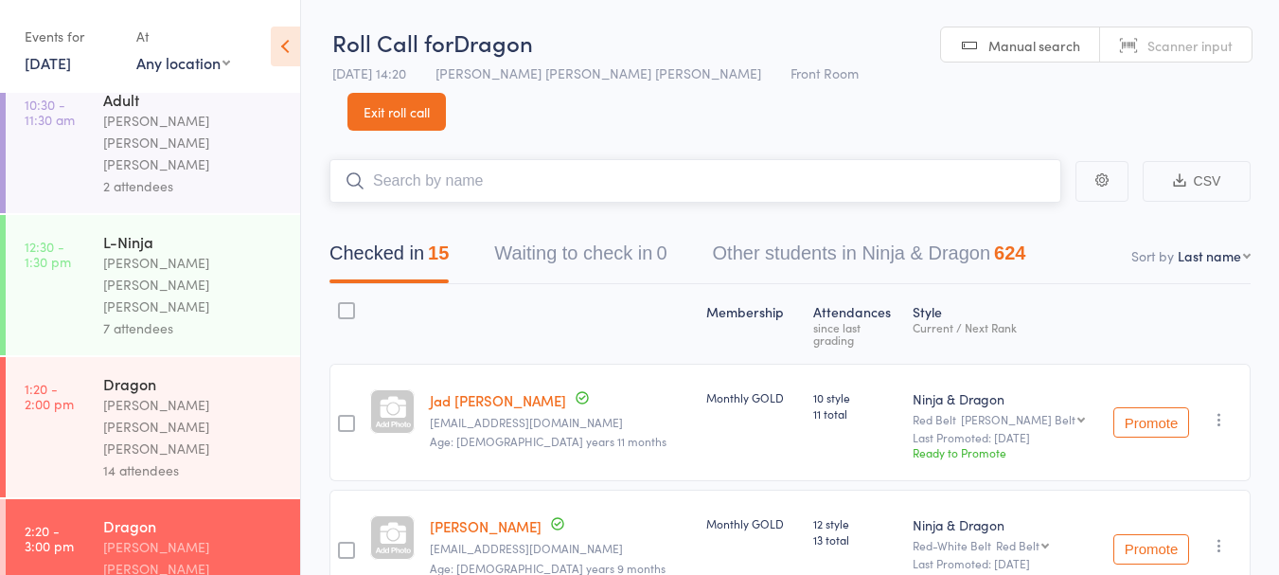
scroll to position [306, 0]
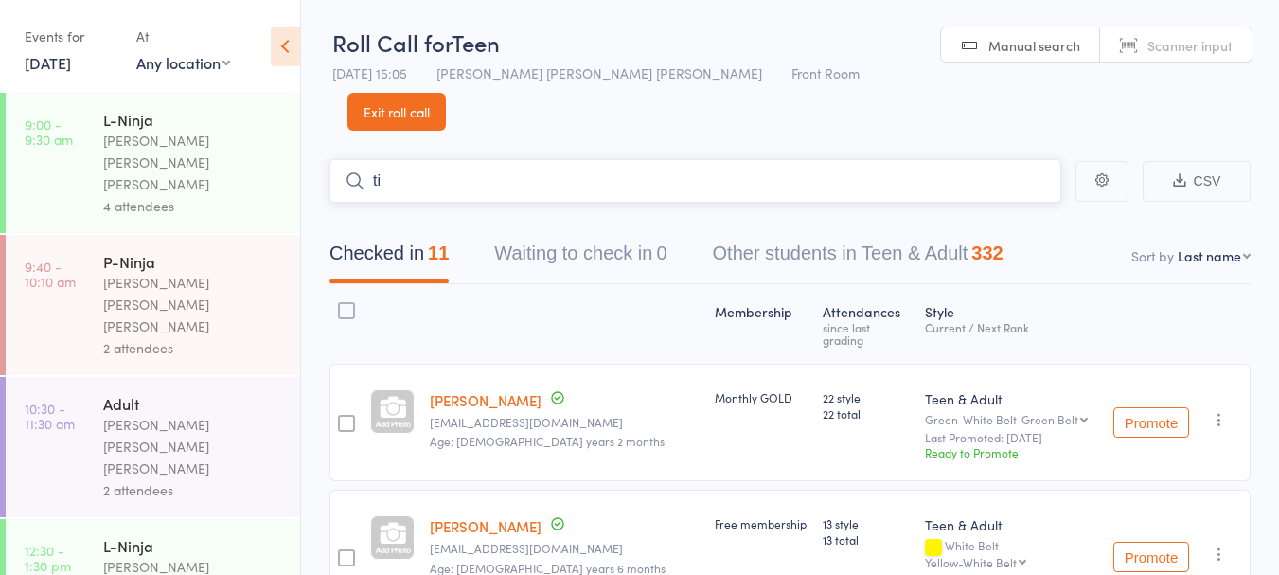
type input "t"
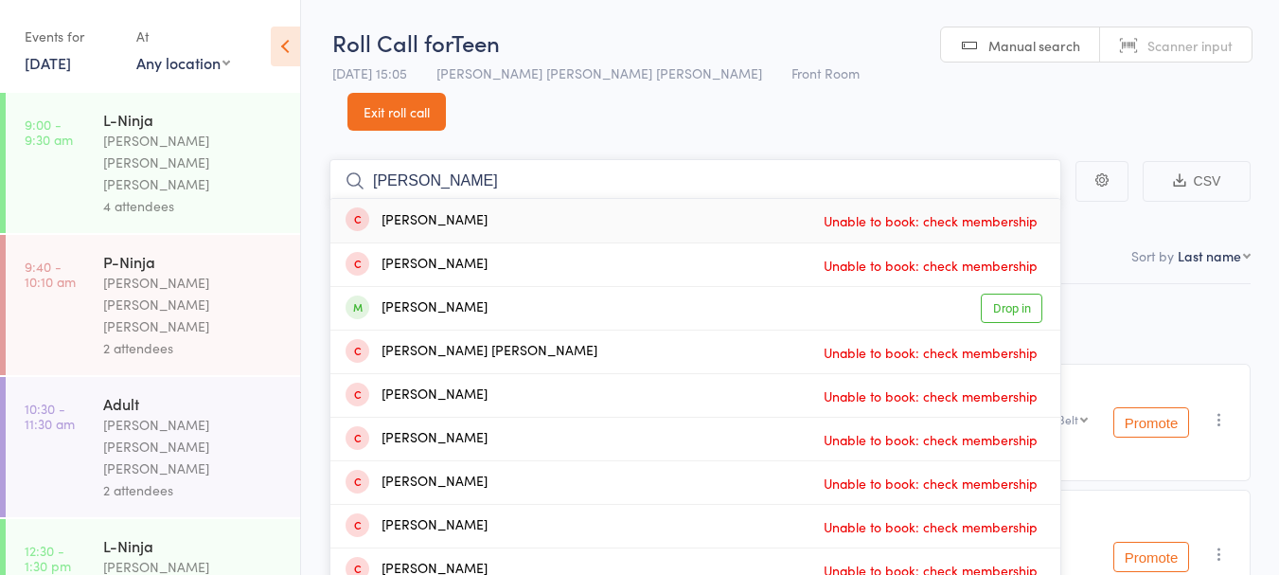
type input "peter"
click at [1028, 294] on link "Drop in" at bounding box center [1012, 308] width 62 height 29
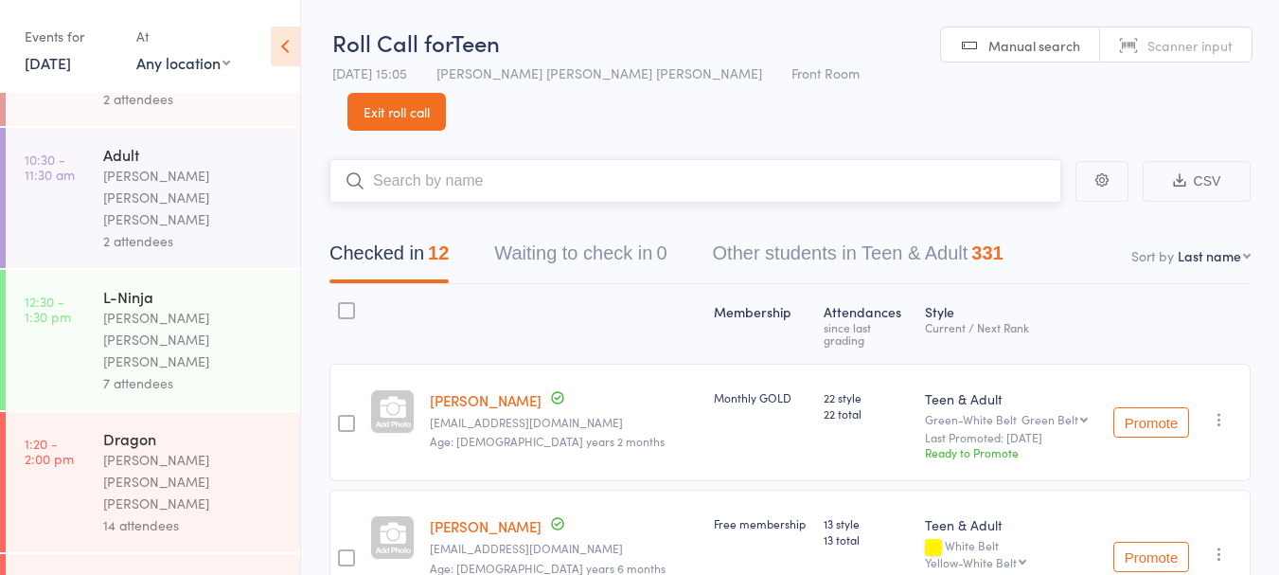
scroll to position [306, 0]
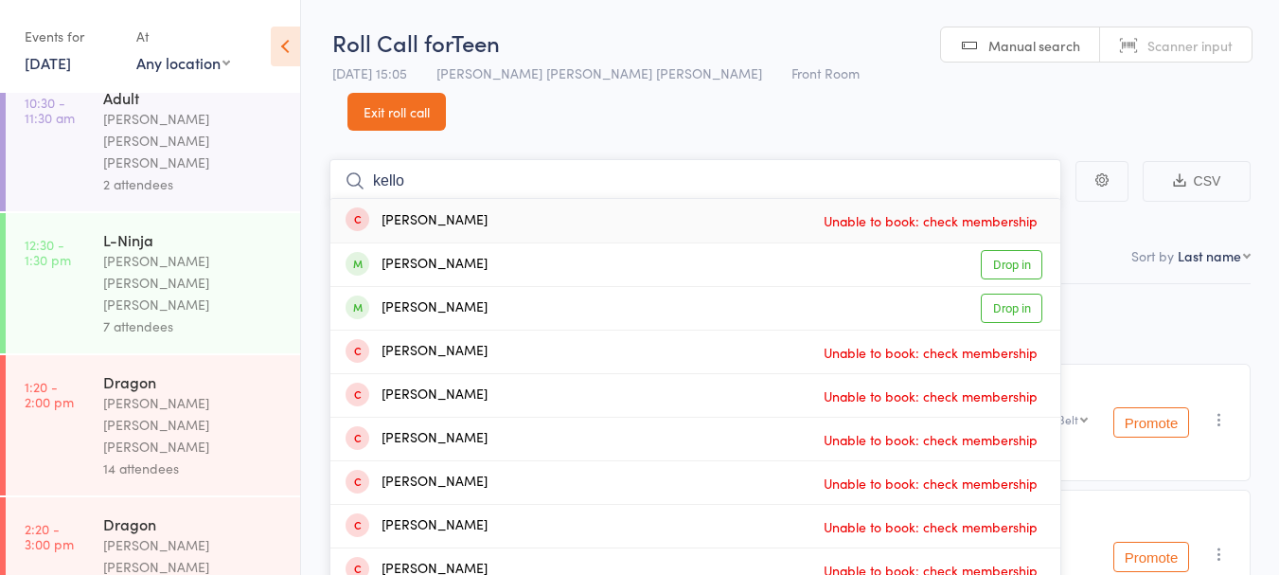
type input "kello"
click at [502, 287] on div "Ibrahim Khello Drop in" at bounding box center [695, 308] width 730 height 43
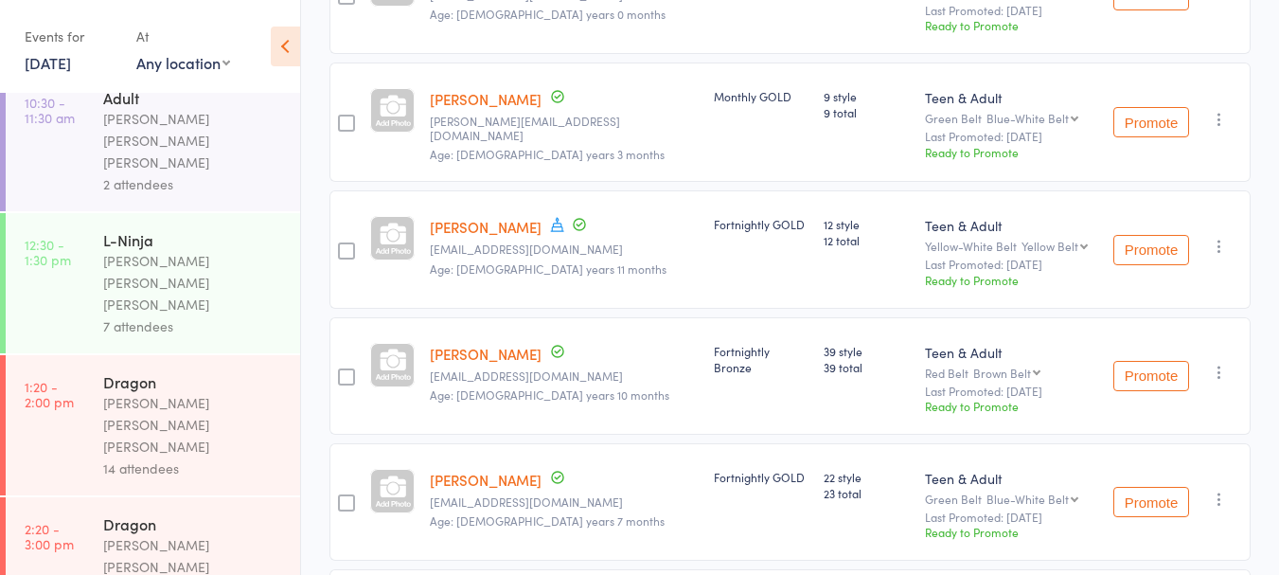
scroll to position [968, 0]
click at [498, 216] on link "[PERSON_NAME]" at bounding box center [486, 226] width 112 height 20
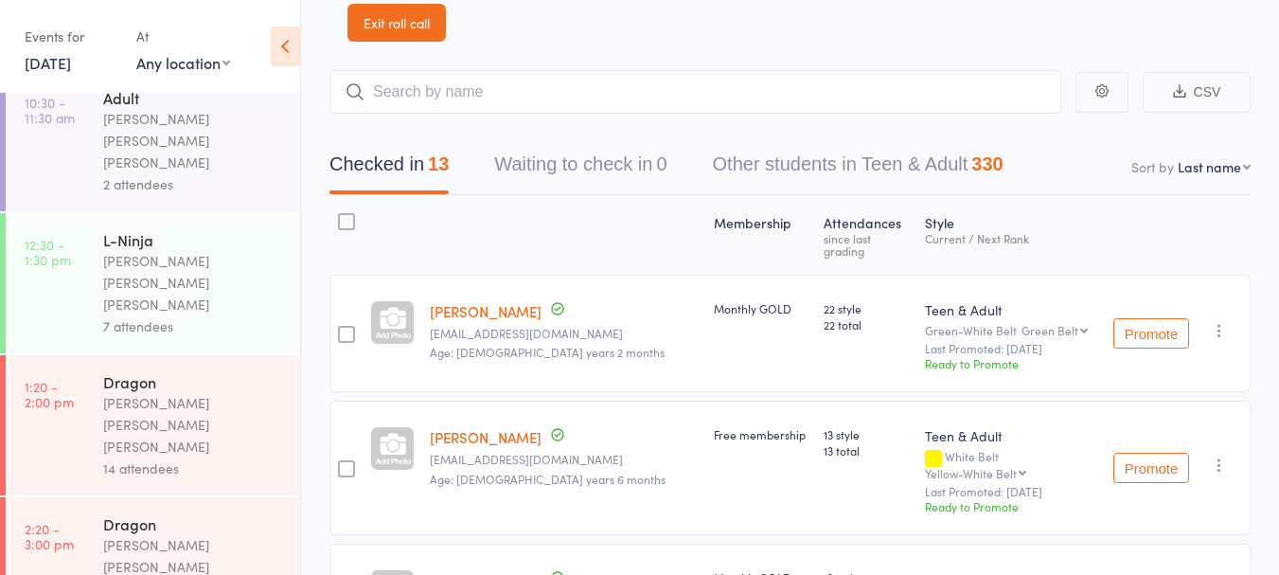
scroll to position [0, 0]
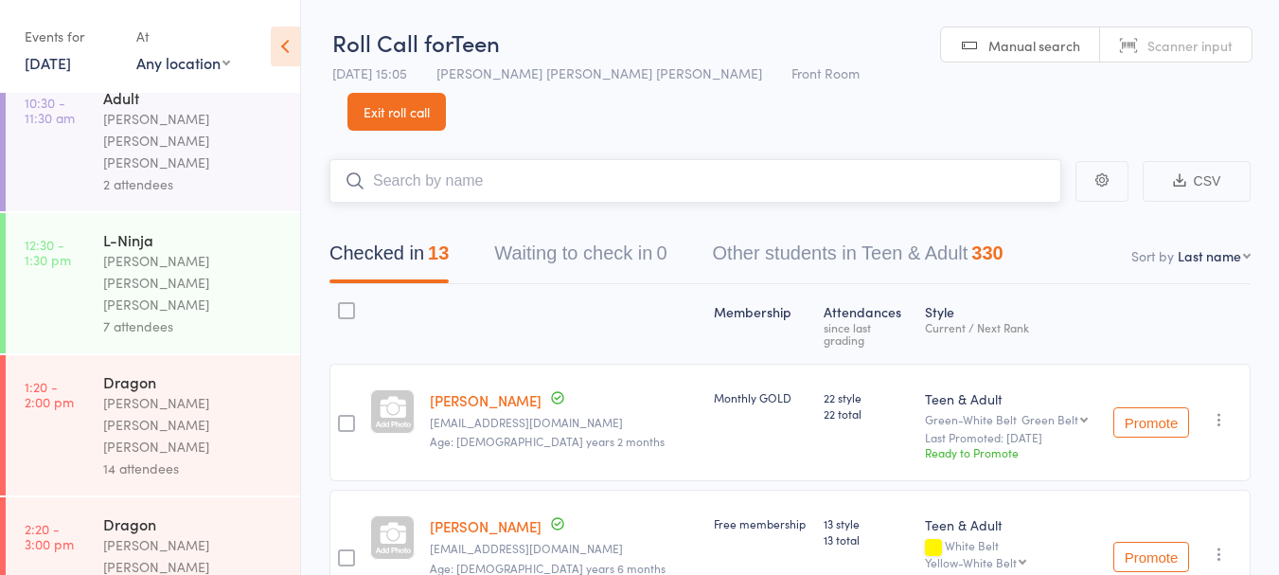
click at [405, 159] on input "search" at bounding box center [696, 181] width 732 height 44
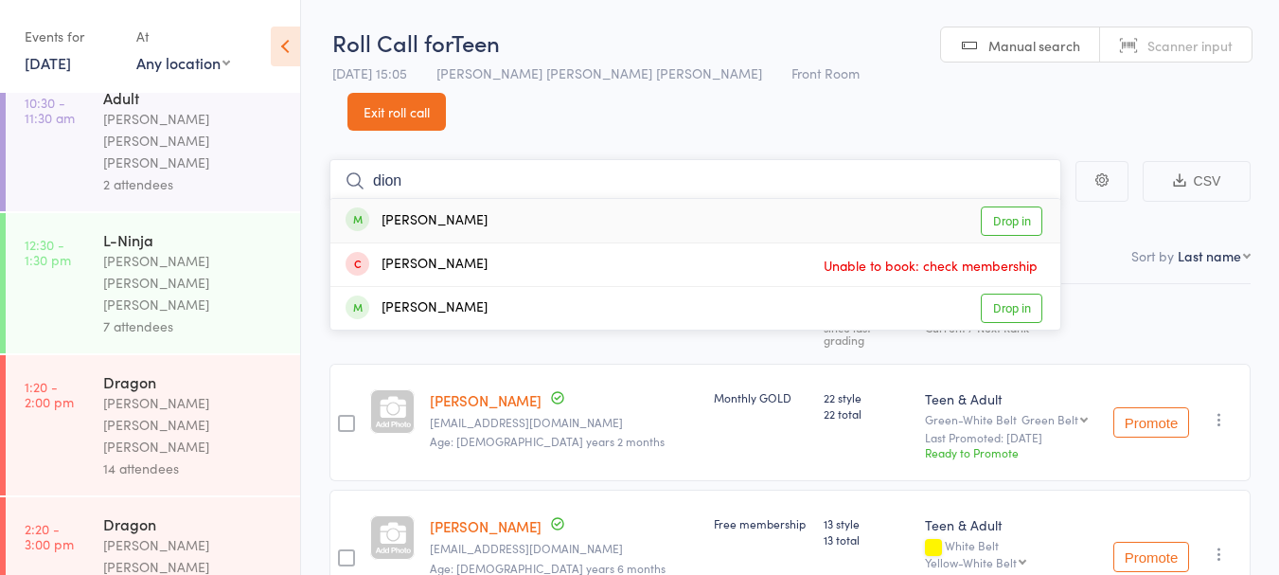
type input "dion"
click at [488, 199] on div "Dion Azar Drop in" at bounding box center [695, 221] width 730 height 44
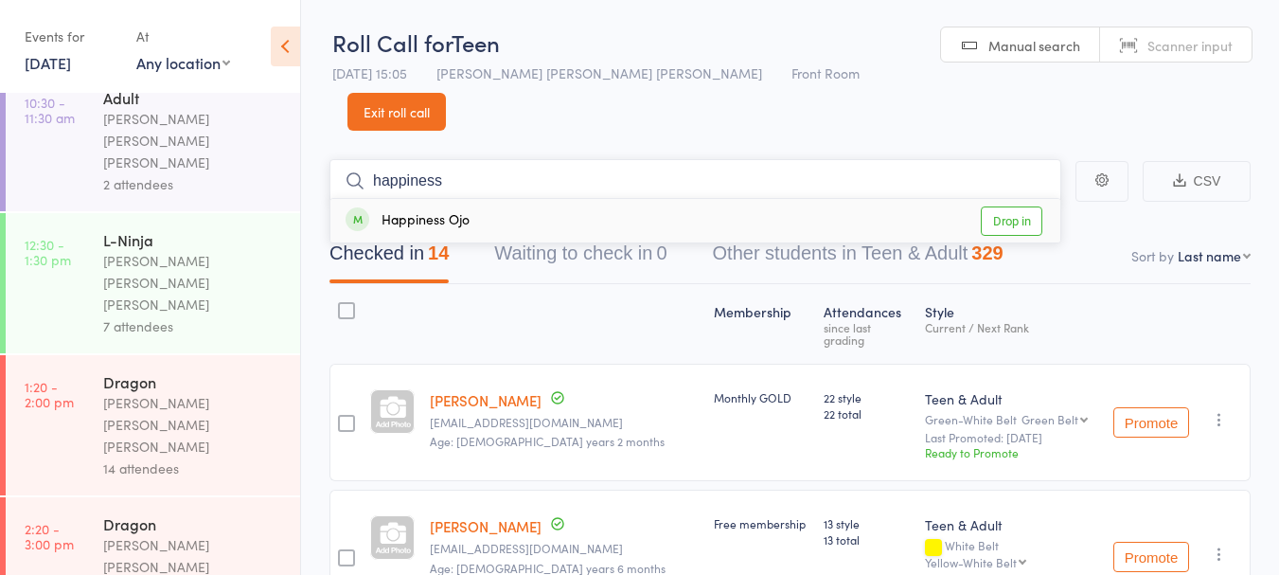
type input "happiness"
click at [574, 199] on div "Happiness Ojo Drop in" at bounding box center [695, 221] width 730 height 44
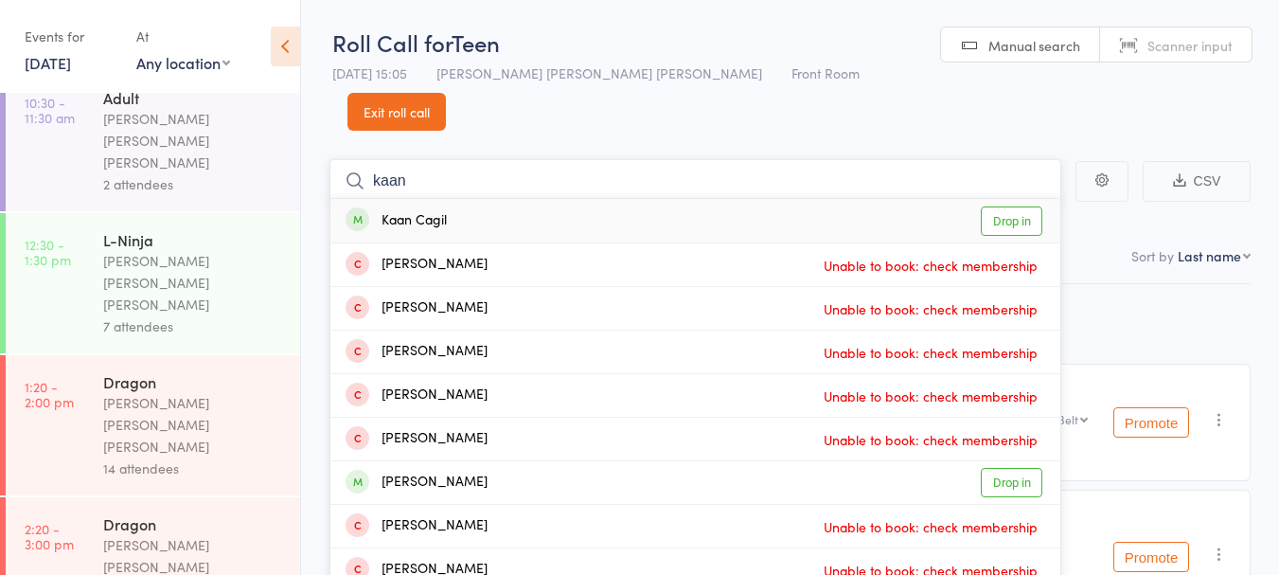
type input "kaan"
click at [398, 210] on div "Kaan Cagil" at bounding box center [396, 221] width 101 height 22
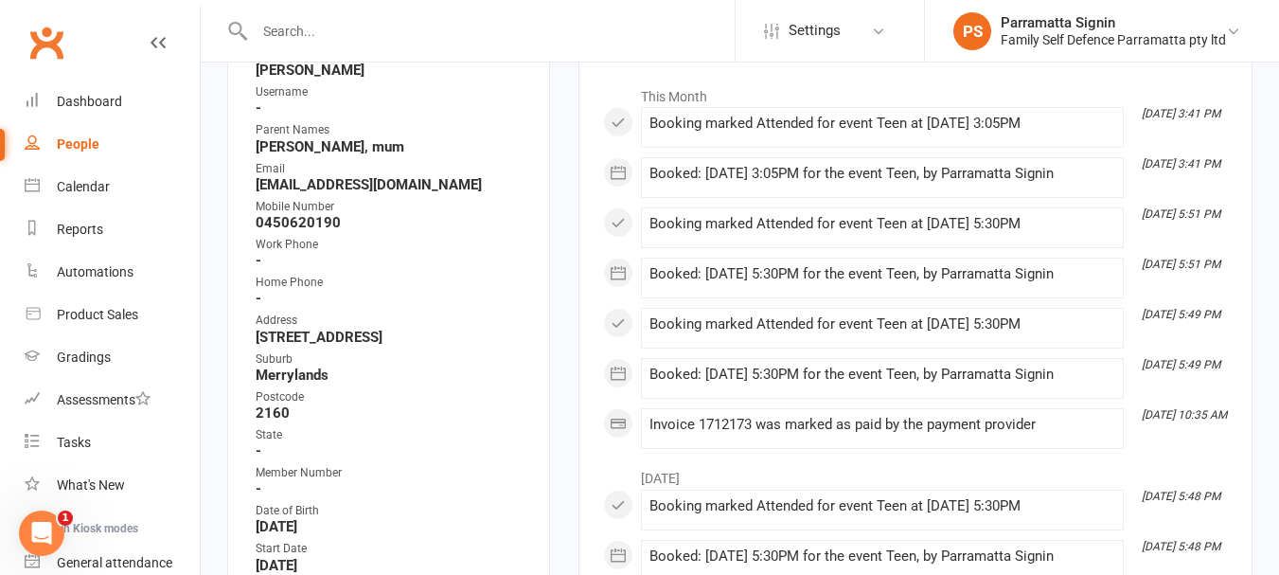
scroll to position [378, 0]
